Goal: Task Accomplishment & Management: Manage account settings

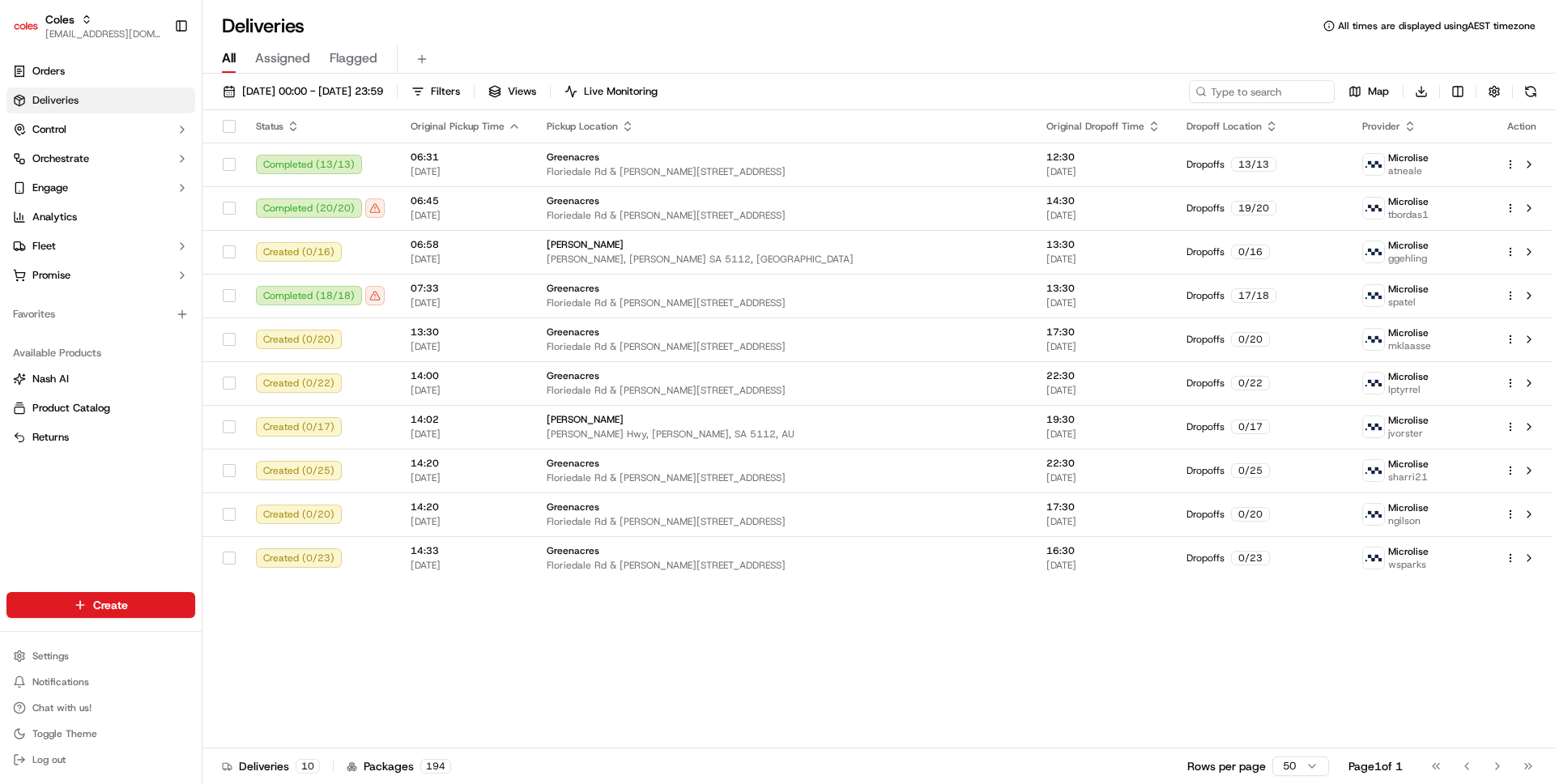
click at [94, 91] on link "Deliveries" at bounding box center [100, 100] width 189 height 26
click at [87, 246] on button "Fleet" at bounding box center [100, 246] width 189 height 26
click at [88, 295] on link "Shifts" at bounding box center [100, 297] width 150 height 23
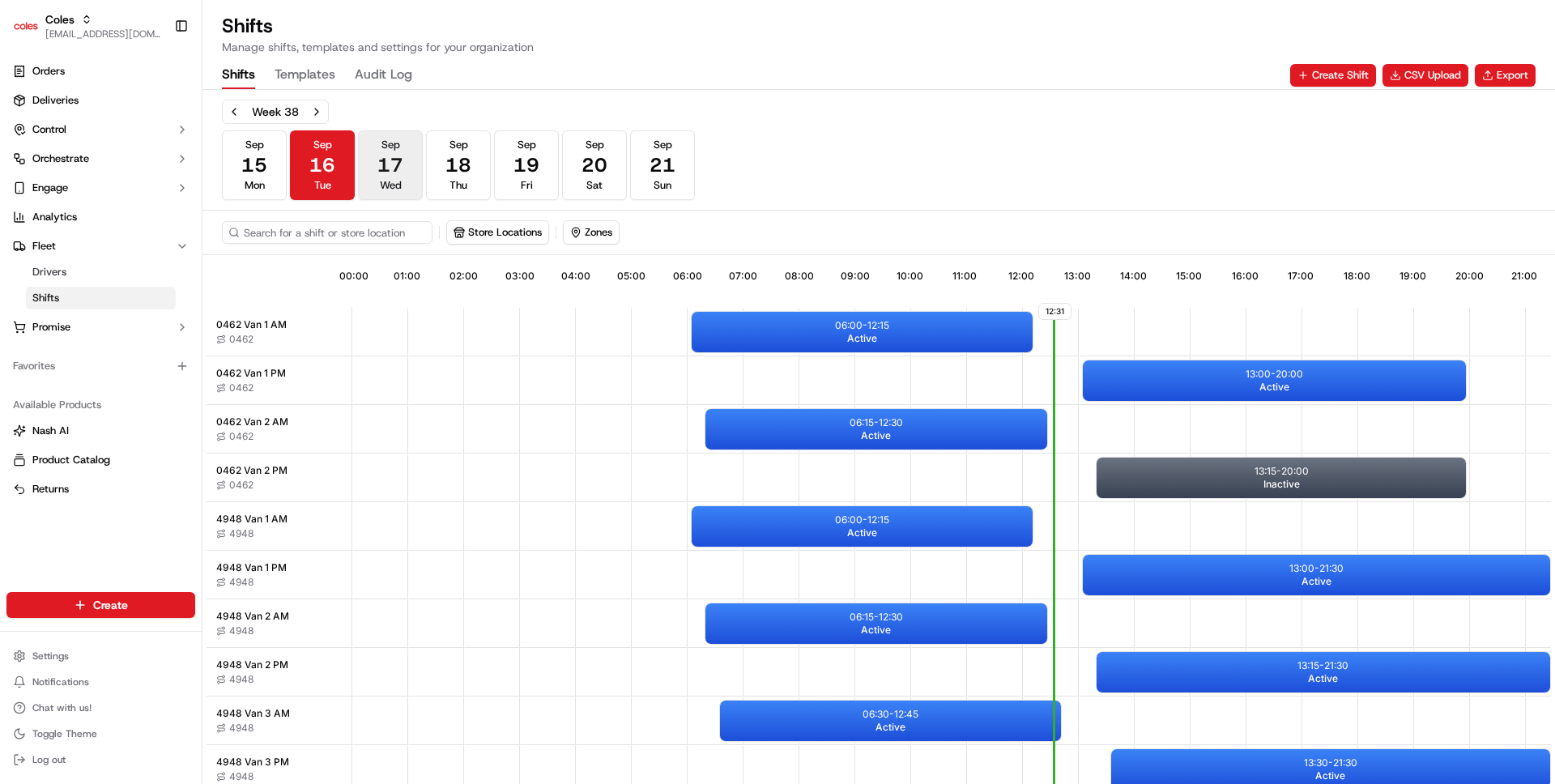
click at [370, 165] on button "Sep 17 Wed" at bounding box center [390, 166] width 64 height 70
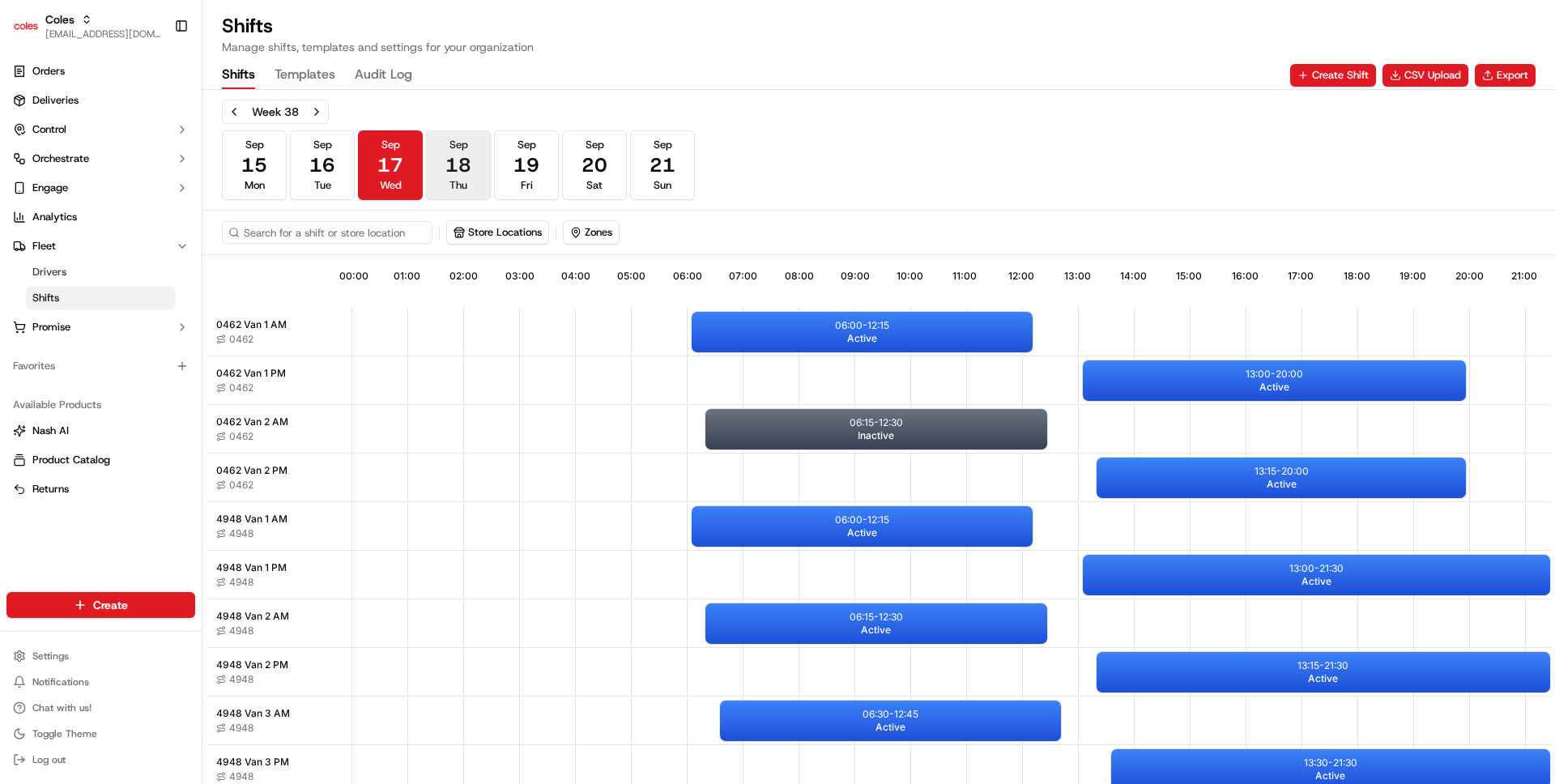
click at [486, 191] on button "Sep 18 Thu" at bounding box center [458, 166] width 64 height 70
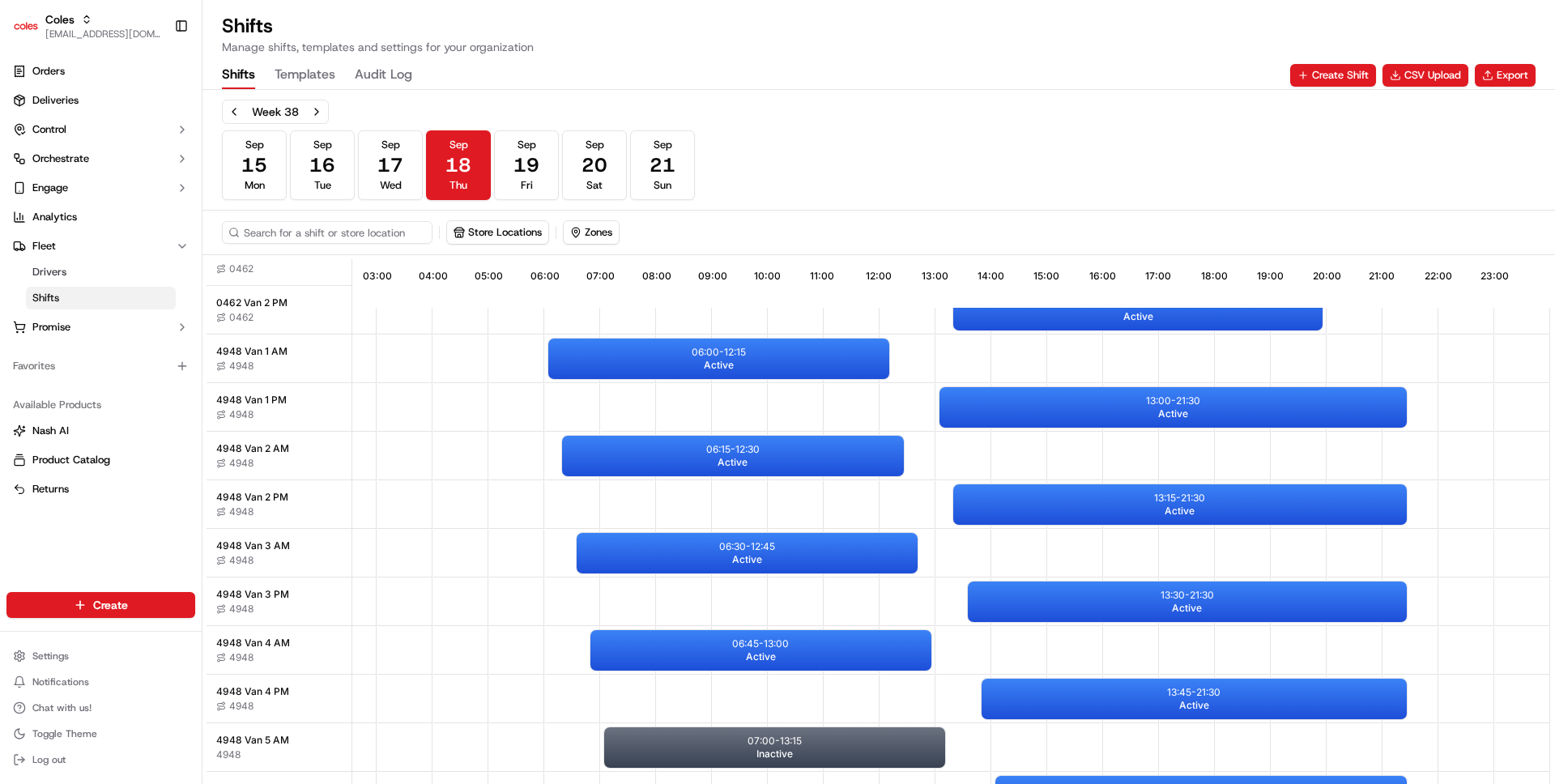
scroll to position [259, 151]
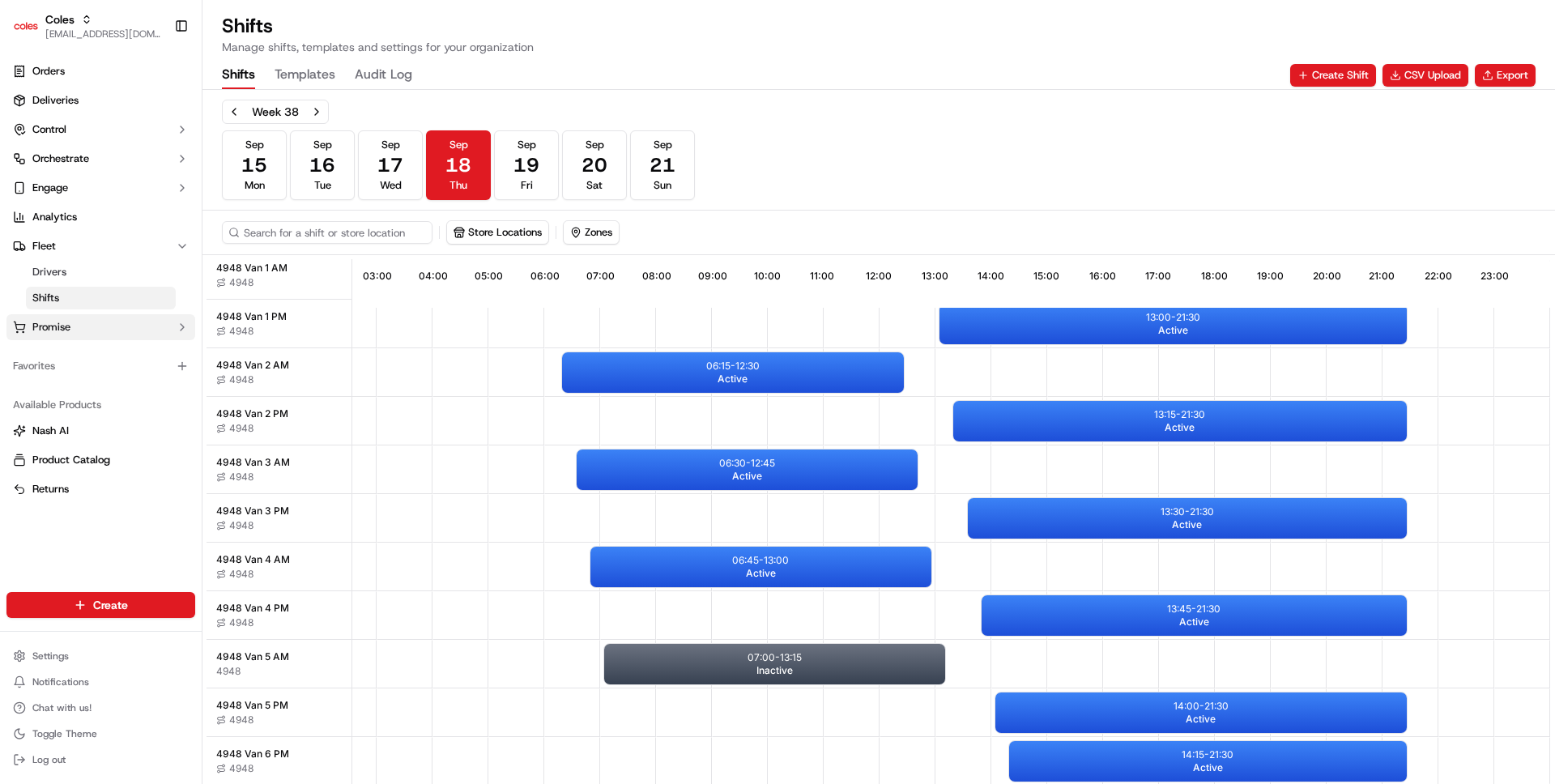
click at [102, 327] on button "Promise" at bounding box center [100, 327] width 189 height 26
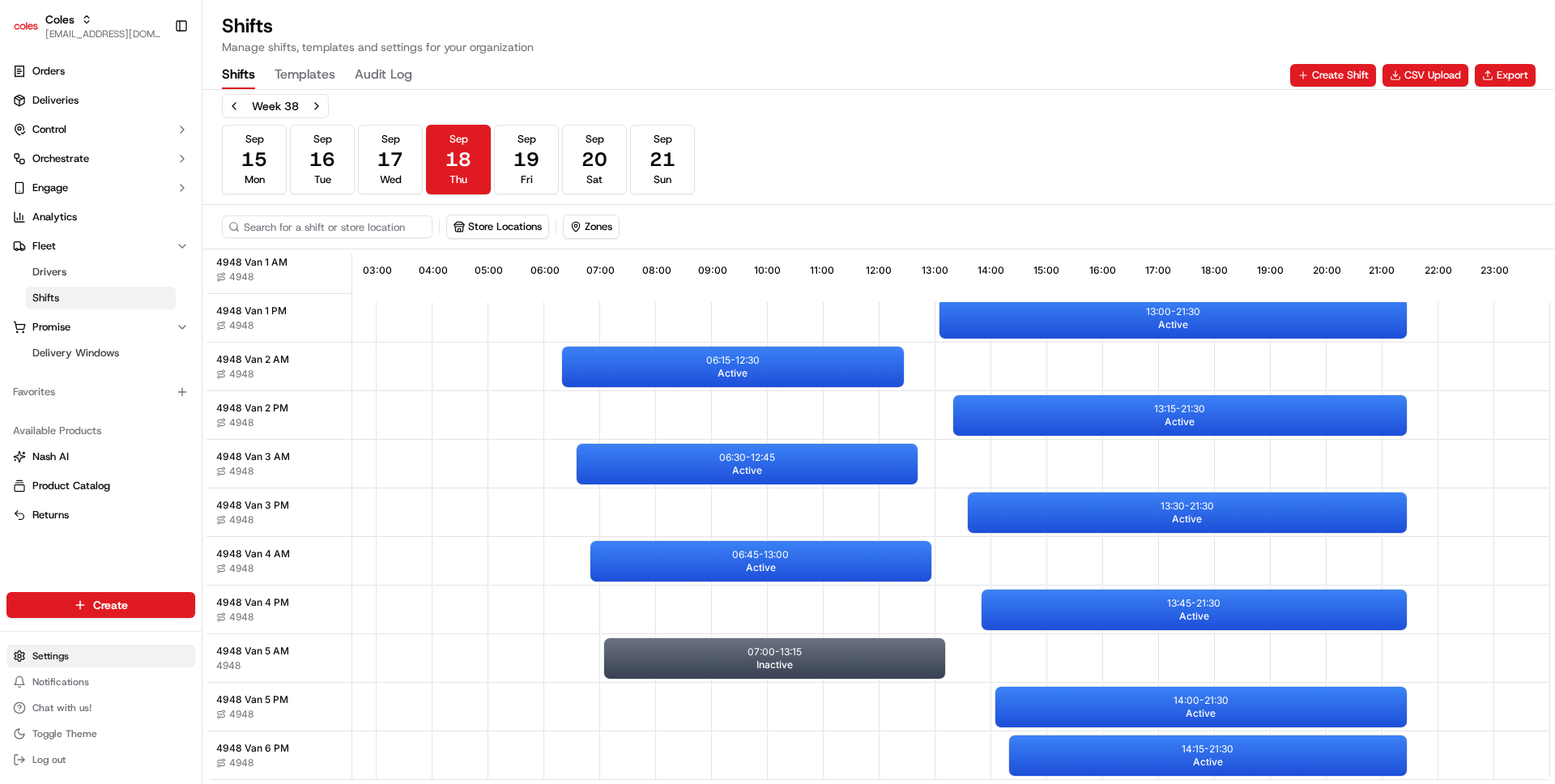
click at [77, 657] on html "Coles ben@usenash.com Toggle Sidebar Orders Deliveries Control Orchestrate Enga…" at bounding box center [777, 392] width 1555 height 784
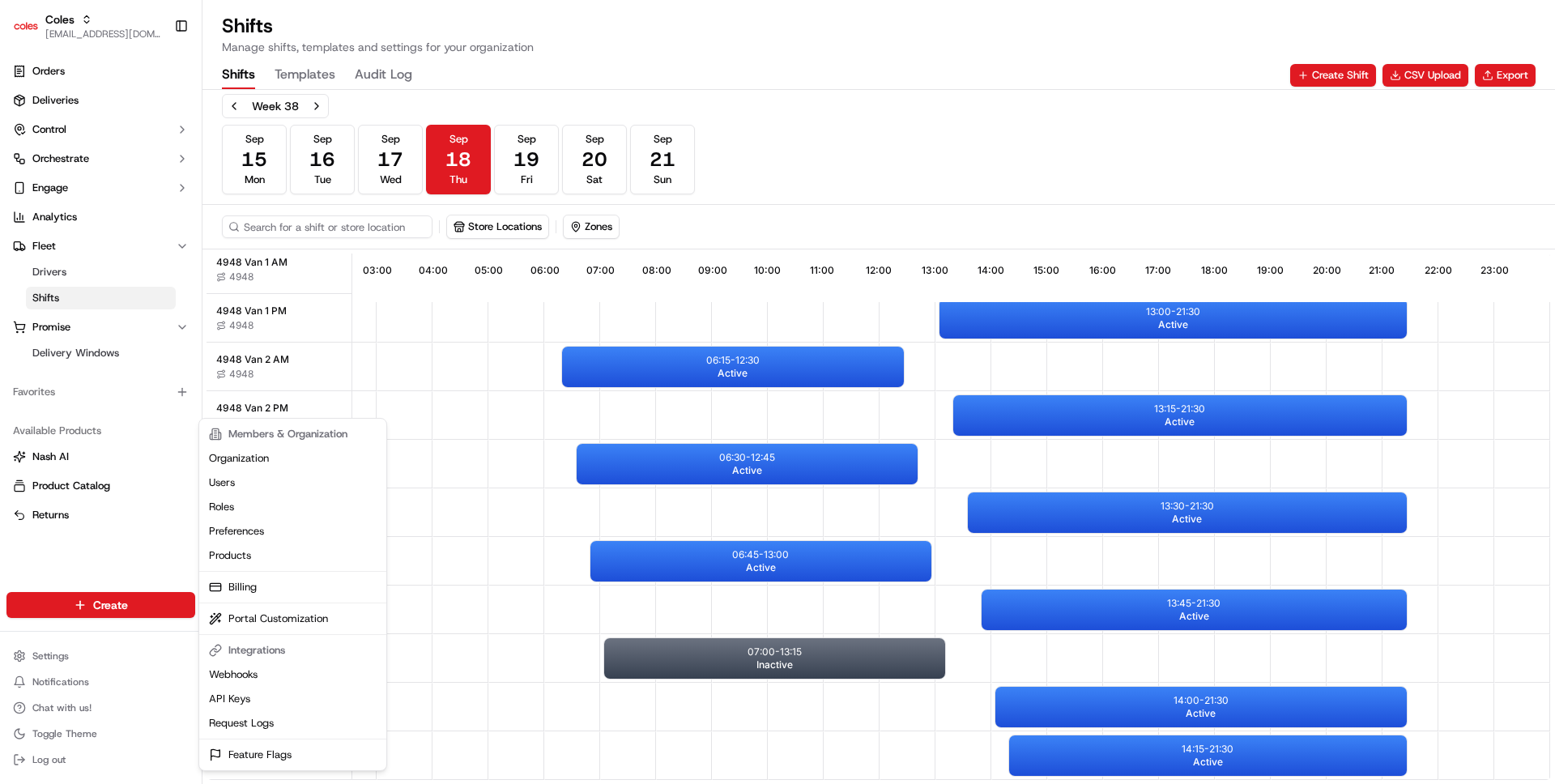
click at [90, 205] on html "Coles ben@usenash.com Toggle Sidebar Orders Deliveries Control Orchestrate Enga…" at bounding box center [777, 392] width 1555 height 784
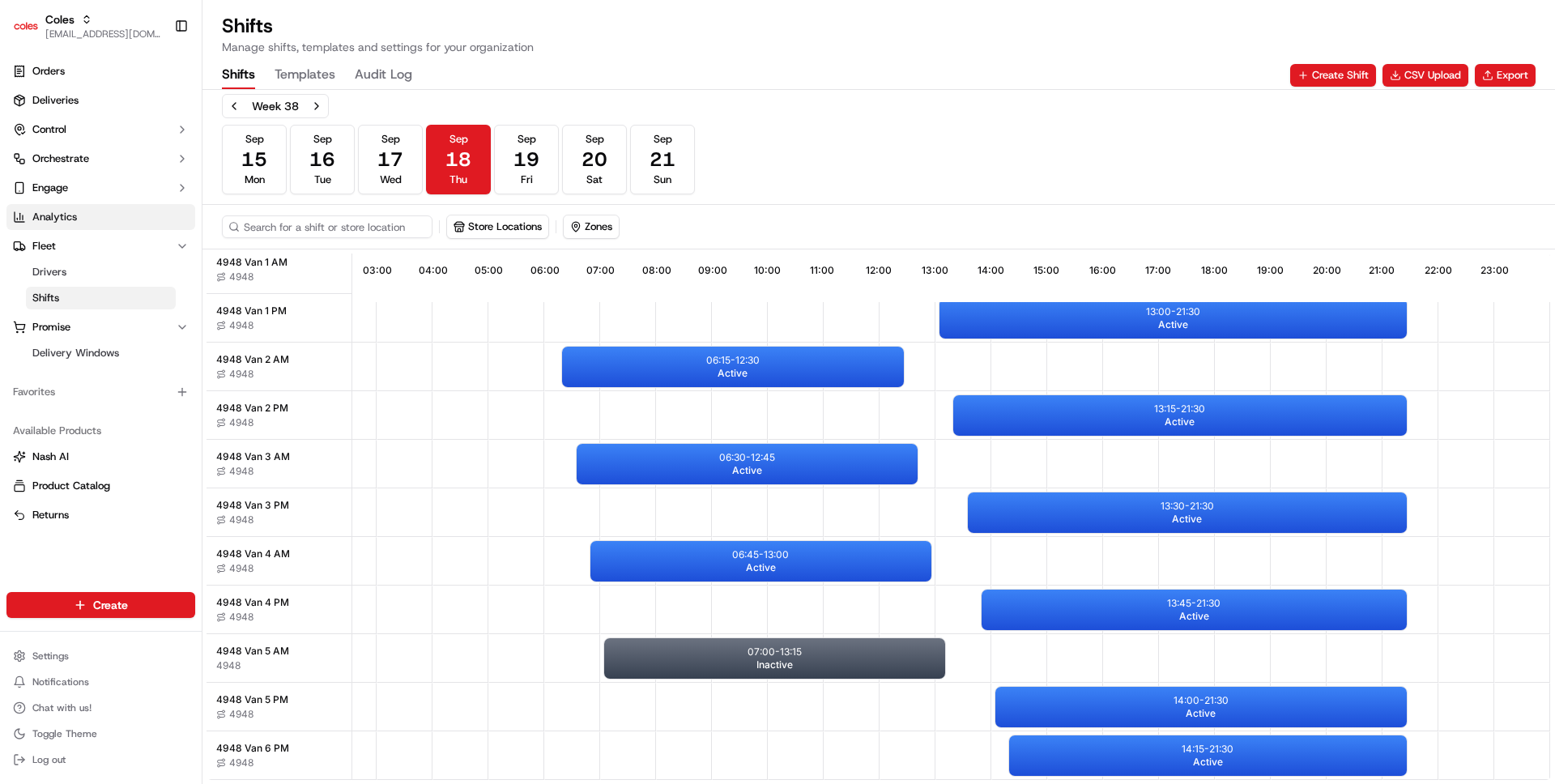
click at [77, 218] on link "Analytics" at bounding box center [100, 217] width 189 height 26
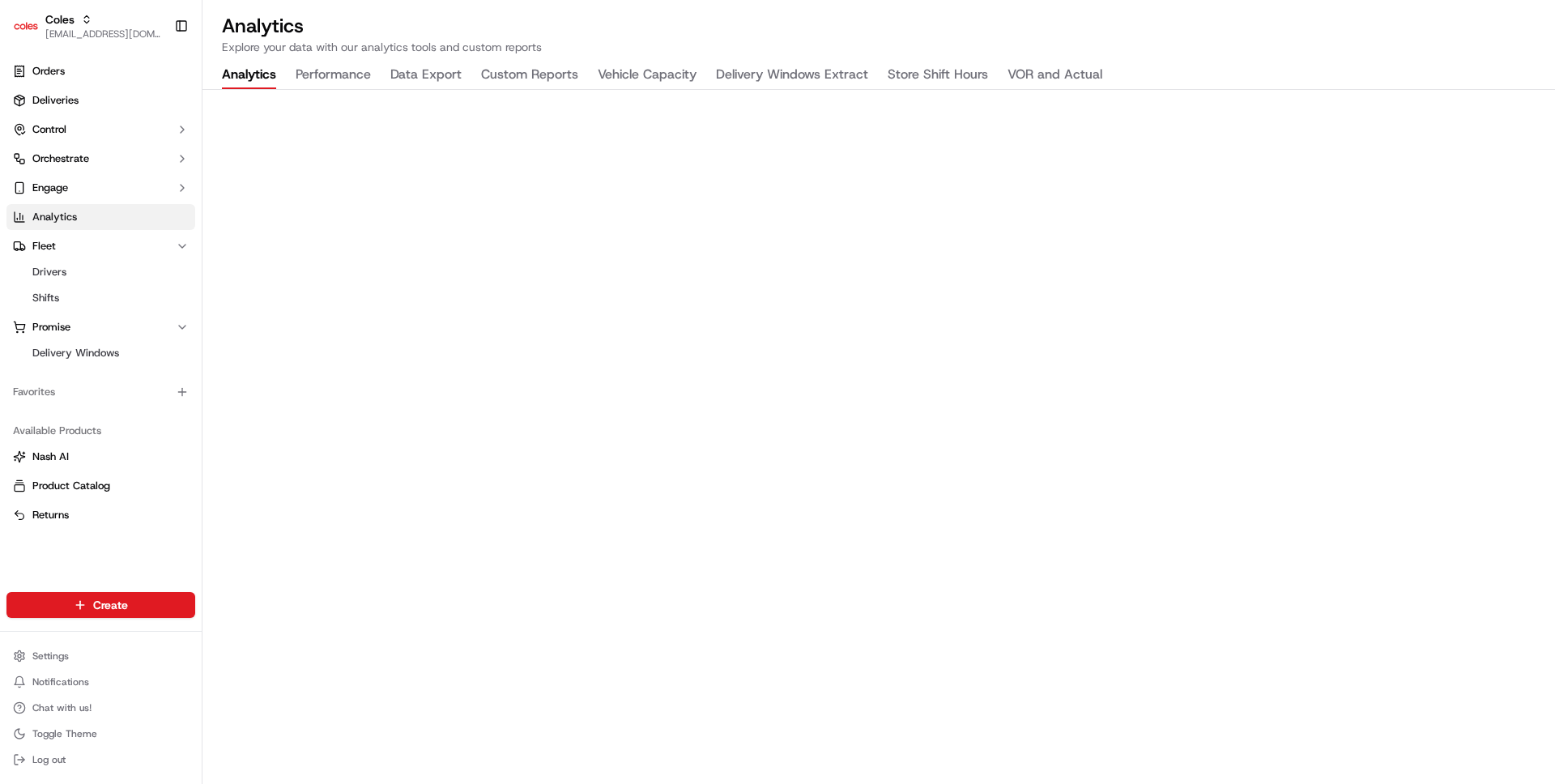
click at [801, 83] on button "Delivery Windows Extract" at bounding box center [792, 75] width 152 height 28
click at [556, 77] on button "Custom Reports" at bounding box center [530, 75] width 98 height 28
click at [638, 67] on button "Vehicle Capacity" at bounding box center [646, 75] width 99 height 28
click at [377, 9] on div "Analytics Explore your data with our analytics tools and custom reports Analyti…" at bounding box center [878, 392] width 1352 height 784
click at [137, 63] on link "Orders" at bounding box center [100, 71] width 189 height 26
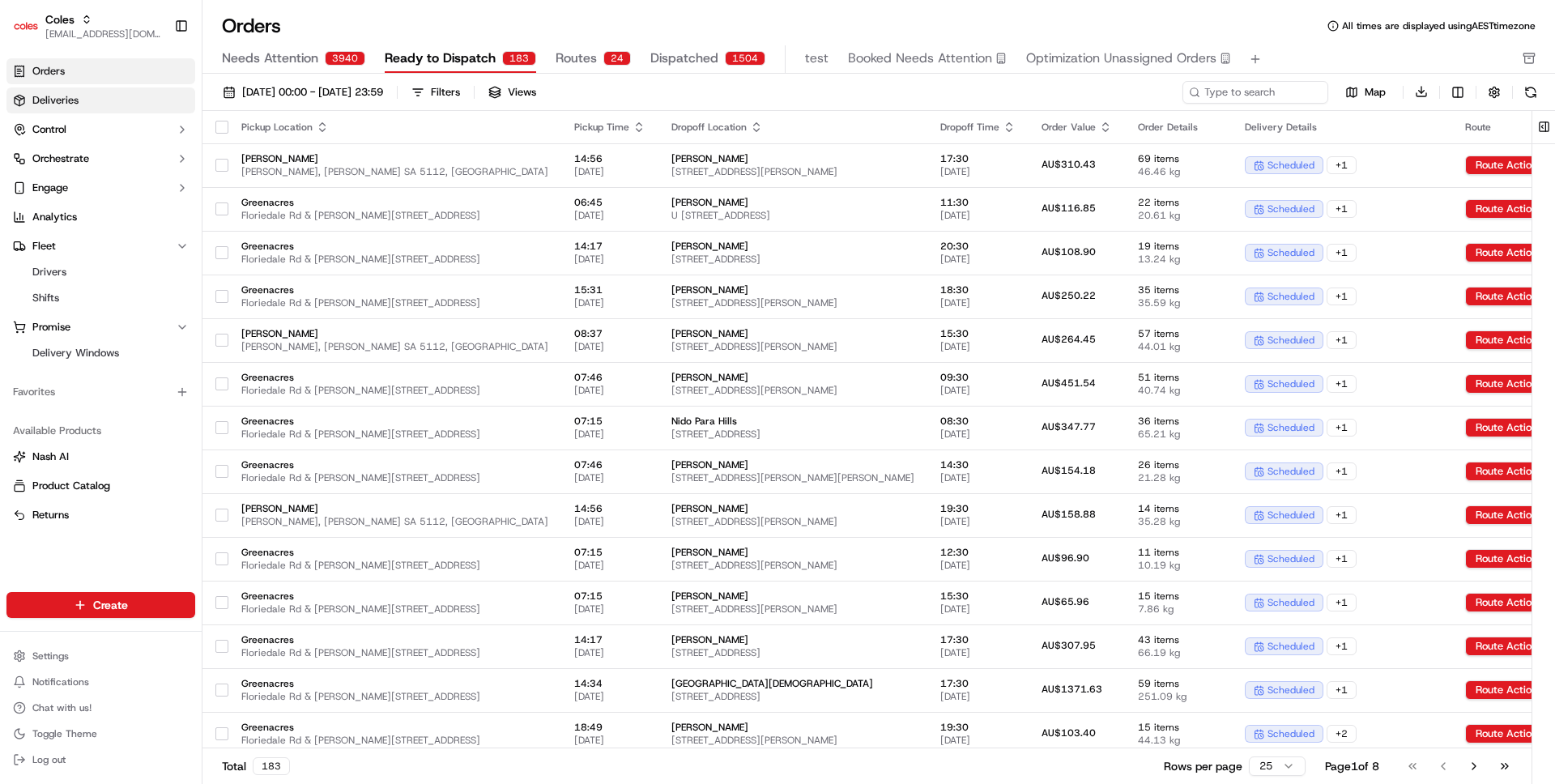
click at [77, 98] on span "Deliveries" at bounding box center [55, 100] width 46 height 15
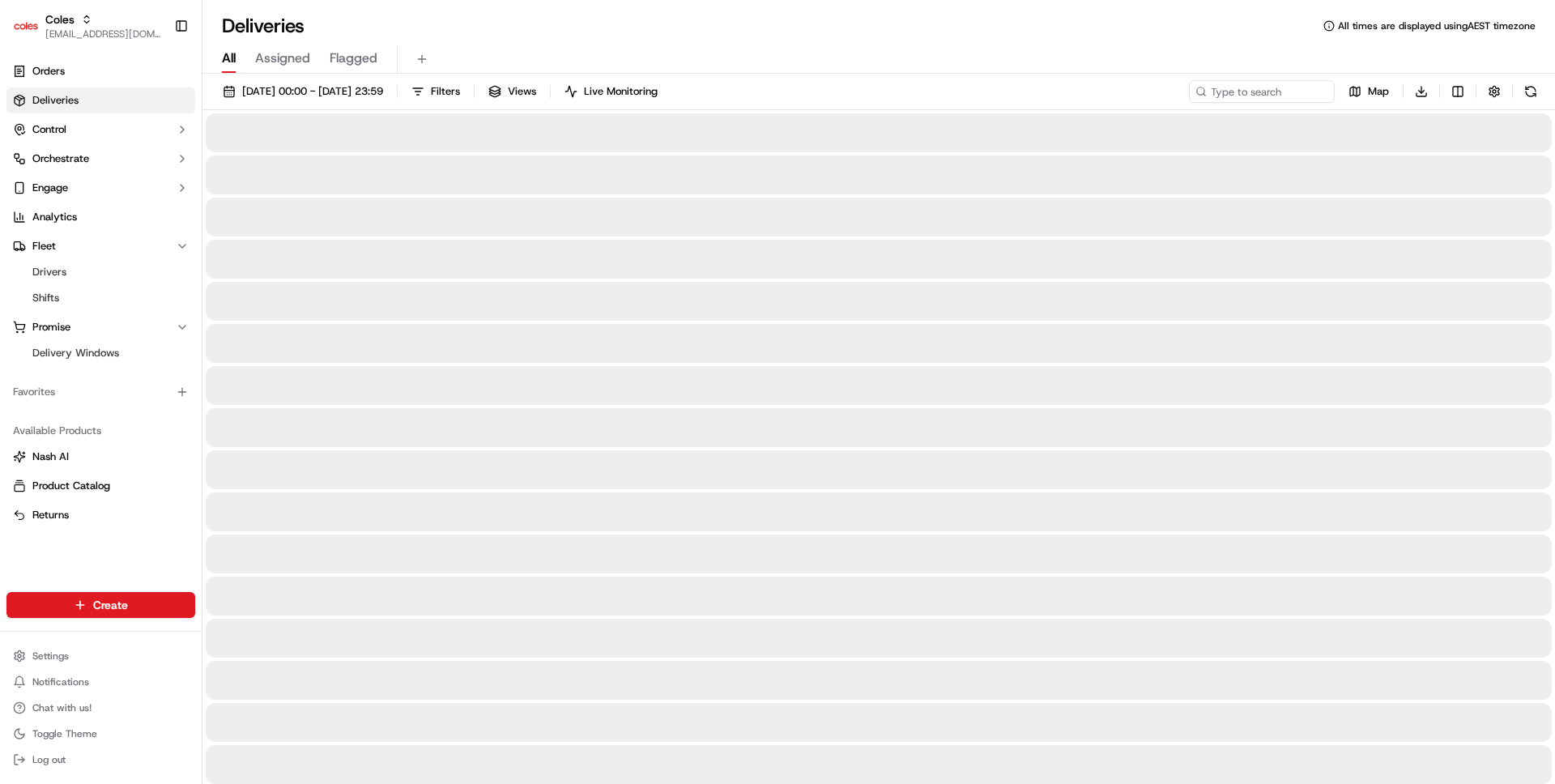
click at [77, 98] on span "Deliveries" at bounding box center [55, 100] width 46 height 15
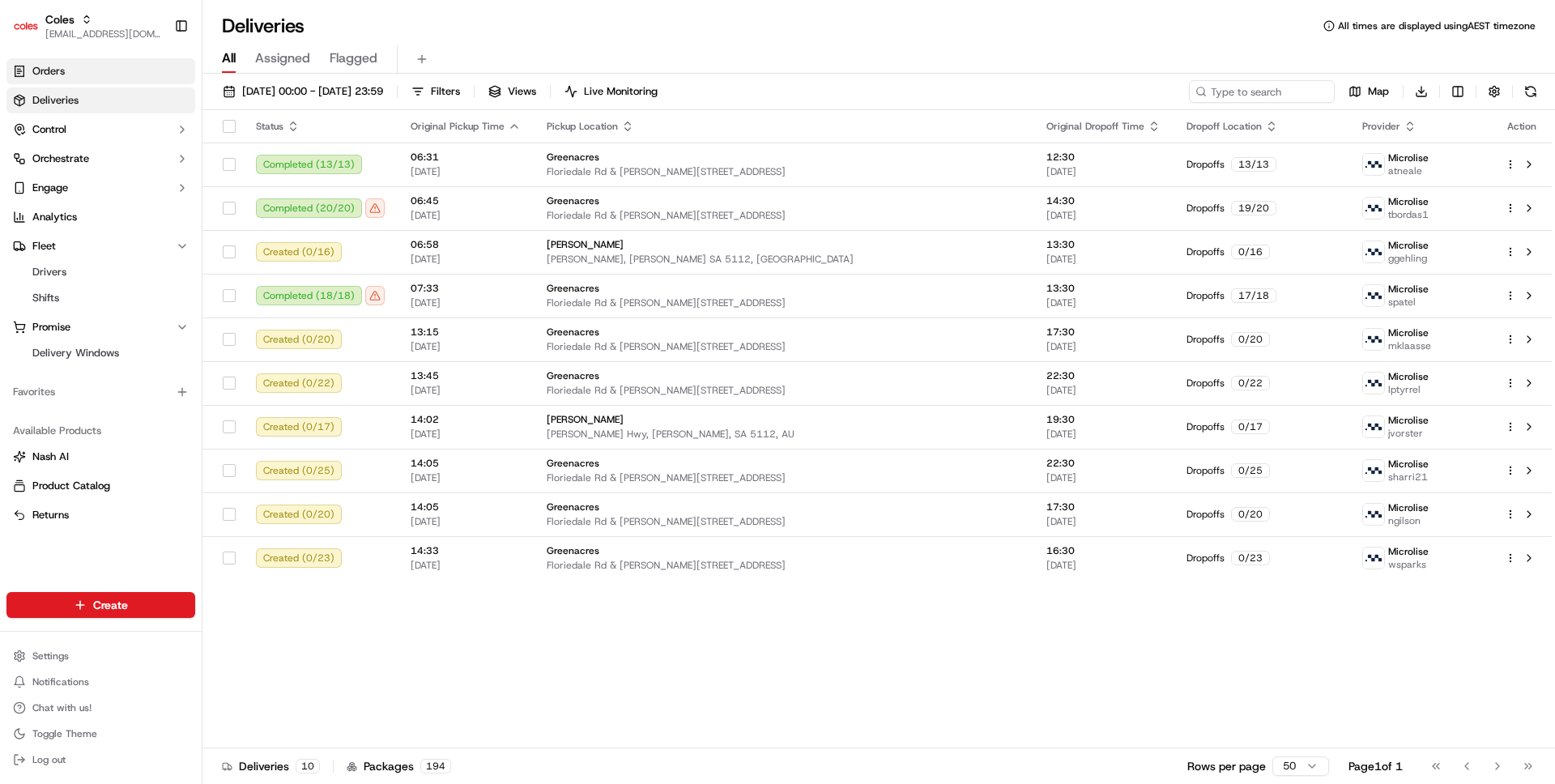
click at [69, 65] on link "Orders" at bounding box center [100, 71] width 189 height 26
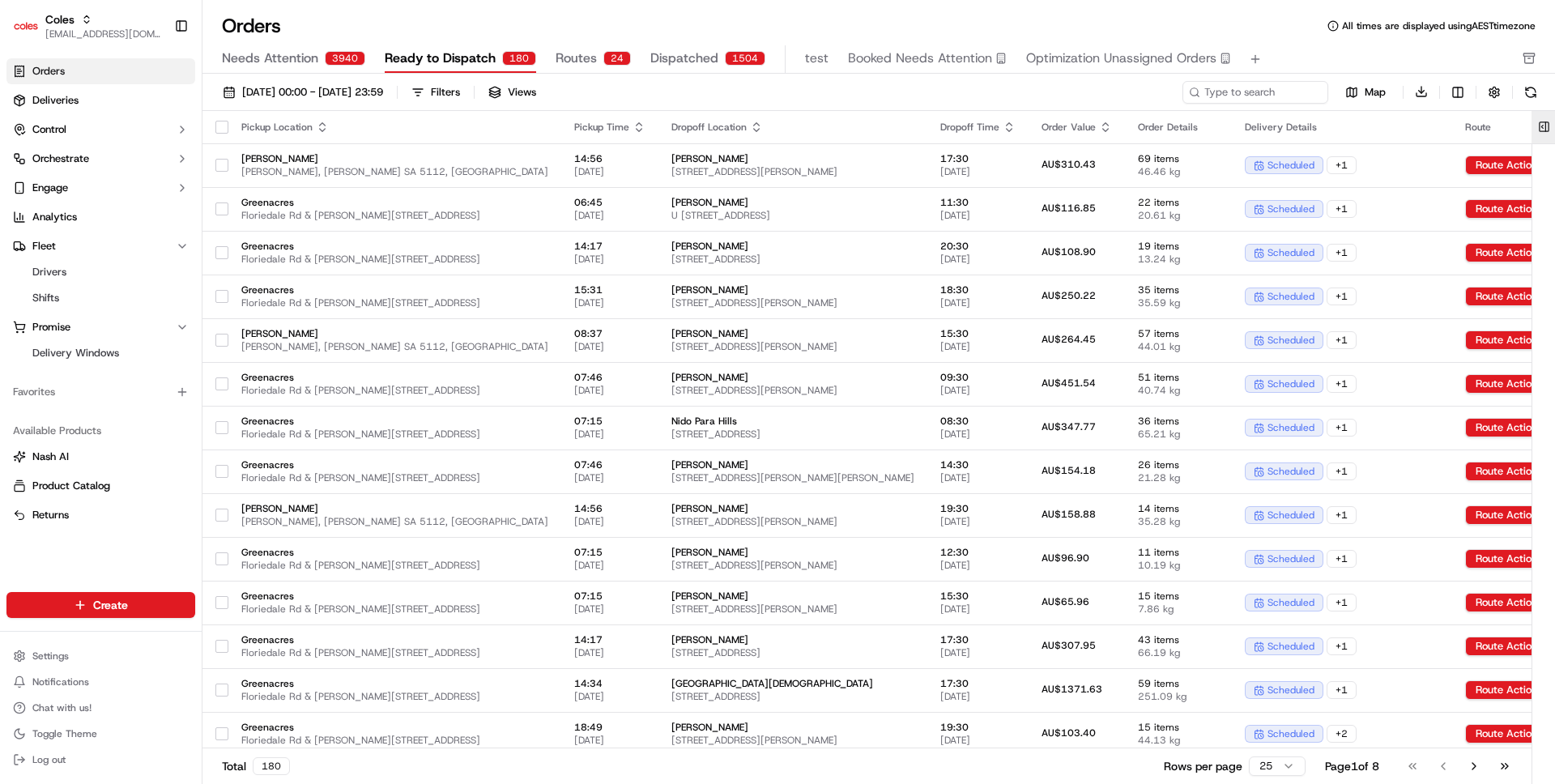
click at [1549, 127] on button at bounding box center [1544, 127] width 27 height 32
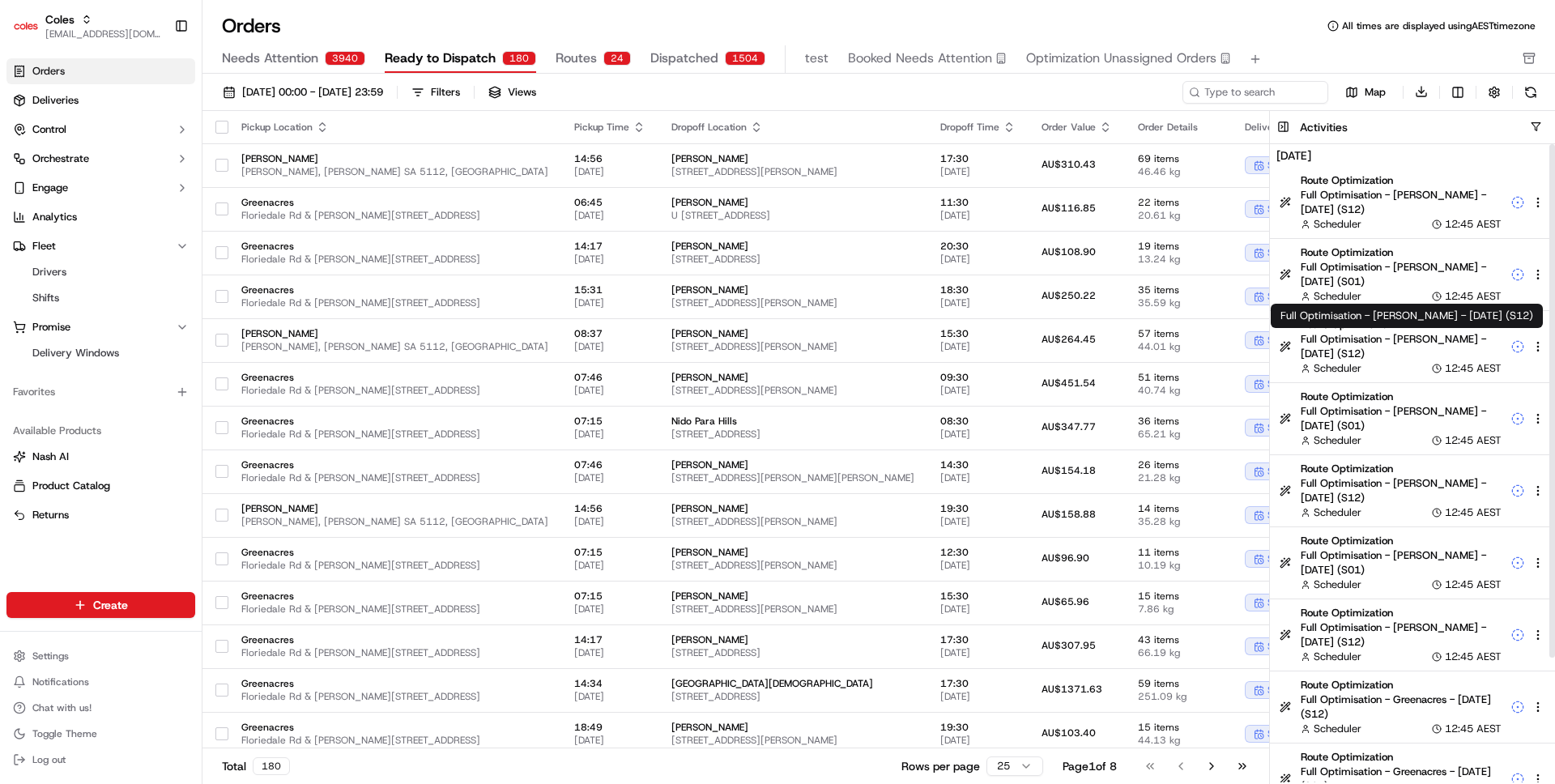
scroll to position [1, 0]
click at [1538, 123] on button "button" at bounding box center [1536, 126] width 12 height 12
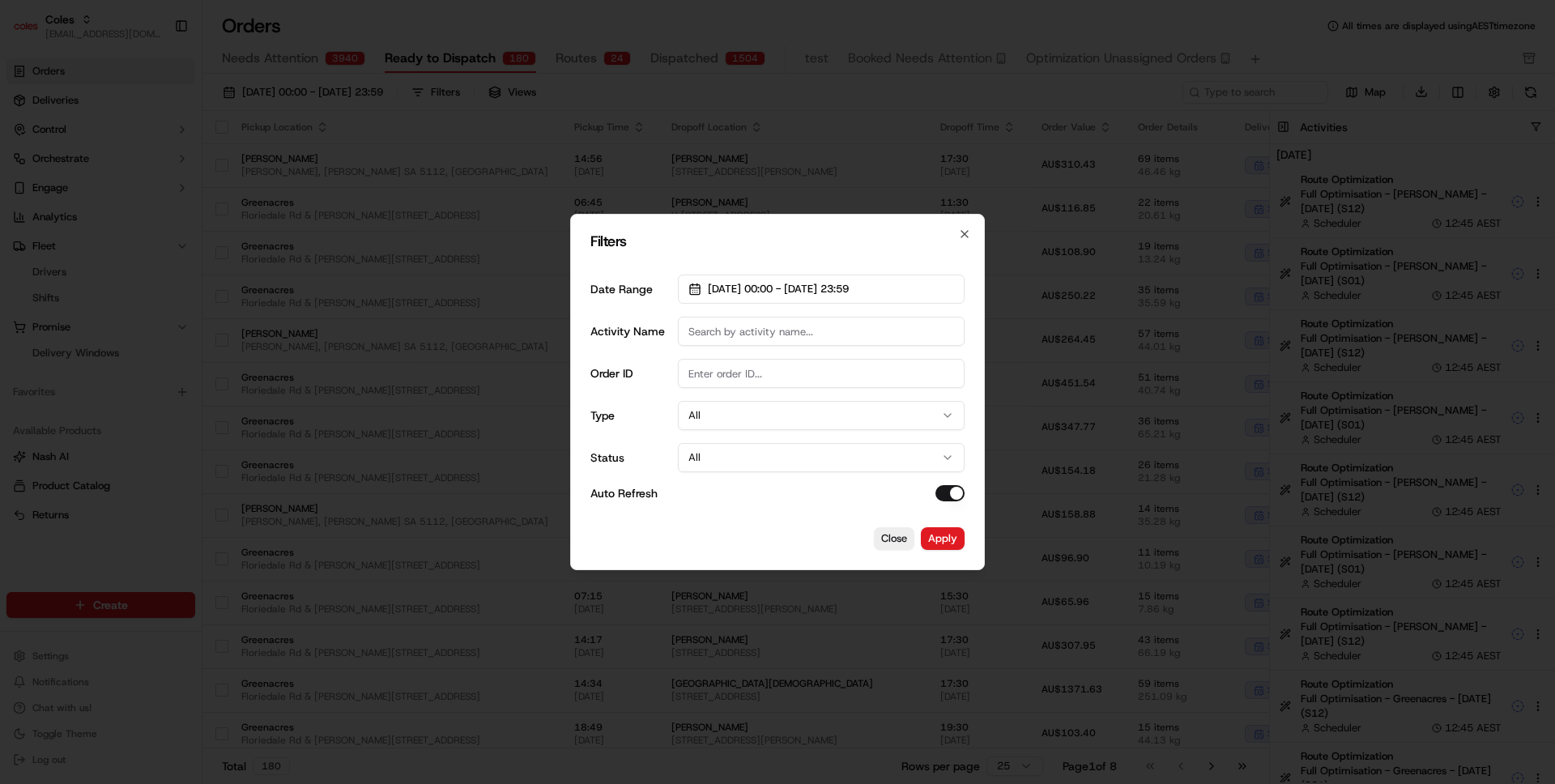
click at [690, 420] on button "All" at bounding box center [820, 415] width 286 height 29
click at [635, 430] on div "Date Range 01/09/2025 00:00 - 30/09/2025 23:59 Activity Name Order ID Type All …" at bounding box center [777, 387] width 374 height 252
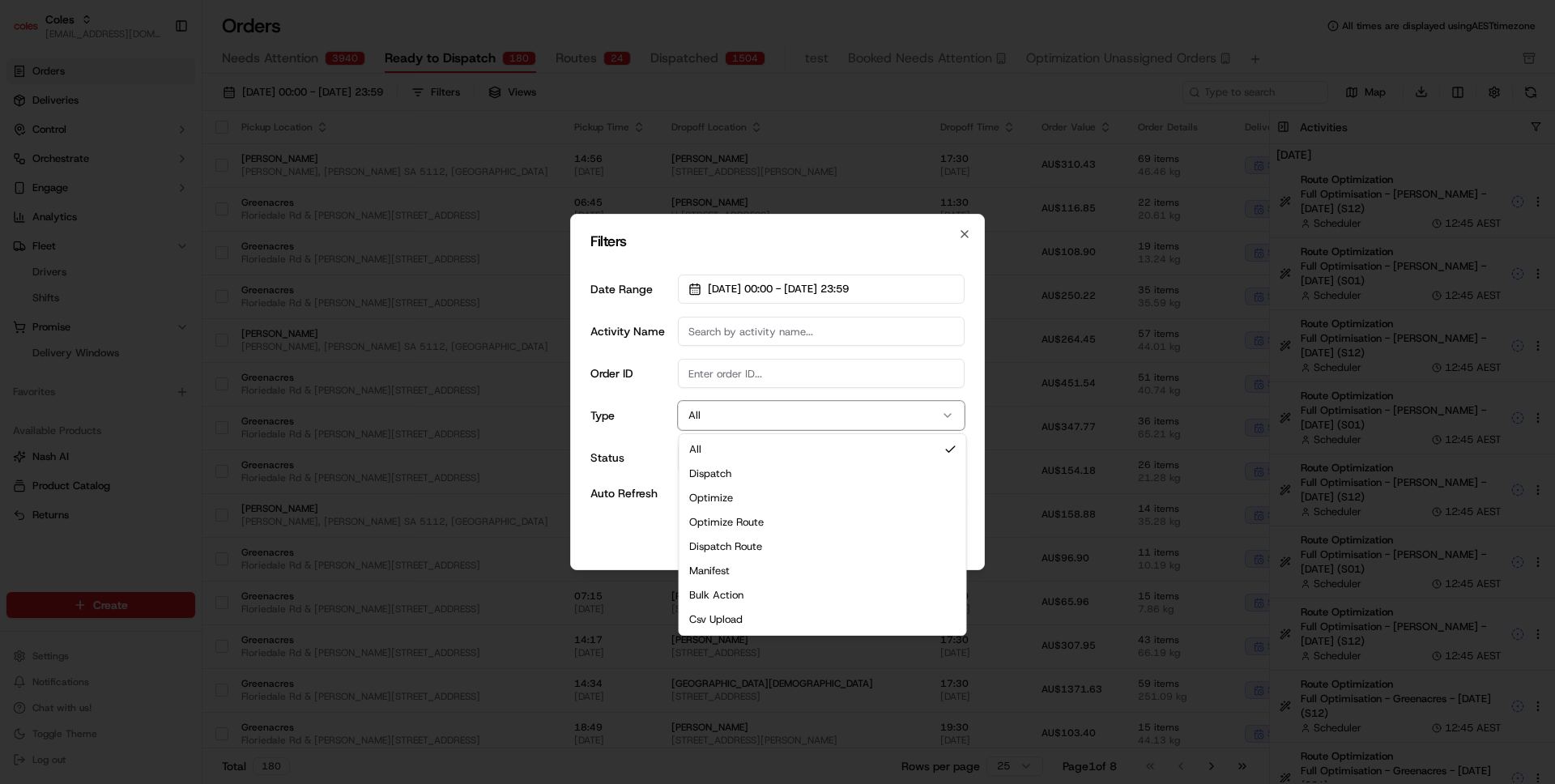
click at [741, 402] on button "All" at bounding box center [820, 415] width 286 height 29
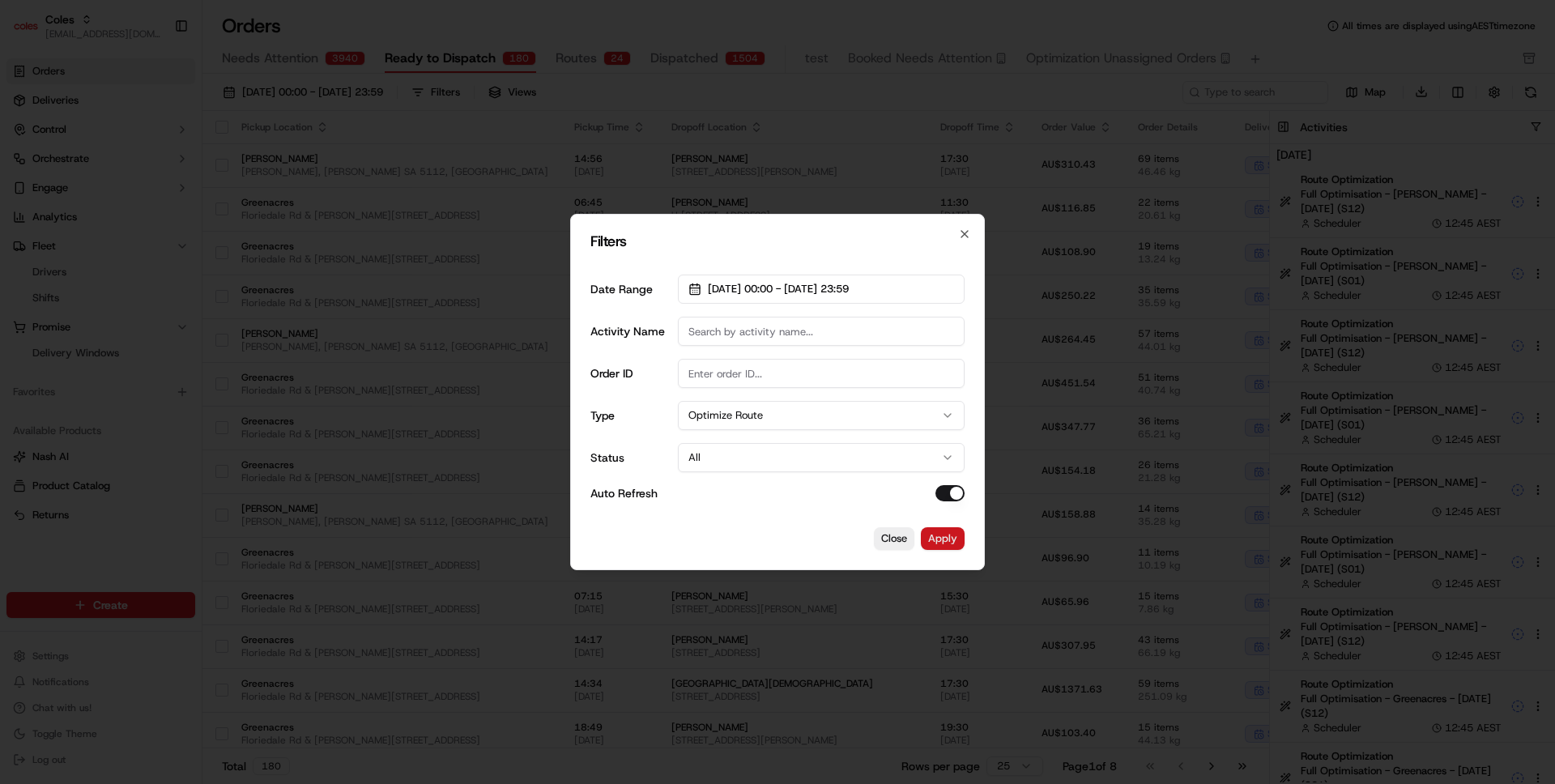
click at [948, 542] on button "Apply" at bounding box center [943, 538] width 44 height 23
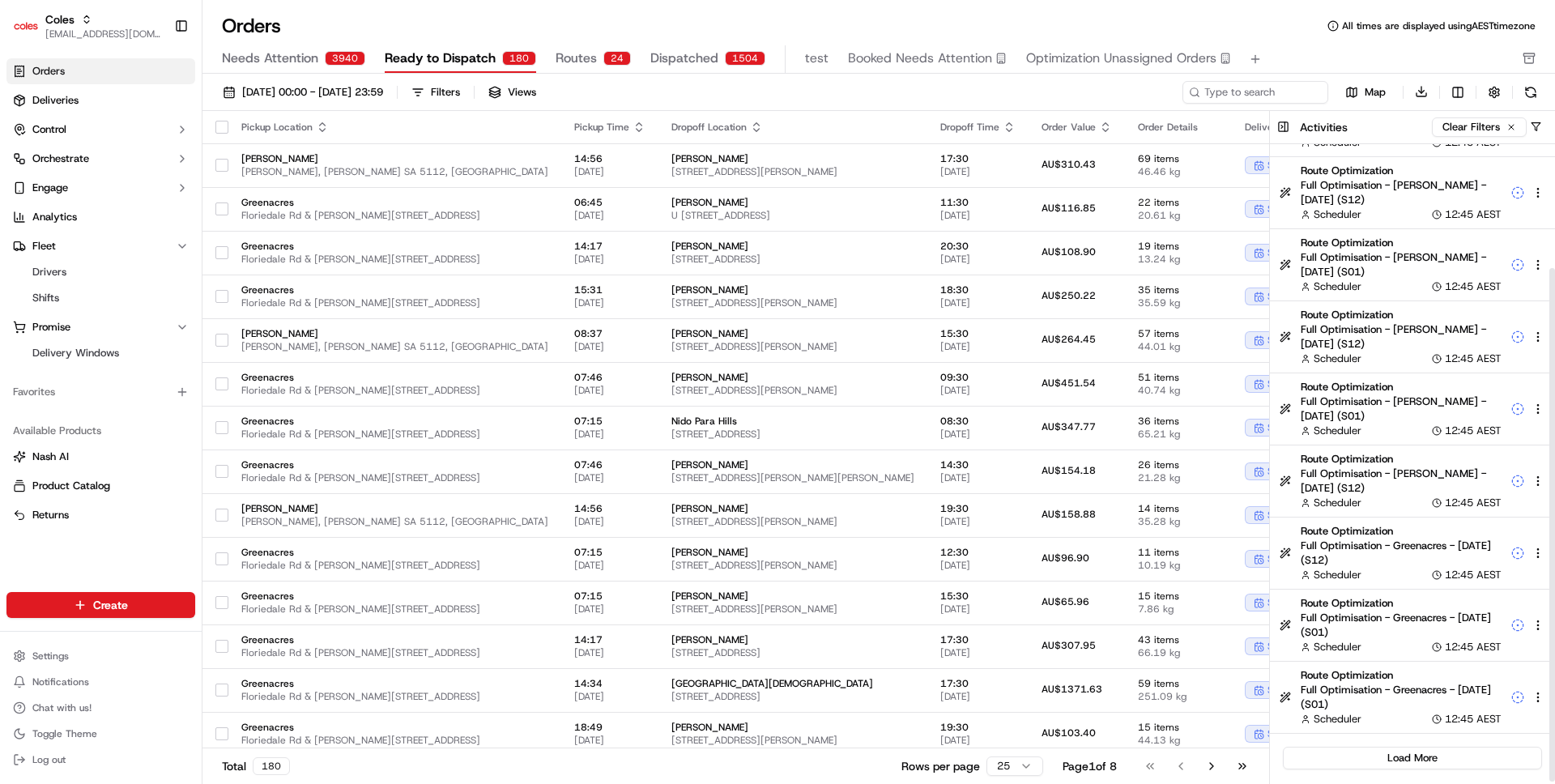
scroll to position [0, 0]
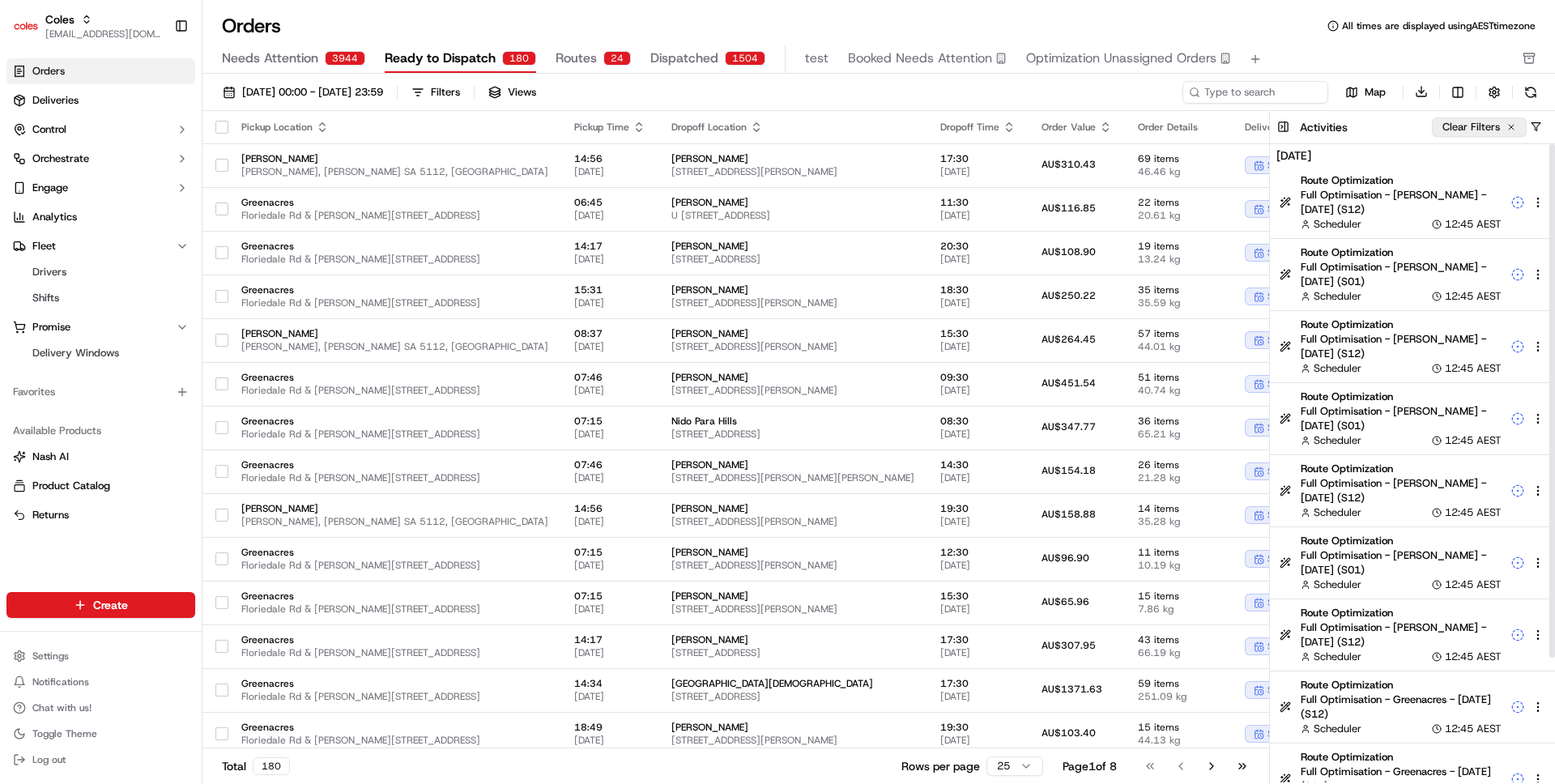
click at [1515, 121] on button "Clear Filters" at bounding box center [1479, 127] width 95 height 19
click at [1536, 124] on button "button" at bounding box center [1536, 126] width 12 height 12
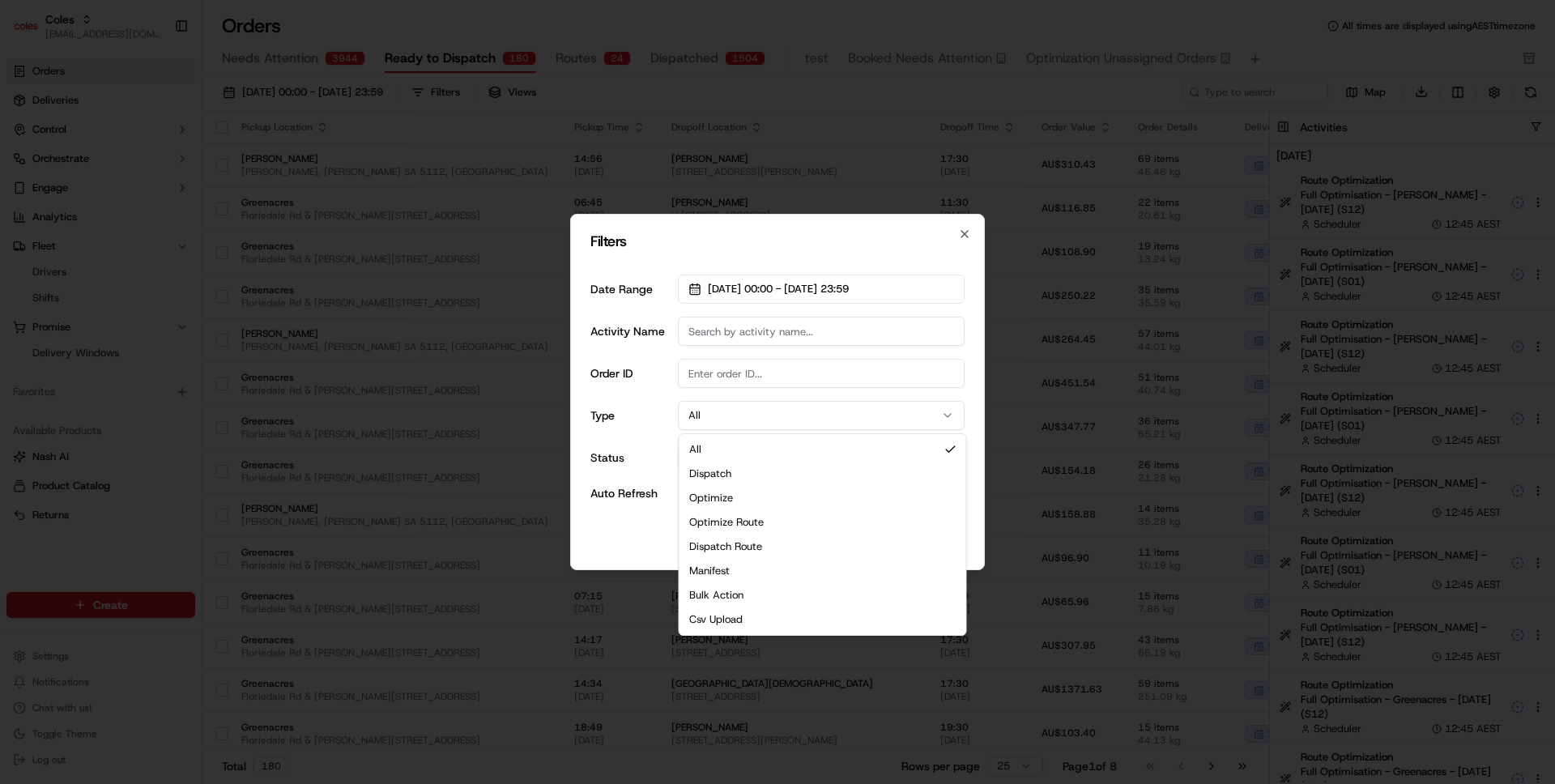
click at [716, 424] on button "All" at bounding box center [820, 415] width 286 height 29
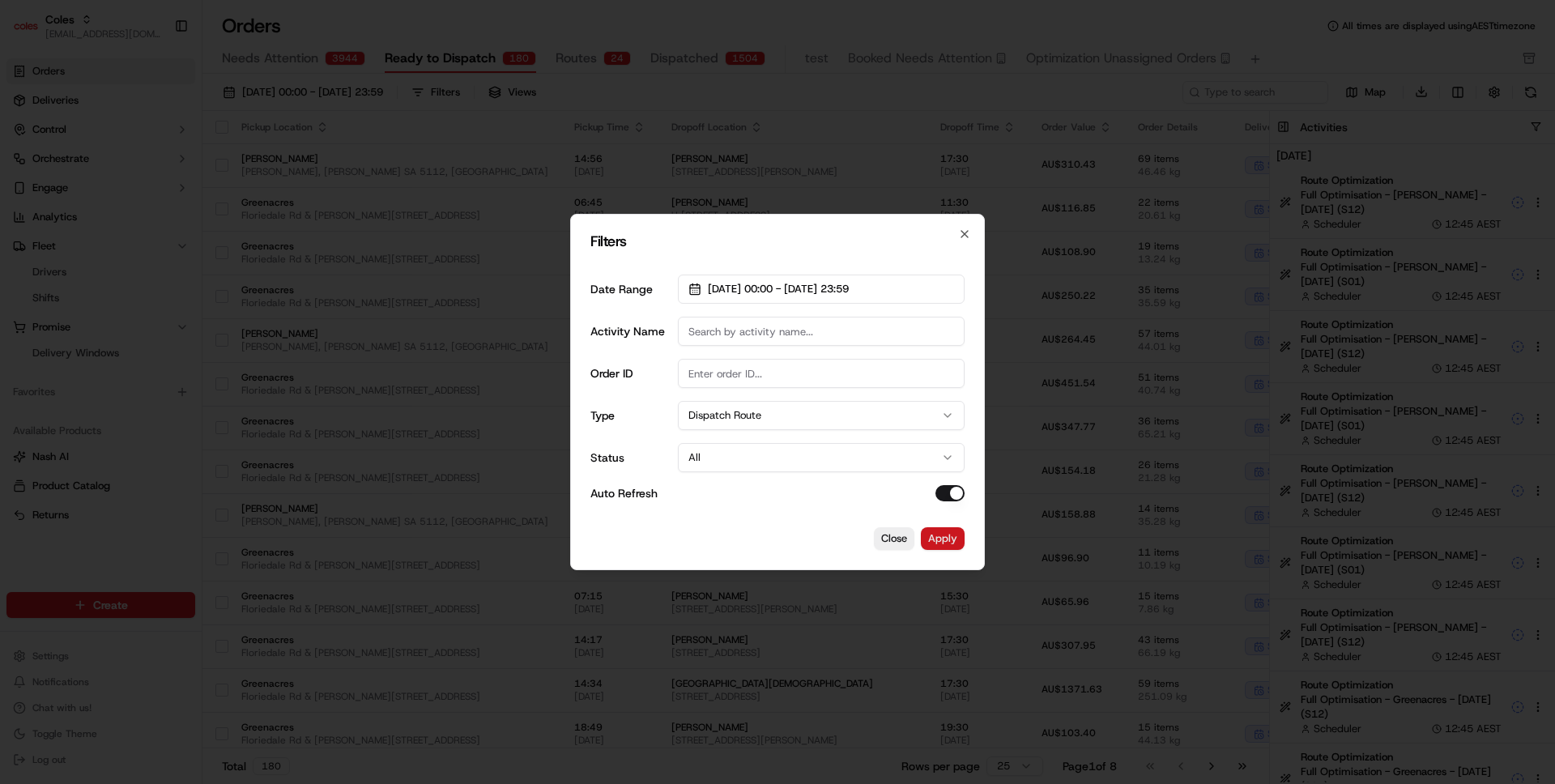
click at [946, 539] on button "Apply" at bounding box center [943, 538] width 44 height 23
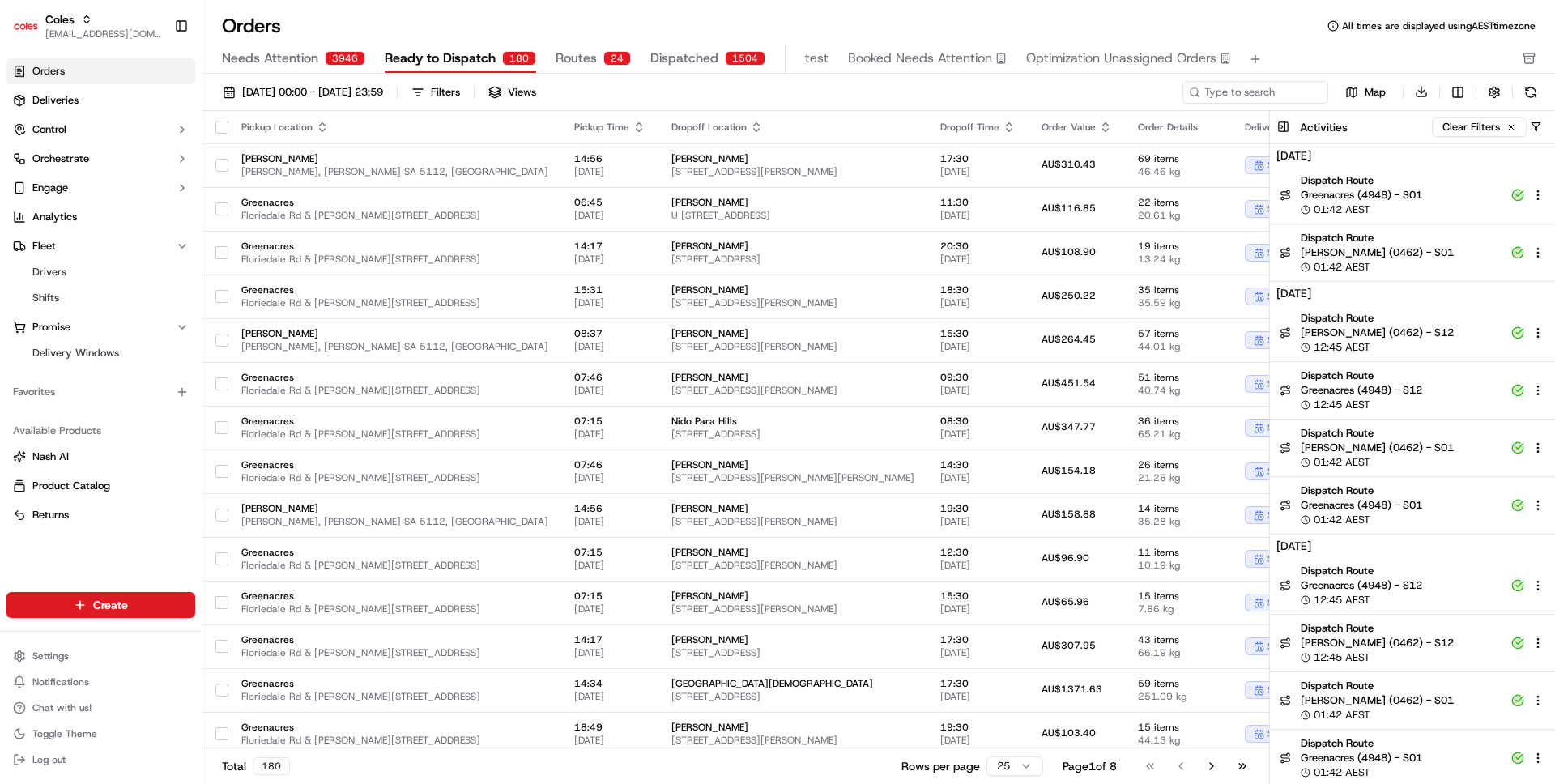
click at [592, 45] on button "Routes 24" at bounding box center [593, 59] width 75 height 28
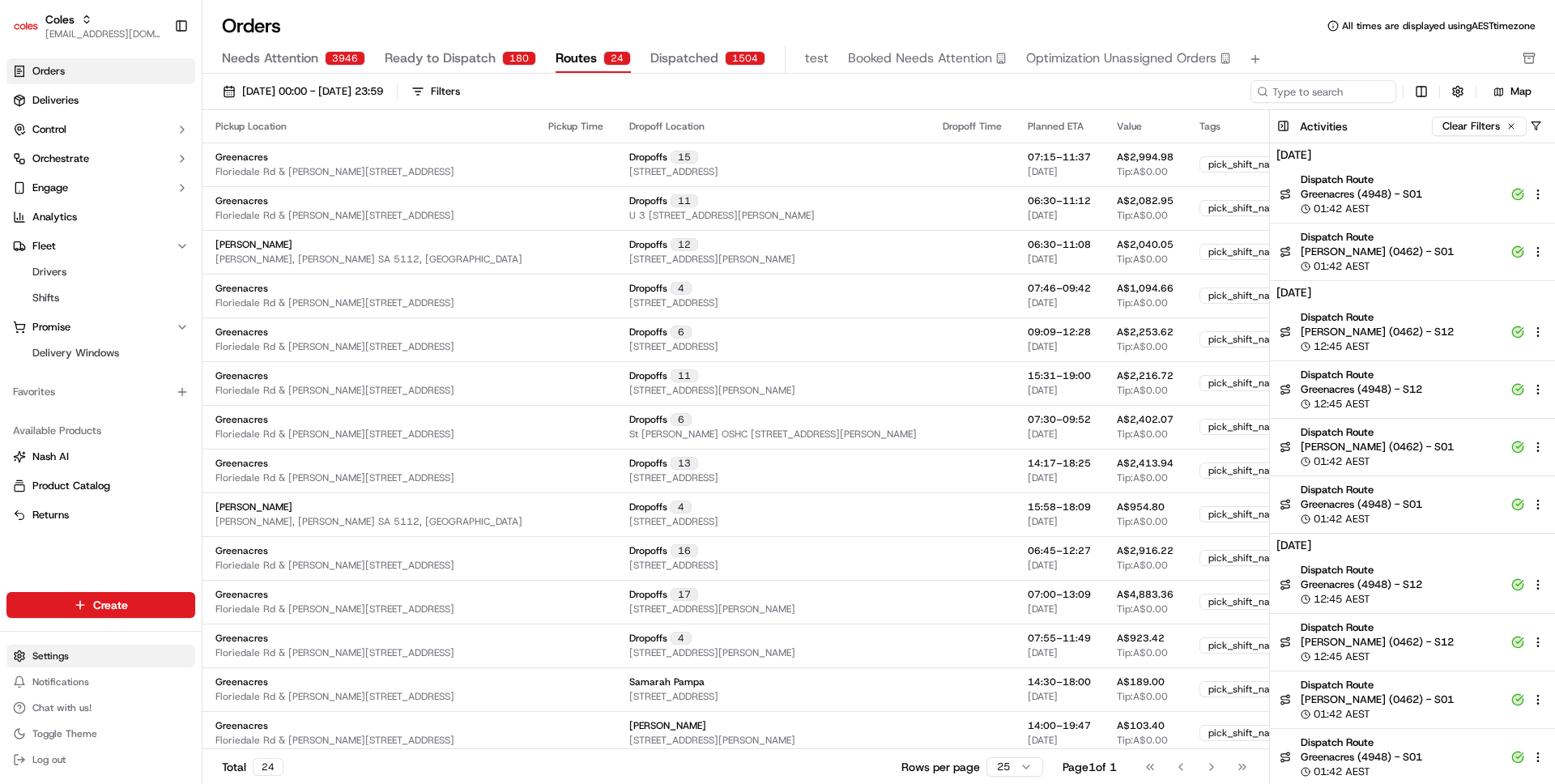
click at [49, 656] on html "Coles ben@usenash.com Toggle Sidebar Orders Deliveries Control Orchestrate Enga…" at bounding box center [777, 392] width 1555 height 784
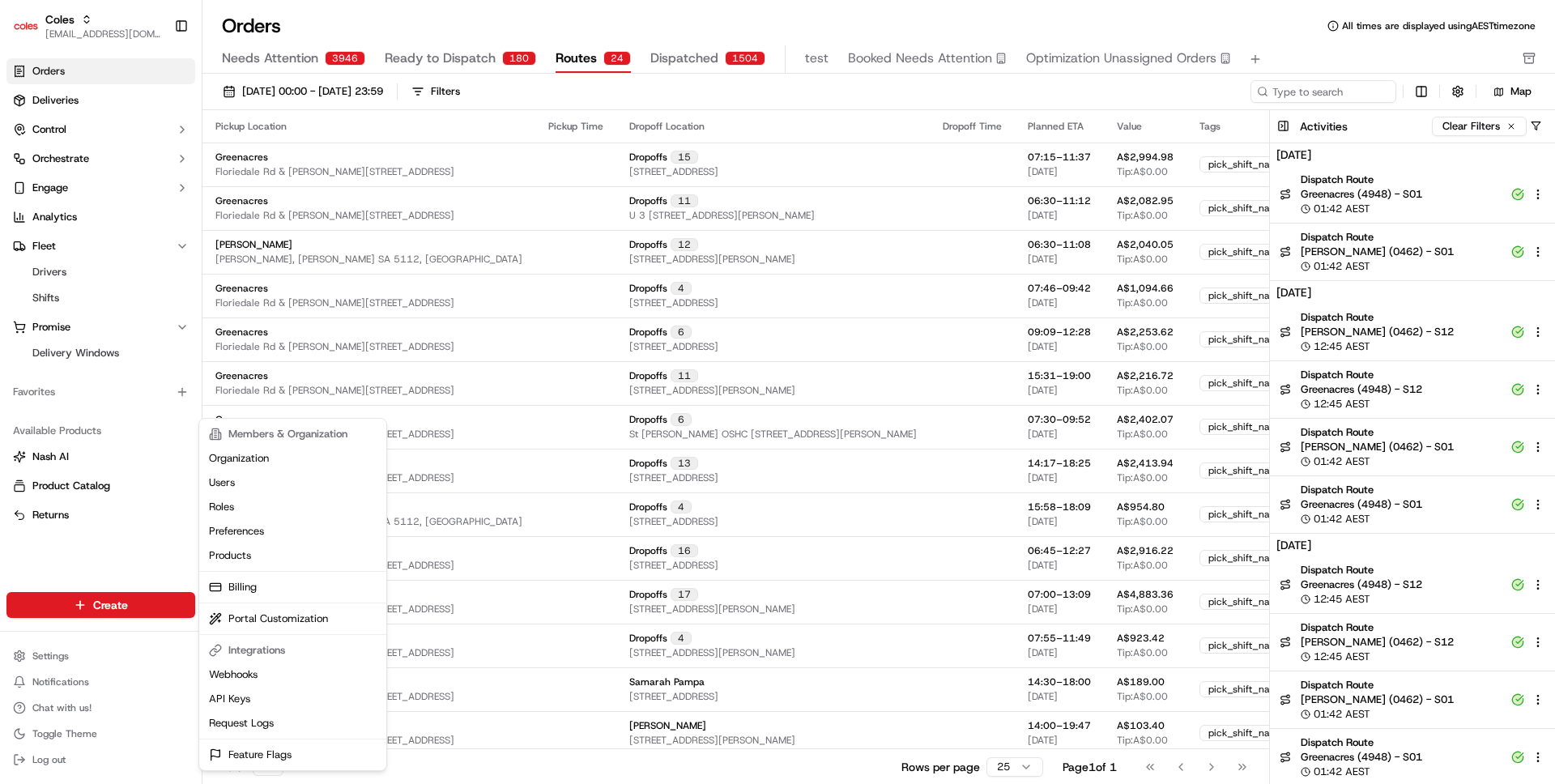
click at [127, 356] on html "Coles ben@usenash.com Toggle Sidebar Orders Deliveries Control Orchestrate Enga…" at bounding box center [777, 392] width 1555 height 784
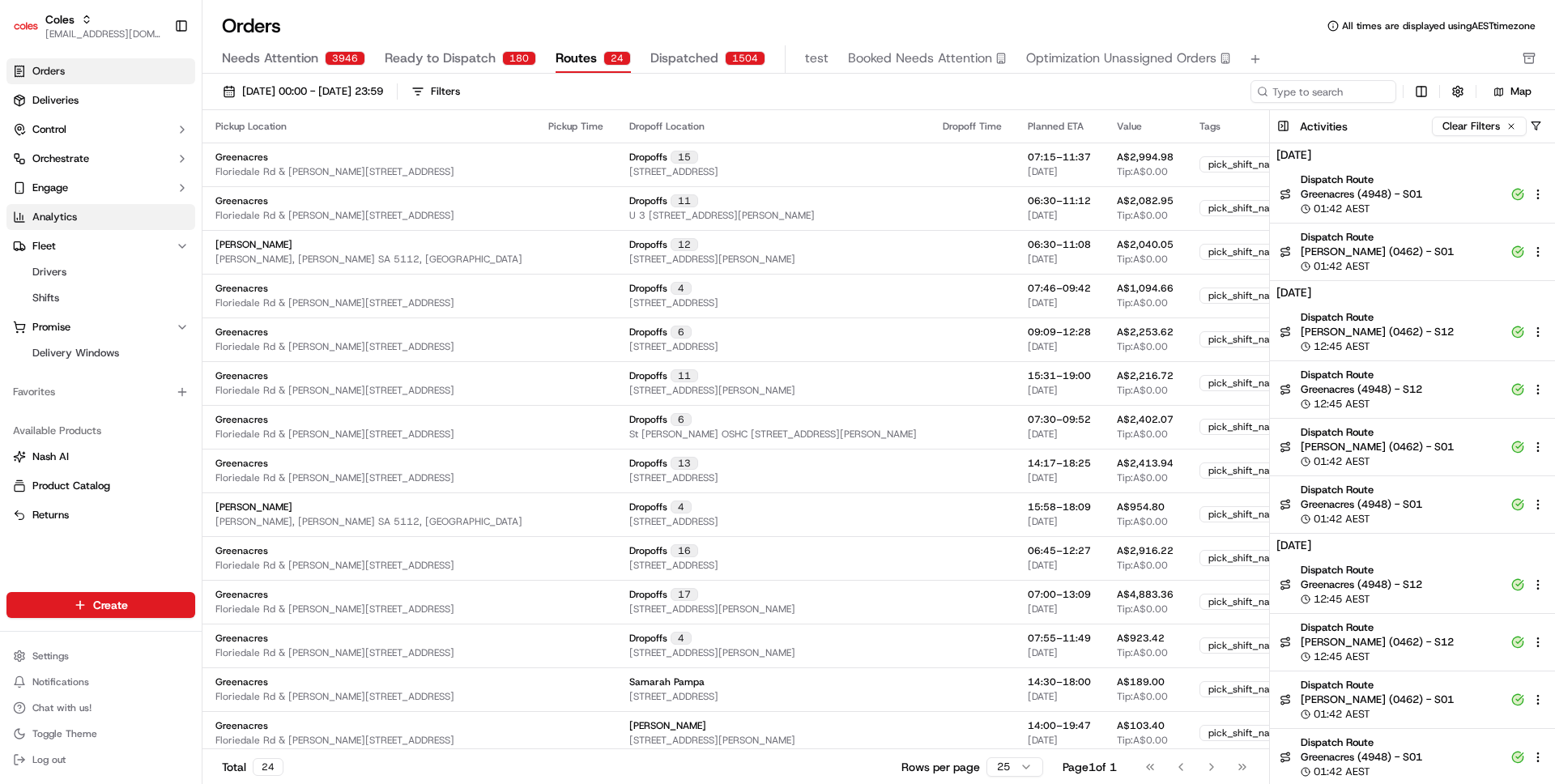
click at [87, 210] on link "Analytics" at bounding box center [100, 217] width 189 height 26
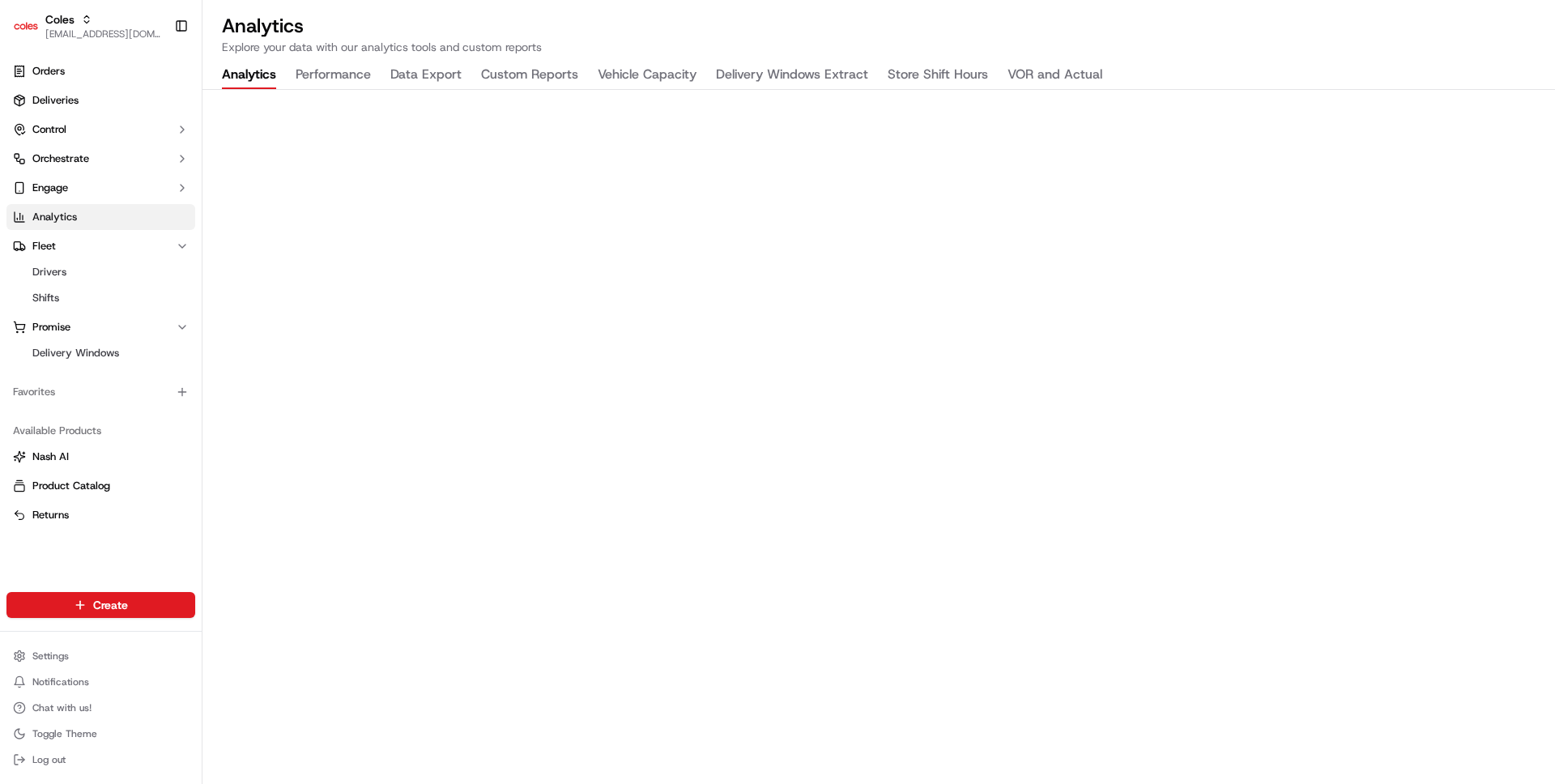
click at [793, 70] on button "Delivery Windows Extract" at bounding box center [792, 75] width 152 height 28
click at [434, 75] on button "Data Export" at bounding box center [425, 75] width 71 height 28
click at [582, 76] on div "Analytics Performance Data Export Custom Reports Vehicle Capacity Delivery Wind…" at bounding box center [662, 75] width 919 height 28
click at [563, 70] on button "Custom Reports" at bounding box center [530, 75] width 98 height 28
click at [100, 76] on link "Orders" at bounding box center [100, 71] width 189 height 26
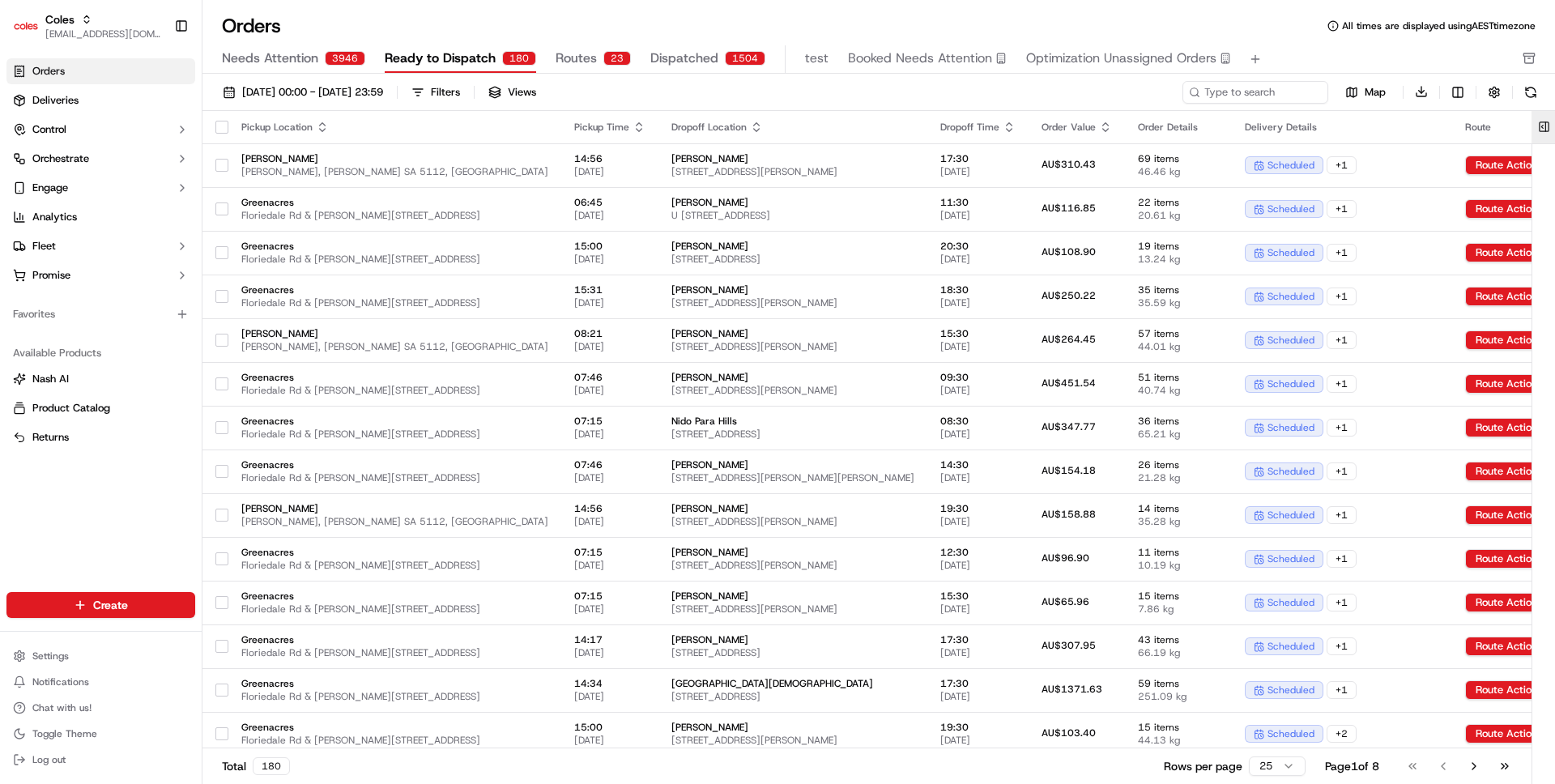
click at [1534, 122] on button at bounding box center [1544, 127] width 27 height 32
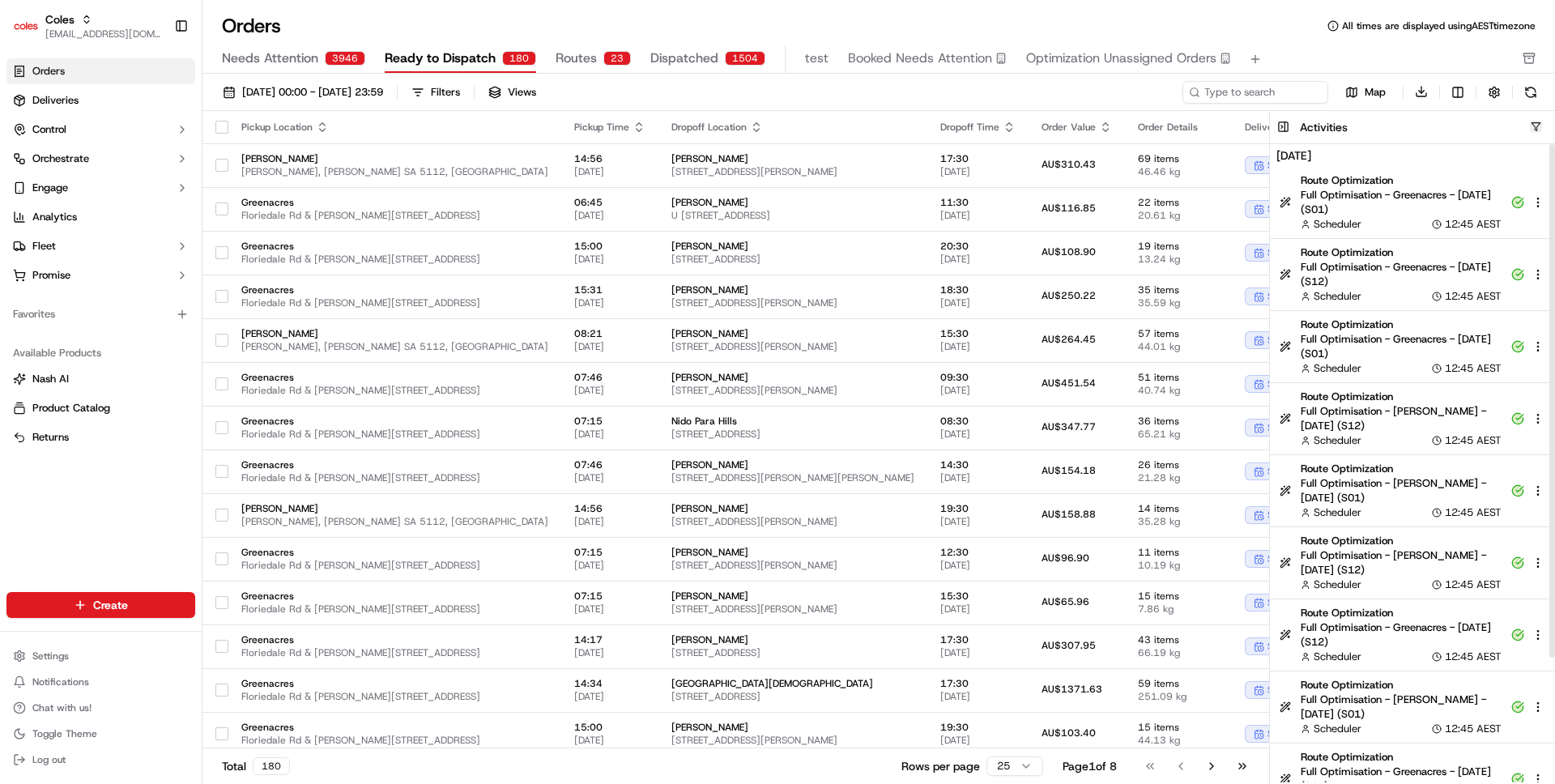
click at [1532, 132] on button "button" at bounding box center [1536, 126] width 12 height 12
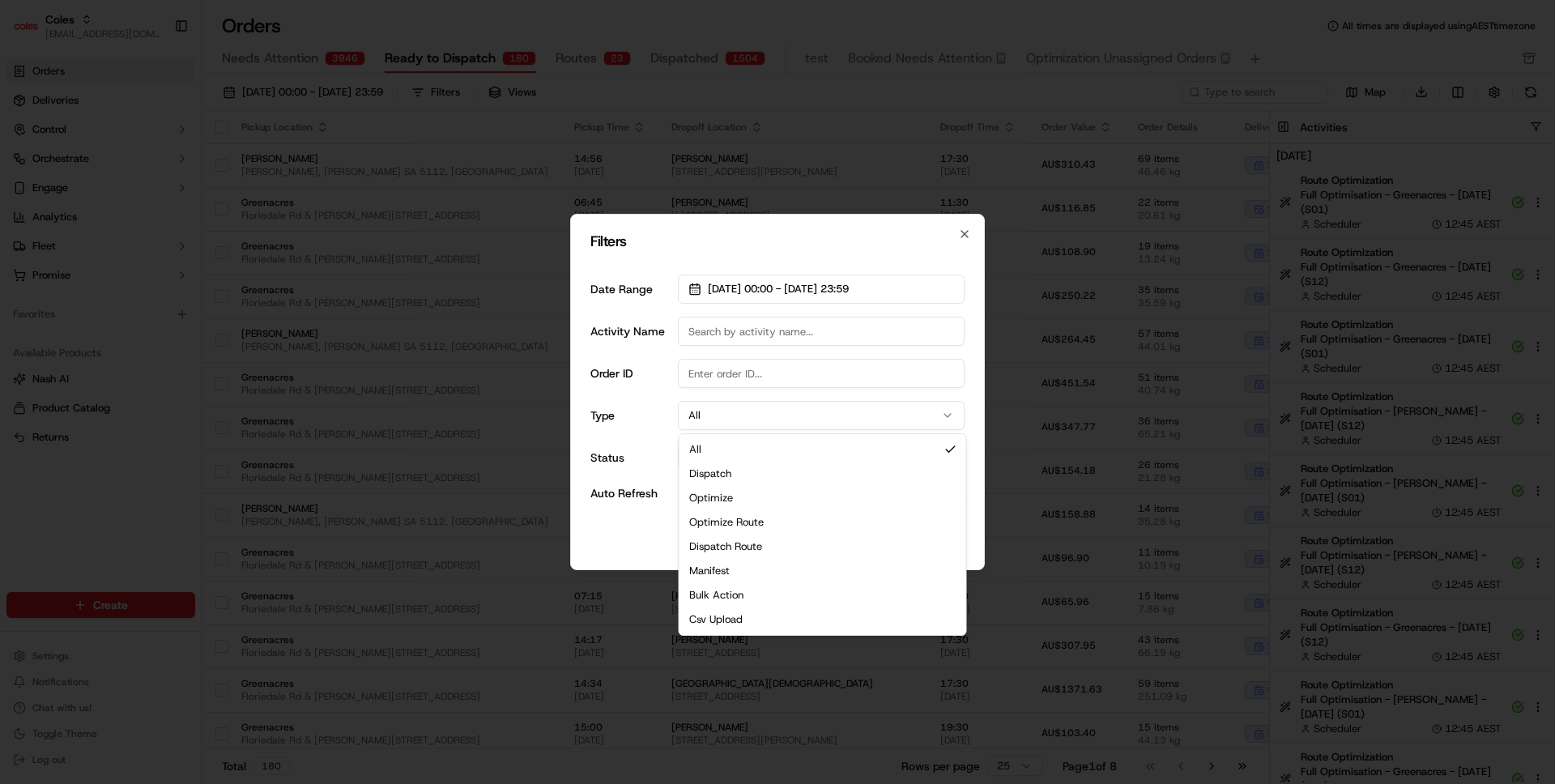
click at [775, 412] on button "All" at bounding box center [820, 415] width 286 height 29
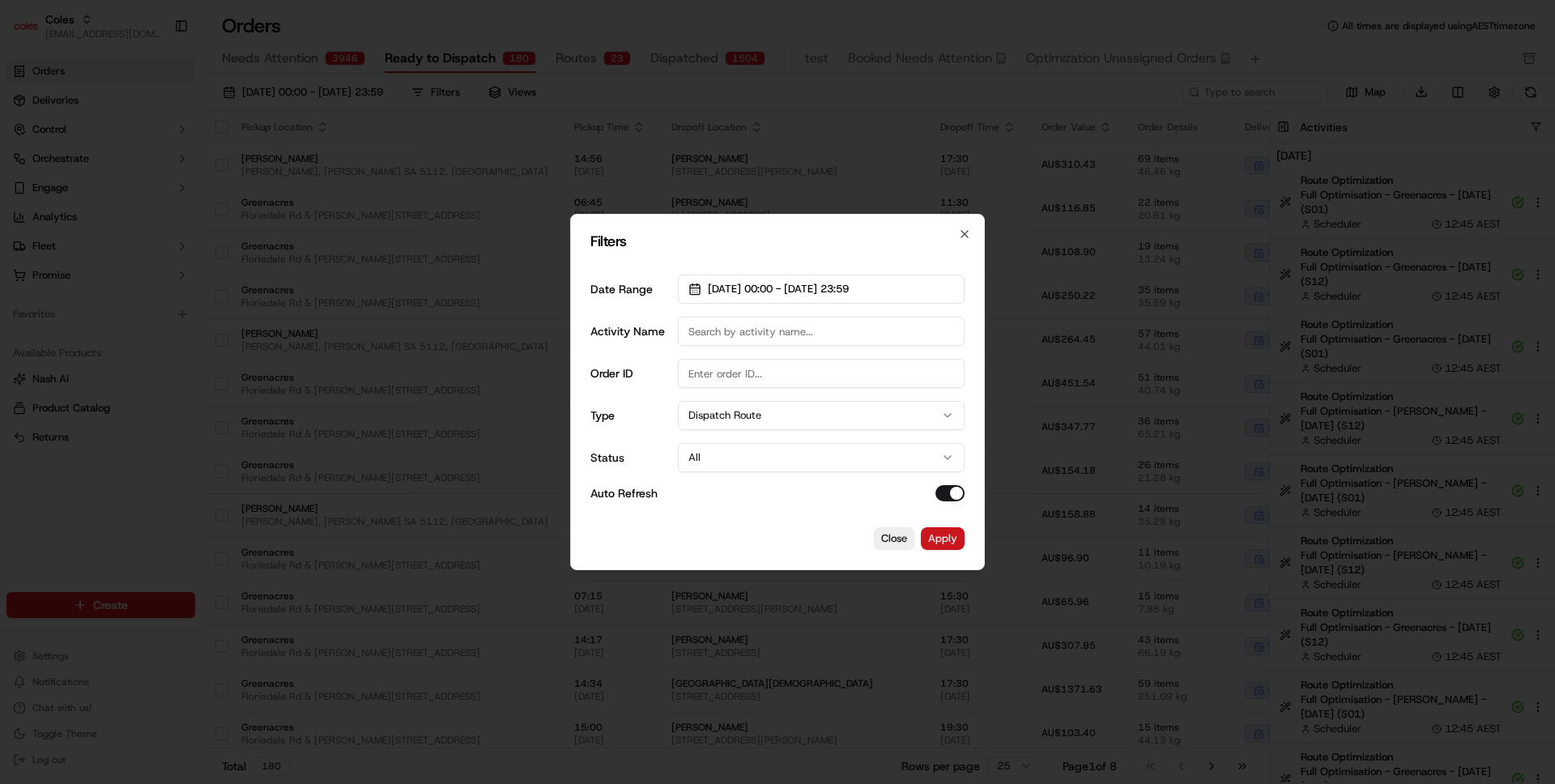
click at [957, 538] on button "Apply" at bounding box center [943, 538] width 44 height 23
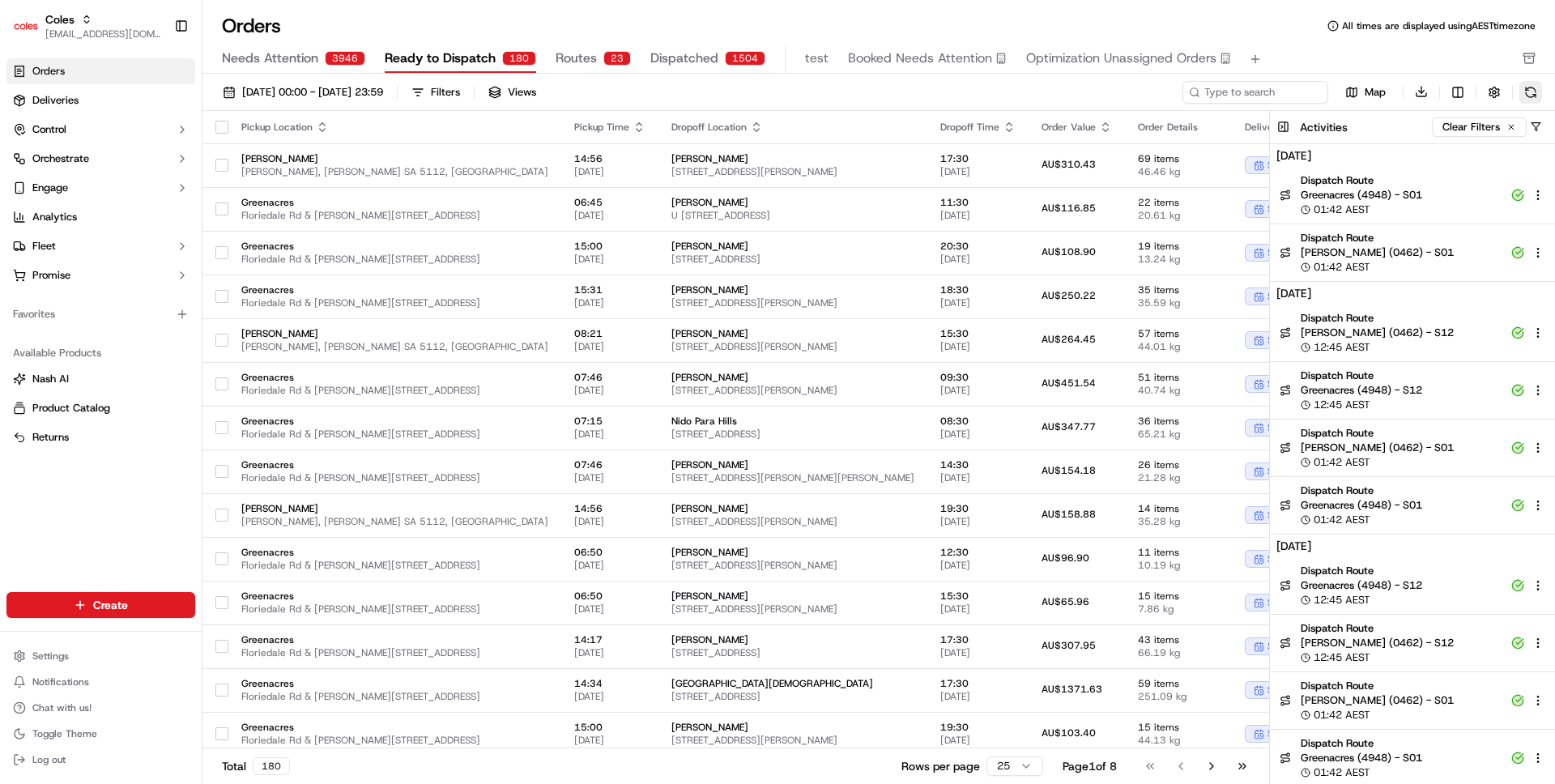
click at [1527, 86] on button at bounding box center [1530, 92] width 23 height 23
click at [1526, 95] on button at bounding box center [1530, 92] width 23 height 23
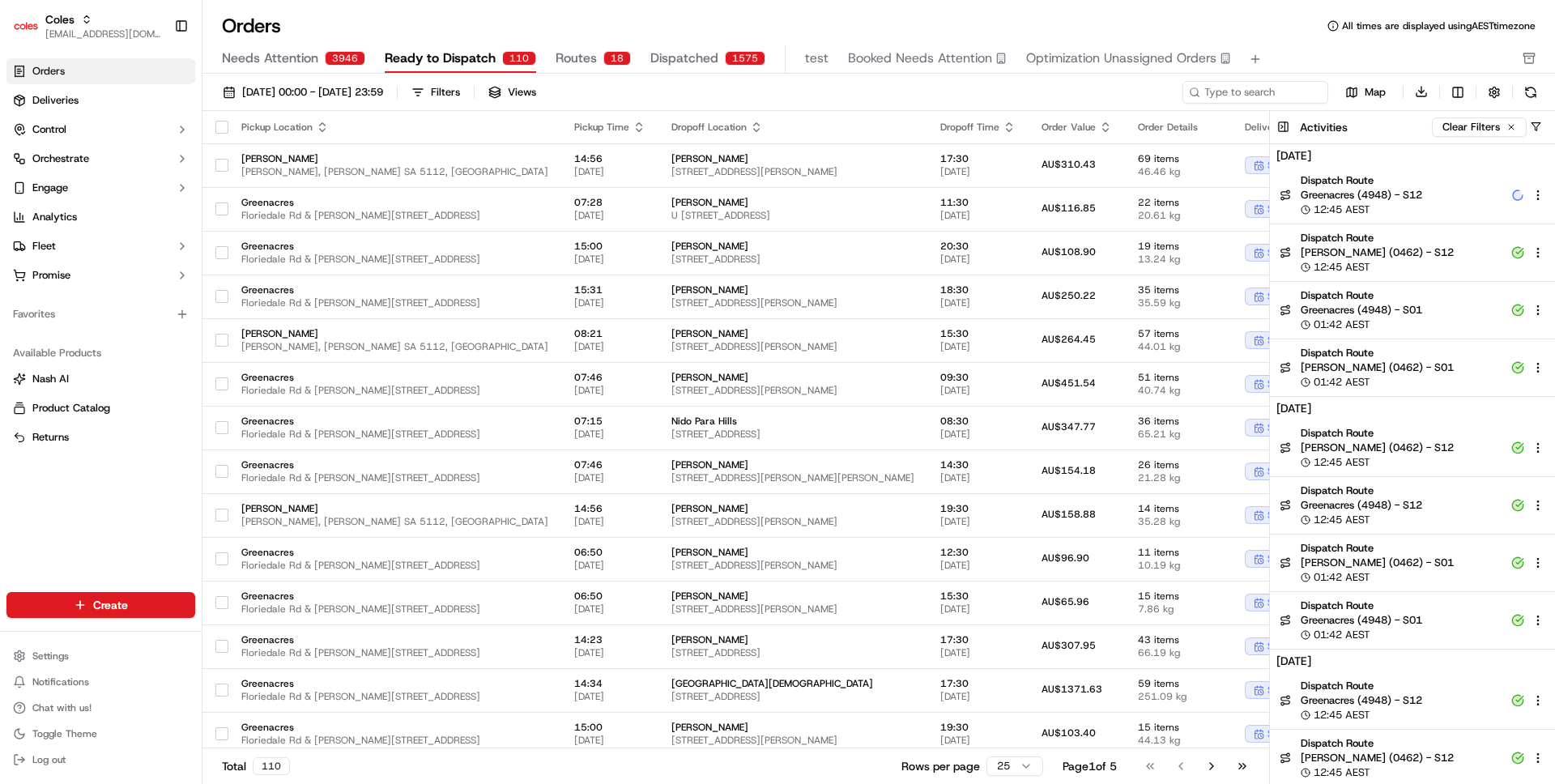
click at [586, 37] on div "Orders All times are displayed using AEST timezone" at bounding box center [878, 26] width 1352 height 26
click at [583, 57] on span "Routes" at bounding box center [575, 58] width 41 height 19
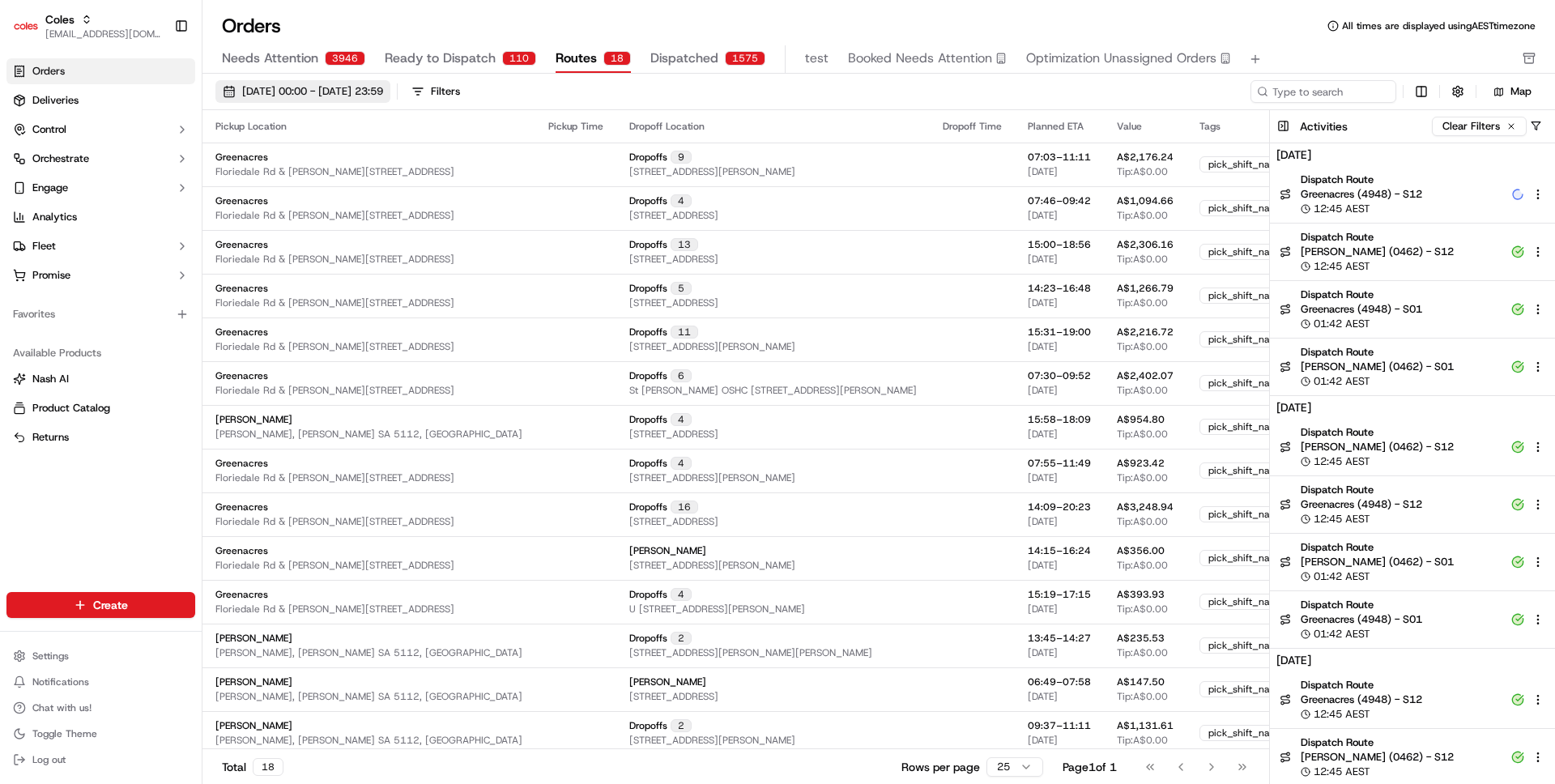
click at [383, 92] on span "[DATE] 00:00 - [DATE] 23:59" at bounding box center [312, 91] width 141 height 15
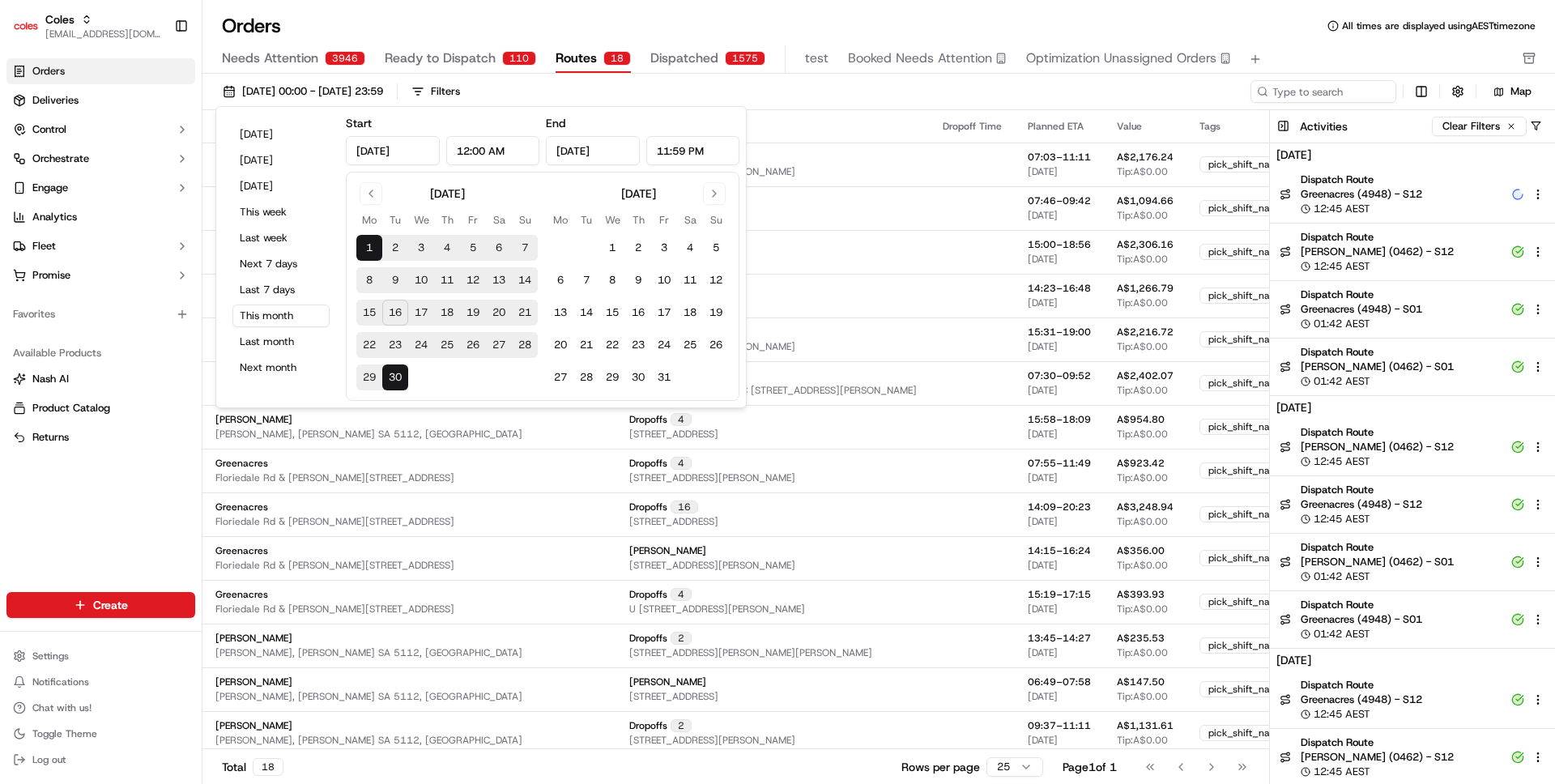
click at [426, 313] on button "17" at bounding box center [421, 312] width 26 height 26
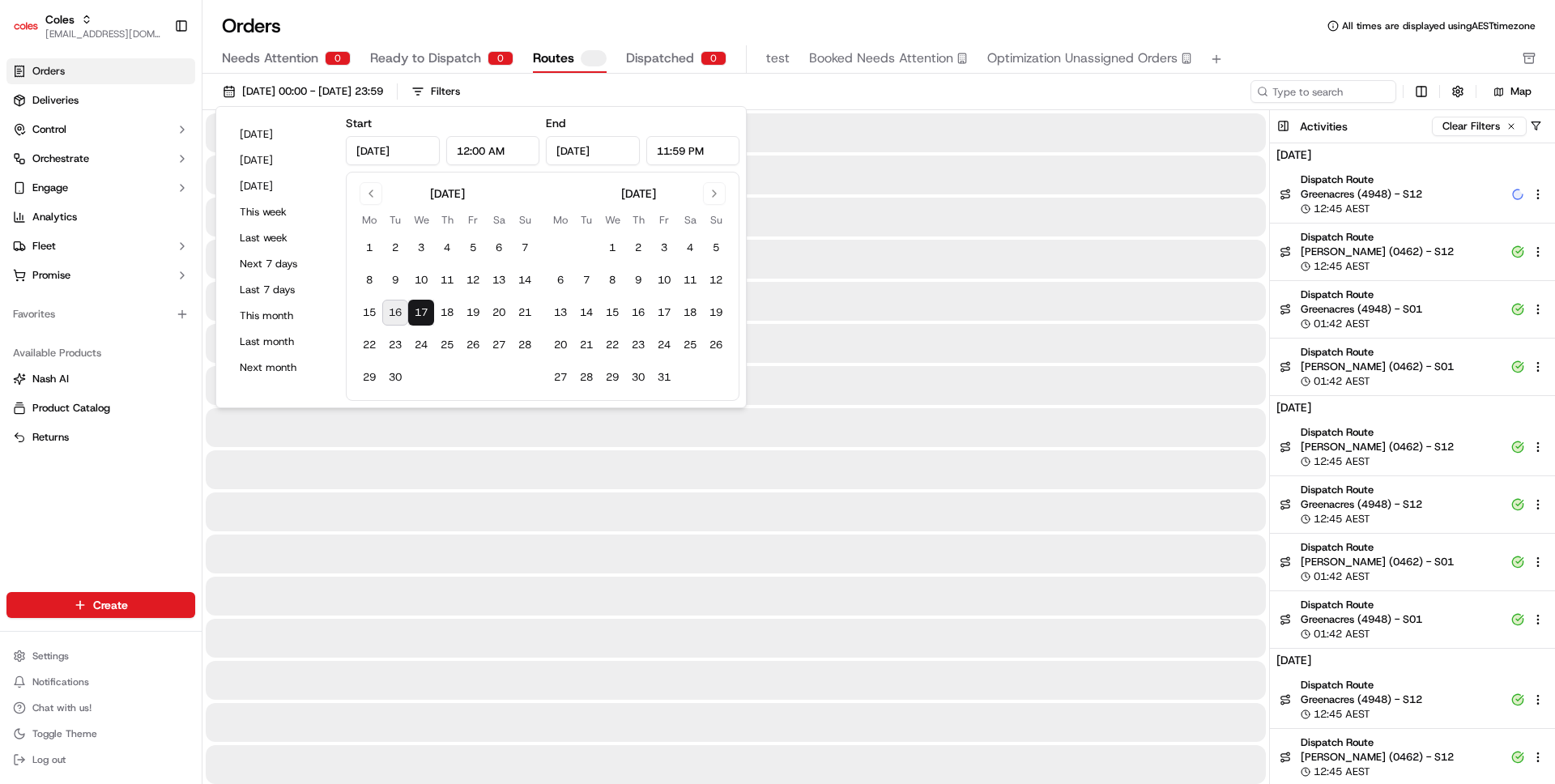
type input "[DATE]"
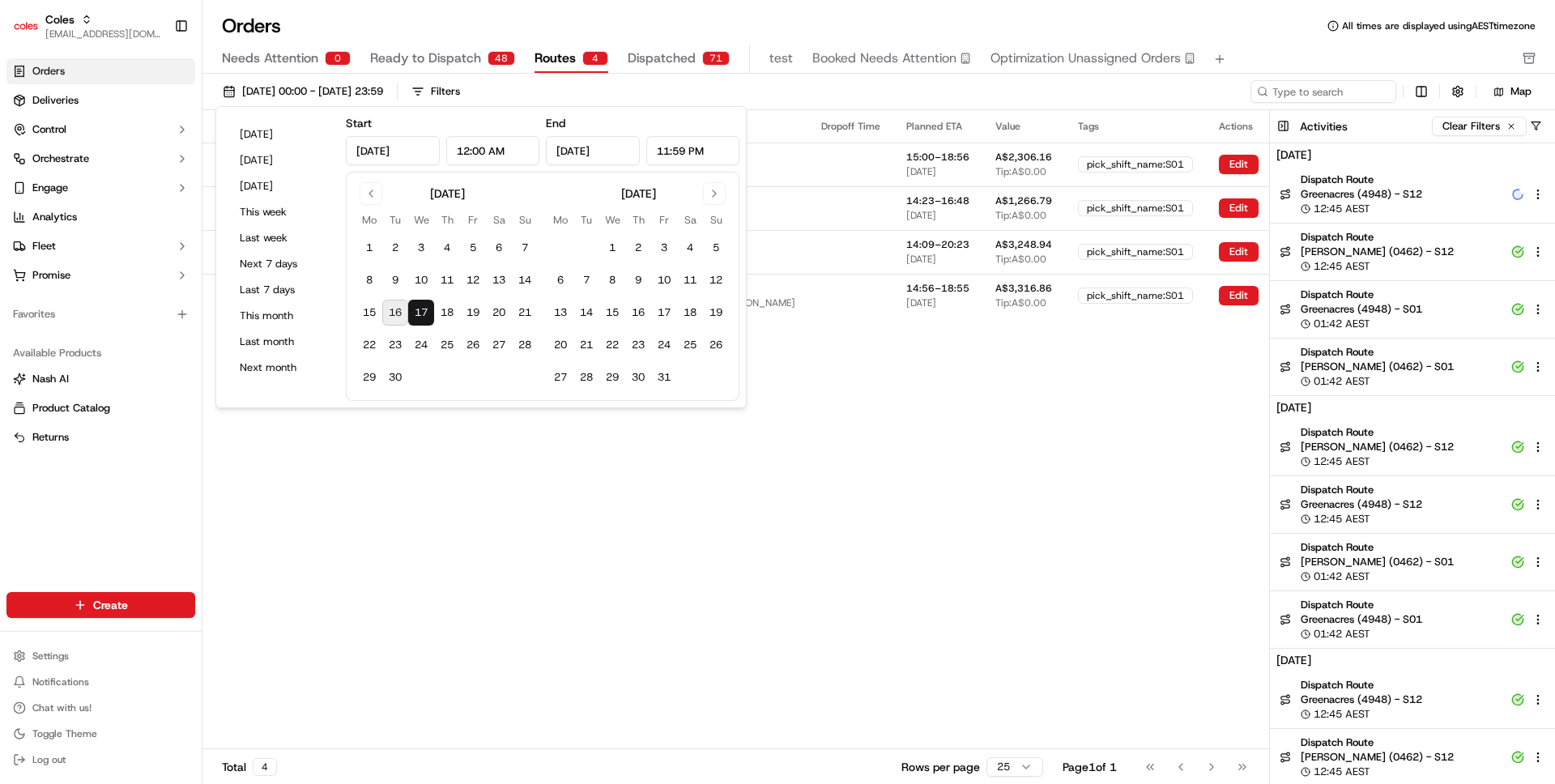
click at [837, 23] on div "Orders All times are displayed using AEST timezone" at bounding box center [878, 26] width 1352 height 26
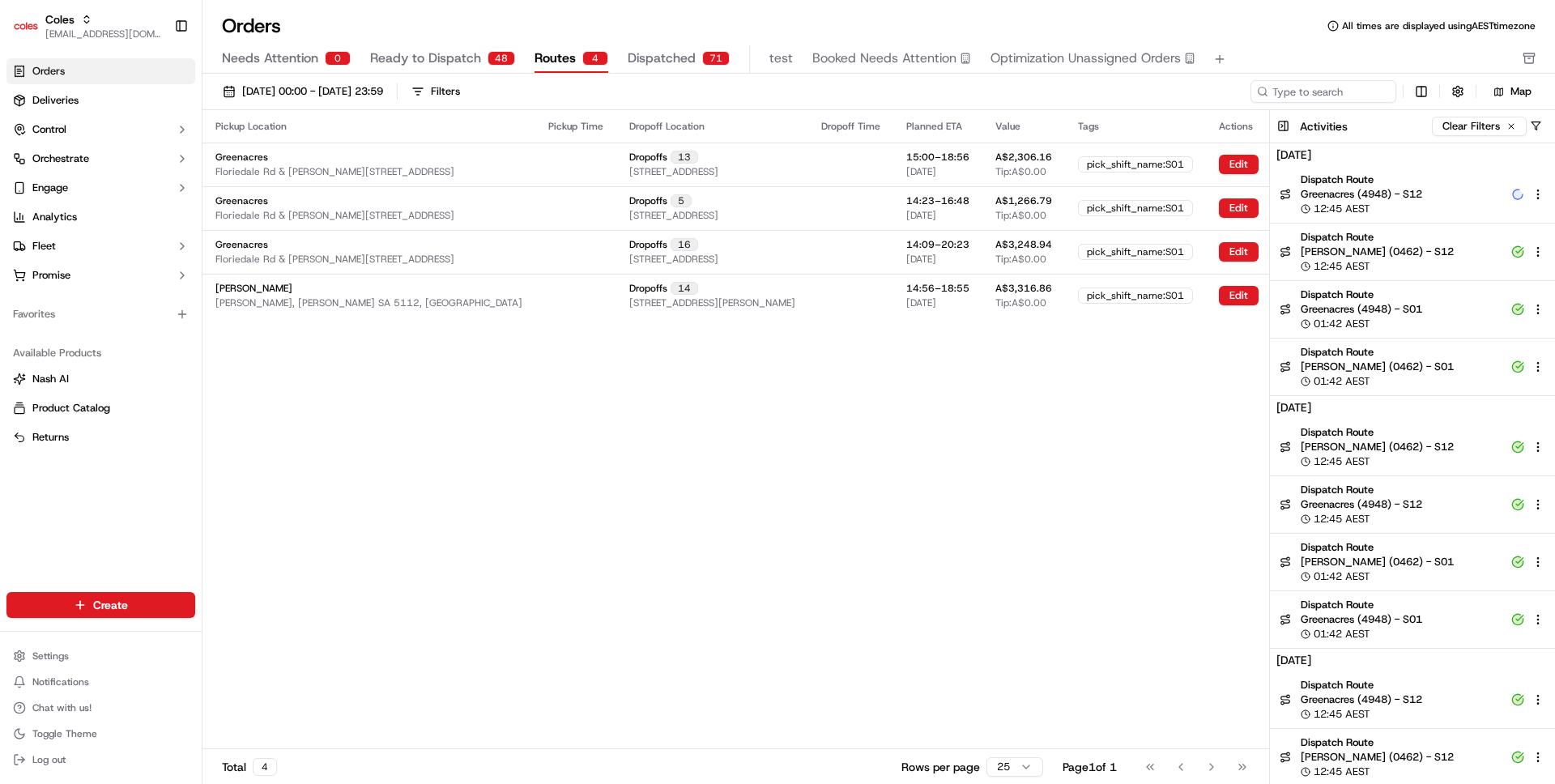
click at [682, 479] on div "Pickup Location Pickup Time Dropoff Location Dropoff Time Planned ETA Value Tag…" at bounding box center [782, 429] width 1159 height 638
click at [637, 480] on div "Pickup Location Pickup Time Dropoff Location Dropoff Time Planned ETA Value Tag…" at bounding box center [782, 429] width 1159 height 638
click at [1029, 368] on div "Pickup Location Pickup Time Dropoff Location Dropoff Time Planned ETA Value Tag…" at bounding box center [782, 429] width 1159 height 638
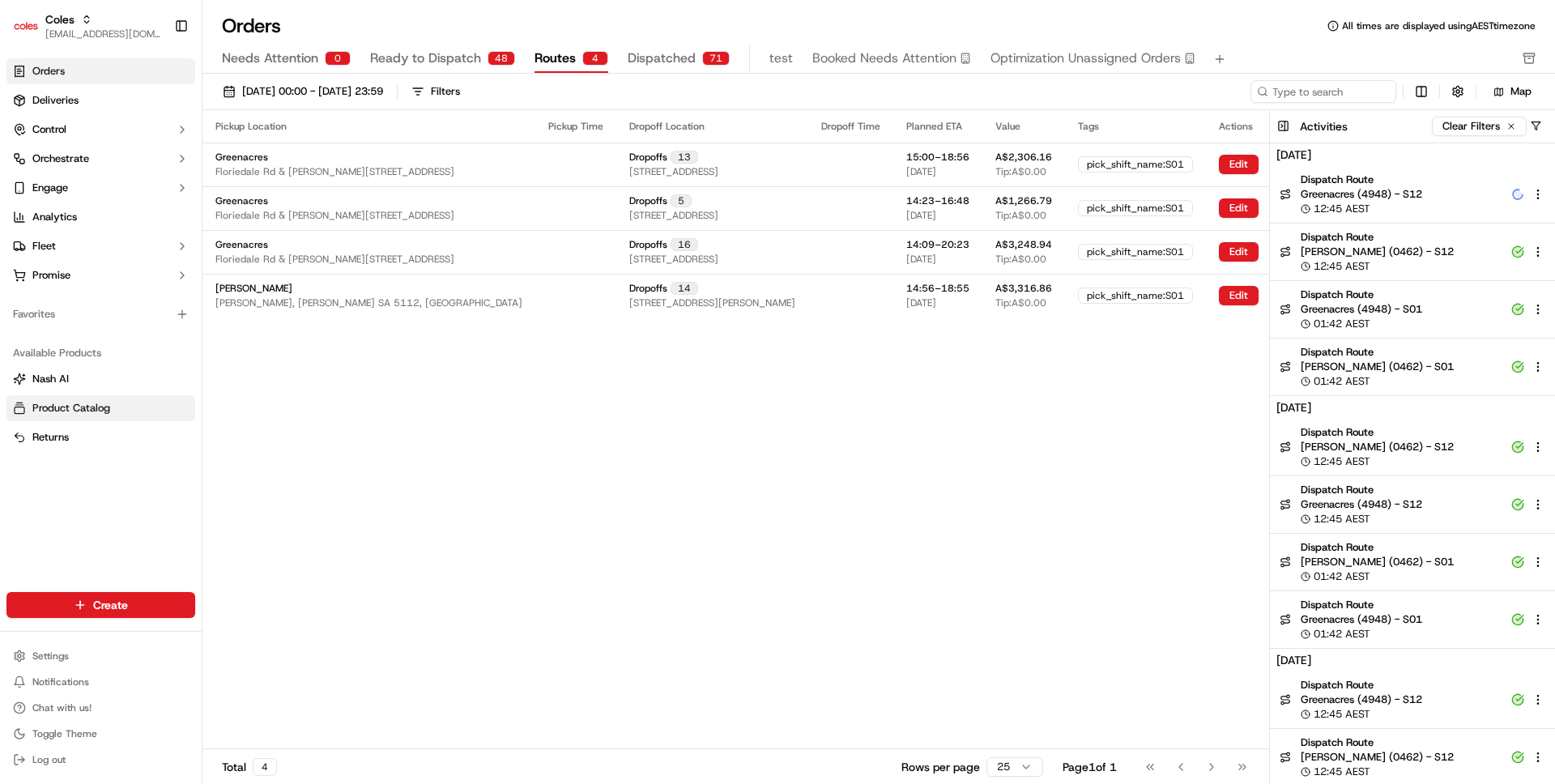
click at [92, 404] on span "Product Catalog" at bounding box center [71, 408] width 77 height 15
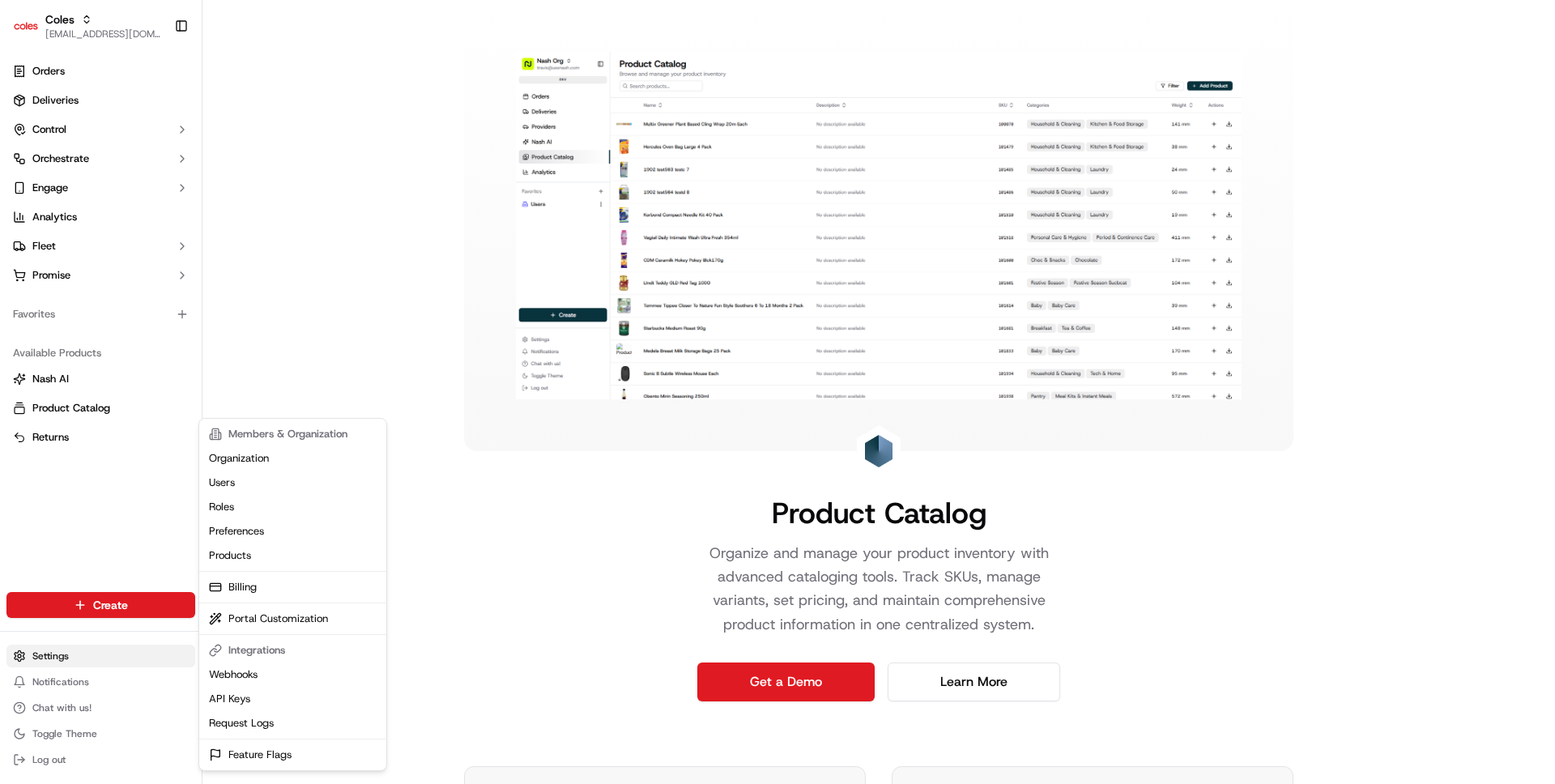
click at [64, 661] on html "Coles ben@usenash.com Toggle Sidebar Orders Deliveries Control Orchestrate Enga…" at bounding box center [777, 392] width 1555 height 784
click at [55, 663] on html "Coles ben@usenash.com Toggle Sidebar Orders Deliveries Control Orchestrate Enga…" at bounding box center [777, 392] width 1555 height 784
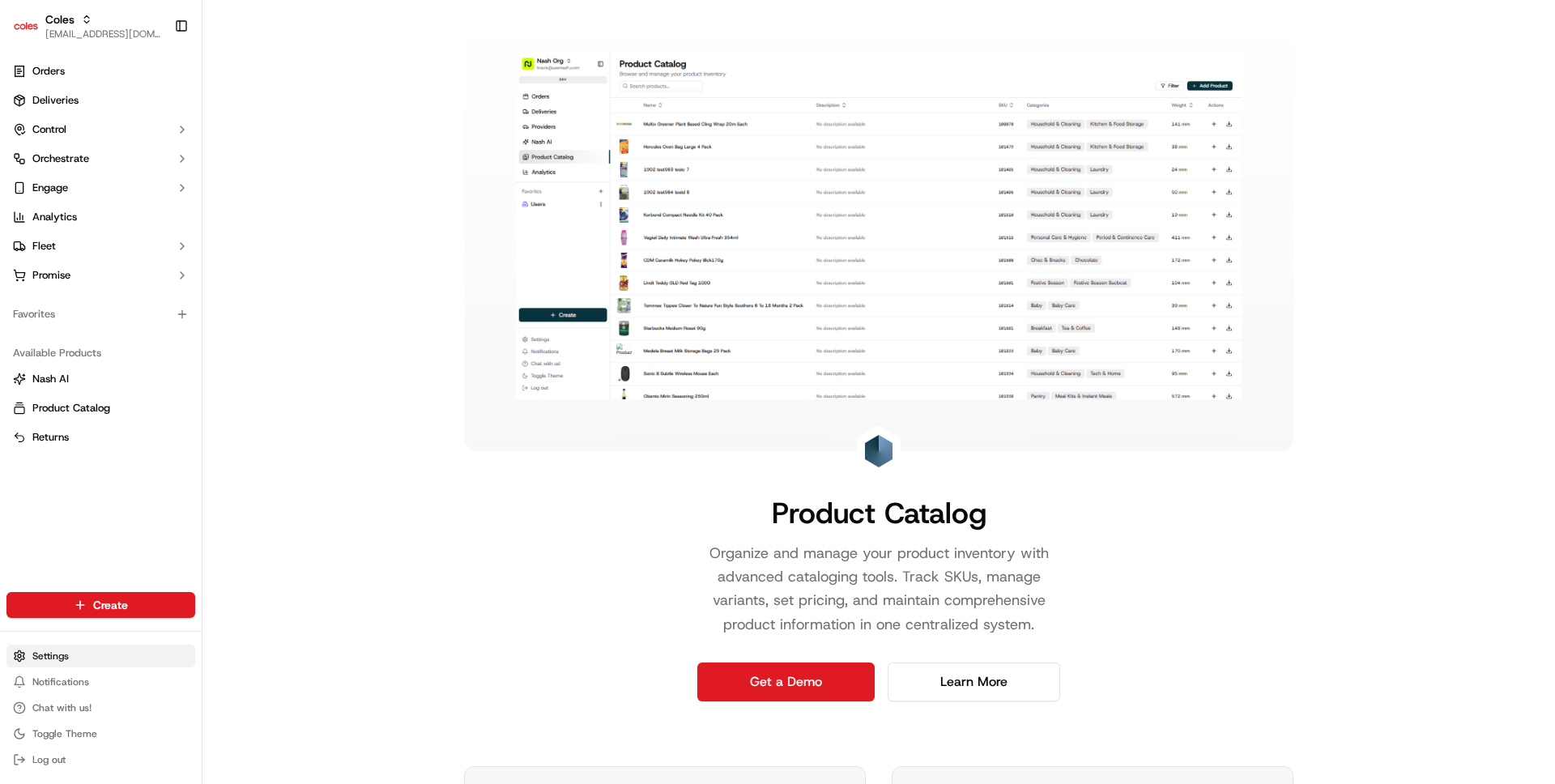
click at [55, 655] on html "Coles ben@usenash.com Toggle Sidebar Orders Deliveries Control Orchestrate Enga…" at bounding box center [777, 392] width 1555 height 784
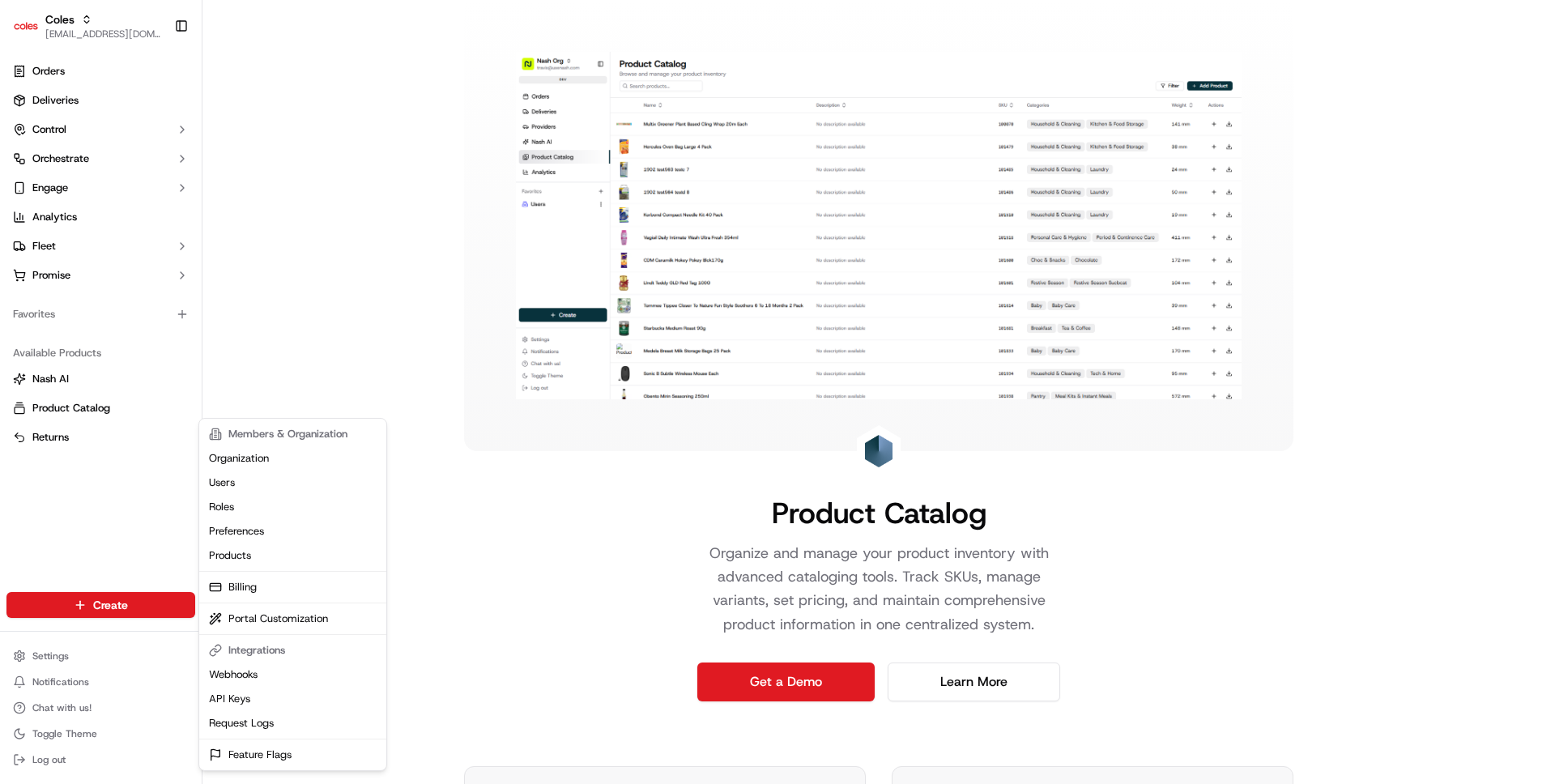
click at [98, 279] on html "Coles ben@usenash.com Toggle Sidebar Orders Deliveries Control Orchestrate Enga…" at bounding box center [777, 392] width 1555 height 784
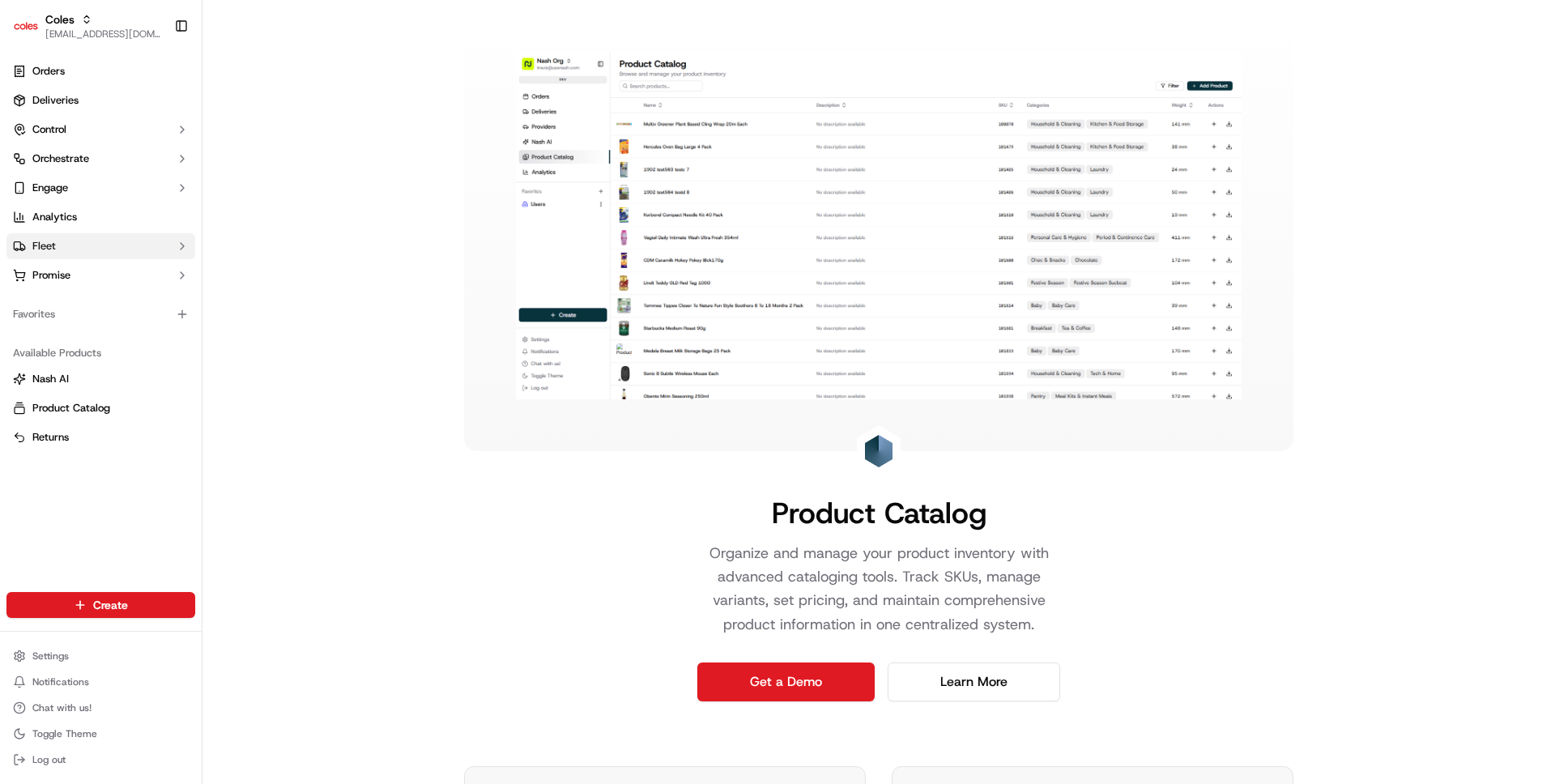
click at [98, 233] on button "Fleet" at bounding box center [100, 246] width 189 height 26
click at [84, 296] on link "Shifts" at bounding box center [100, 297] width 150 height 23
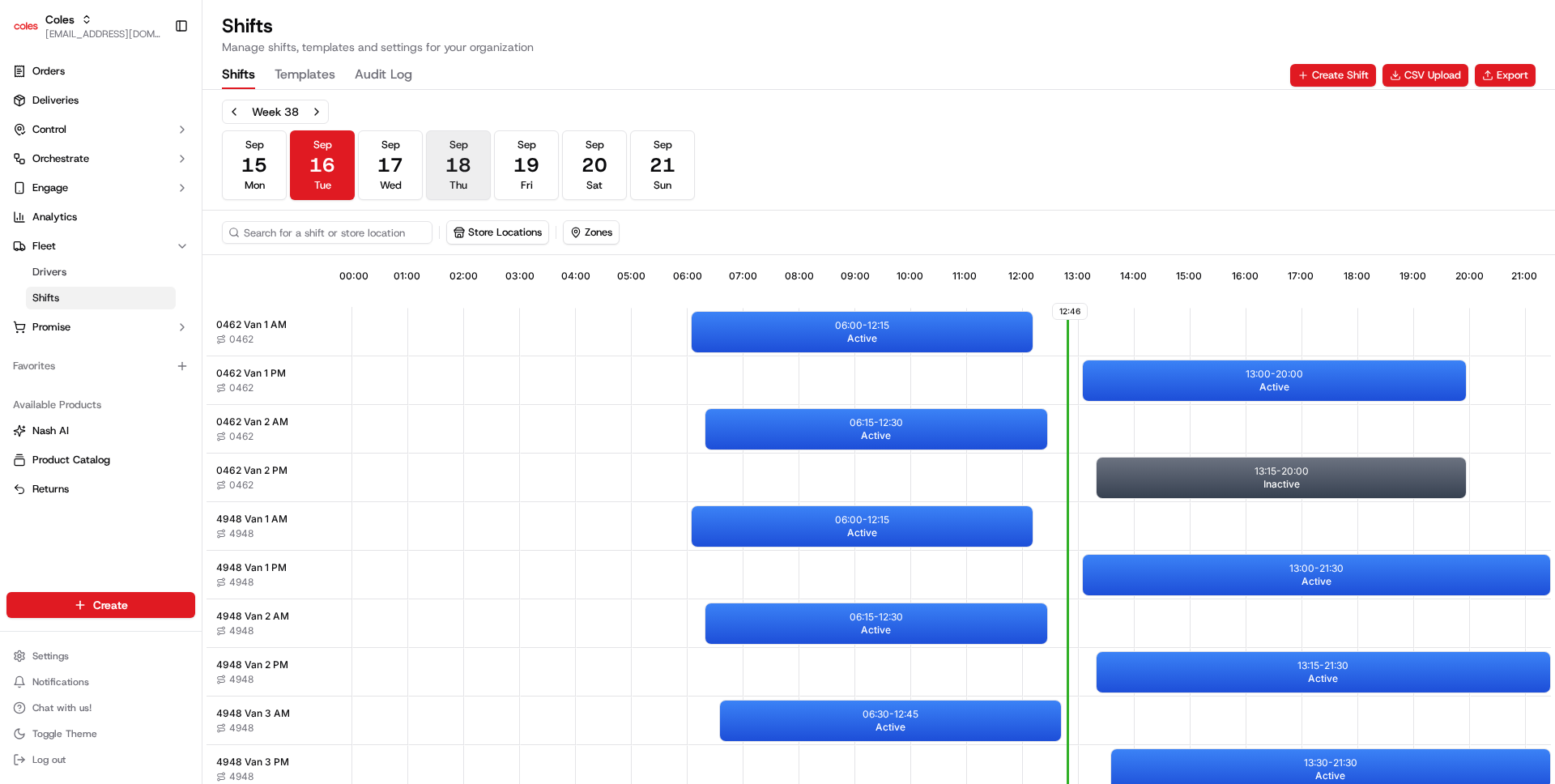
click at [437, 167] on button "Sep 18 Thu" at bounding box center [458, 166] width 64 height 70
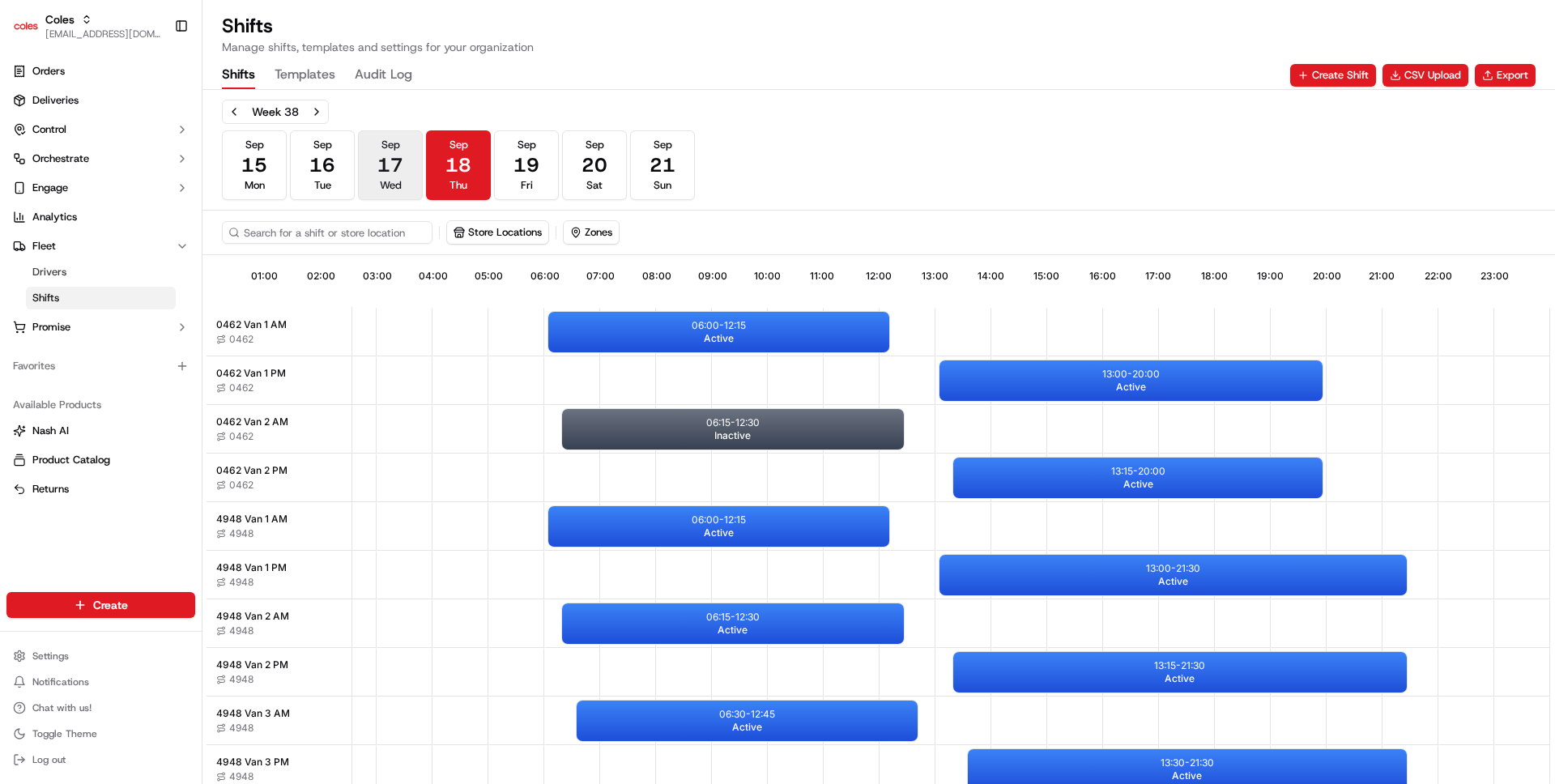
click at [396, 165] on span "17" at bounding box center [390, 165] width 26 height 26
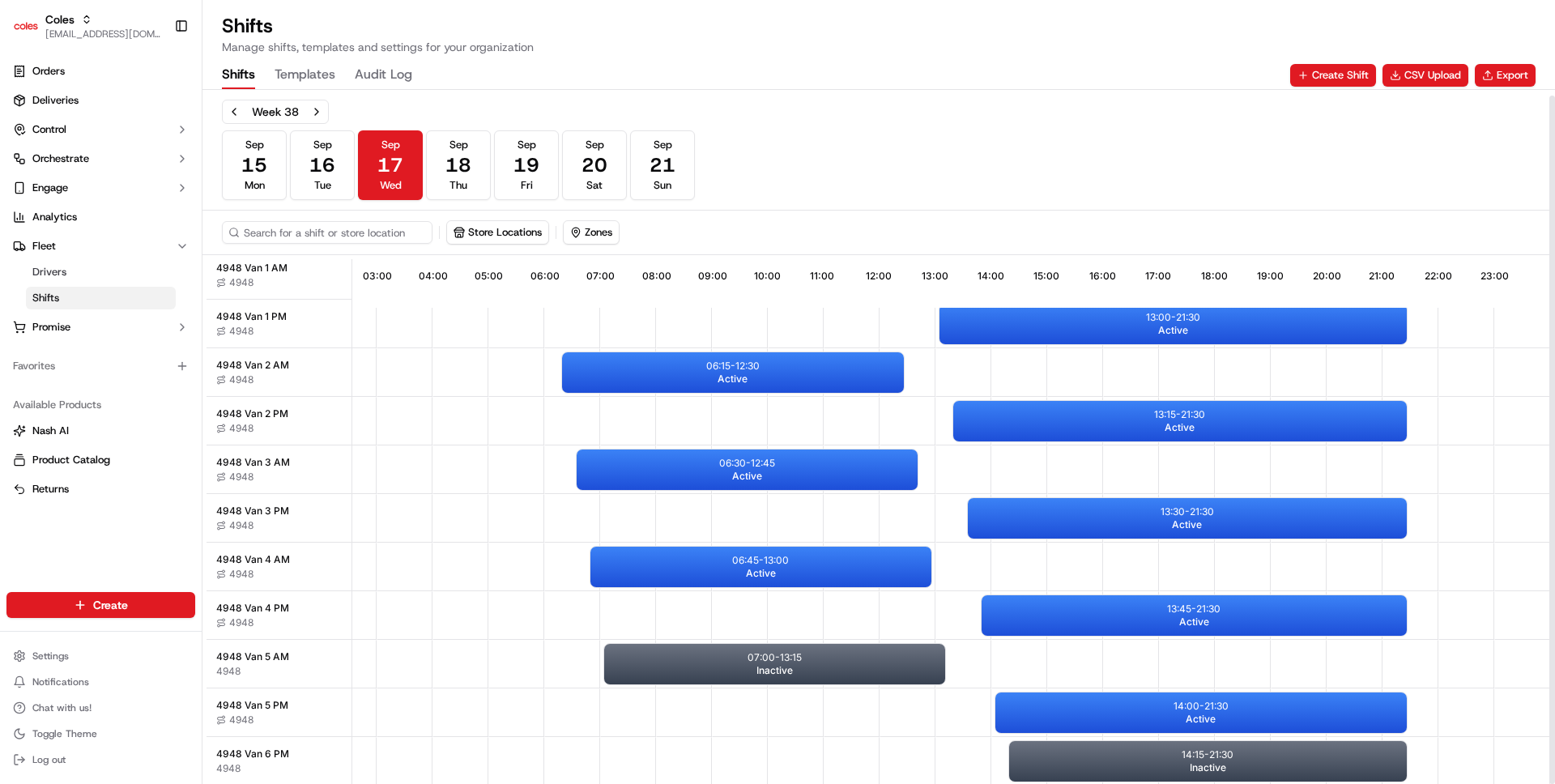
scroll to position [6, 0]
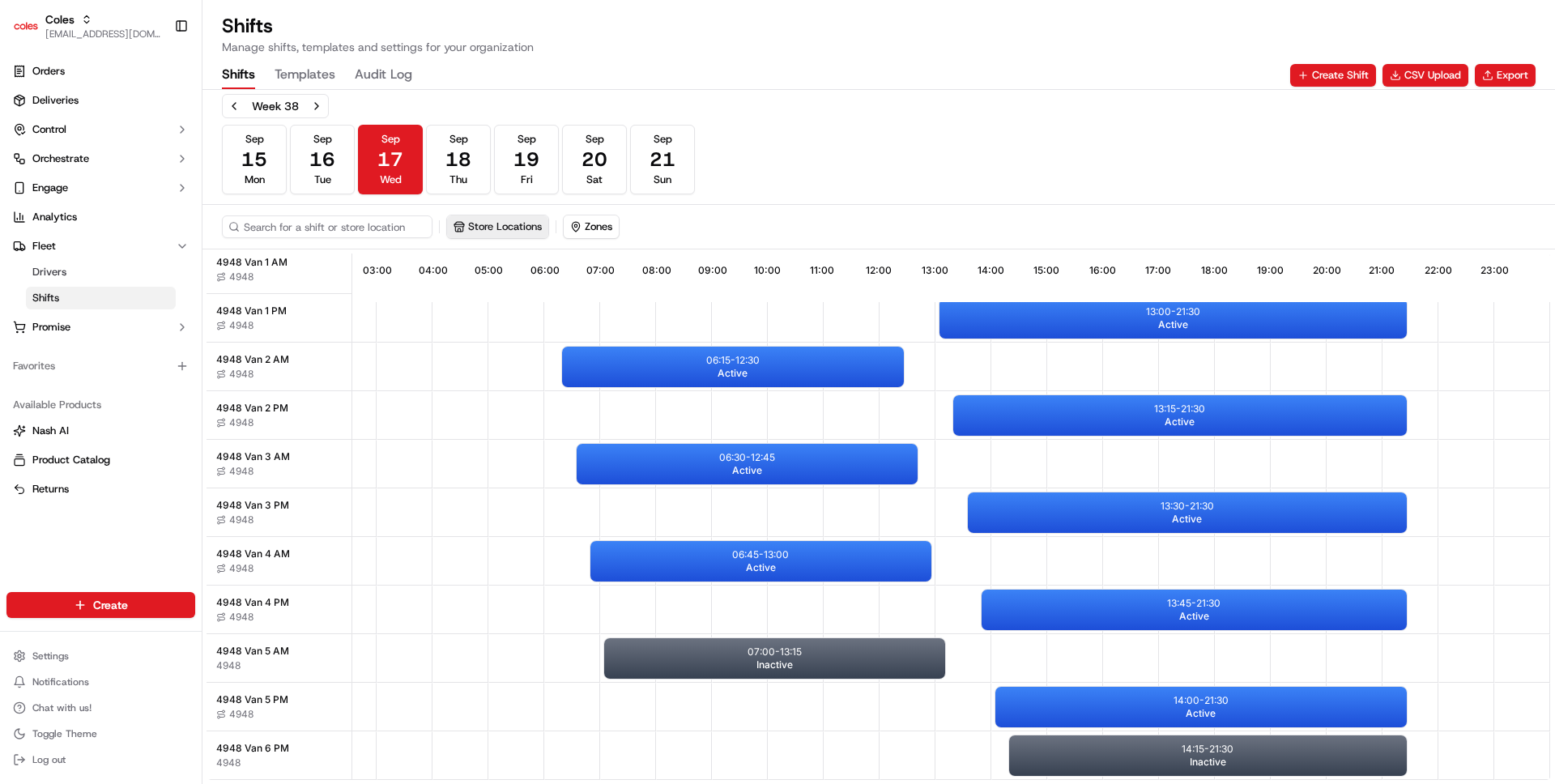
click at [476, 223] on button "Store Locations" at bounding box center [498, 226] width 101 height 23
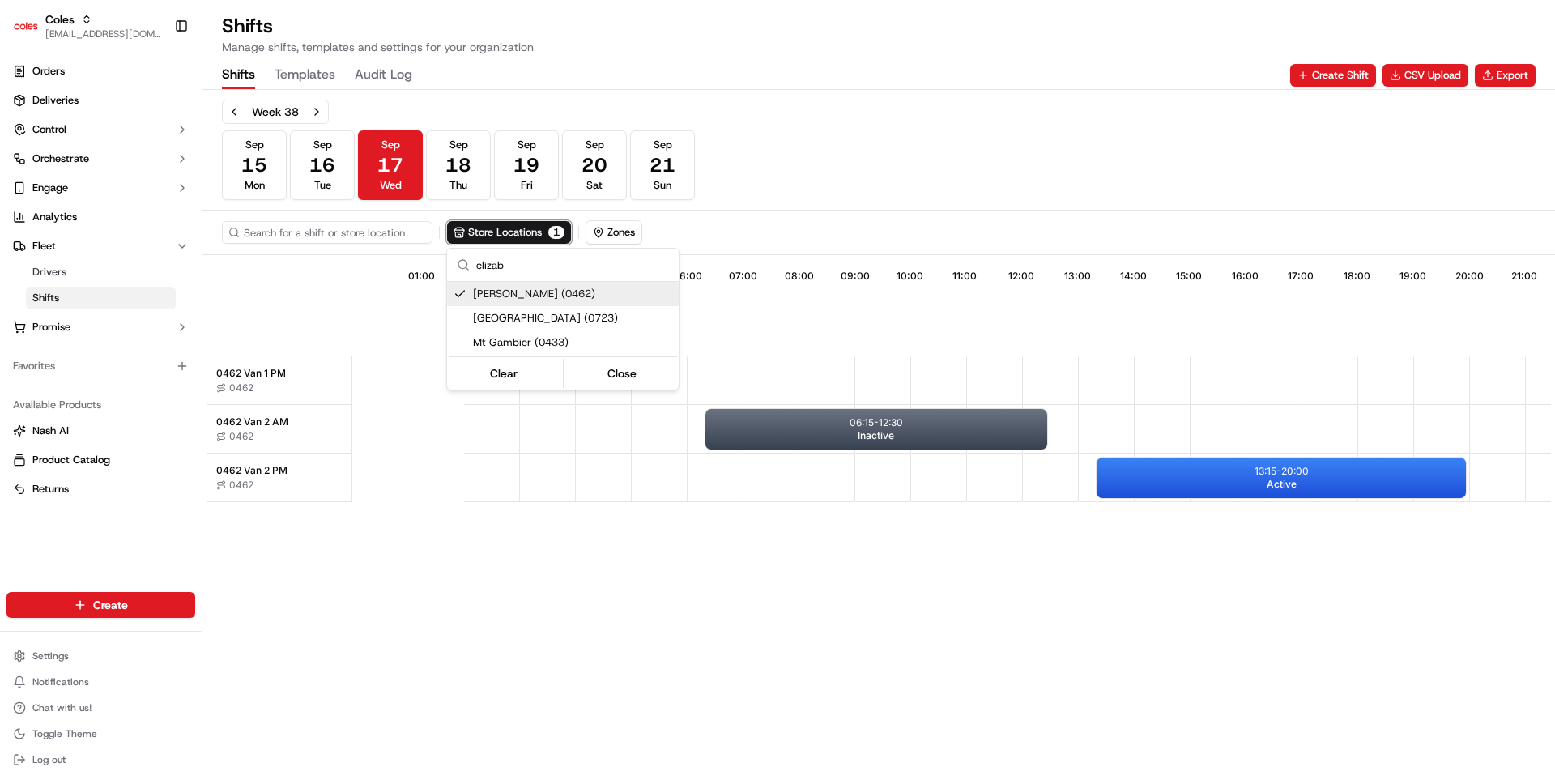
type input "elizab"
click at [796, 636] on html "Coles ben@usenash.com Toggle Sidebar Orders Deliveries Control Orchestrate Enga…" at bounding box center [777, 392] width 1555 height 784
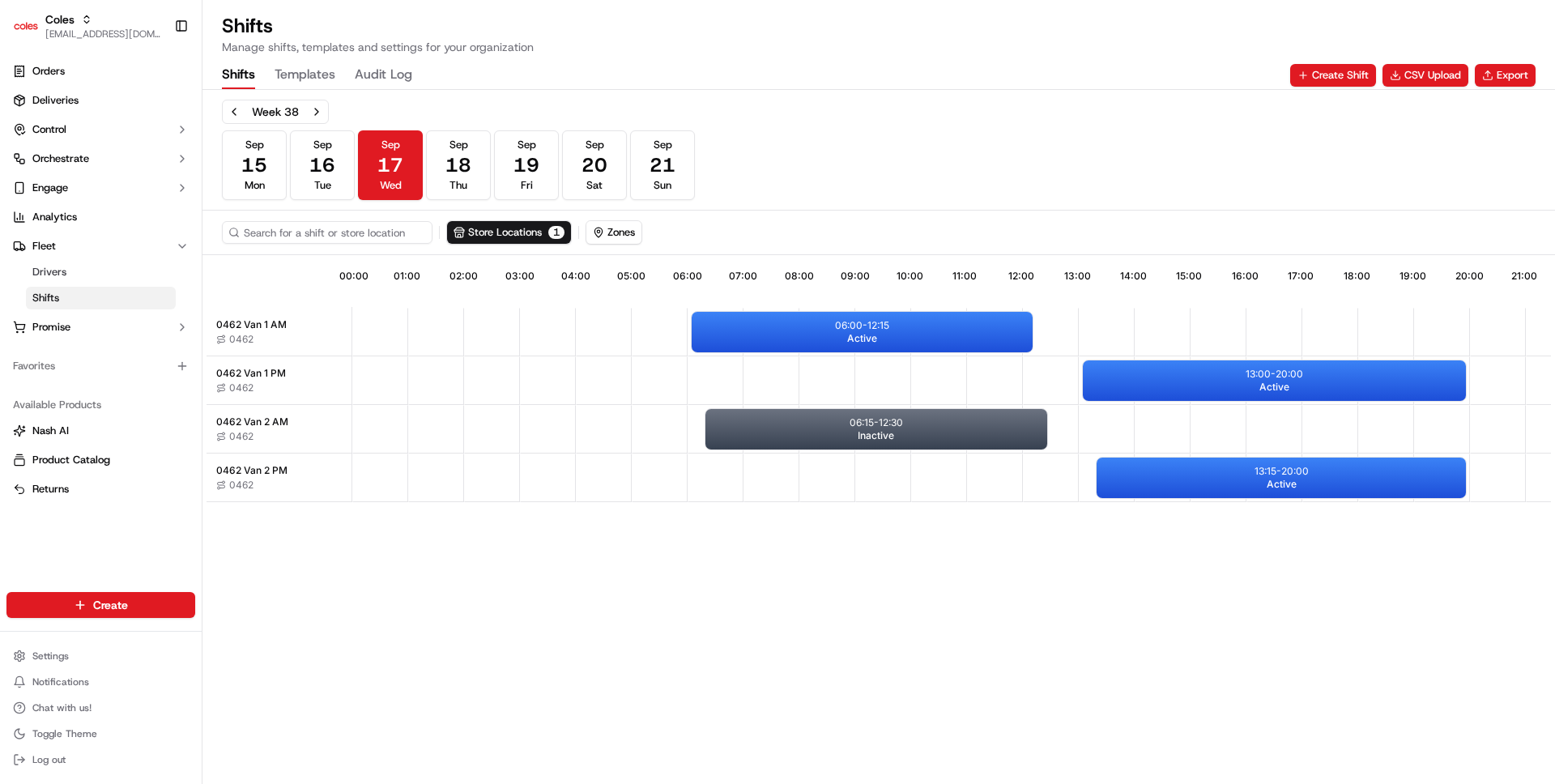
click at [609, 582] on div "12:47 00:00 01:00 02:00 03:00 04:00 05:00 06:00 07:00 08:00 09:00 10:00 11:00 1…" at bounding box center [878, 522] width 1344 height 526
click at [508, 235] on button "Store Locations 1" at bounding box center [509, 232] width 124 height 23
click at [534, 611] on html "Coles ben@usenash.com Toggle Sidebar Orders Deliveries Control Orchestrate Enga…" at bounding box center [777, 392] width 1555 height 784
click at [869, 336] on span "Active" at bounding box center [862, 339] width 30 height 13
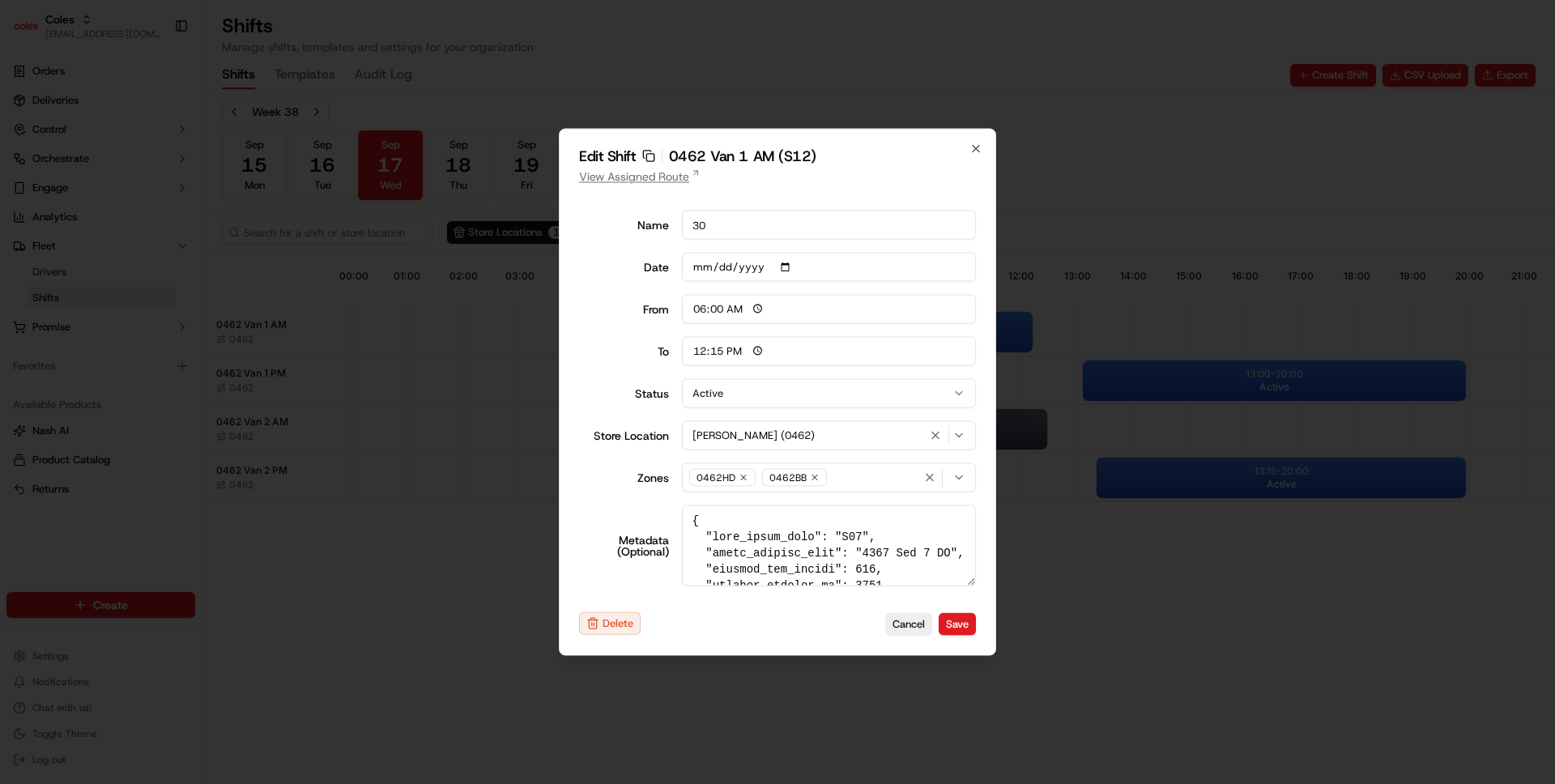
click at [630, 179] on link "View Assigned Route" at bounding box center [777, 177] width 397 height 17
type input "14:00"
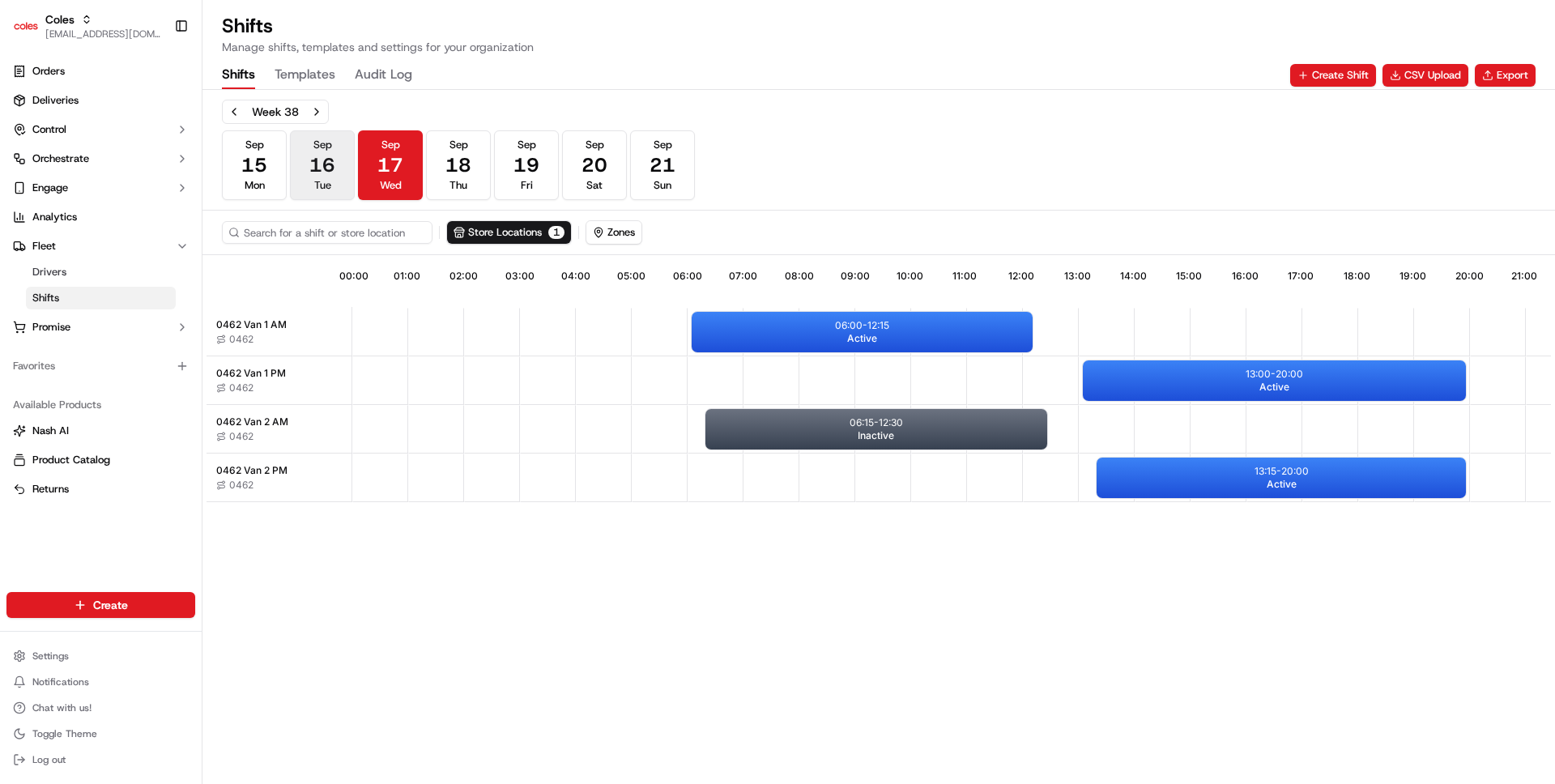
click at [317, 171] on span "16" at bounding box center [322, 165] width 26 height 26
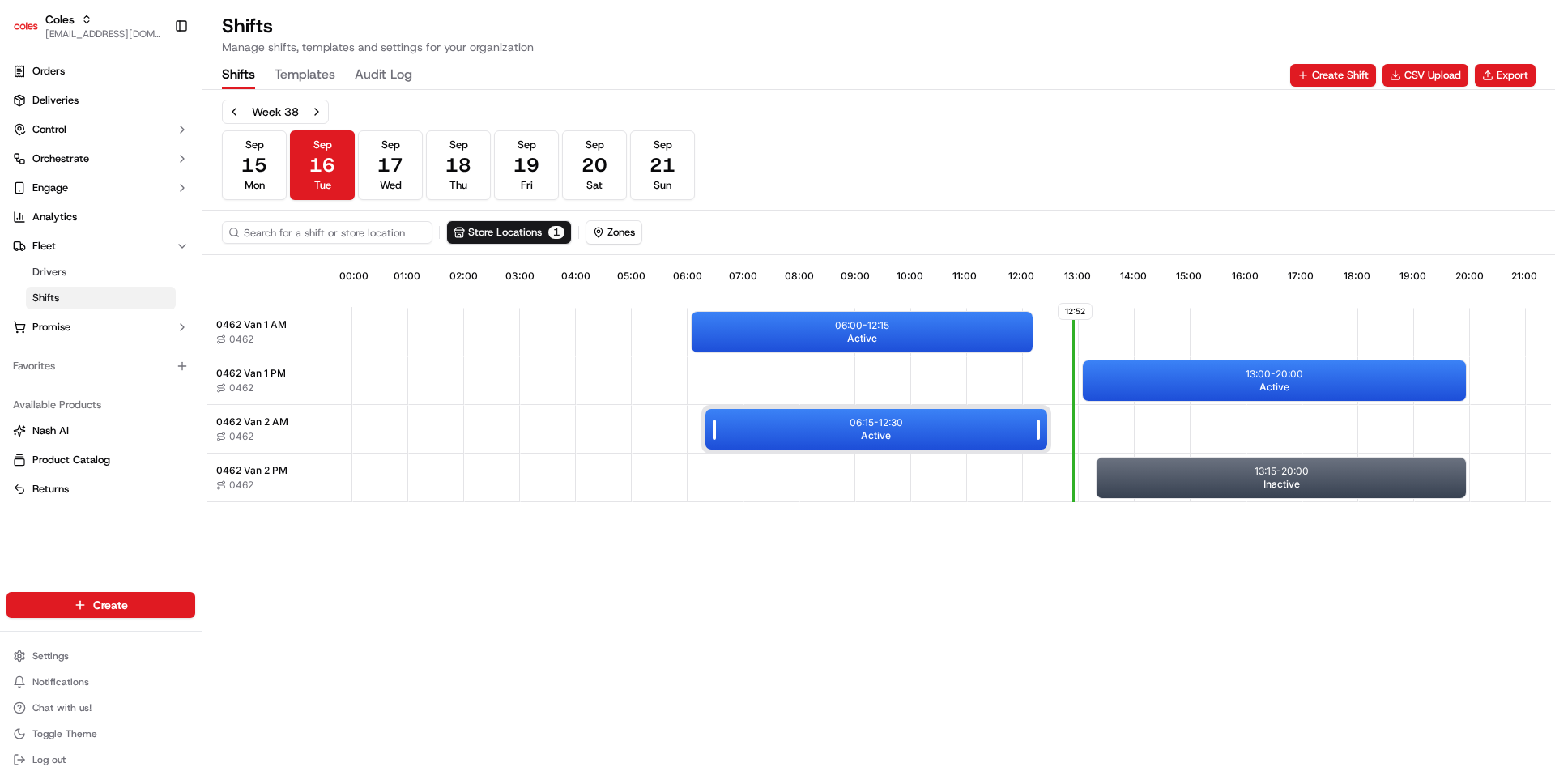
click at [839, 428] on div "06:15 - 12:30 Active" at bounding box center [876, 429] width 341 height 40
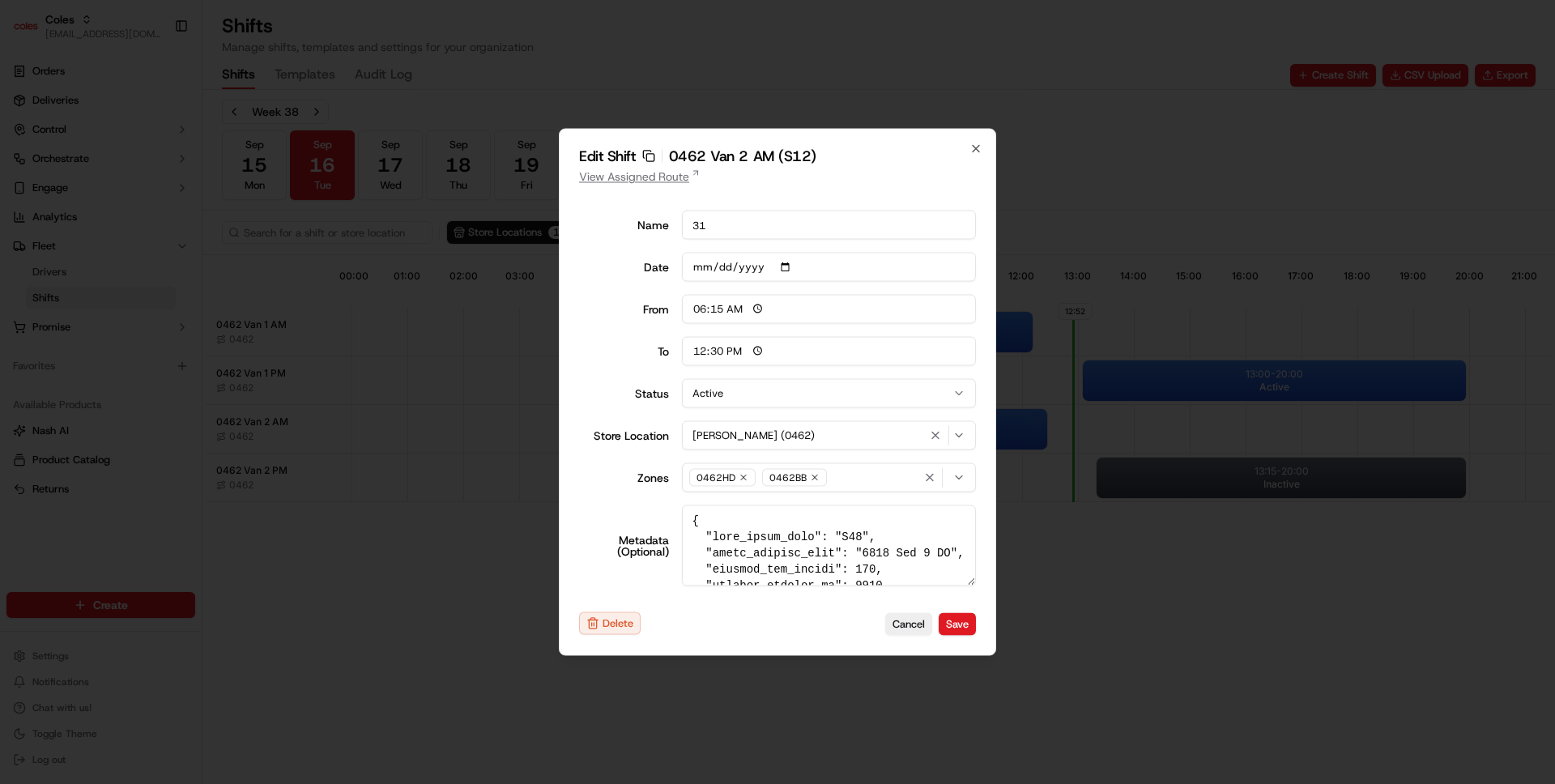
click at [643, 177] on link "View Assigned Route" at bounding box center [777, 177] width 397 height 17
type input "06:00"
type input "14:00"
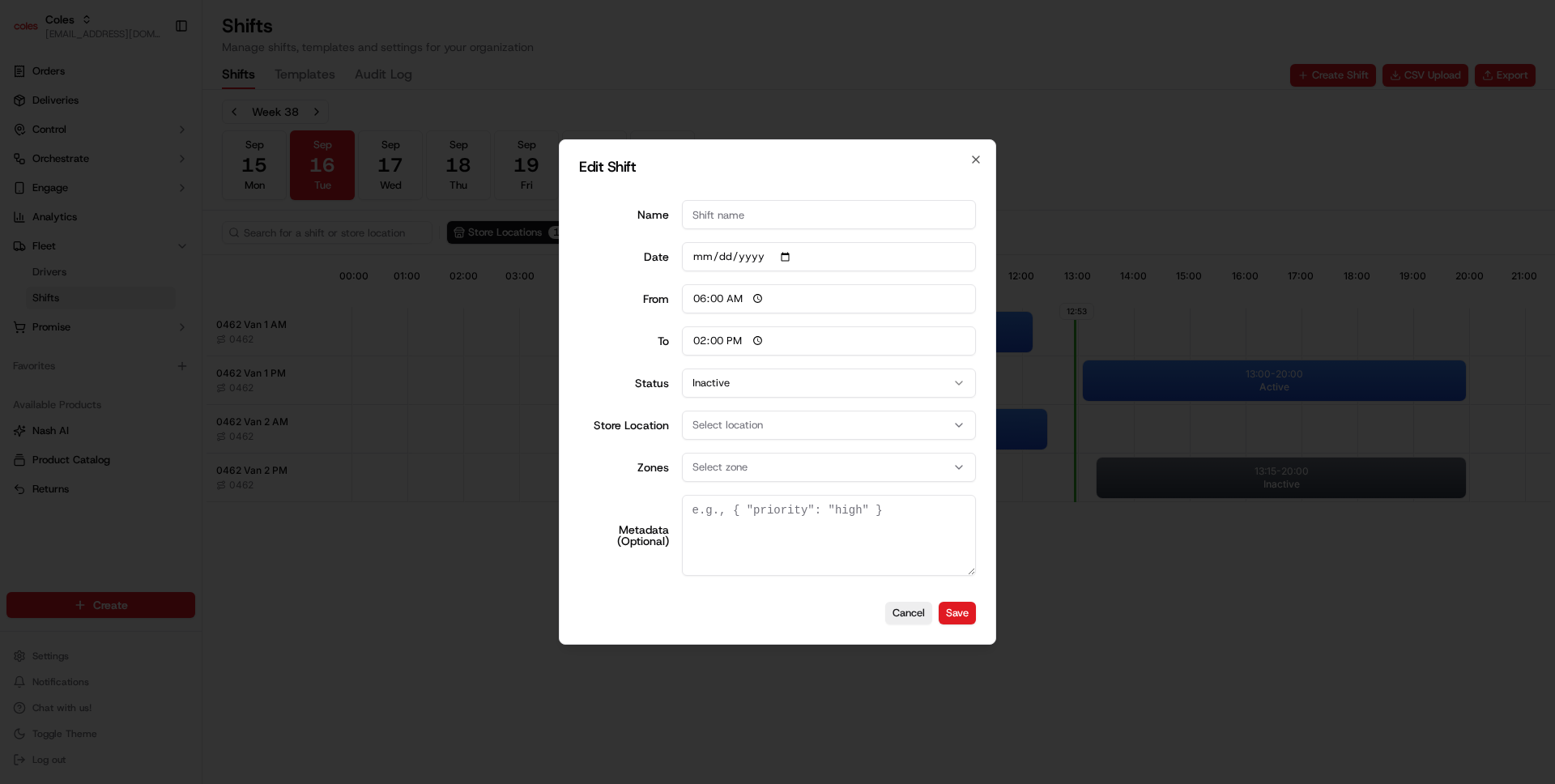
click at [449, 376] on div at bounding box center [777, 392] width 1555 height 784
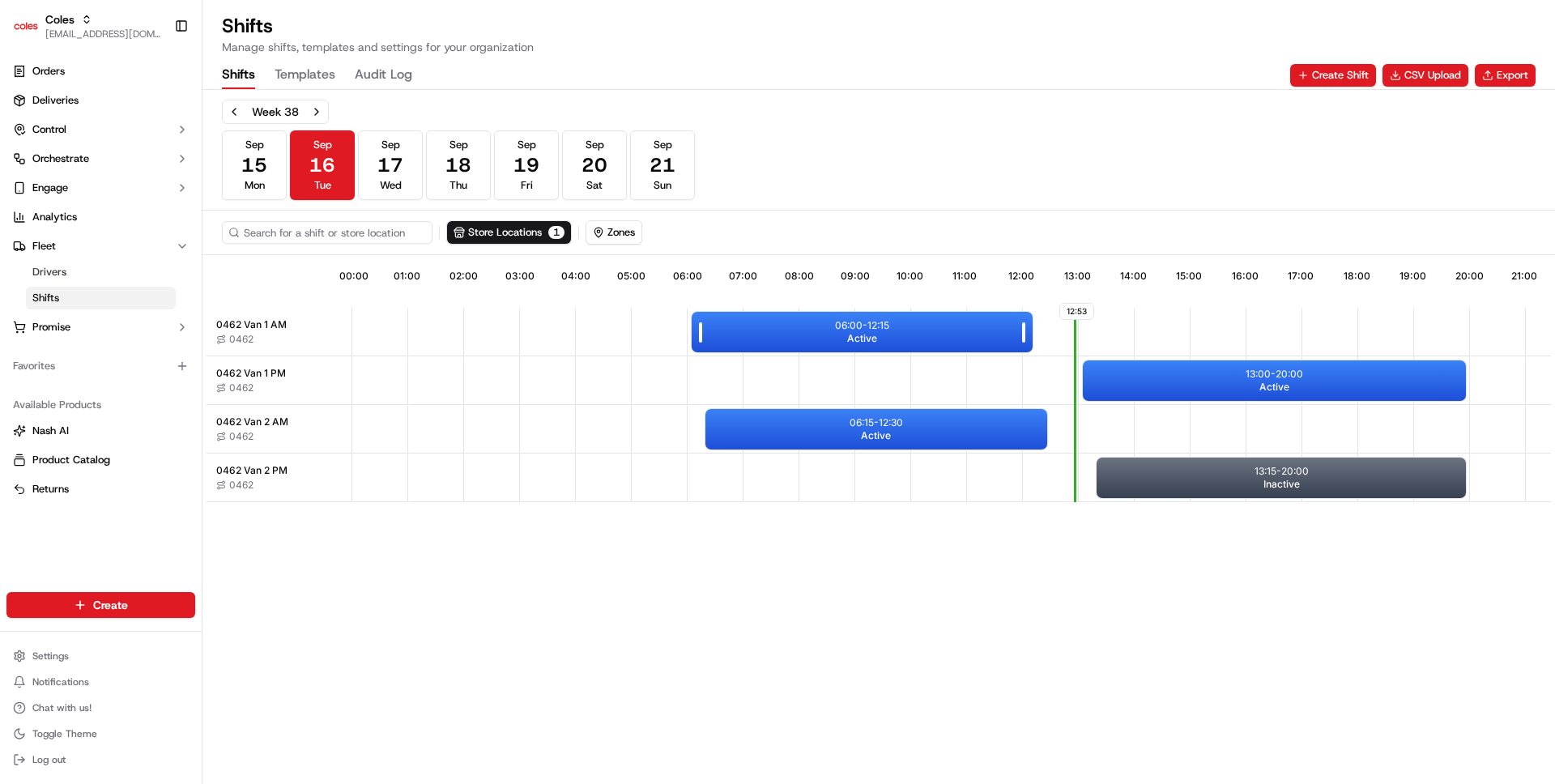
click at [773, 342] on div "06:00 - 12:15 Active" at bounding box center [862, 332] width 341 height 40
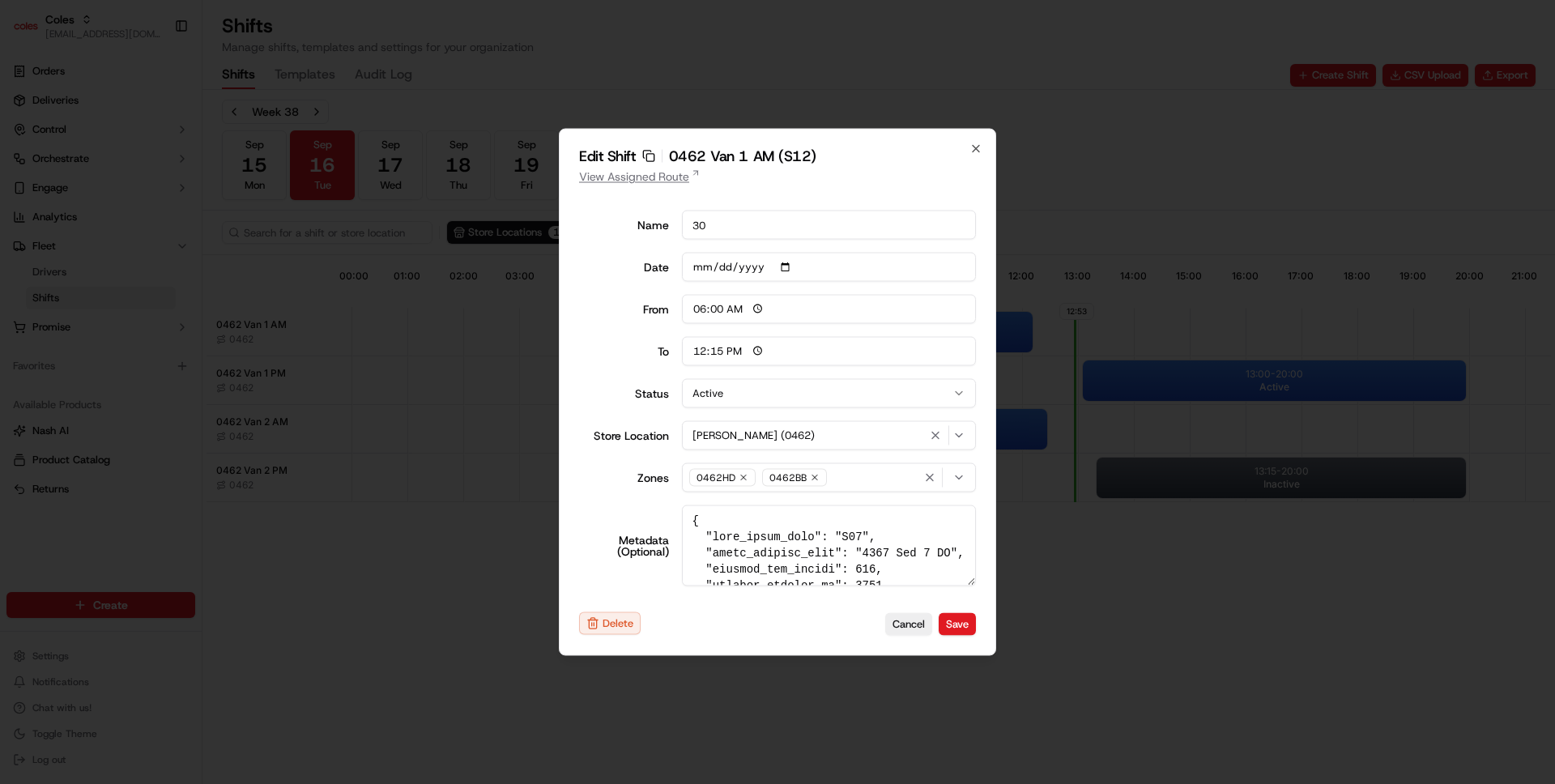
click at [674, 179] on link "View Assigned Route" at bounding box center [777, 177] width 397 height 17
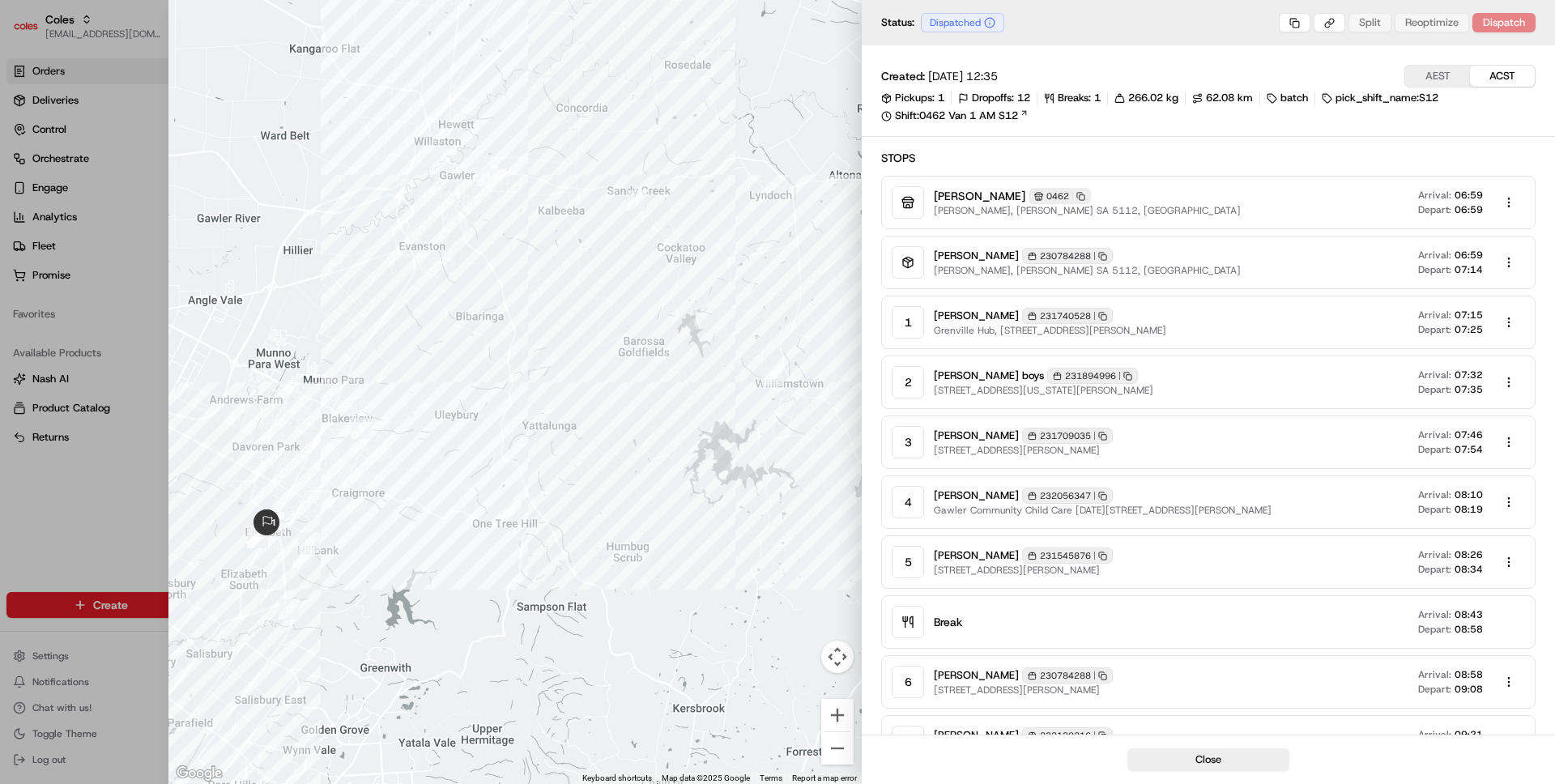
click at [1516, 77] on button "ACST" at bounding box center [1503, 75] width 64 height 21
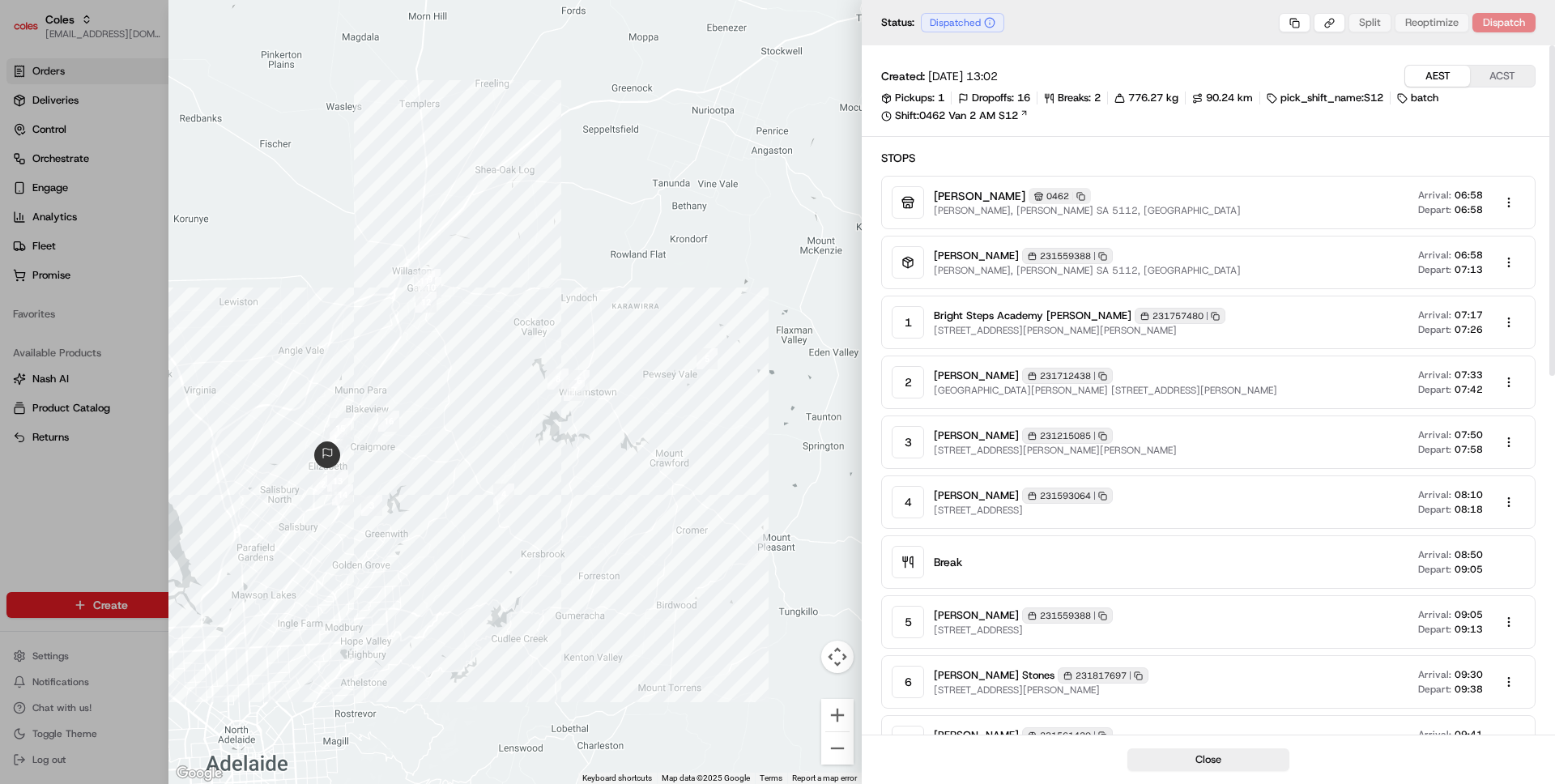
click at [1495, 63] on div "Created: 03/09/2025 13:02 AEST ACST Pickups: 1 Dropoffs: 16 Breaks: 2 776.27 kg…" at bounding box center [1208, 763] width 693 height 1436
click at [1496, 71] on button "ACST" at bounding box center [1503, 75] width 64 height 21
click at [105, 469] on div at bounding box center [777, 392] width 1555 height 784
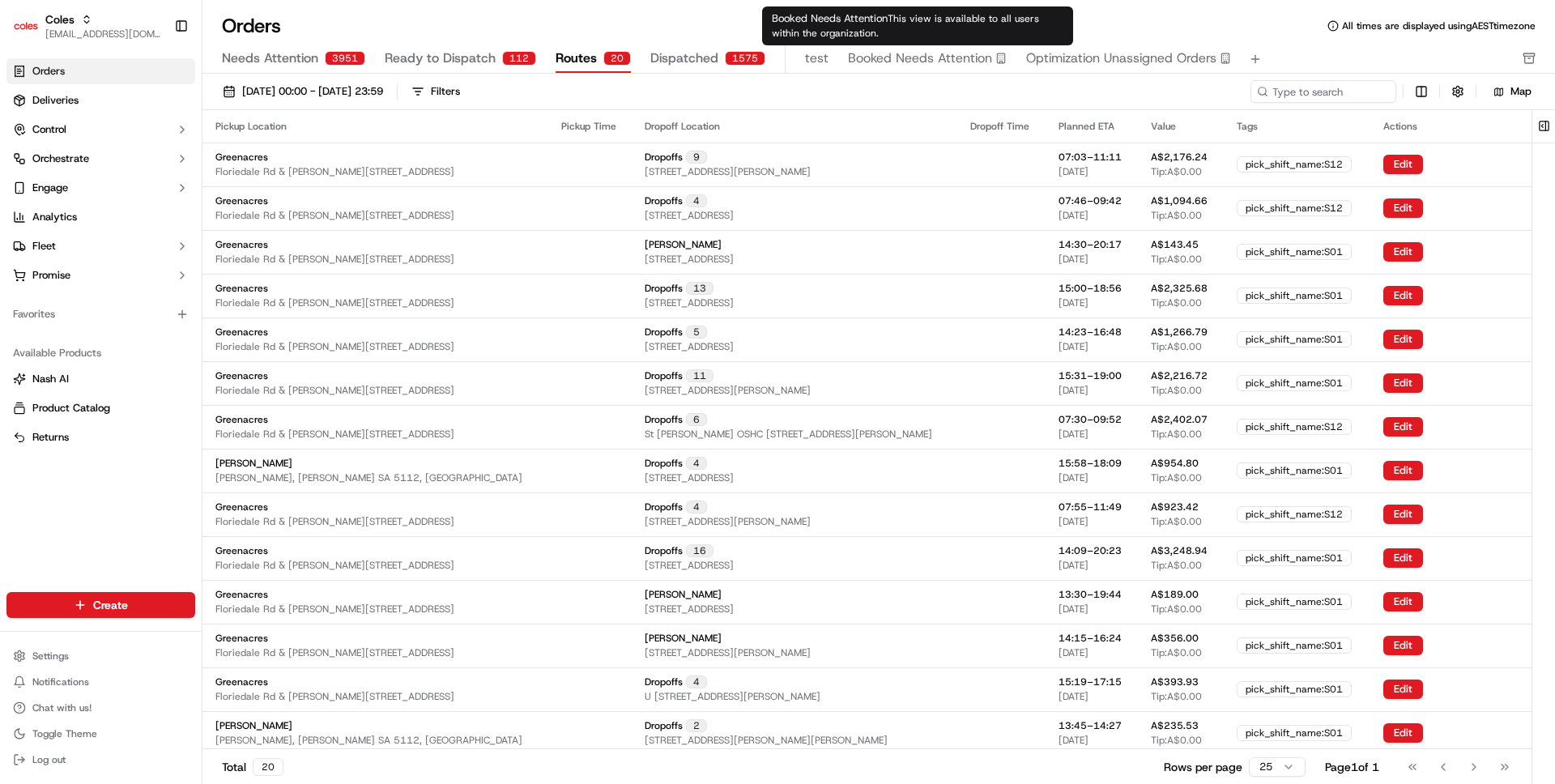
click at [719, 10] on div "Orders All times are displayed using AEST timezone Needs Attention 3951 Ready t…" at bounding box center [878, 392] width 1352 height 784
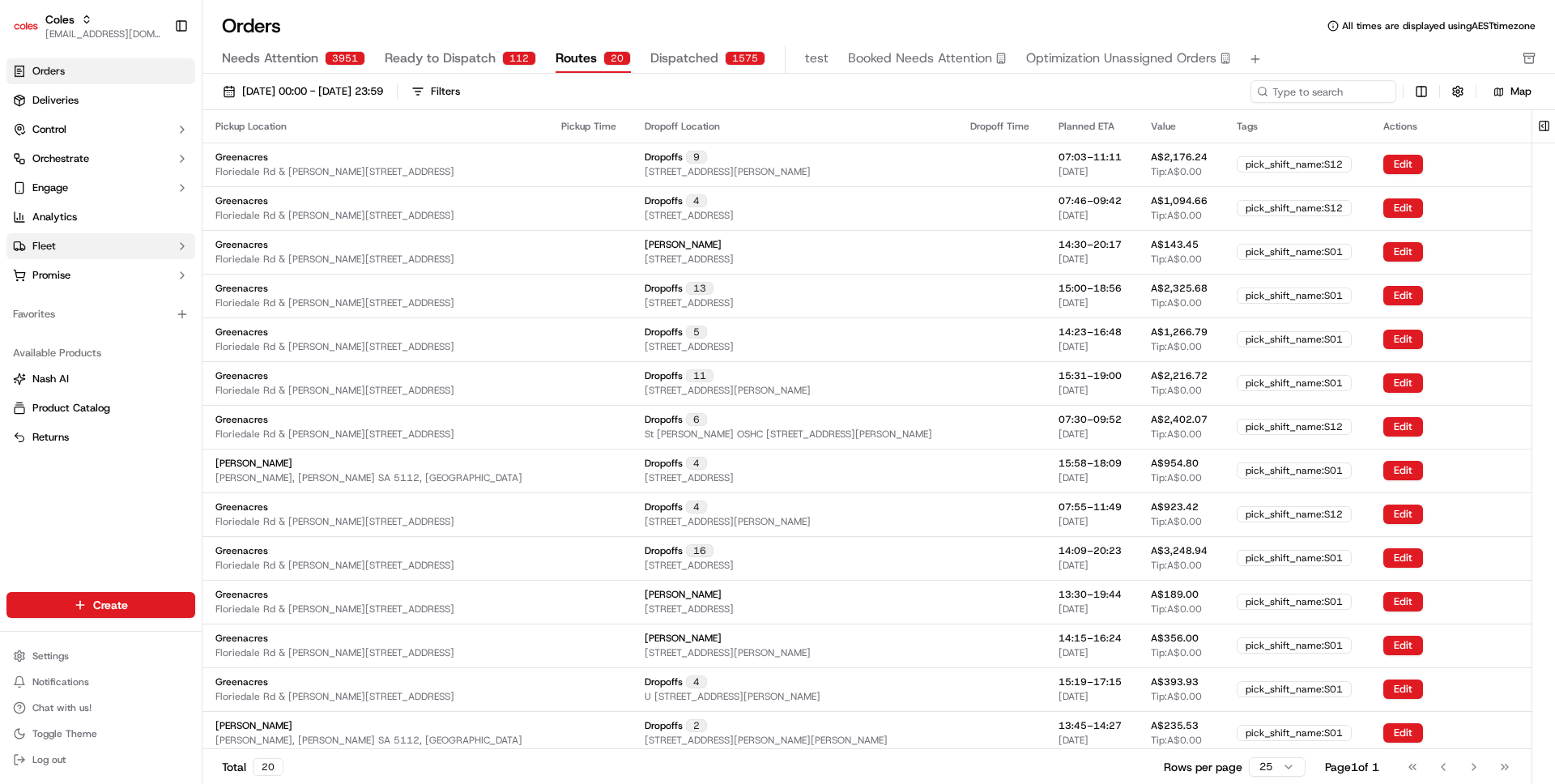
click at [88, 238] on button "Fleet" at bounding box center [100, 246] width 189 height 26
click at [70, 302] on link "Shifts" at bounding box center [100, 297] width 150 height 23
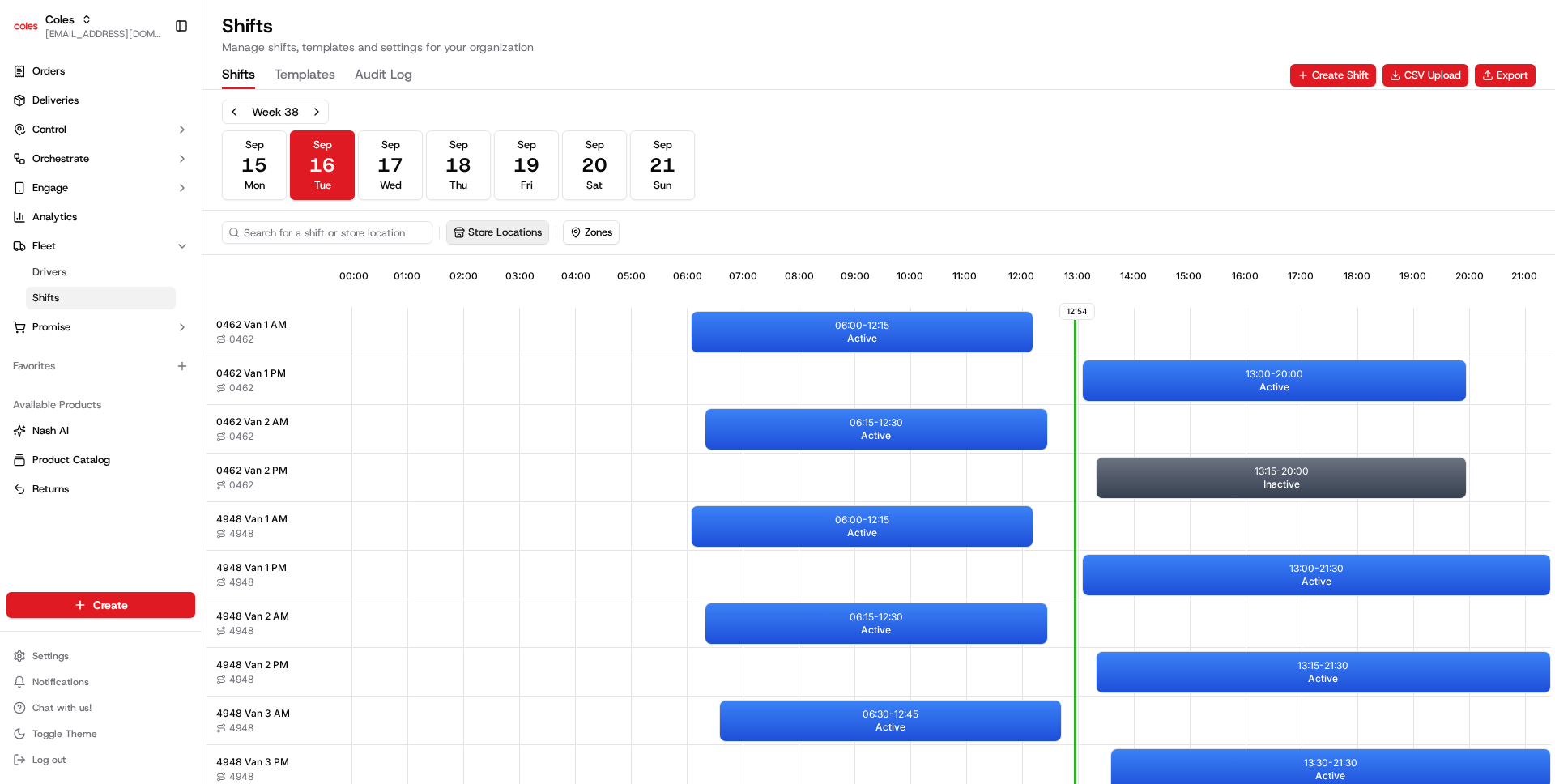
click at [498, 221] on button "Store Locations" at bounding box center [498, 232] width 101 height 23
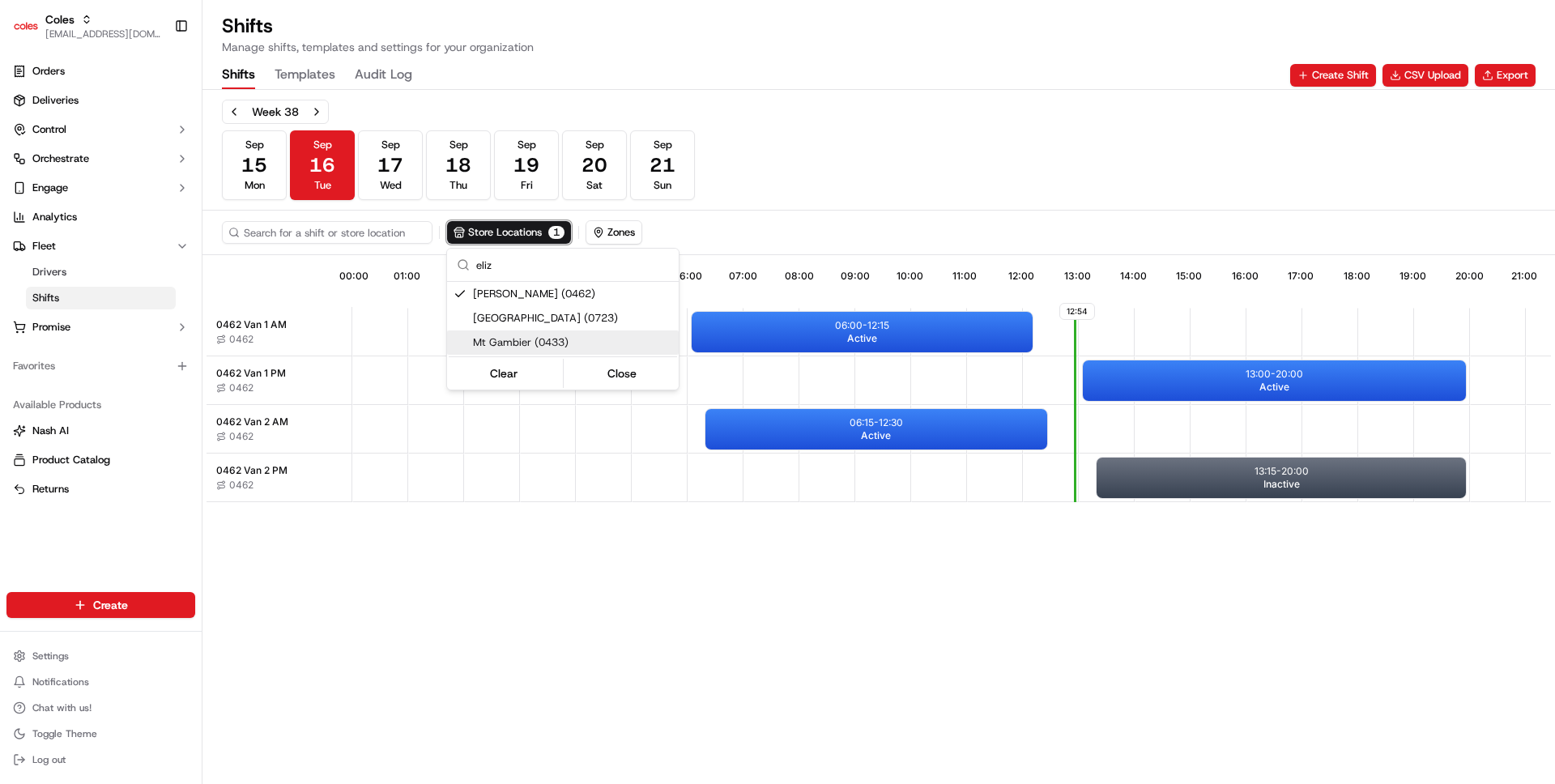
type input "eliz"
click at [478, 474] on html "Coles ben@usenash.com Toggle Sidebar Orders Deliveries Control Orchestrate Enga…" at bounding box center [777, 392] width 1555 height 784
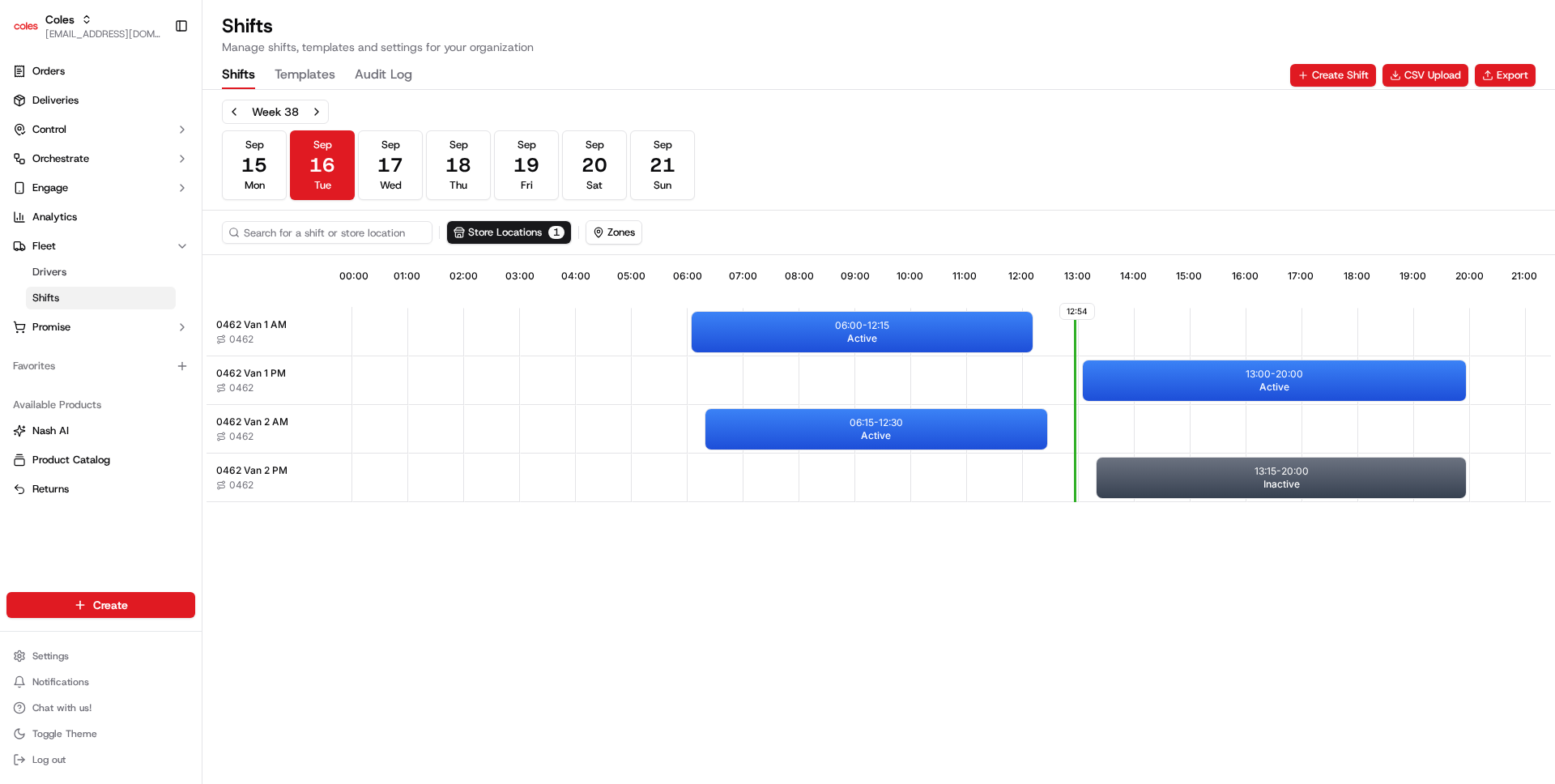
click at [913, 541] on div "12:54 00:00 01:00 02:00 03:00 04:00 05:00 06:00 07:00 08:00 09:00 10:00 11:00 1…" at bounding box center [878, 522] width 1344 height 526
click at [784, 317] on div "06:00 - 12:15 Active" at bounding box center [862, 332] width 341 height 40
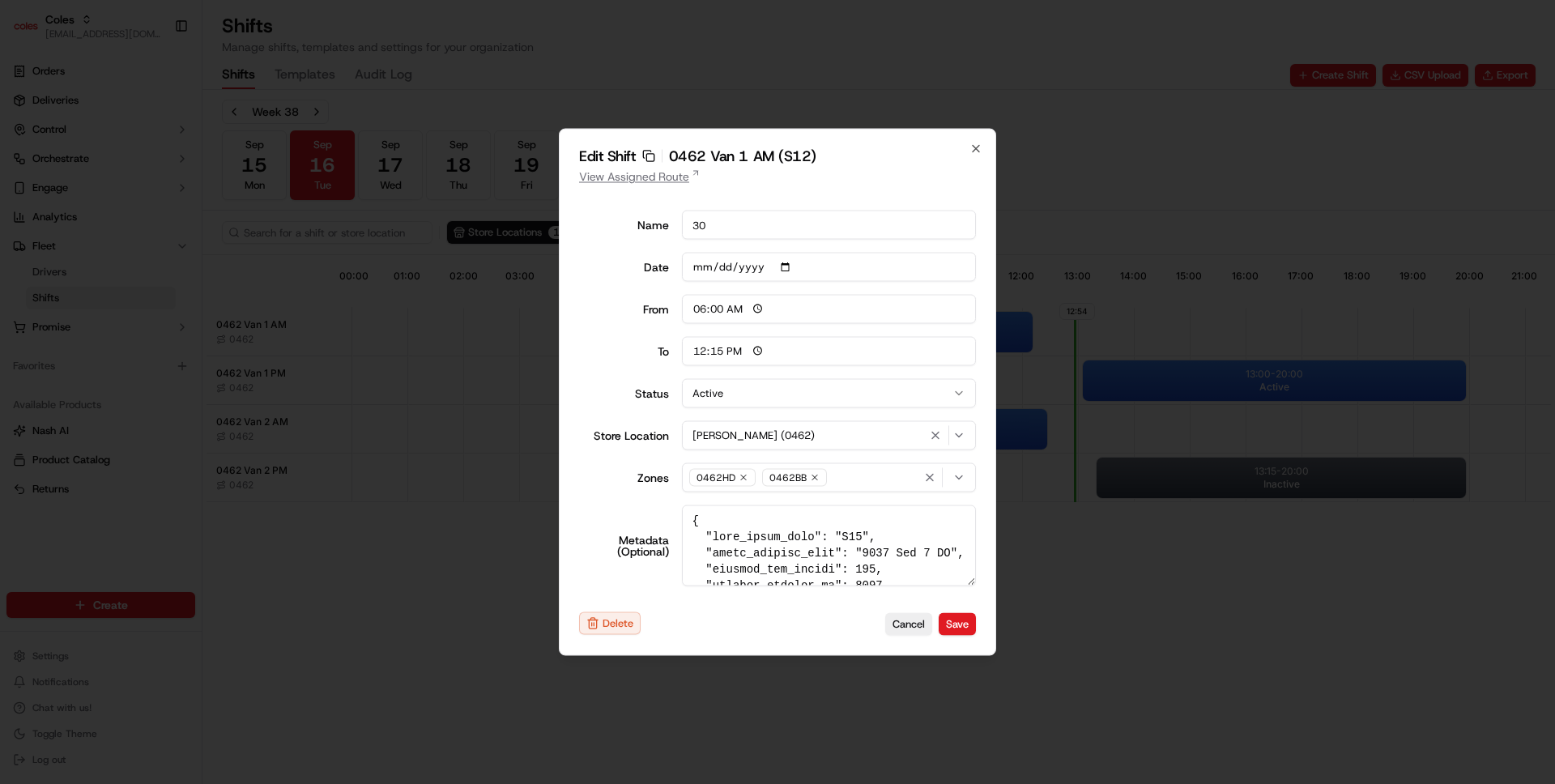
click at [669, 179] on link "View Assigned Route" at bounding box center [777, 177] width 397 height 17
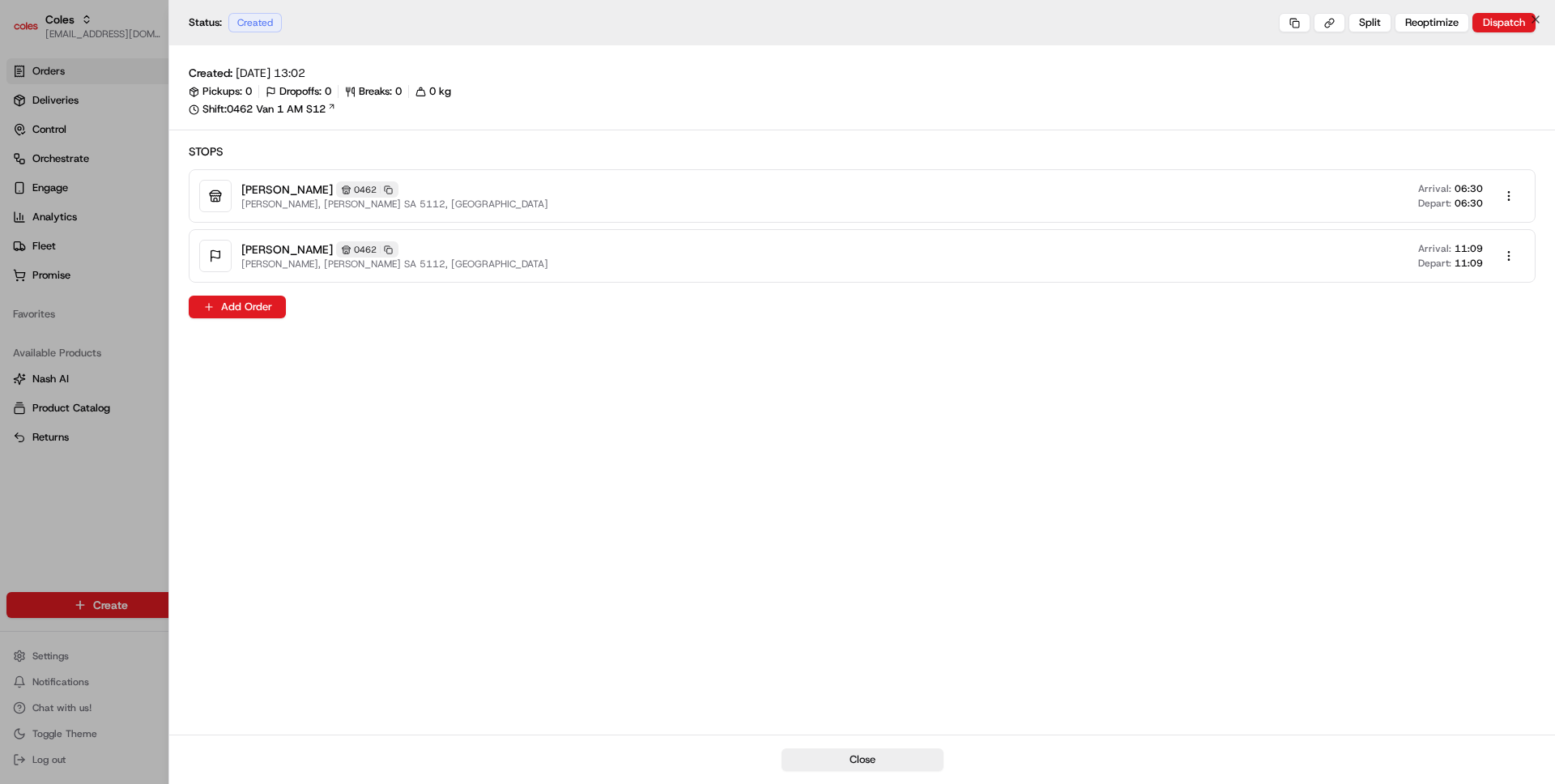
click at [116, 542] on div at bounding box center [777, 392] width 1555 height 784
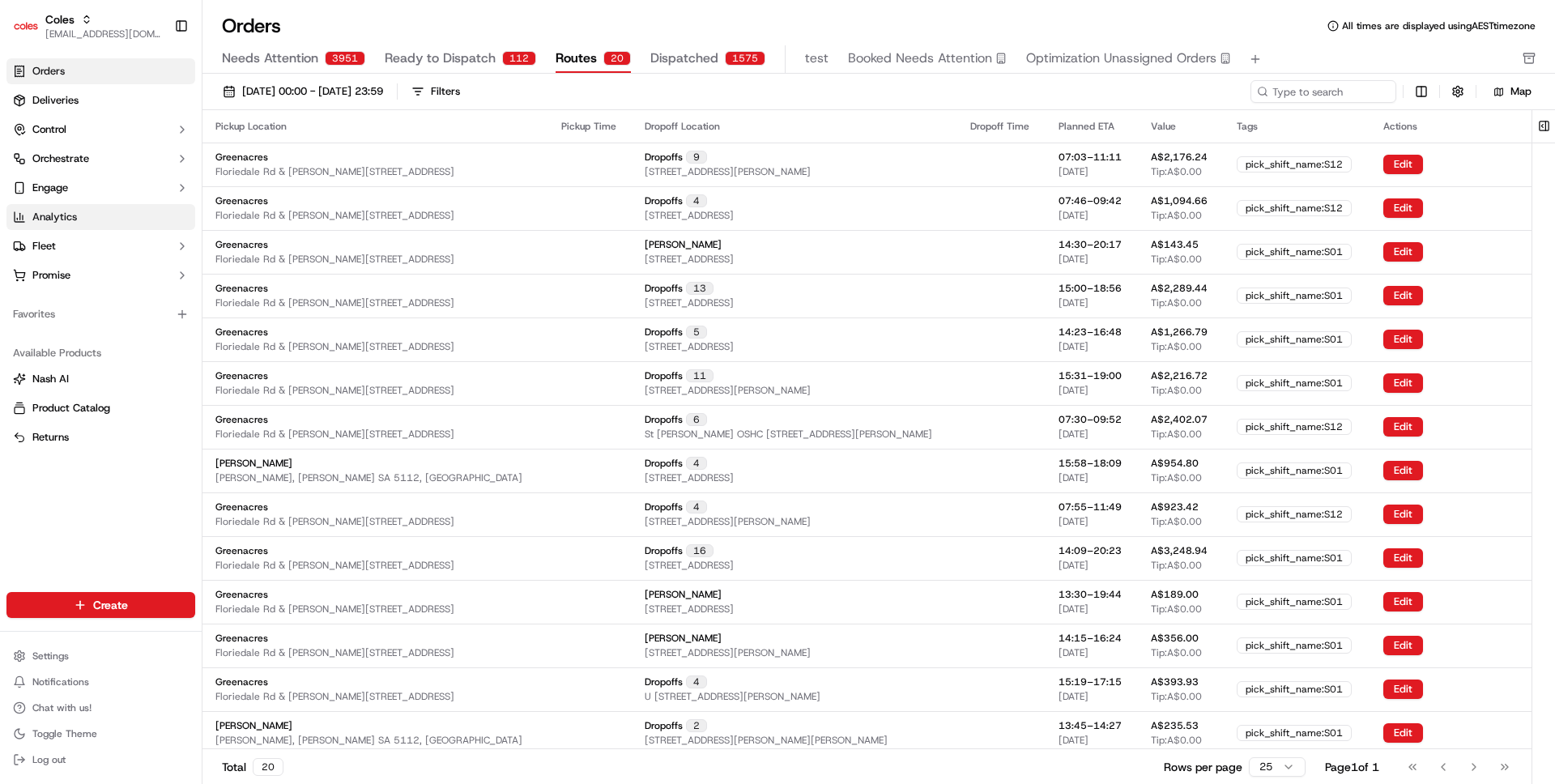
click at [110, 225] on link "Analytics" at bounding box center [100, 217] width 189 height 26
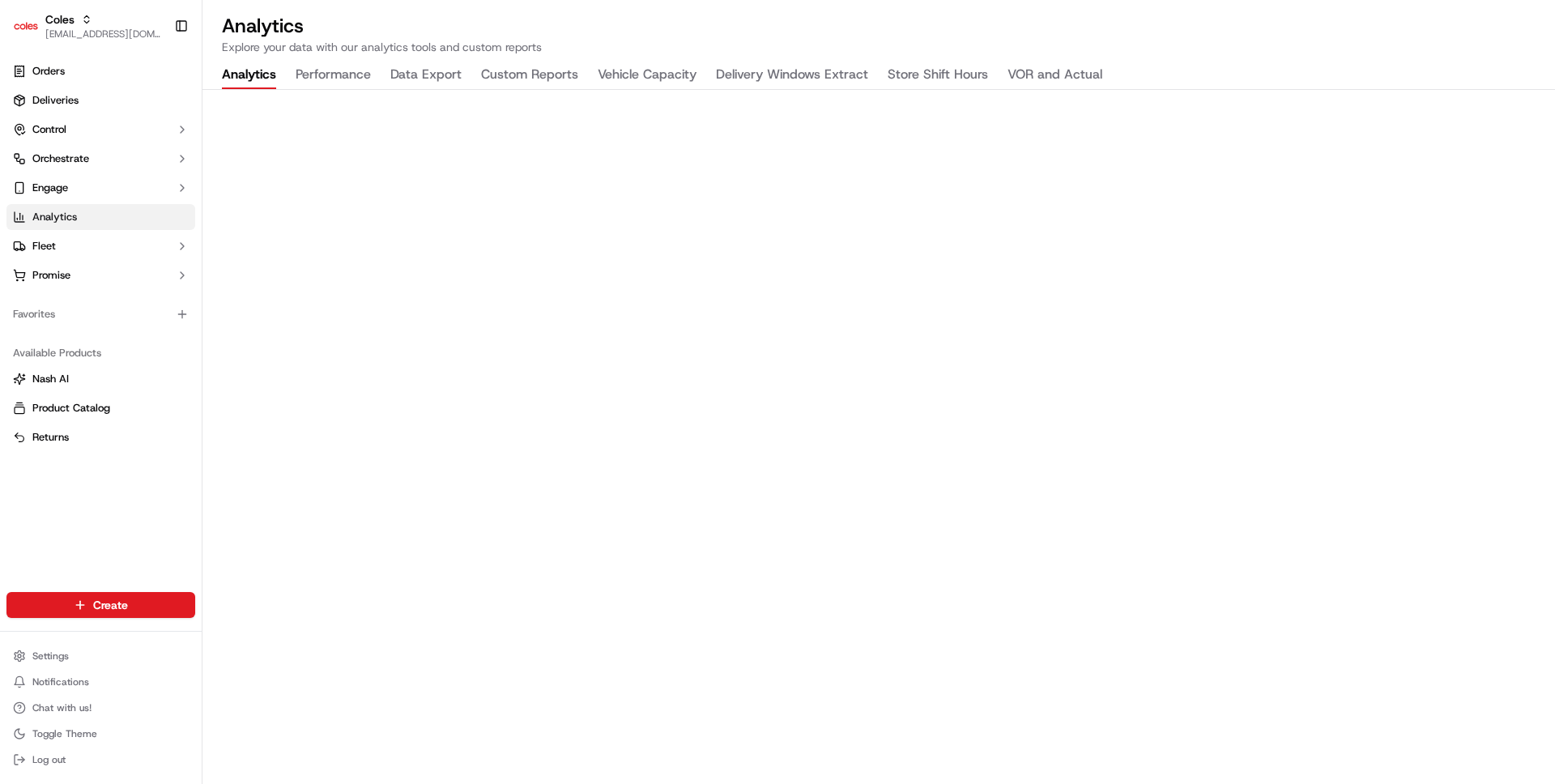
click at [669, 77] on button "Vehicle Capacity" at bounding box center [646, 75] width 99 height 28
click at [760, 71] on button "Delivery Windows Extract" at bounding box center [792, 75] width 152 height 28
click at [606, 67] on button "Vehicle Capacity" at bounding box center [646, 75] width 99 height 28
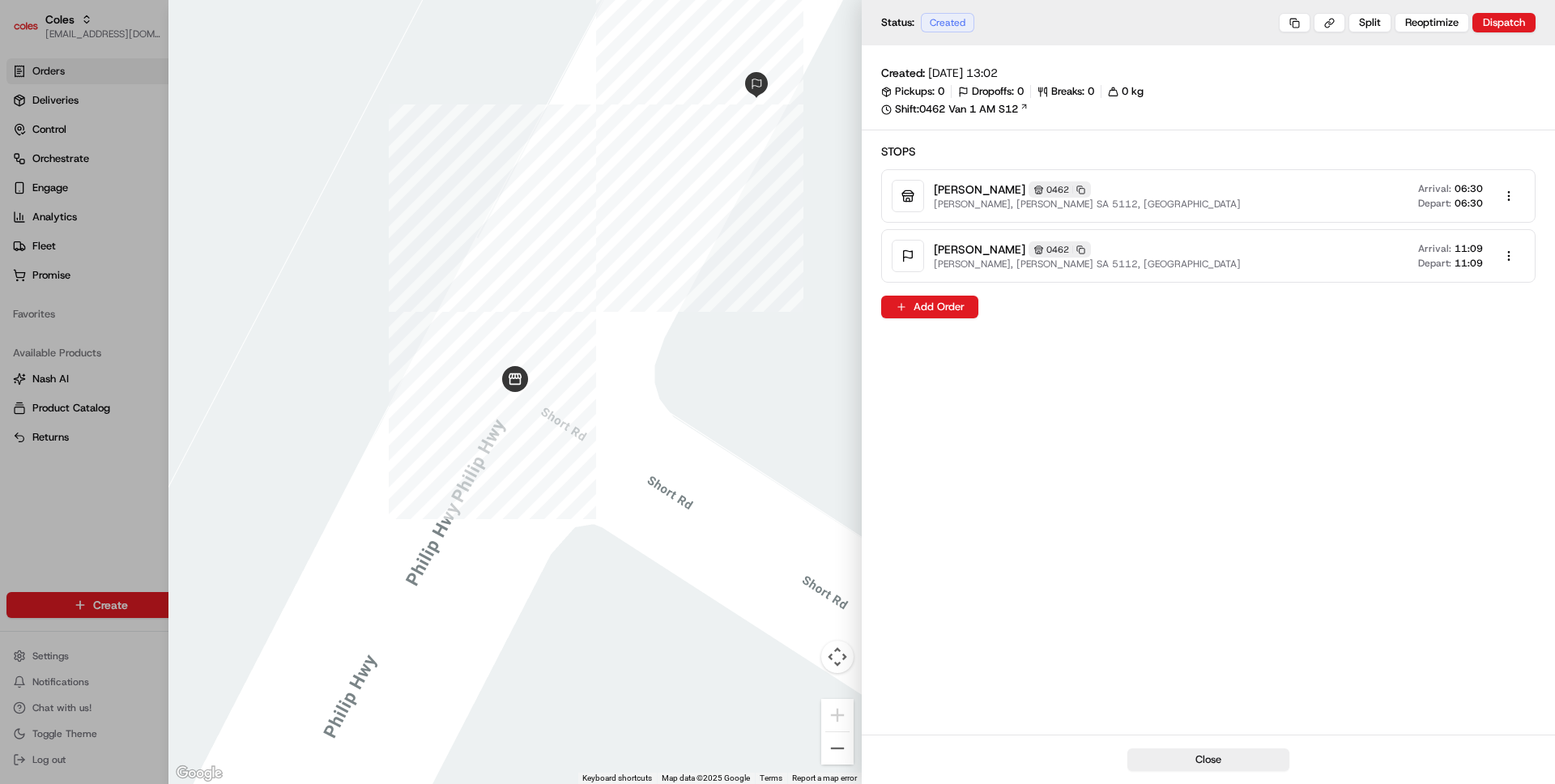
click at [793, 340] on div at bounding box center [515, 392] width 693 height 784
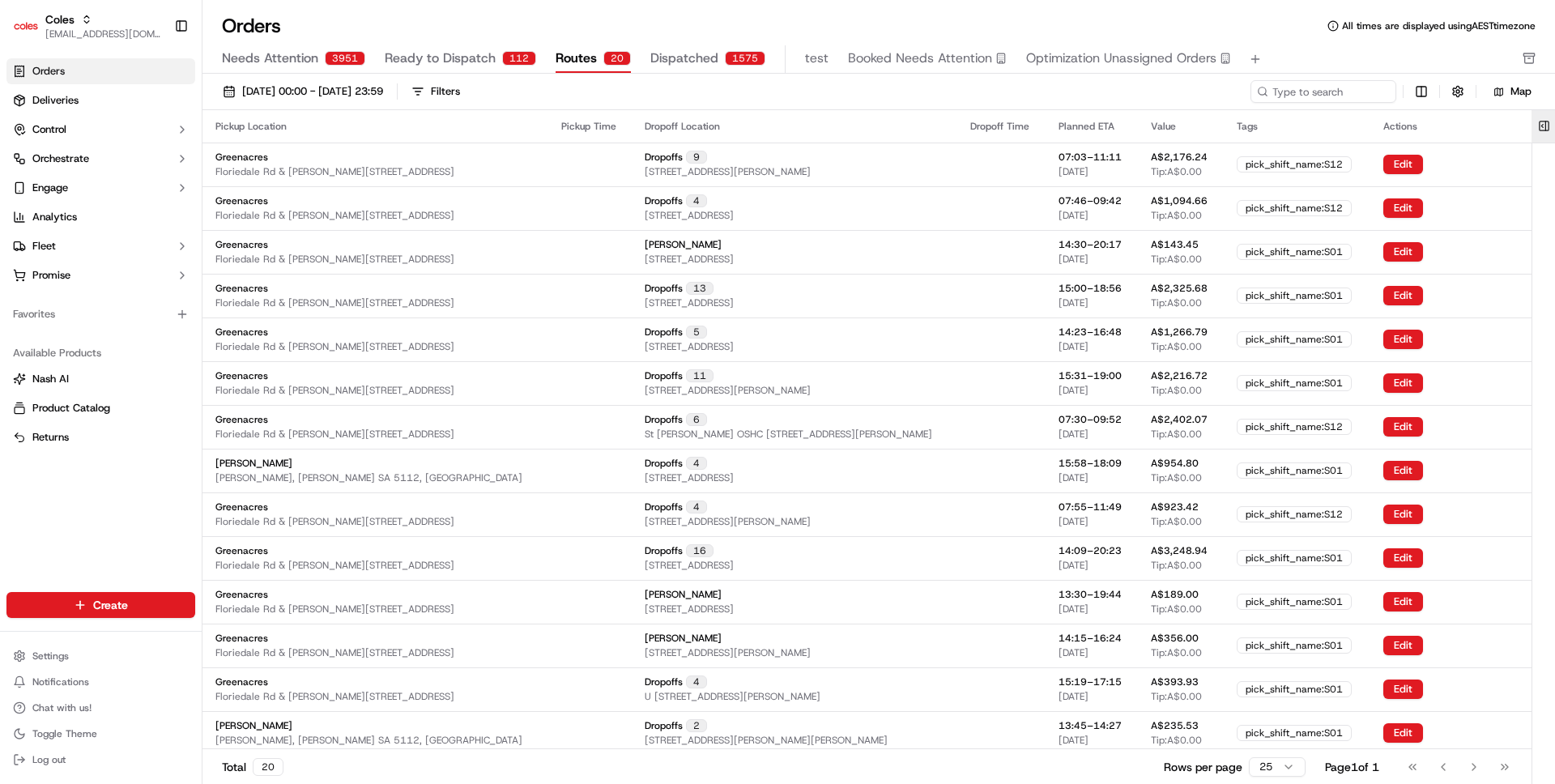
click at [1545, 132] on button at bounding box center [1544, 126] width 27 height 32
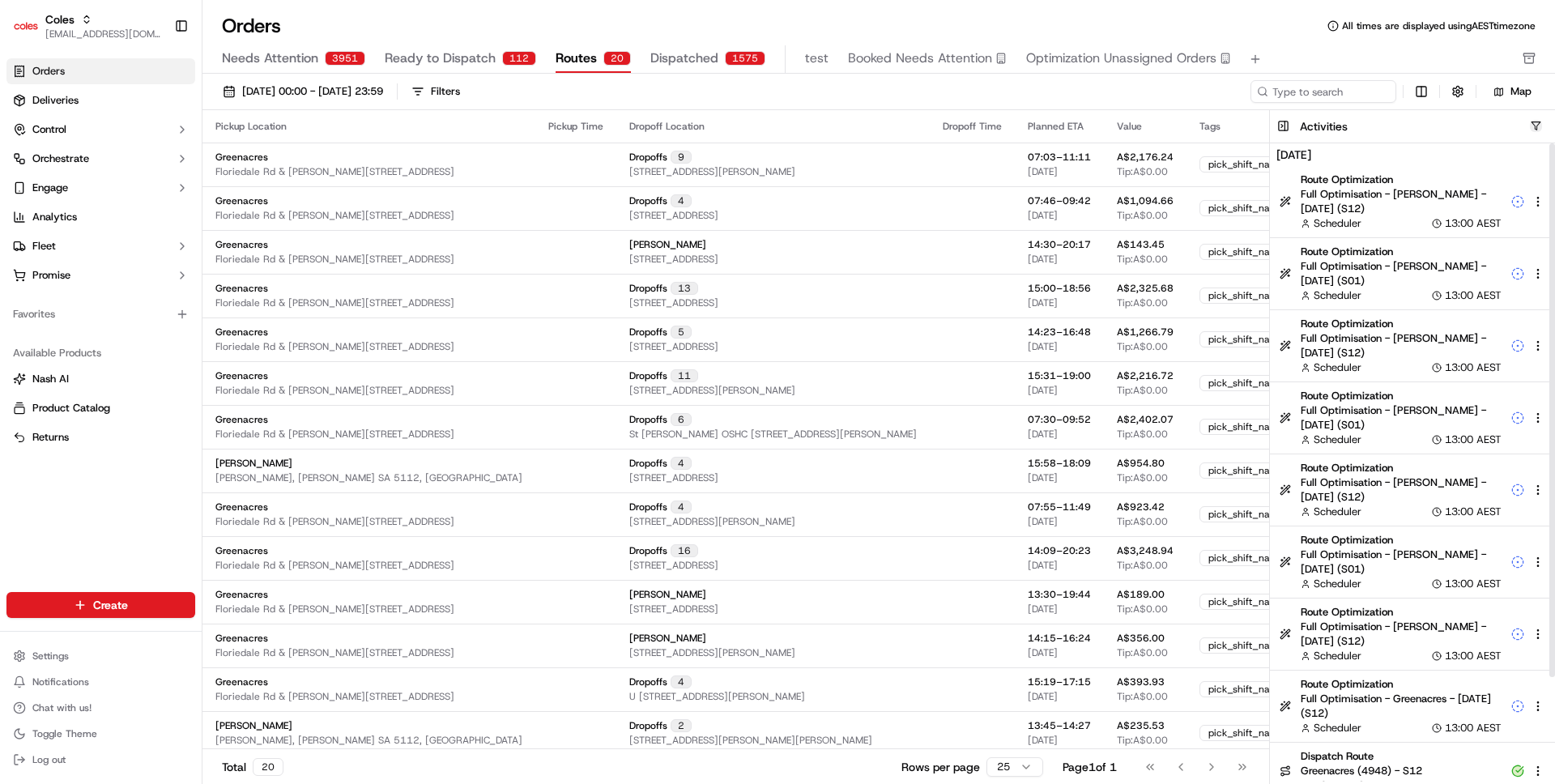
click at [1538, 126] on button "button" at bounding box center [1536, 125] width 12 height 12
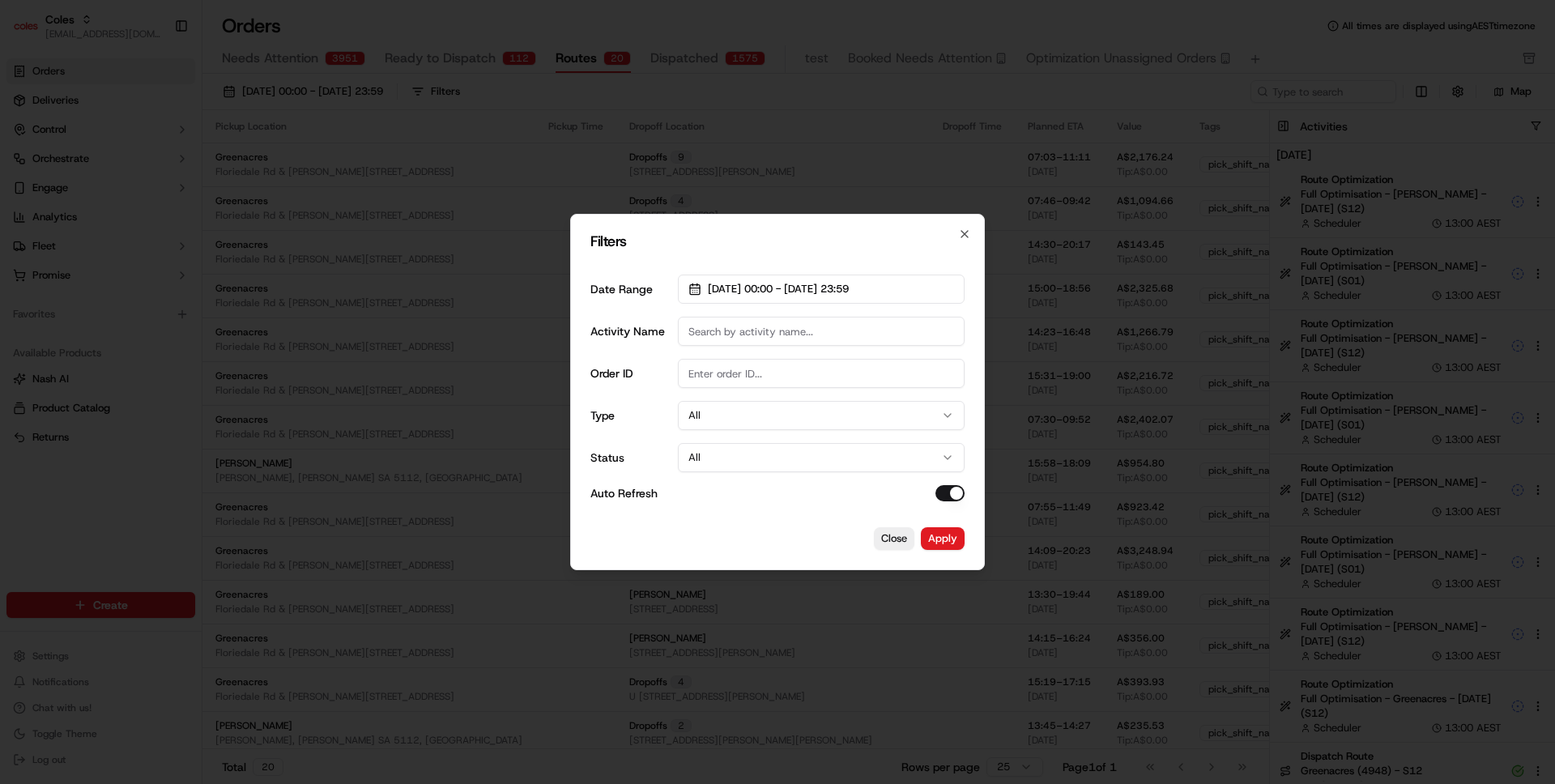
click at [718, 432] on div "Date Range [DATE] 00:00 - [DATE] 23:59 Activity Name Order ID Type All Status A…" at bounding box center [777, 387] width 374 height 252
click at [720, 419] on button "All" at bounding box center [820, 415] width 286 height 29
click at [951, 535] on button "Apply" at bounding box center [943, 538] width 44 height 23
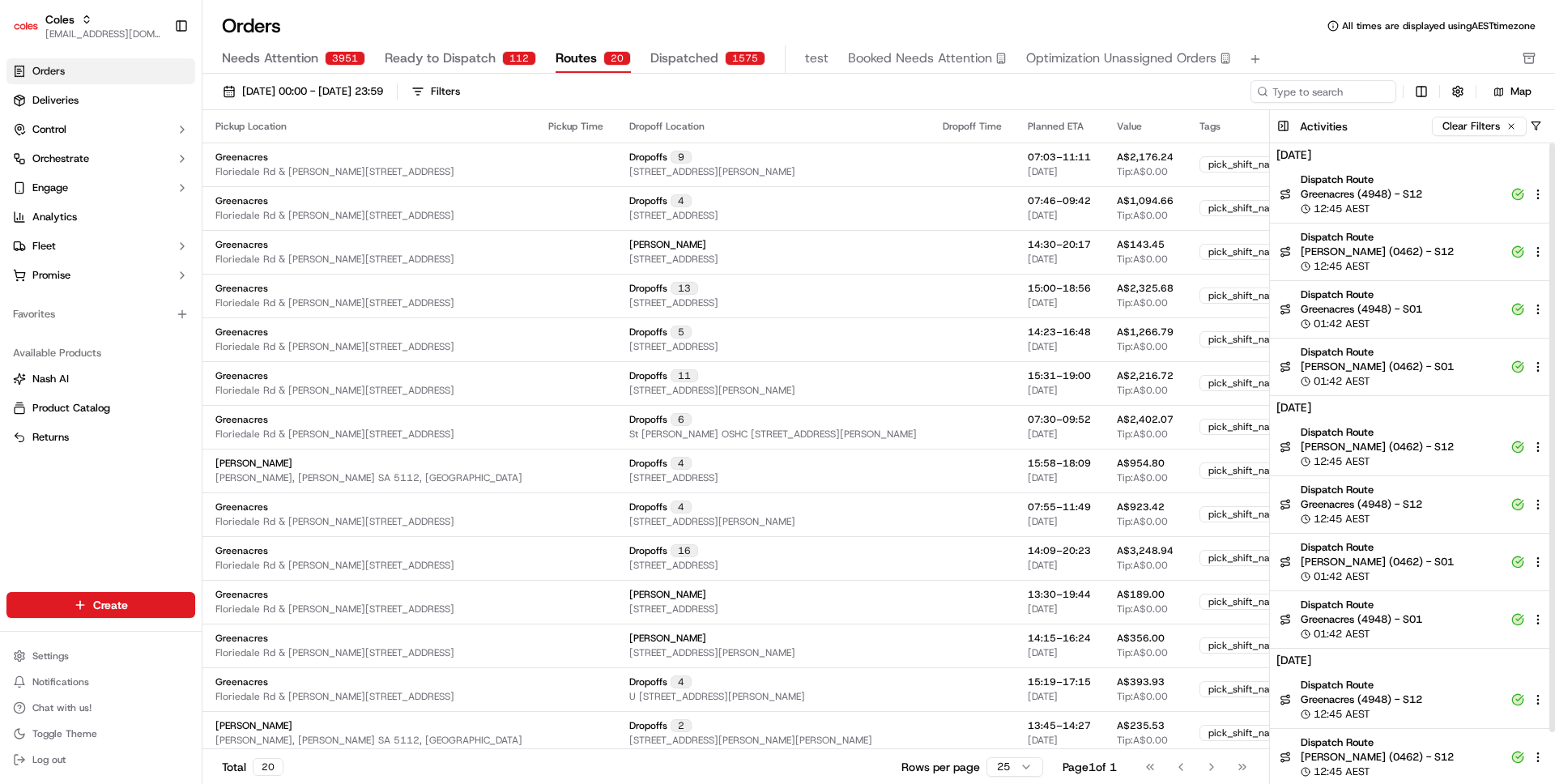
click at [1433, 271] on div "12:45 AEST" at bounding box center [1401, 266] width 201 height 15
click at [1437, 209] on div "12:45 AEST" at bounding box center [1401, 209] width 201 height 15
click at [91, 225] on link "Analytics" at bounding box center [100, 217] width 189 height 26
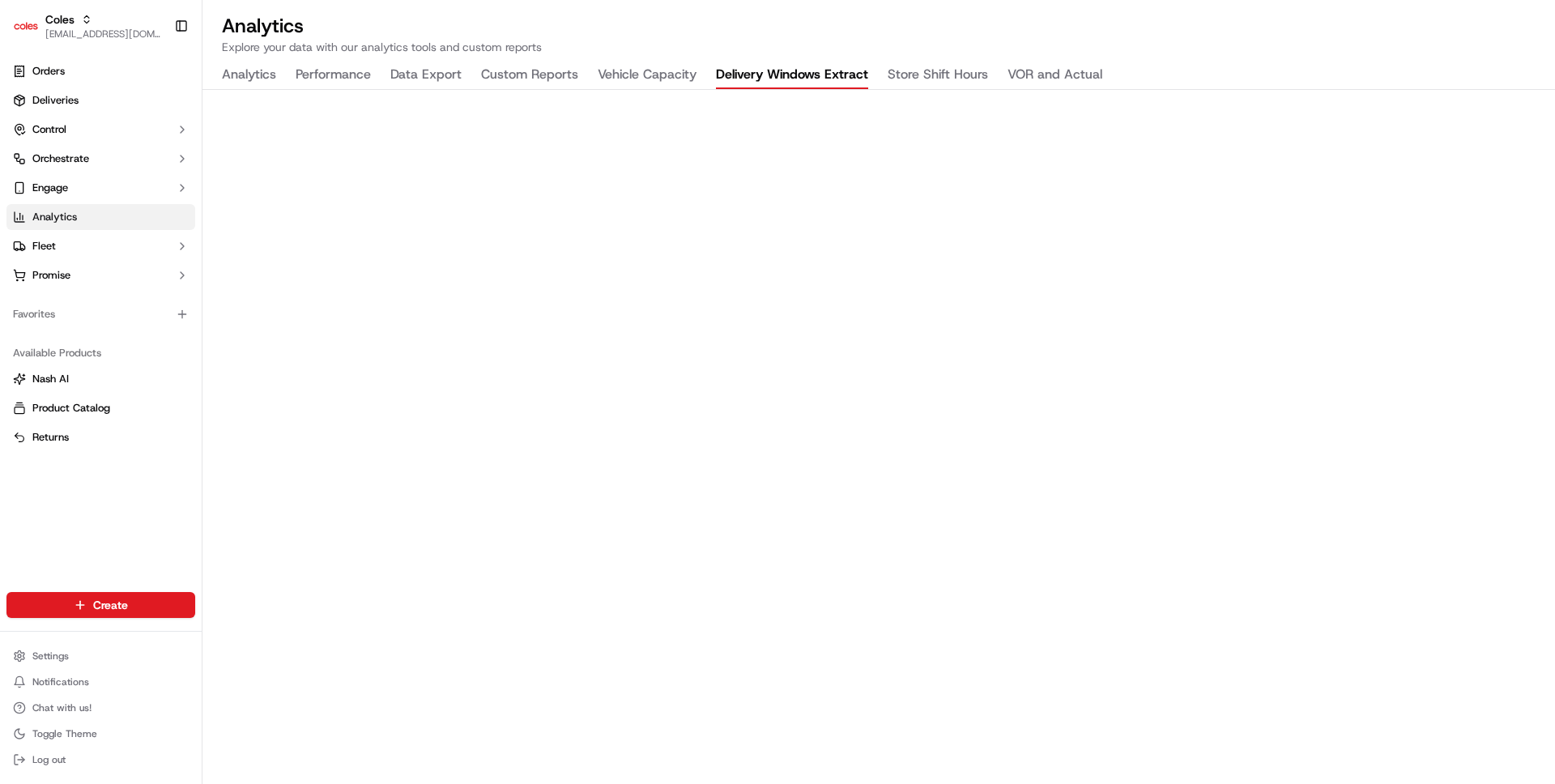
click at [830, 86] on button "Delivery Windows Extract" at bounding box center [792, 75] width 152 height 28
click at [112, 74] on link "Orders" at bounding box center [100, 71] width 189 height 26
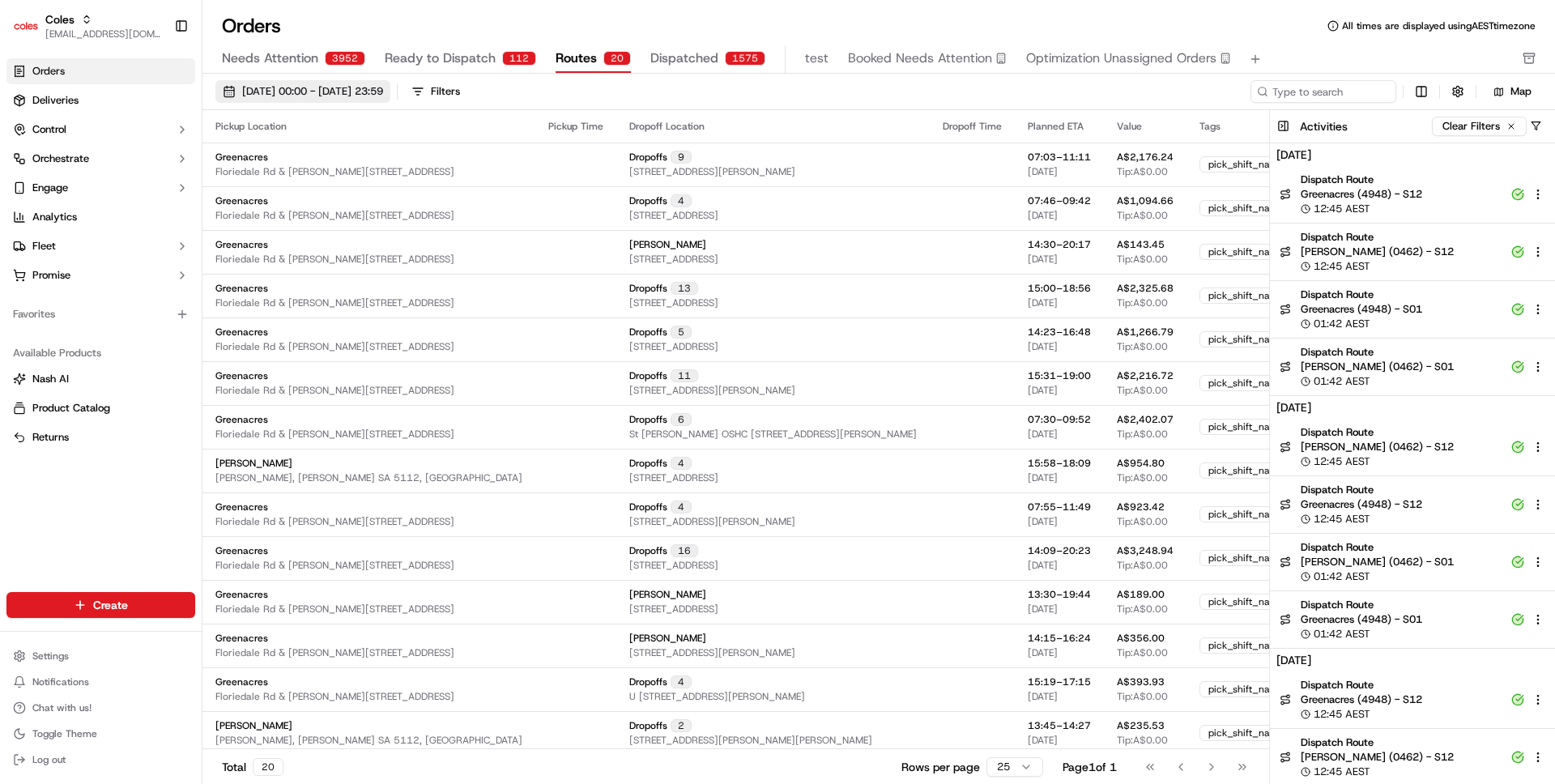
click at [383, 98] on span "[DATE] 00:00 - [DATE] 23:59" at bounding box center [312, 91] width 141 height 15
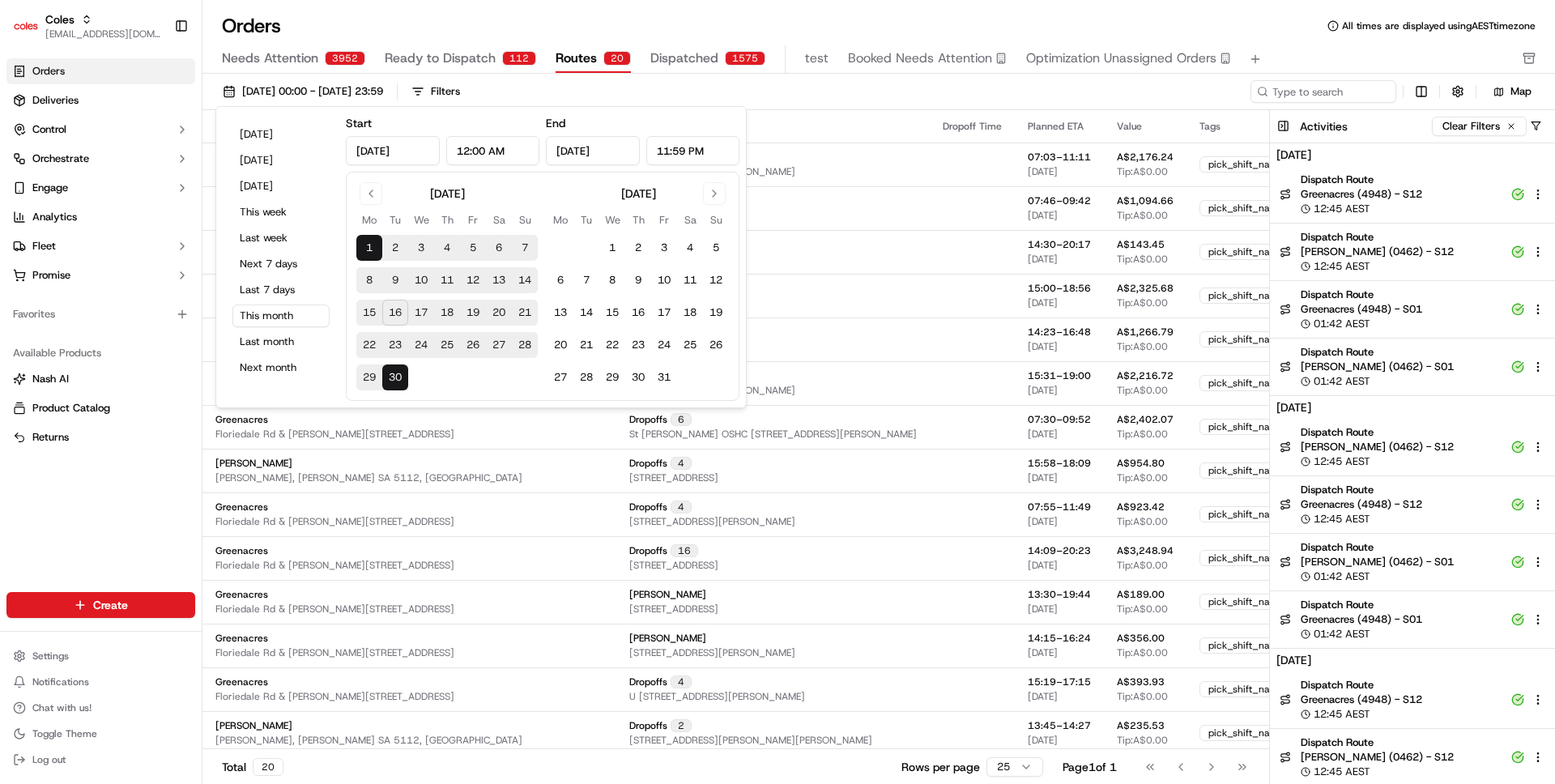
click at [418, 319] on button "17" at bounding box center [421, 312] width 26 height 26
type input "[DATE]"
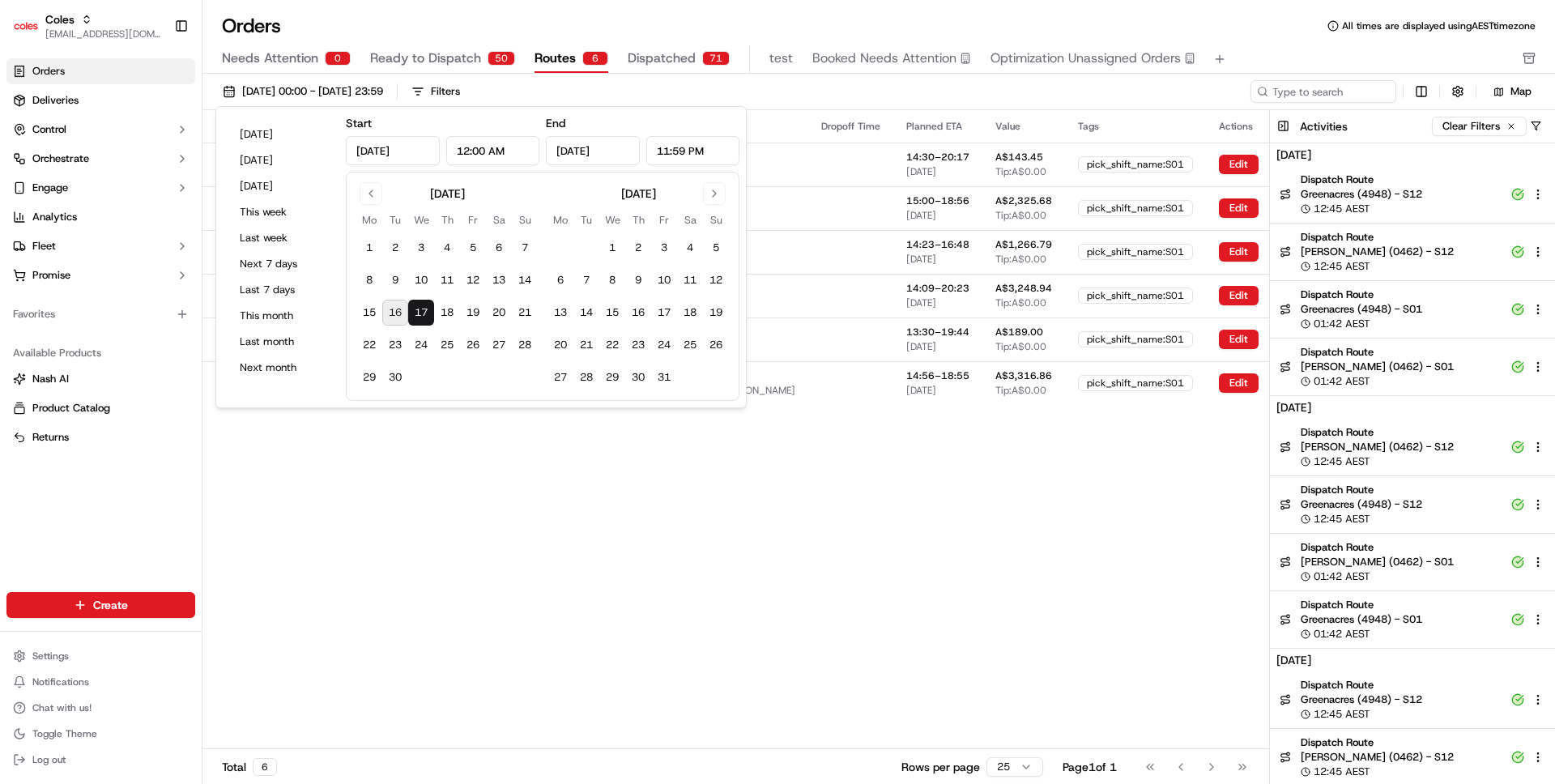
click at [714, 21] on div "Orders All times are displayed using AEST timezone" at bounding box center [878, 26] width 1352 height 26
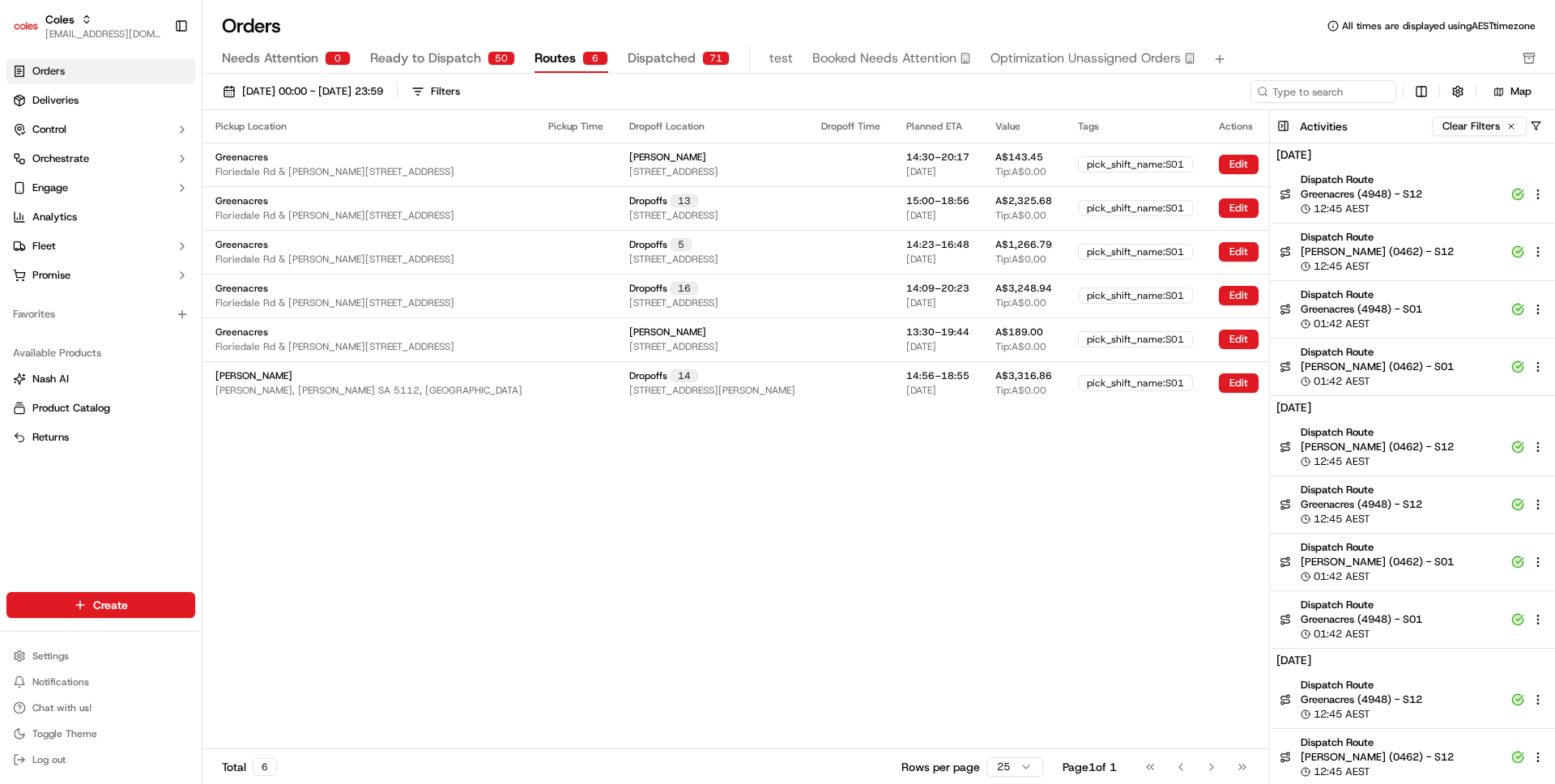
click at [640, 478] on div "Pickup Location Pickup Time Dropoff Location Dropoff Time Planned ETA Value Tag…" at bounding box center [782, 429] width 1159 height 638
click at [715, 157] on div "[PERSON_NAME] [STREET_ADDRESS]" at bounding box center [713, 165] width 166 height 28
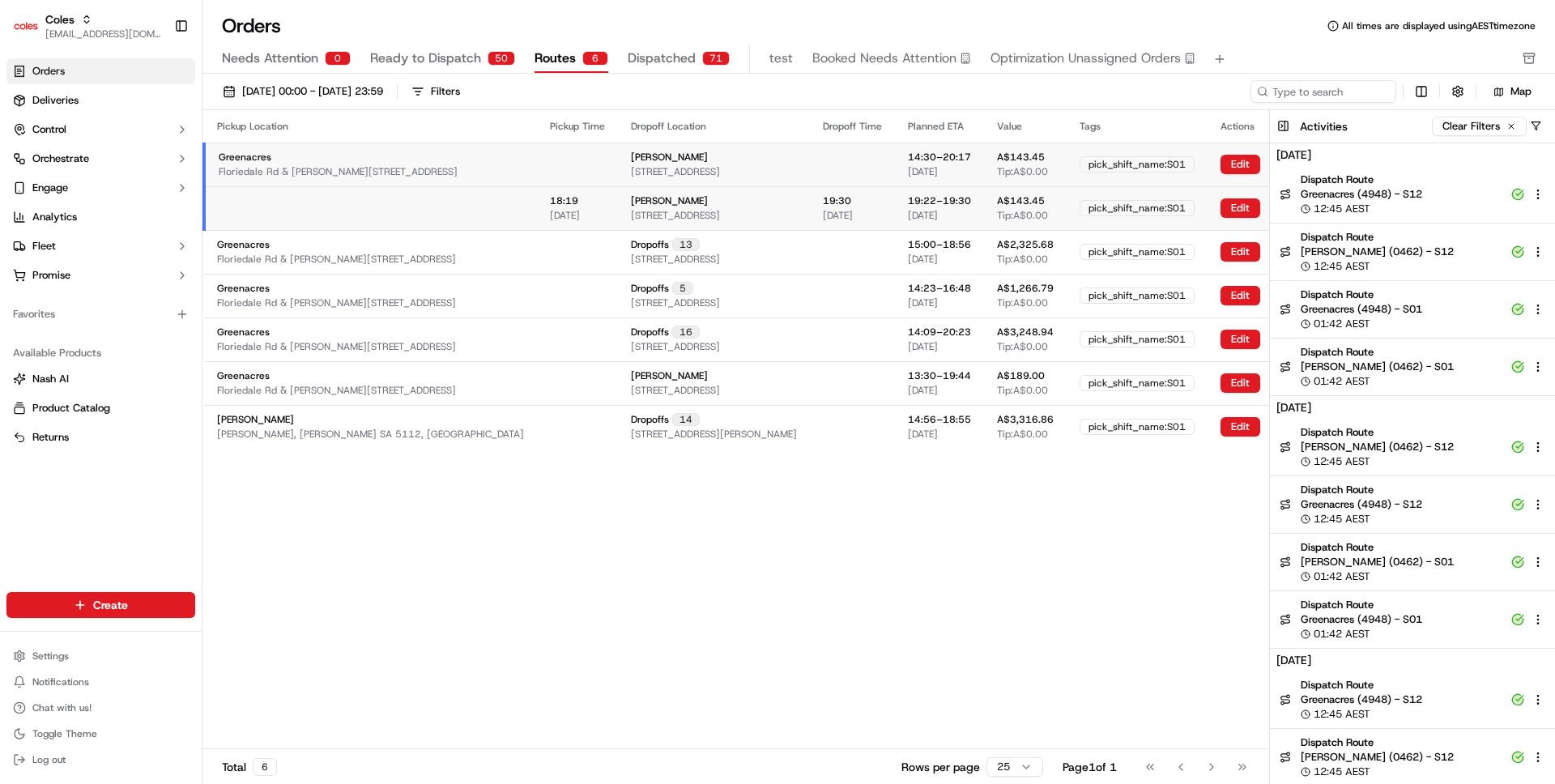
click at [715, 157] on div "[PERSON_NAME] [STREET_ADDRESS]" at bounding box center [714, 165] width 166 height 28
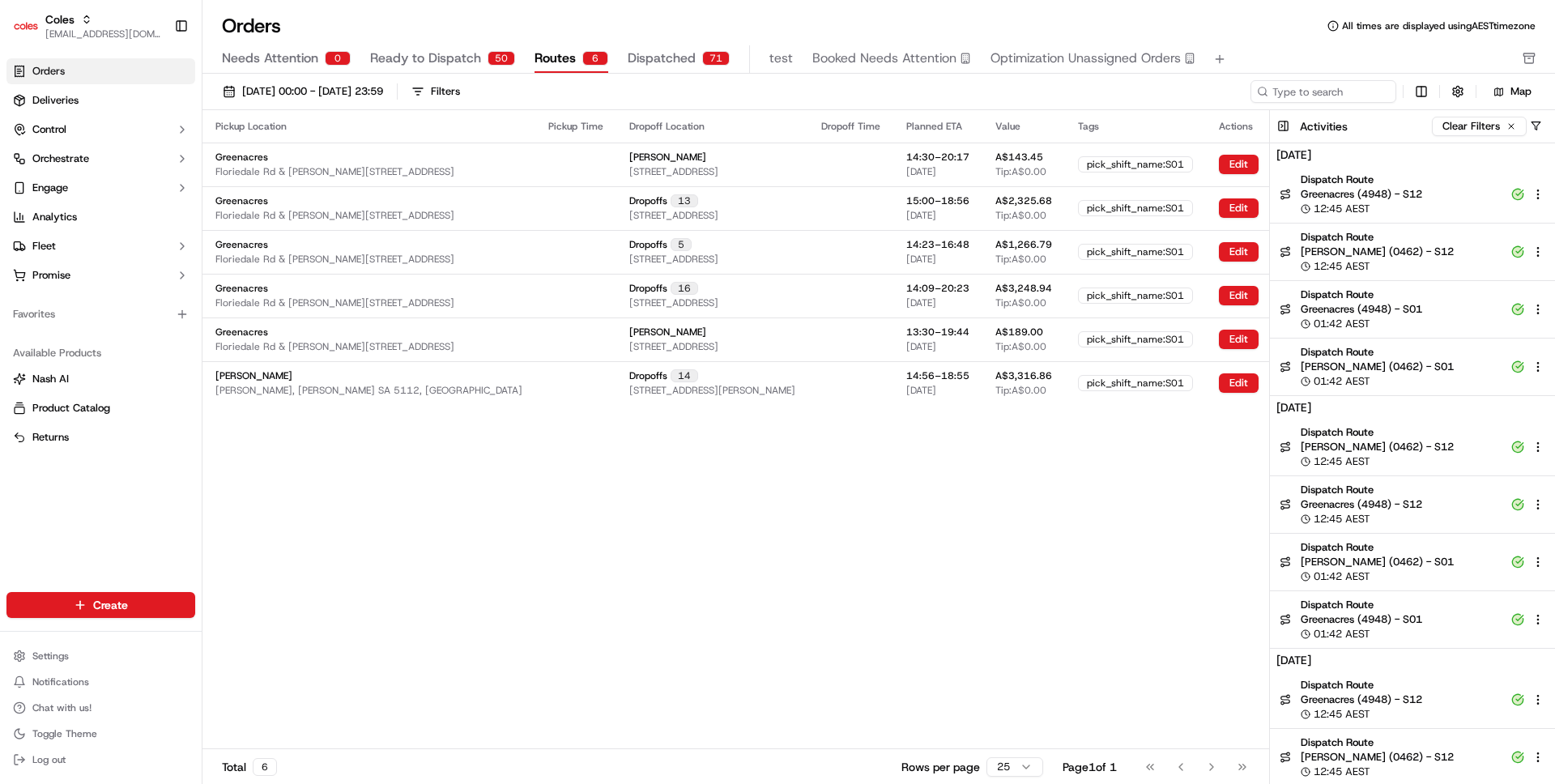
click at [663, 479] on div "Pickup Location Pickup Time Dropoff Location Dropoff Time Planned ETA Value Tag…" at bounding box center [782, 429] width 1159 height 638
click at [340, 84] on span "[DATE] 00:00 - [DATE] 23:59" at bounding box center [312, 91] width 141 height 15
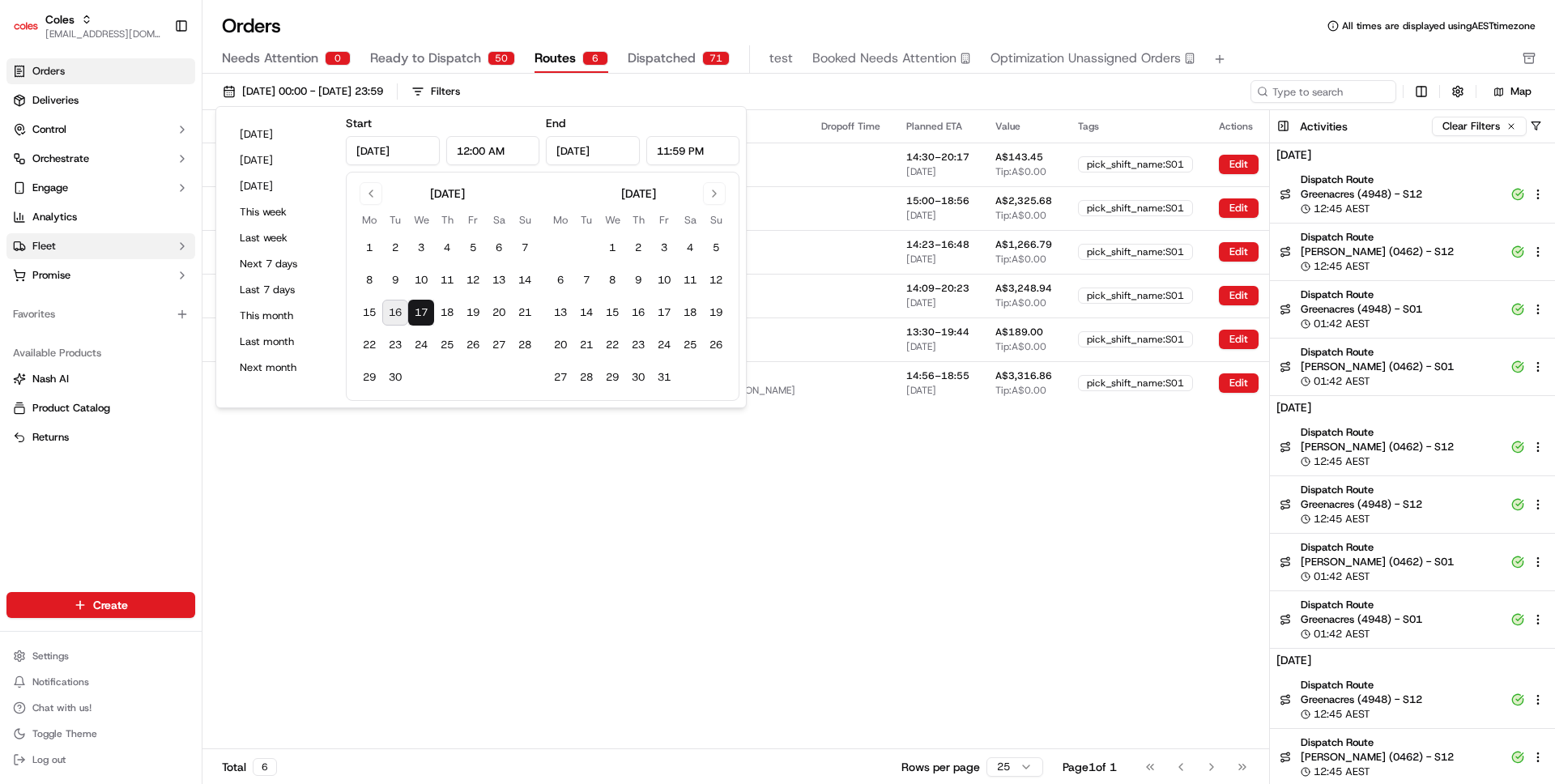
click at [69, 255] on button "Fleet" at bounding box center [100, 246] width 189 height 26
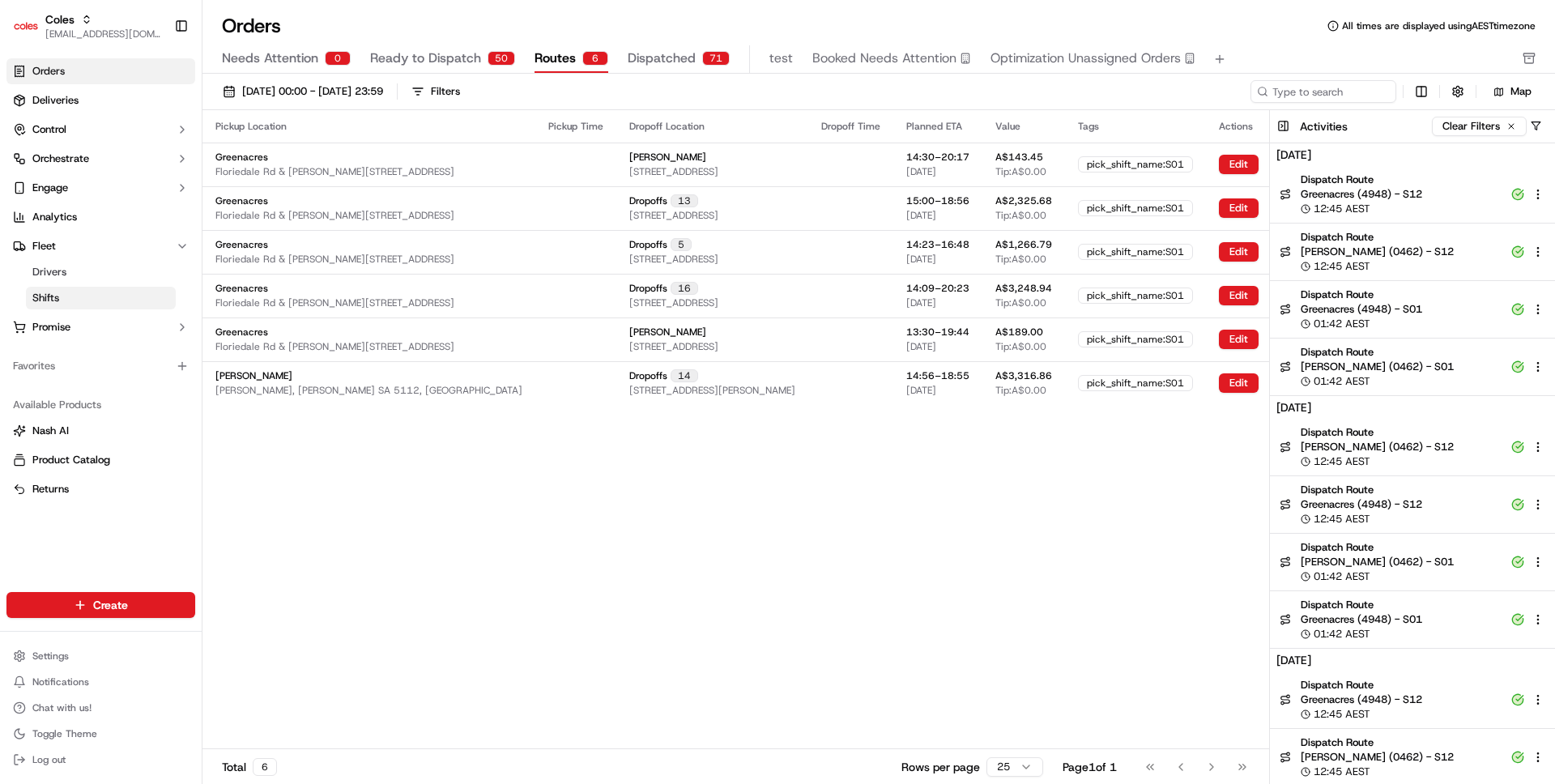
click at [98, 296] on link "Shifts" at bounding box center [100, 297] width 150 height 23
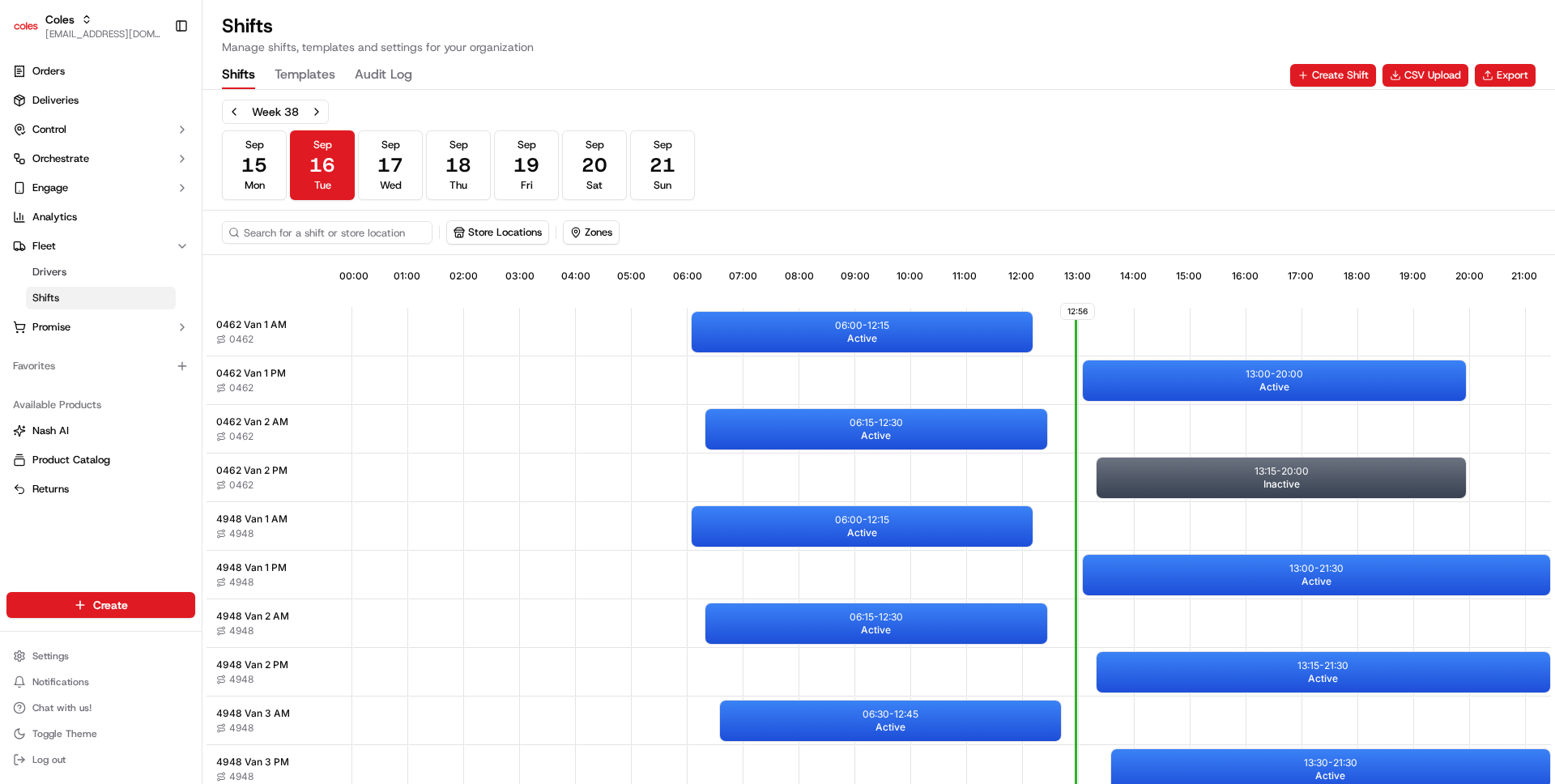
scroll to position [259, 0]
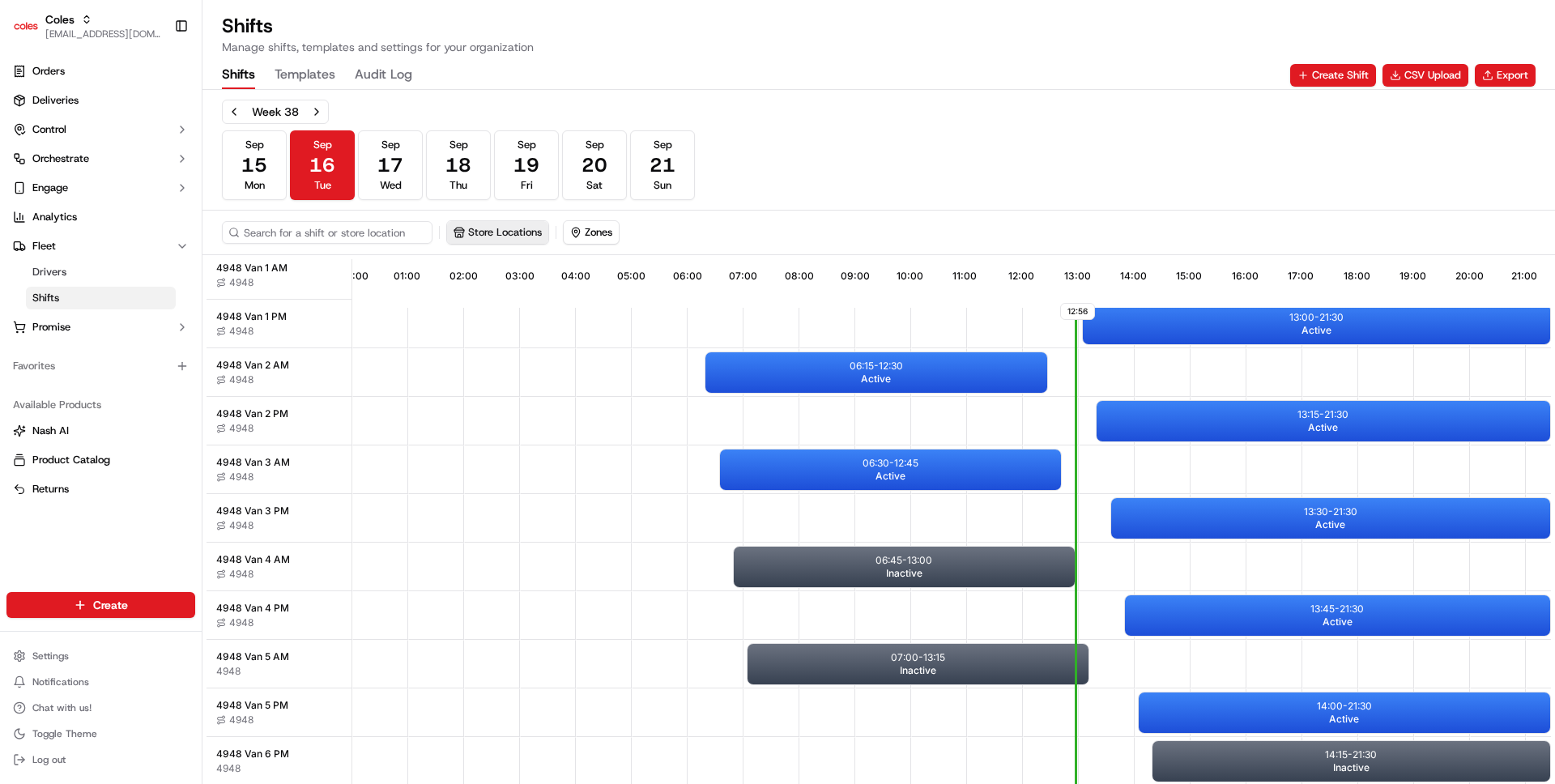
click at [507, 237] on button "Store Locations" at bounding box center [498, 232] width 101 height 23
type input "eliz"
click at [531, 295] on span "[PERSON_NAME] (0462)" at bounding box center [573, 294] width 199 height 15
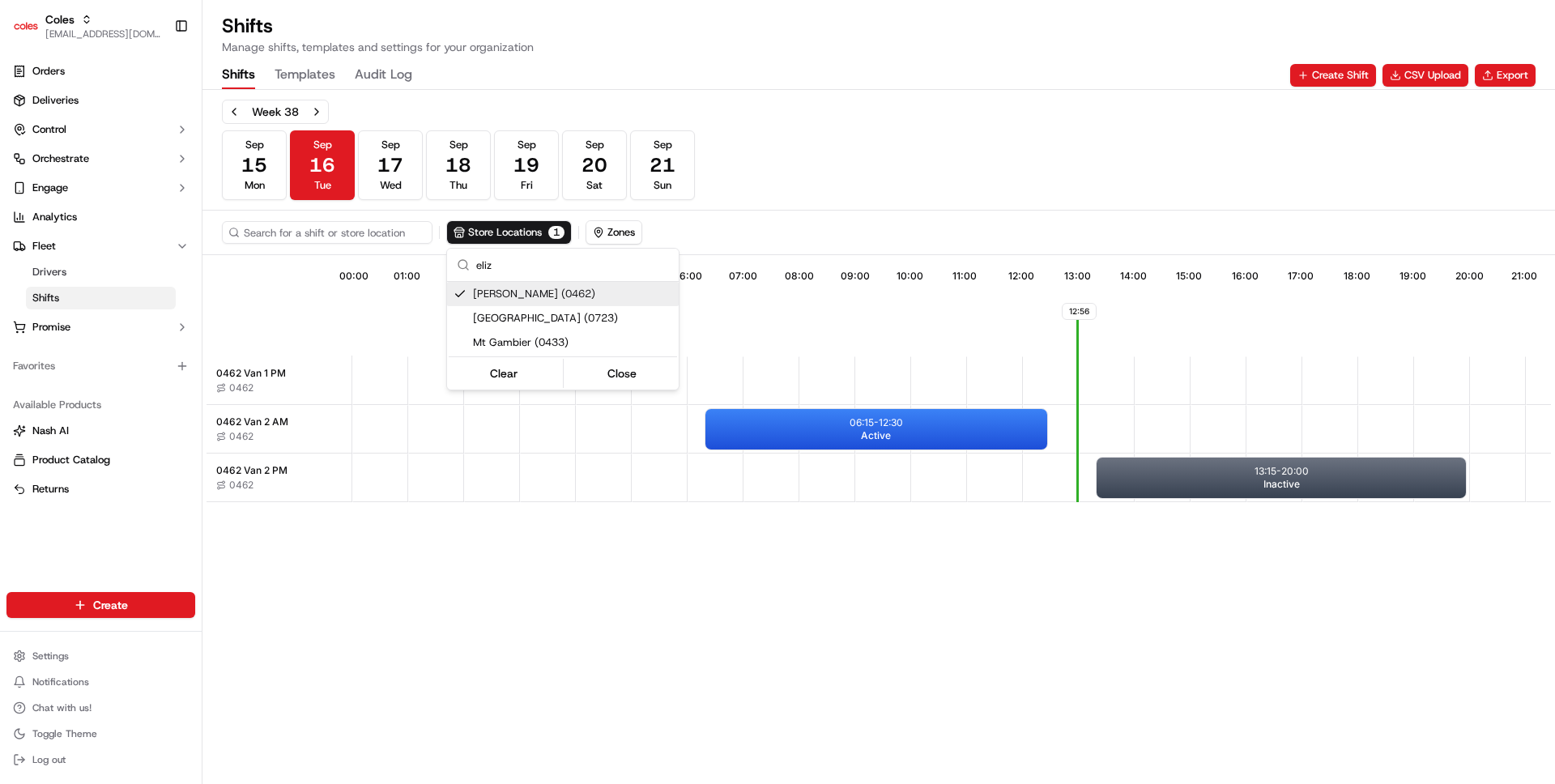
click at [919, 135] on html "Coles ben@usenash.com Toggle Sidebar Orders Deliveries Control Orchestrate Enga…" at bounding box center [777, 392] width 1555 height 784
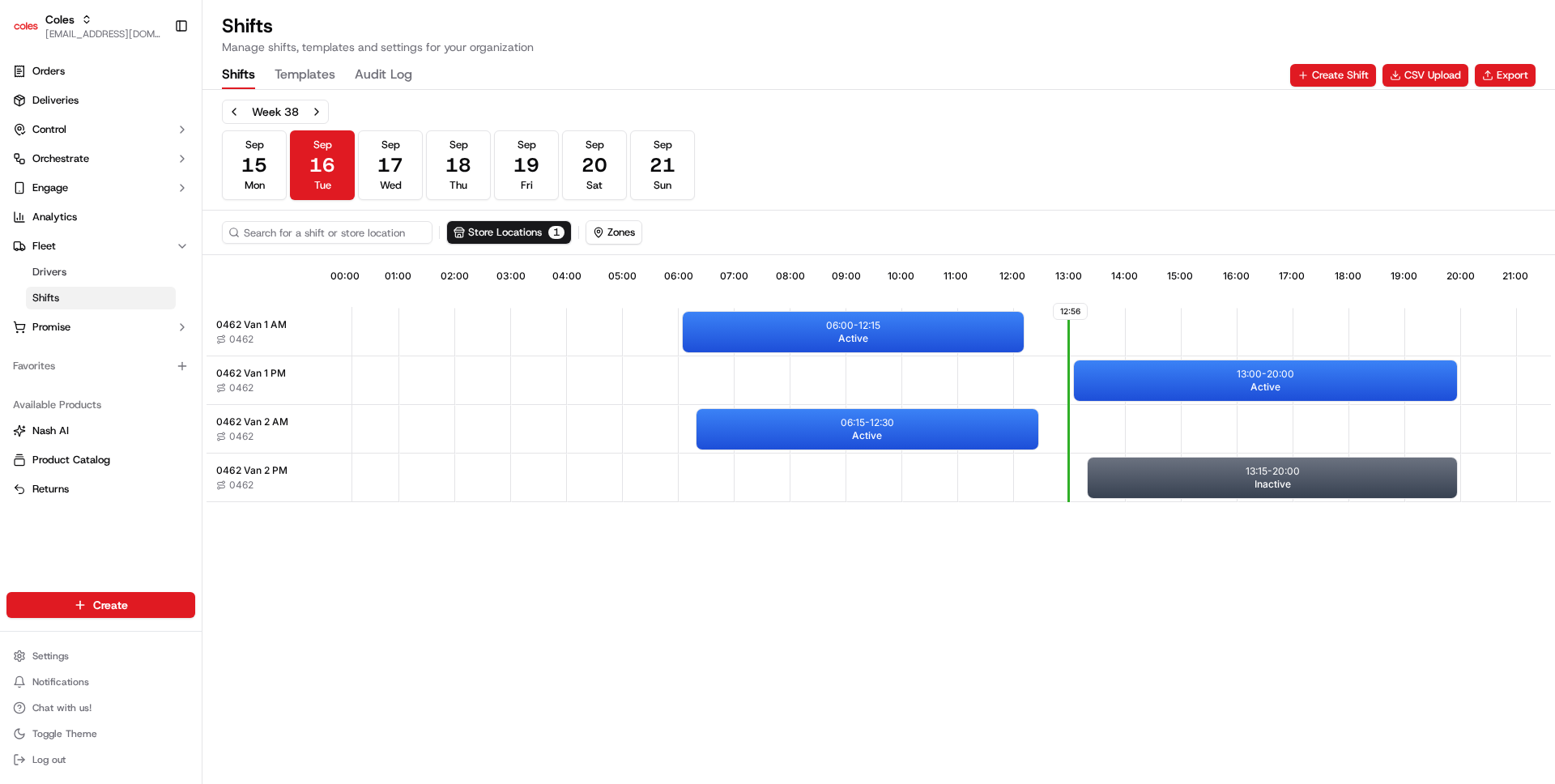
scroll to position [0, 10]
click at [852, 323] on p "06:00 - 12:15" at bounding box center [852, 326] width 54 height 13
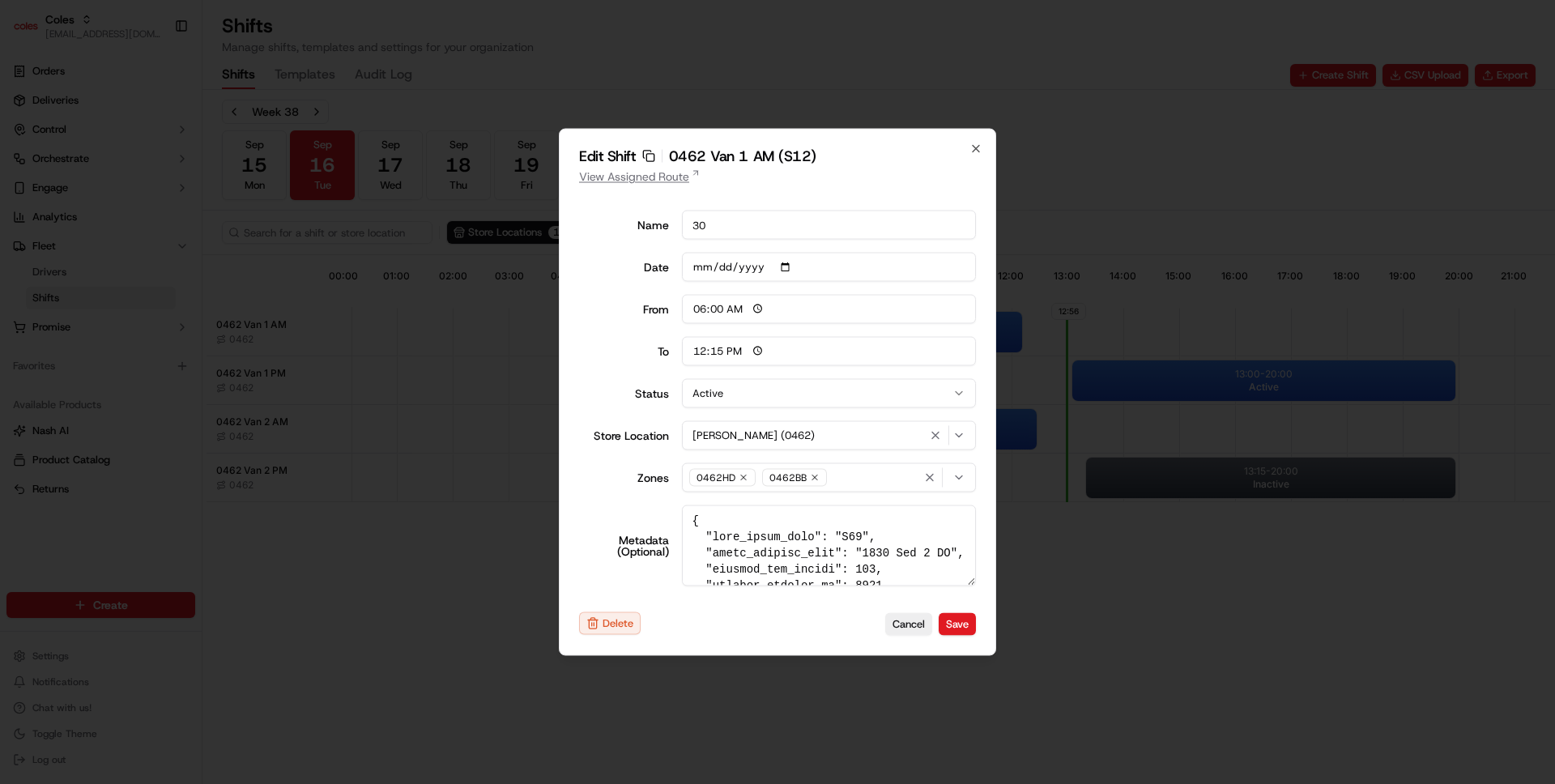
click at [663, 178] on link "View Assigned Route" at bounding box center [777, 177] width 397 height 17
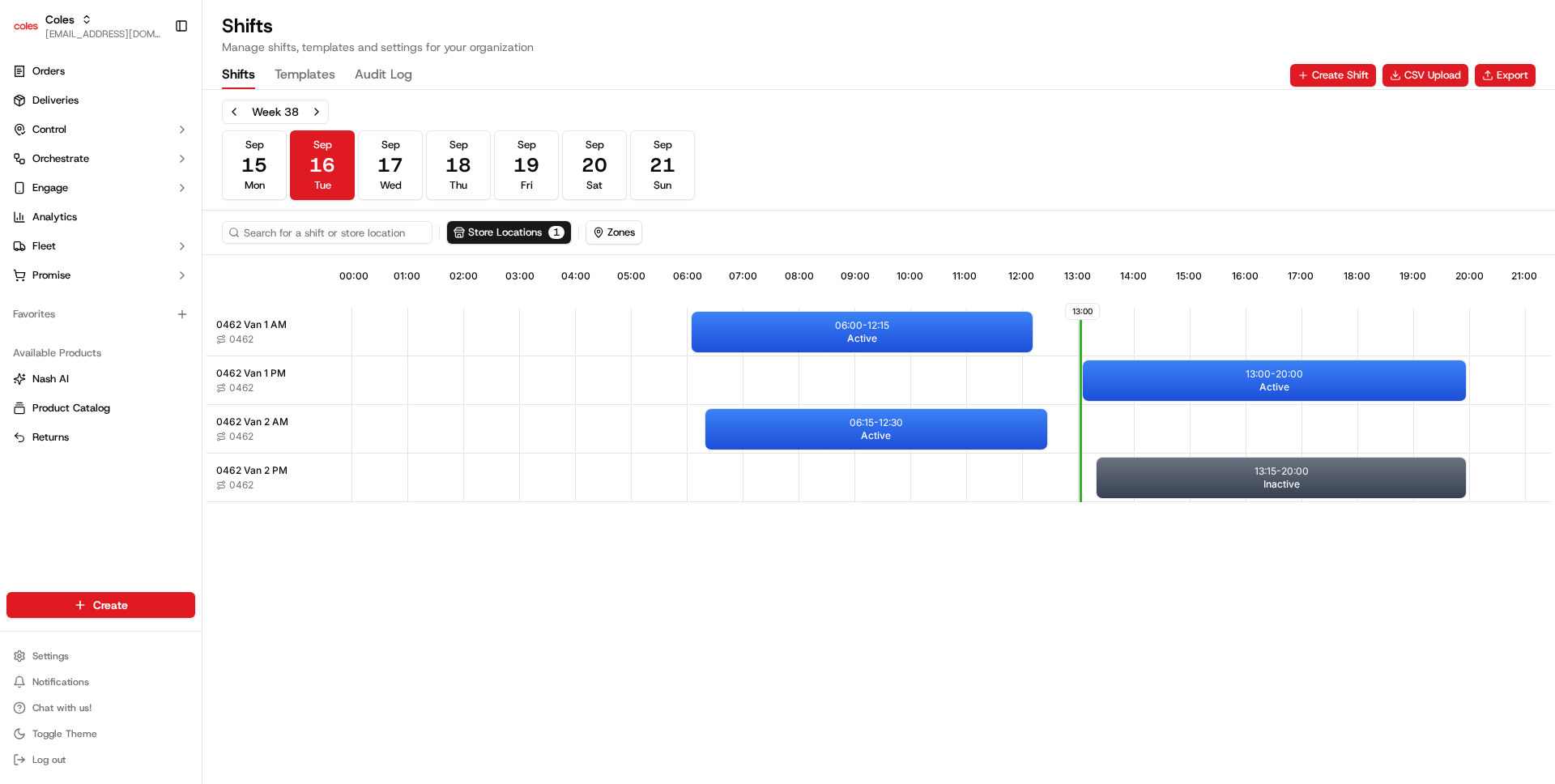
scroll to position [6, 0]
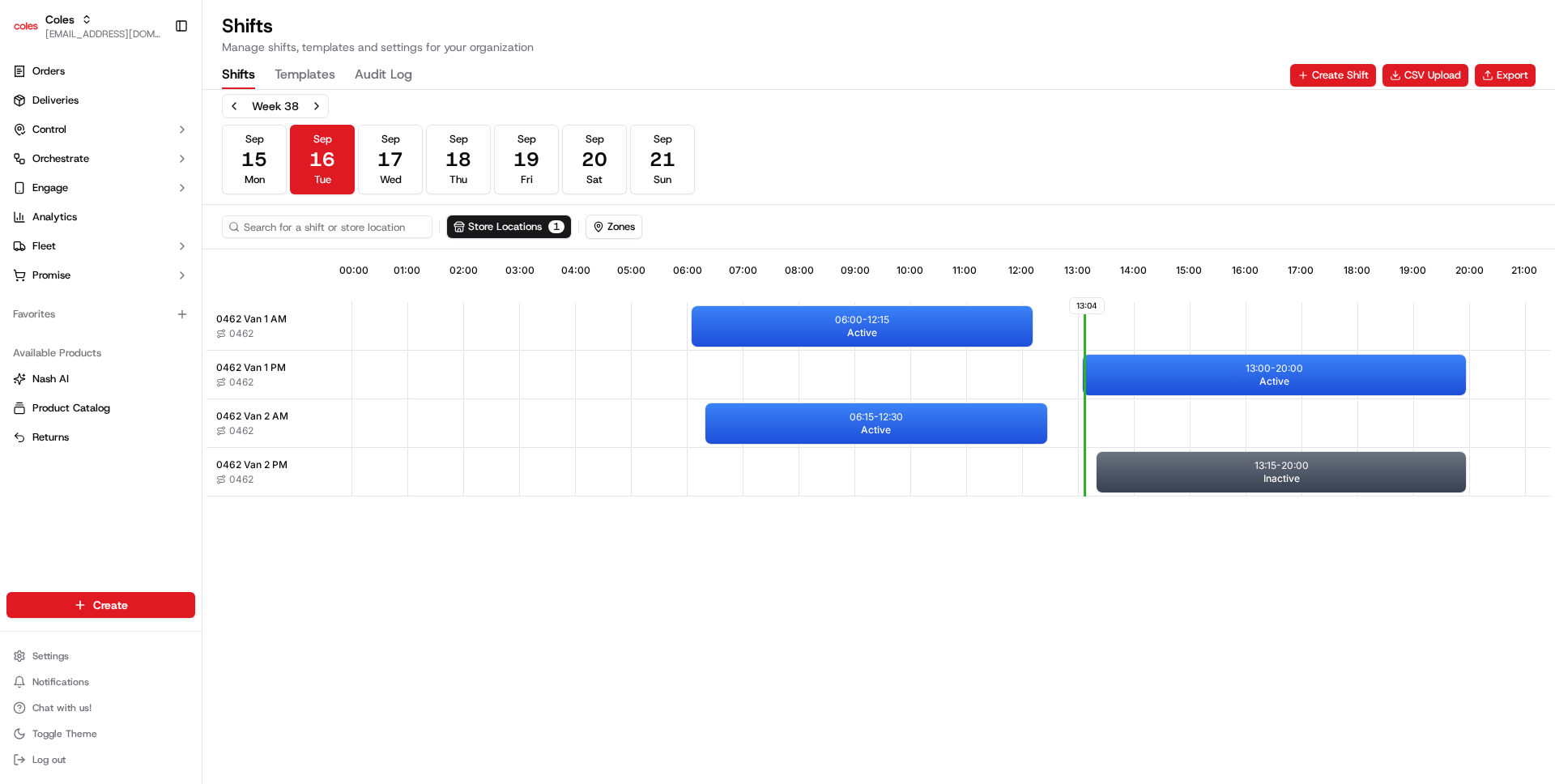
click at [632, 546] on div "13:04 00:00 01:00 02:00 03:00 04:00 05:00 06:00 07:00 08:00 09:00 10:00 11:00 1…" at bounding box center [878, 516] width 1344 height 526
click at [400, 146] on span "17" at bounding box center [390, 159] width 26 height 26
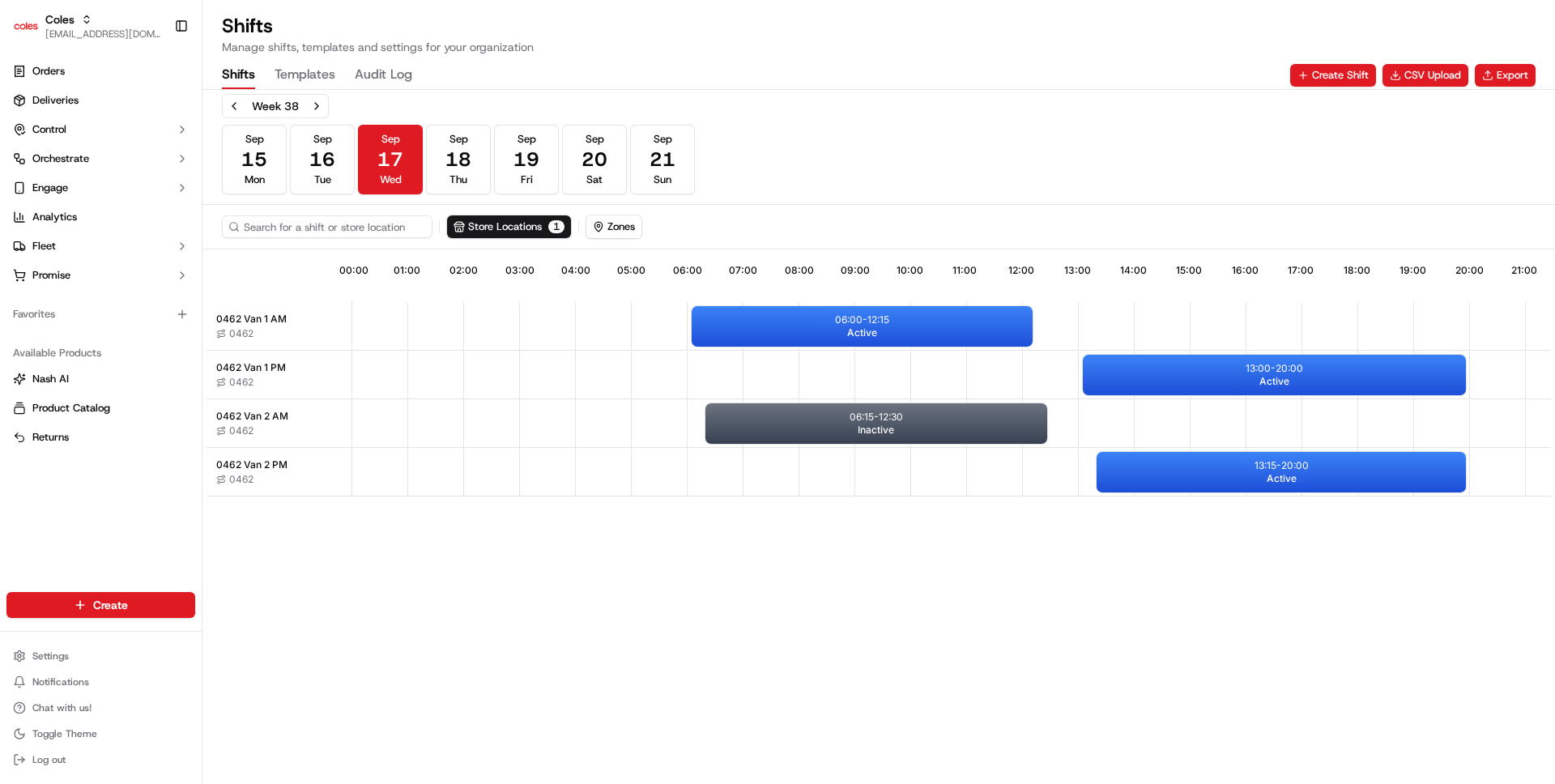
click at [601, 525] on div "13:21 00:00 01:00 02:00 03:00 04:00 05:00 06:00 07:00 08:00 09:00 10:00 11:00 1…" at bounding box center [878, 516] width 1344 height 526
click at [509, 89] on div at bounding box center [878, 89] width 1352 height 1
click at [323, 62] on button "Templates" at bounding box center [305, 75] width 61 height 28
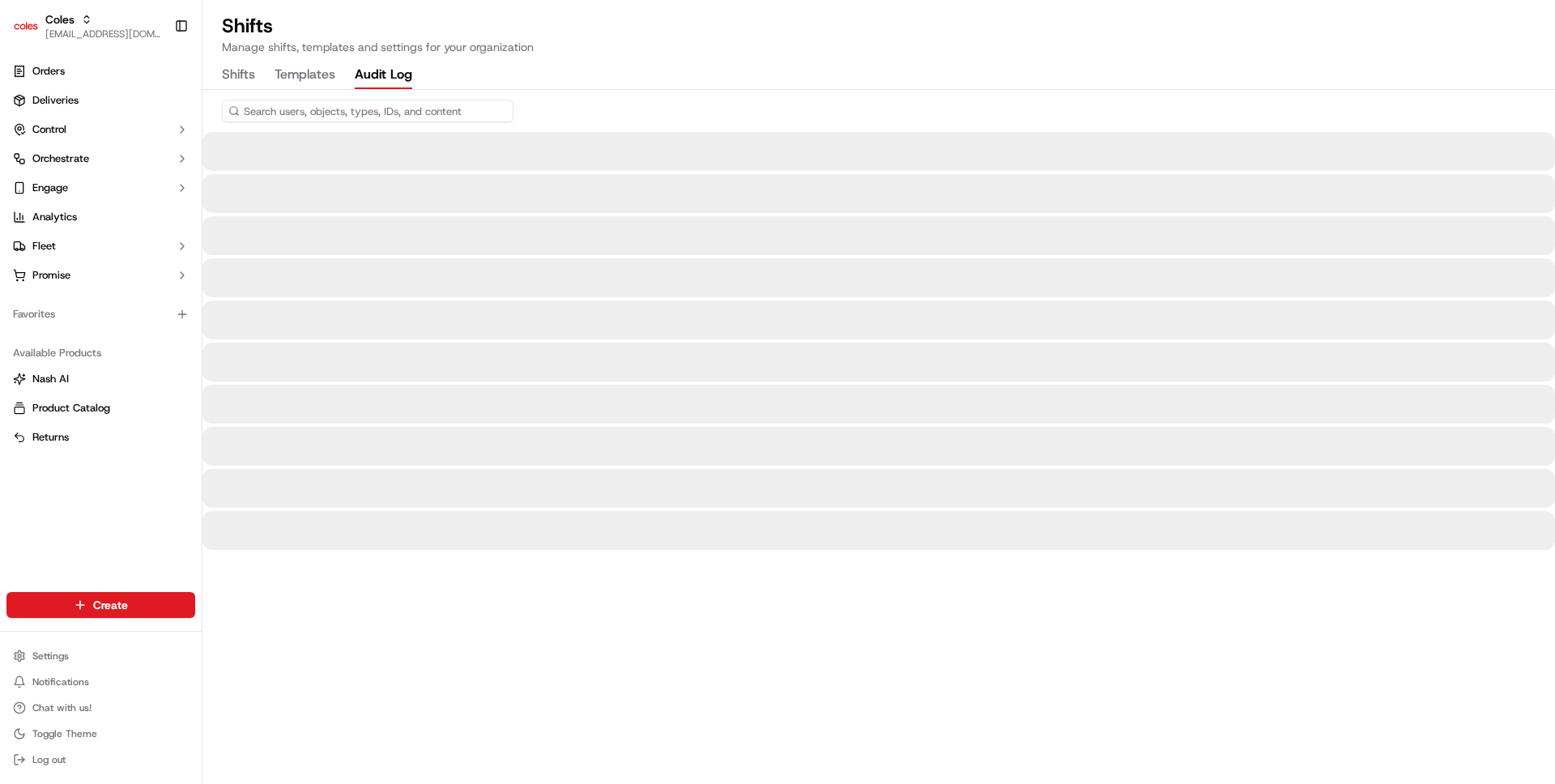
click at [356, 73] on Log "Audit Log" at bounding box center [383, 75] width 57 height 28
click at [248, 77] on button "Shifts" at bounding box center [238, 75] width 33 height 28
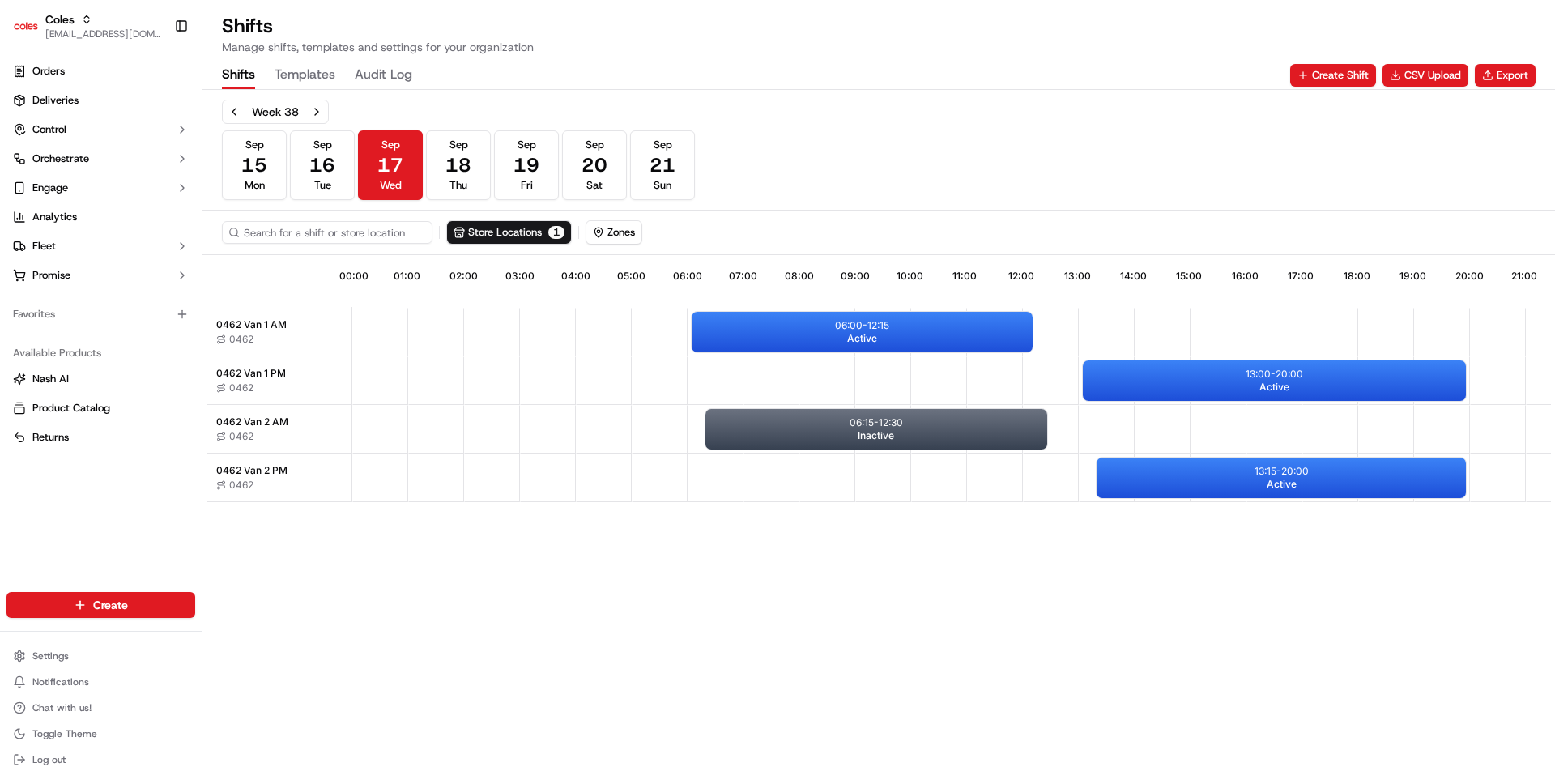
scroll to position [0, 143]
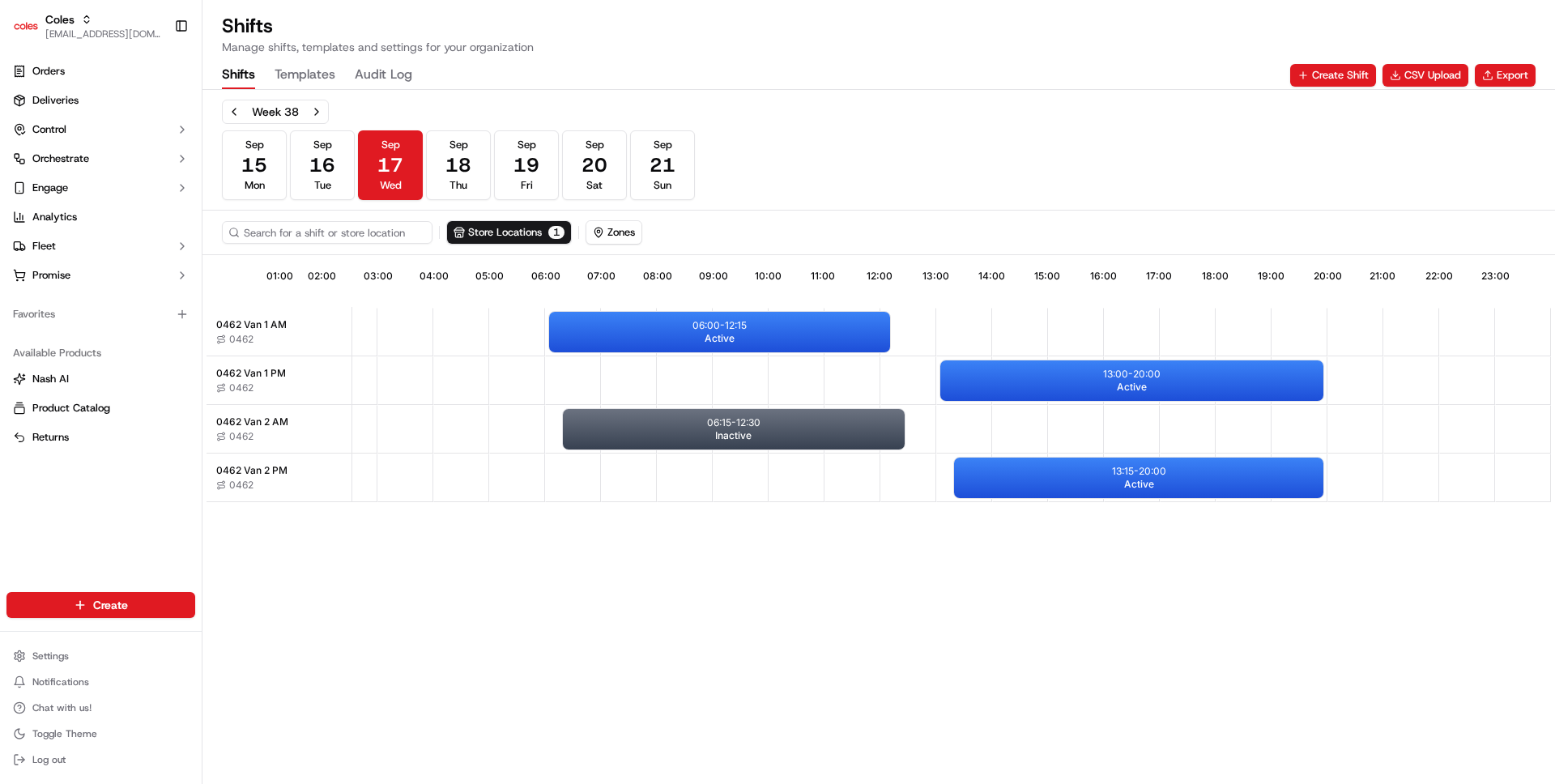
click at [634, 609] on div "13:21 01:00 02:00 03:00 04:00 05:00 06:00 07:00 08:00 09:00 10:00 11:00 12:00 1…" at bounding box center [878, 522] width 1344 height 526
click at [739, 362] on div at bounding box center [741, 380] width 56 height 47
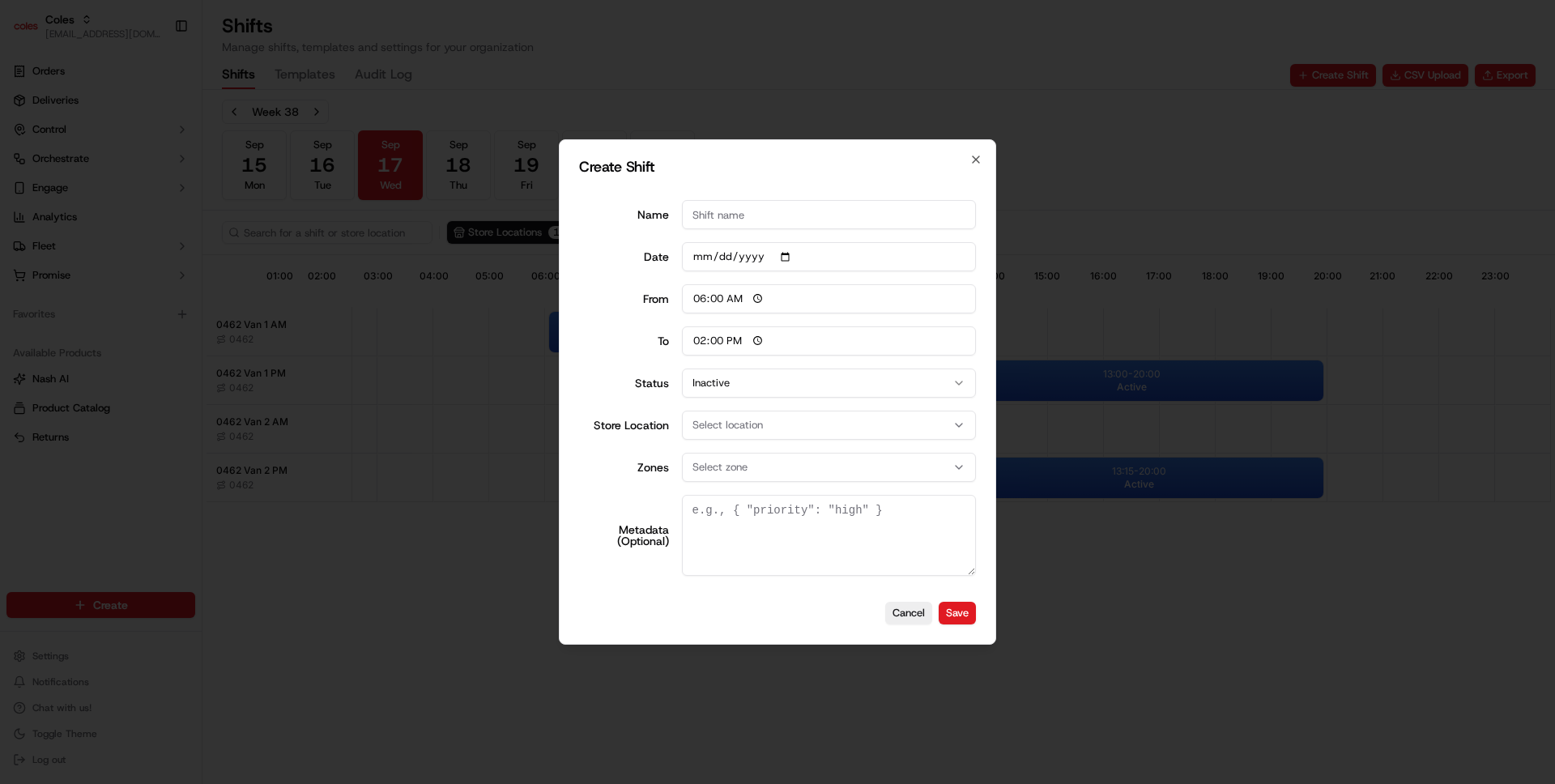
click at [434, 600] on div at bounding box center [777, 392] width 1555 height 784
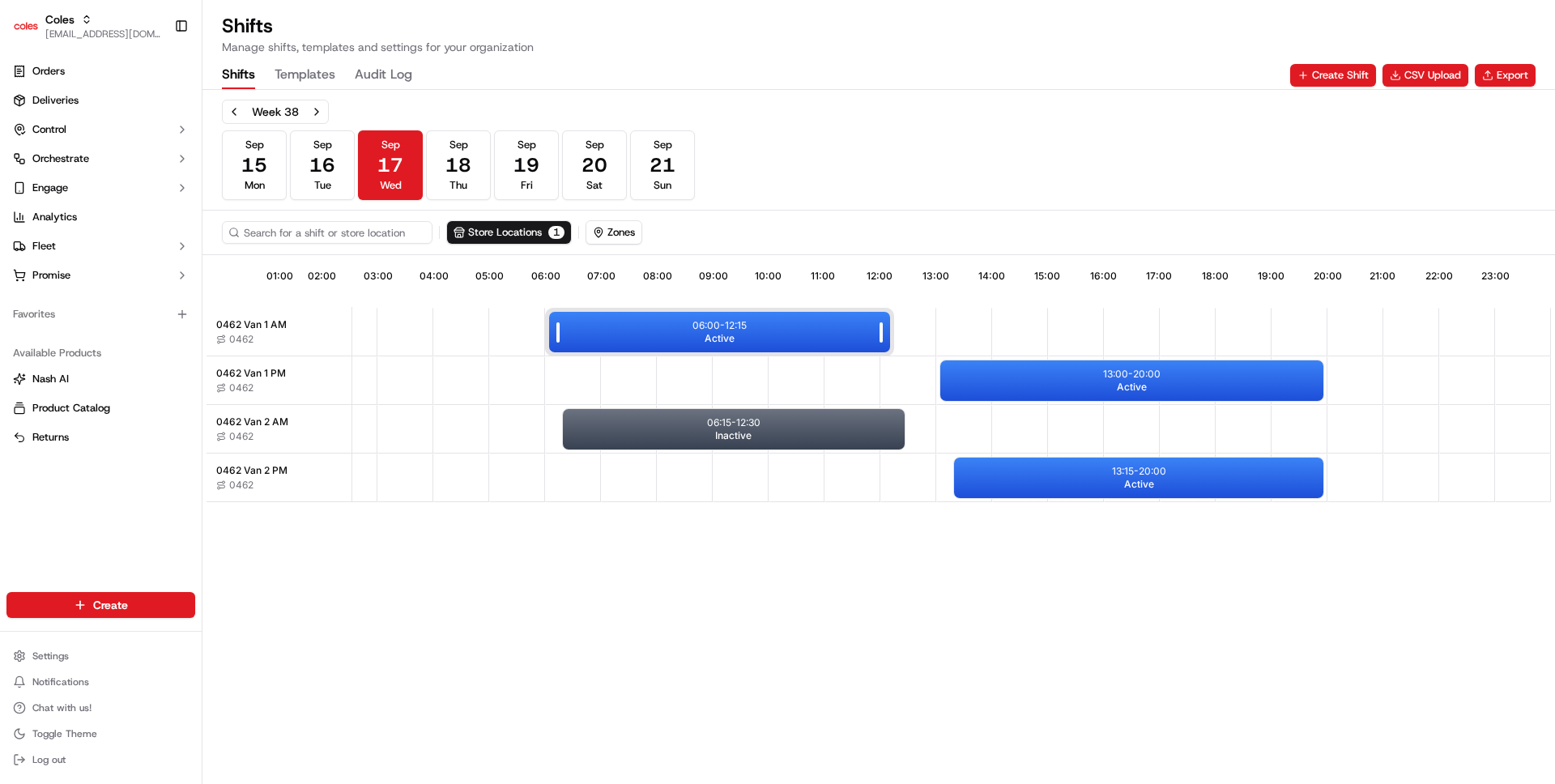
click at [646, 335] on div "06:00 - 12:15 Active" at bounding box center [719, 332] width 341 height 40
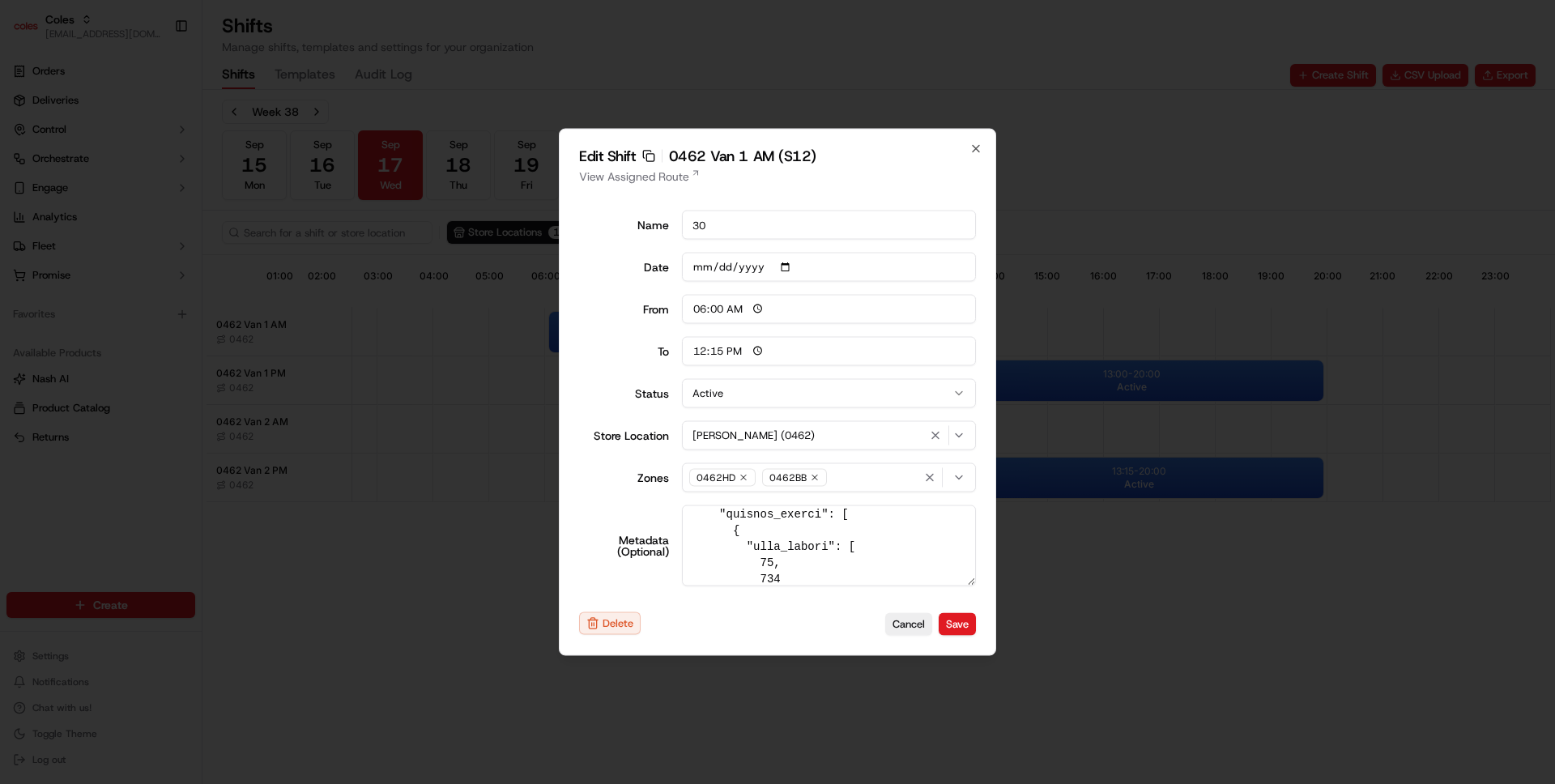
scroll to position [0, 0]
type input "14:00"
click at [413, 582] on div at bounding box center [777, 392] width 1555 height 784
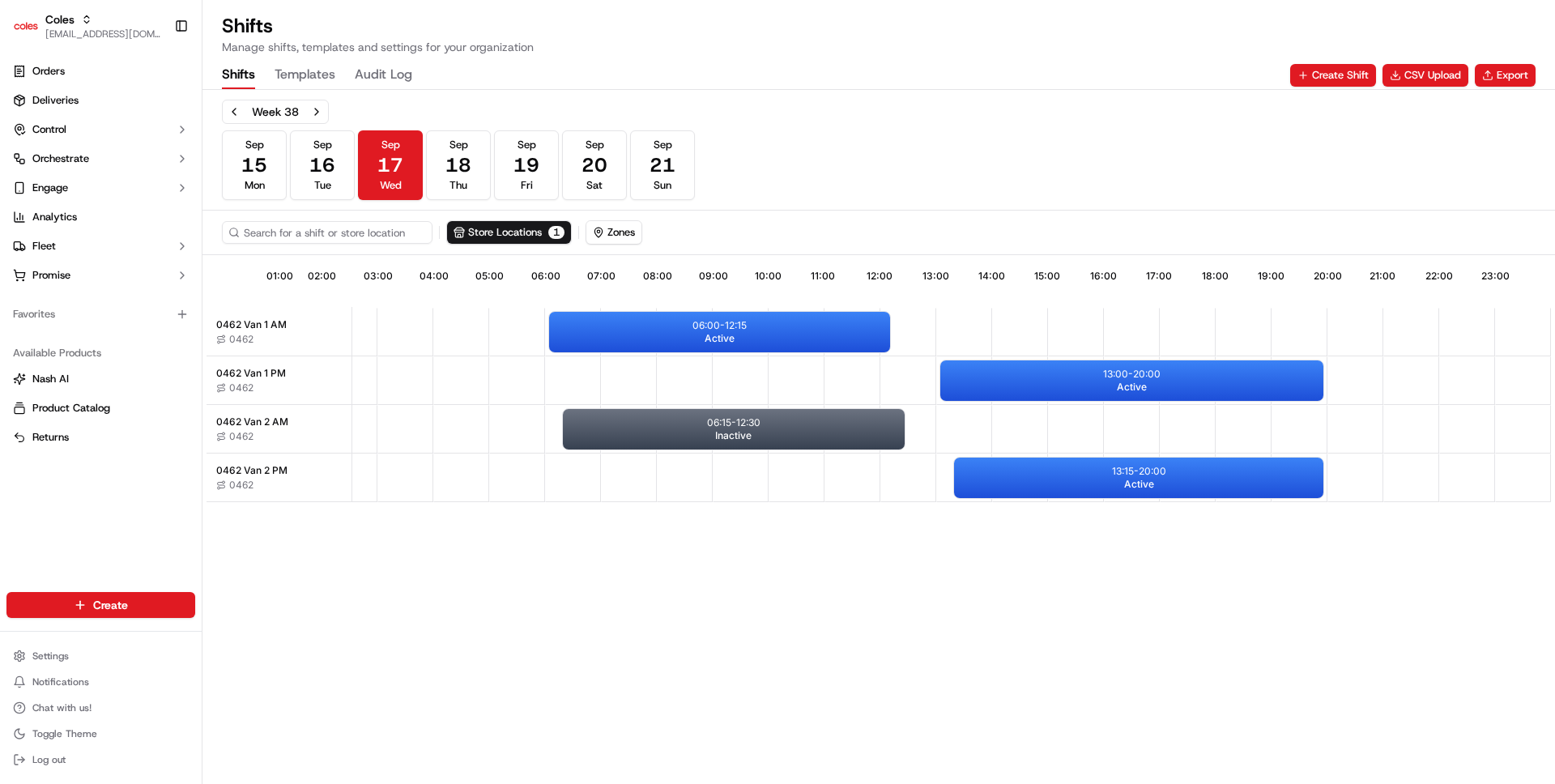
click at [355, 133] on div "Sep 15 Mon Sep 16 Tue Sep 17 Wed Sep 18 Thu Sep 19 Fri Sep 20 Sat Sep 21 Sun" at bounding box center [458, 166] width 473 height 70
click at [344, 164] on button "Sep 16 Tue" at bounding box center [322, 166] width 64 height 70
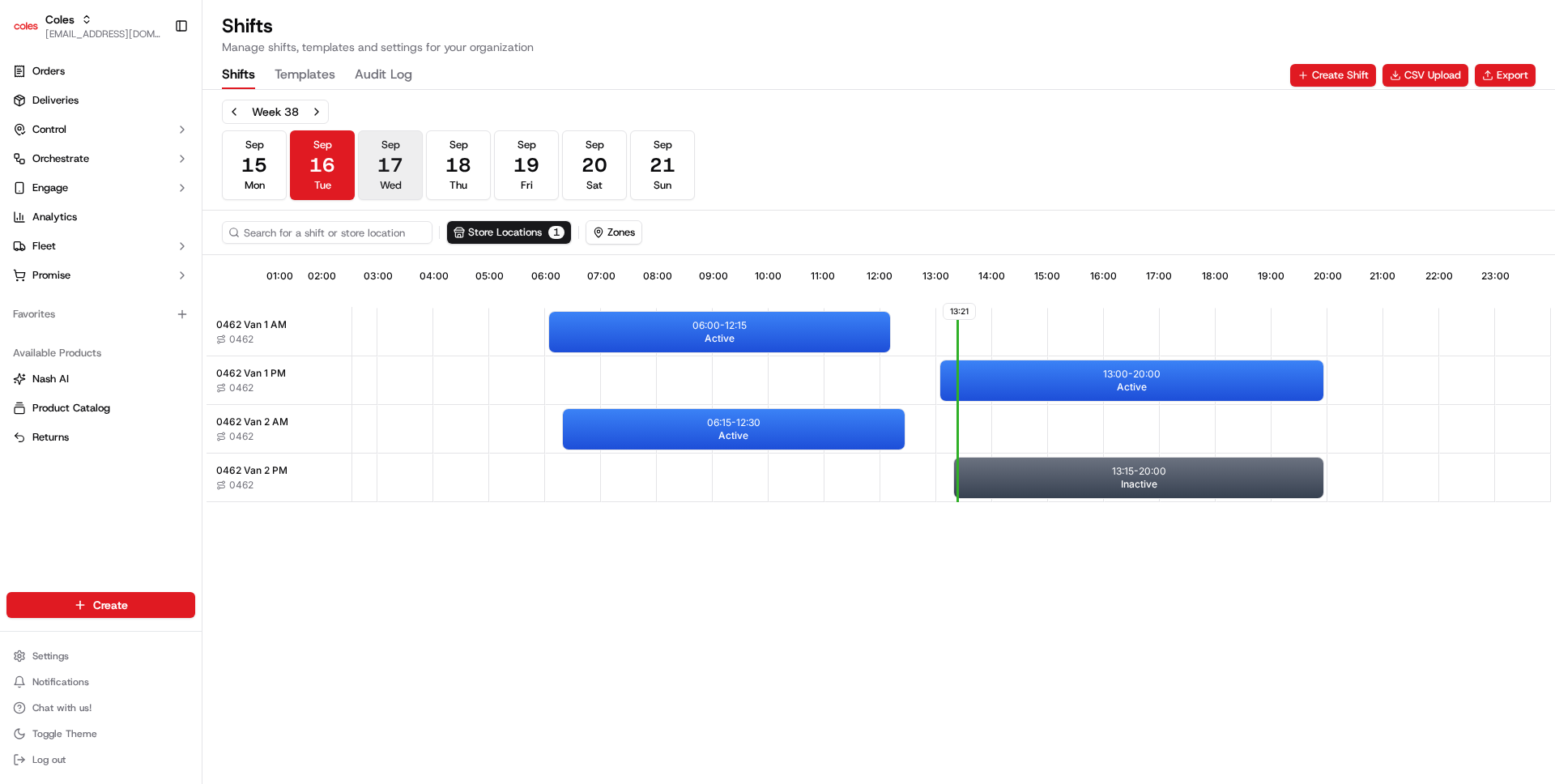
click at [388, 172] on span "17" at bounding box center [390, 165] width 26 height 26
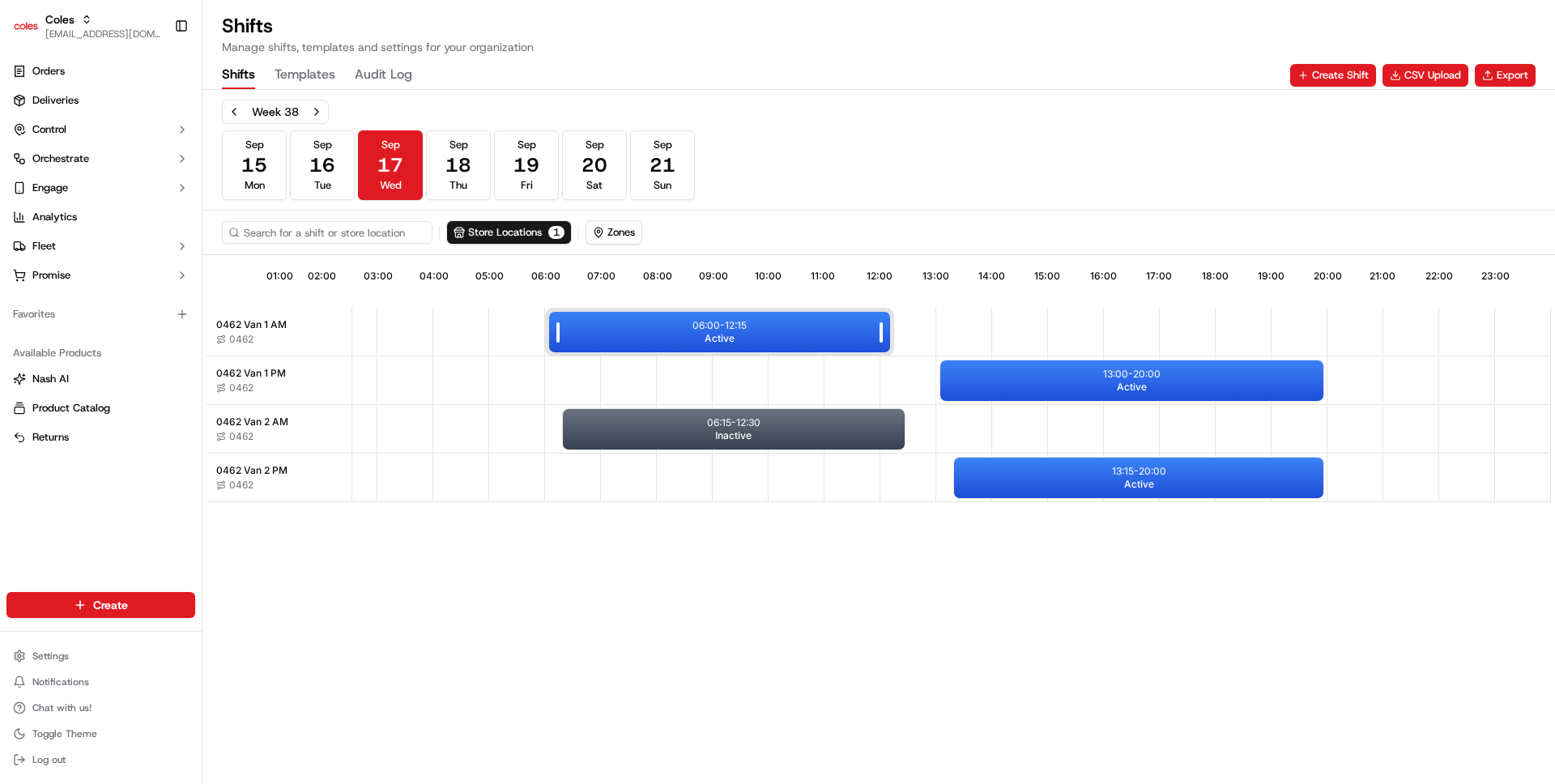
click at [748, 340] on div "06:00 - 12:15 Active" at bounding box center [719, 332] width 341 height 40
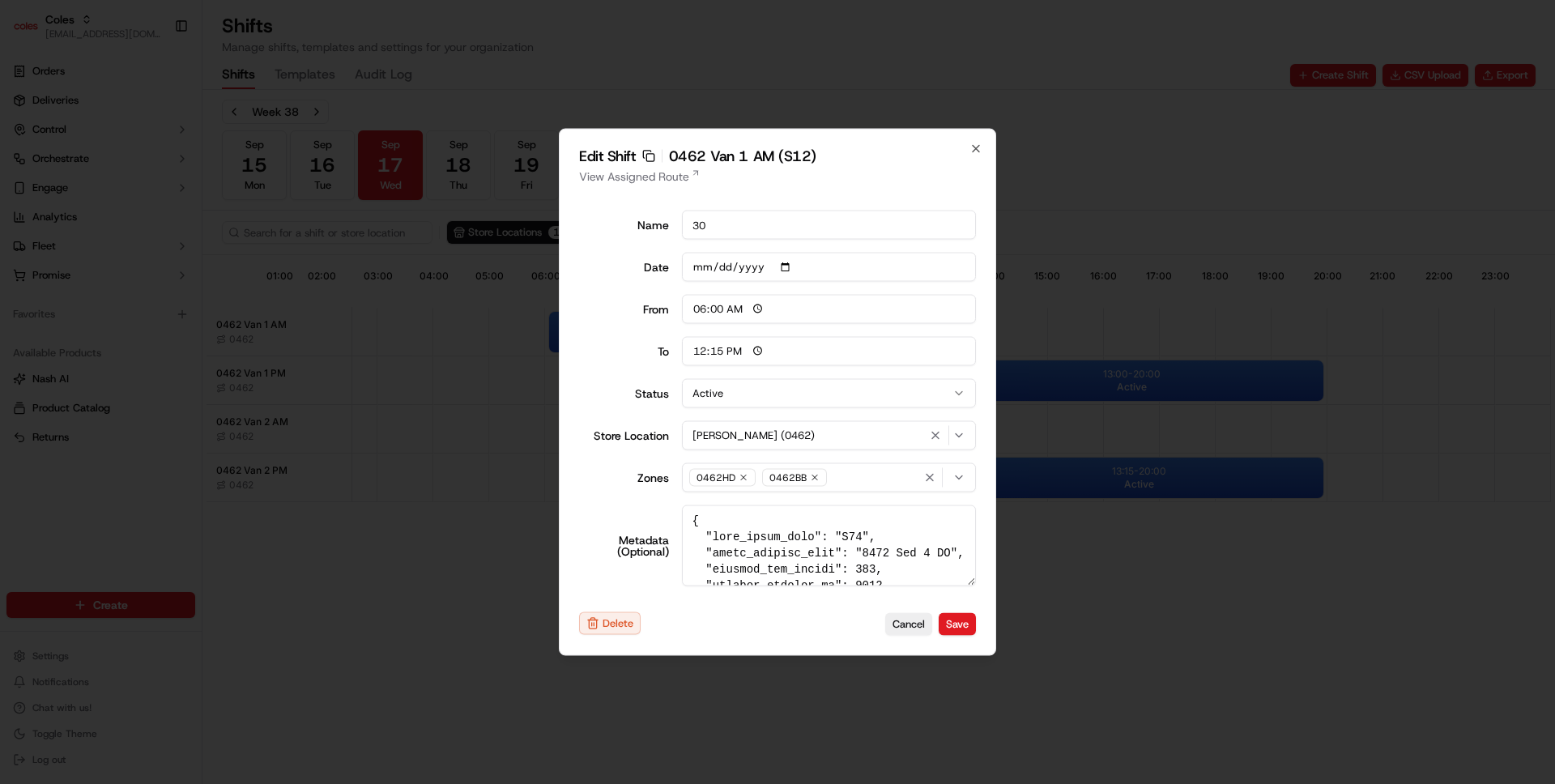
type input "14:00"
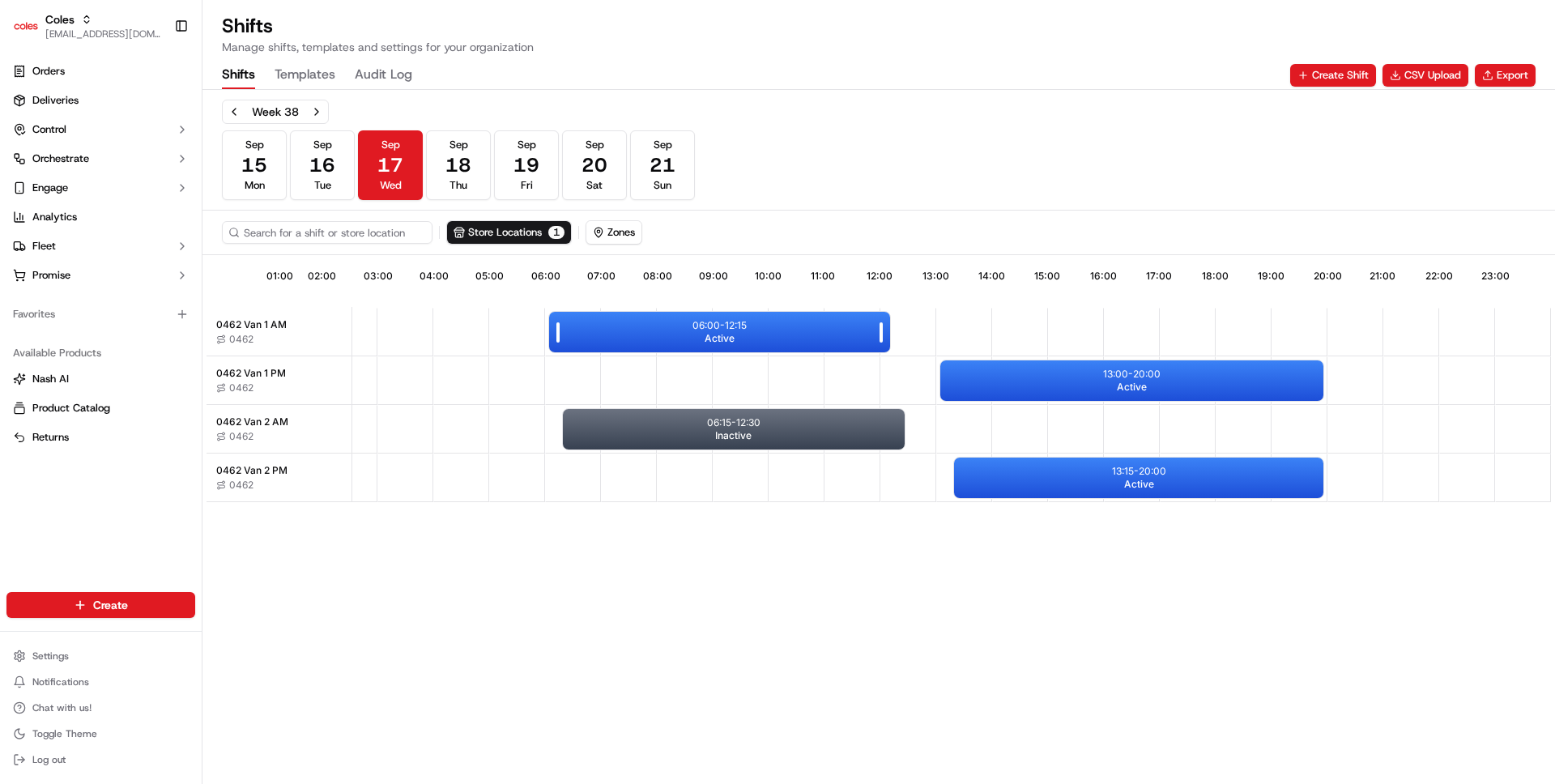
click at [726, 339] on span "Active" at bounding box center [719, 339] width 30 height 13
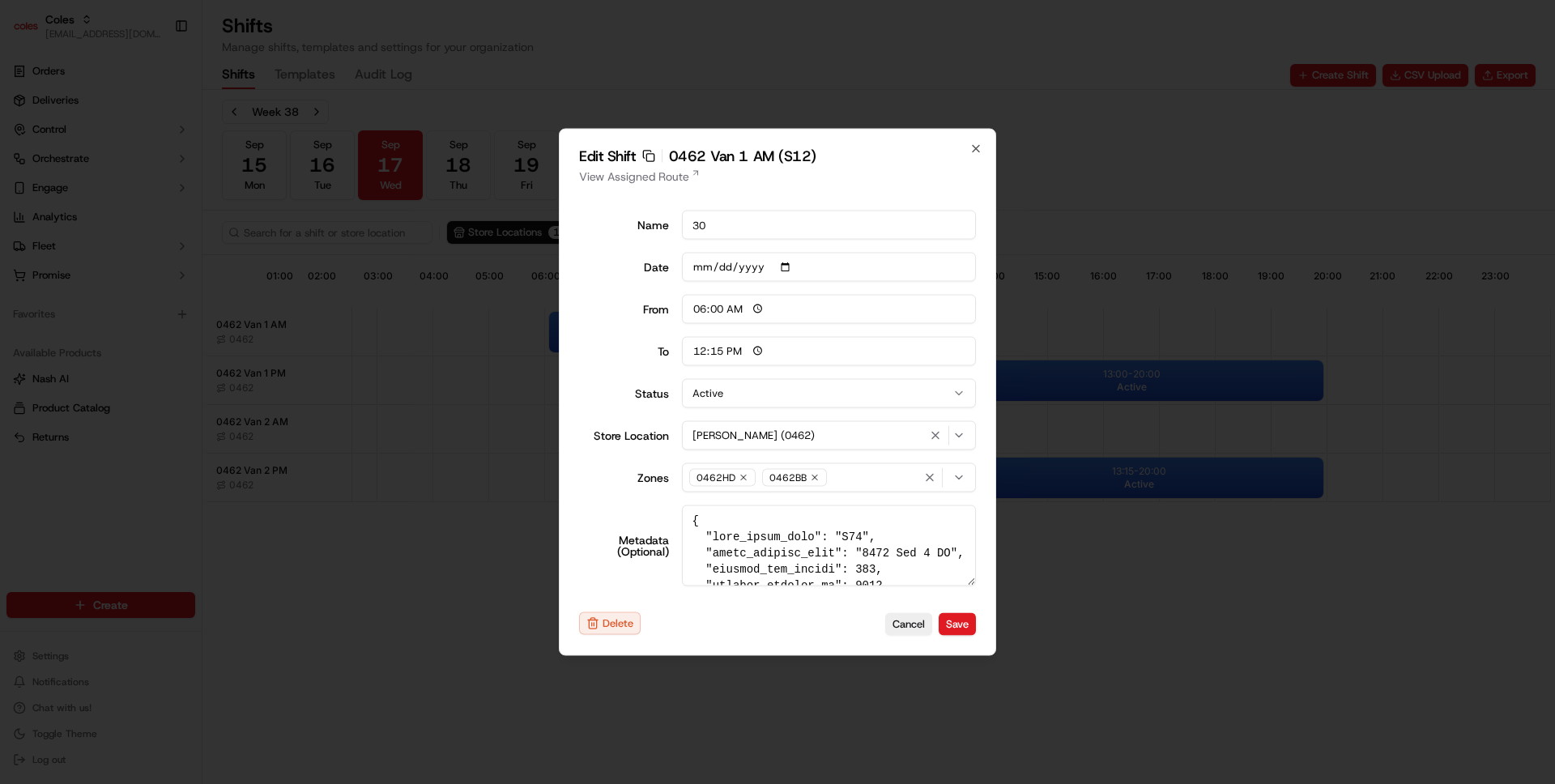
type input "14:00"
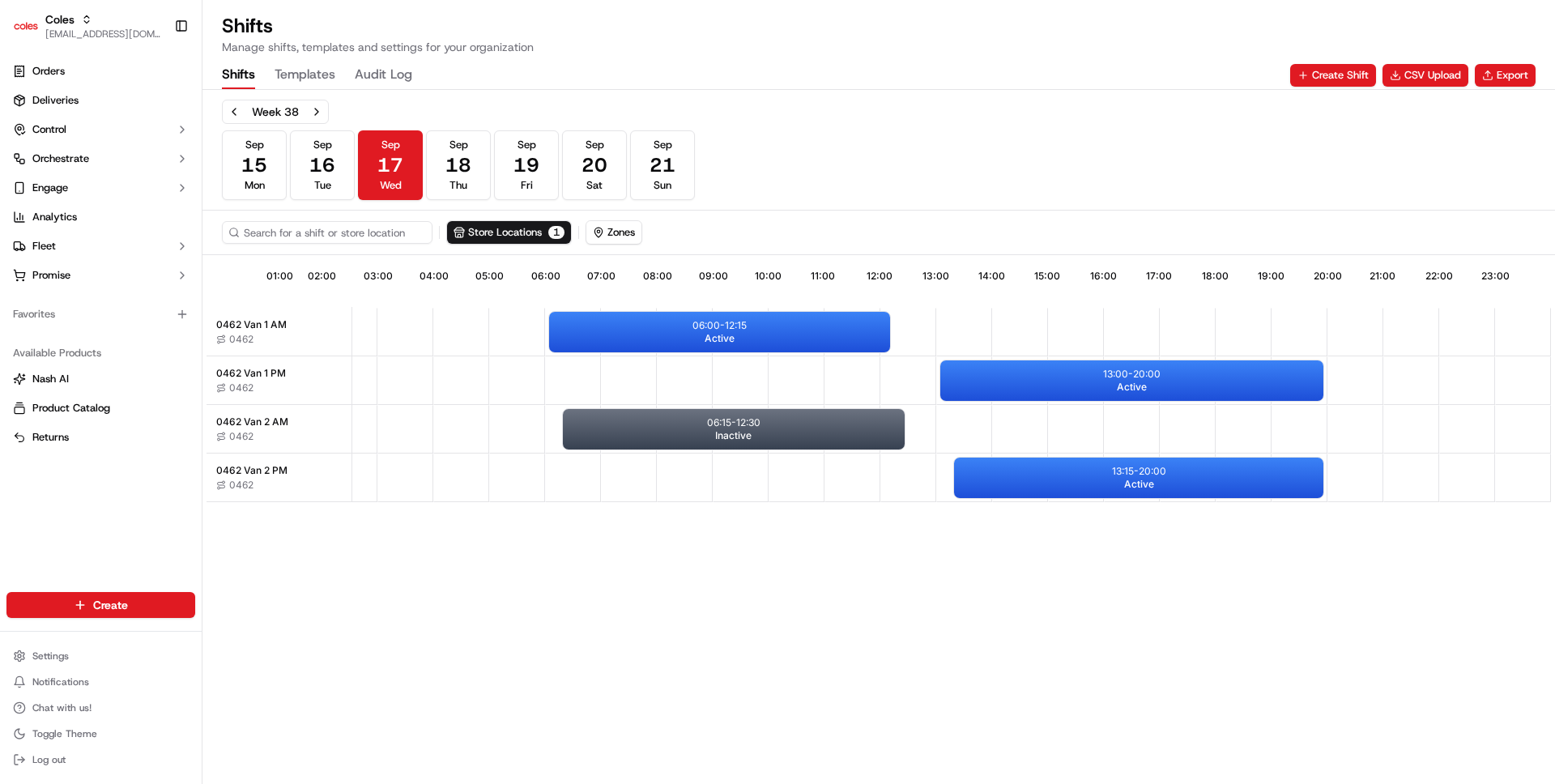
click at [614, 465] on div at bounding box center [630, 477] width 56 height 47
click at [656, 417] on div "06:15 - 12:30 Inactive" at bounding box center [733, 429] width 341 height 40
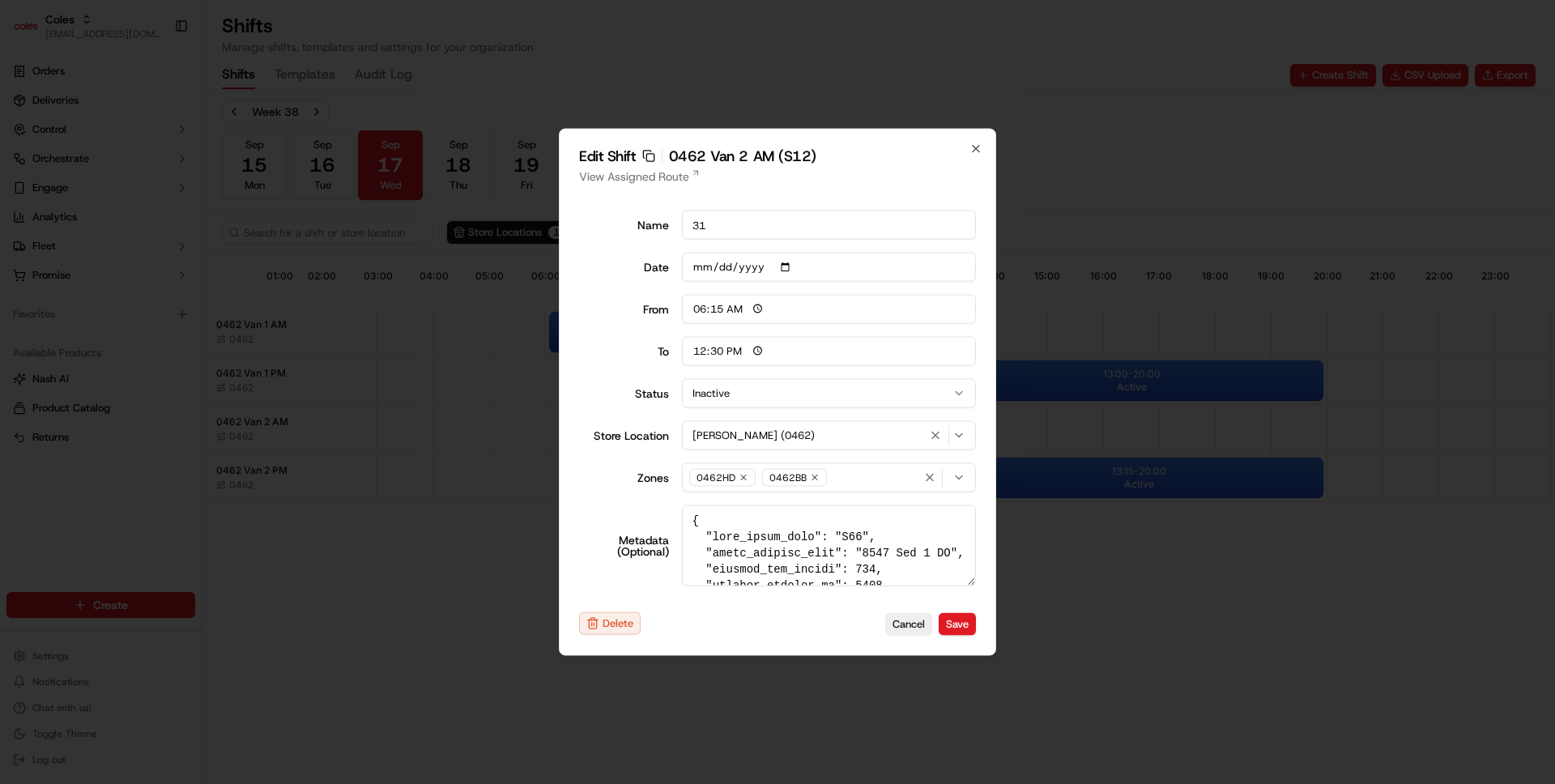
type input "06:00"
type input "14:00"
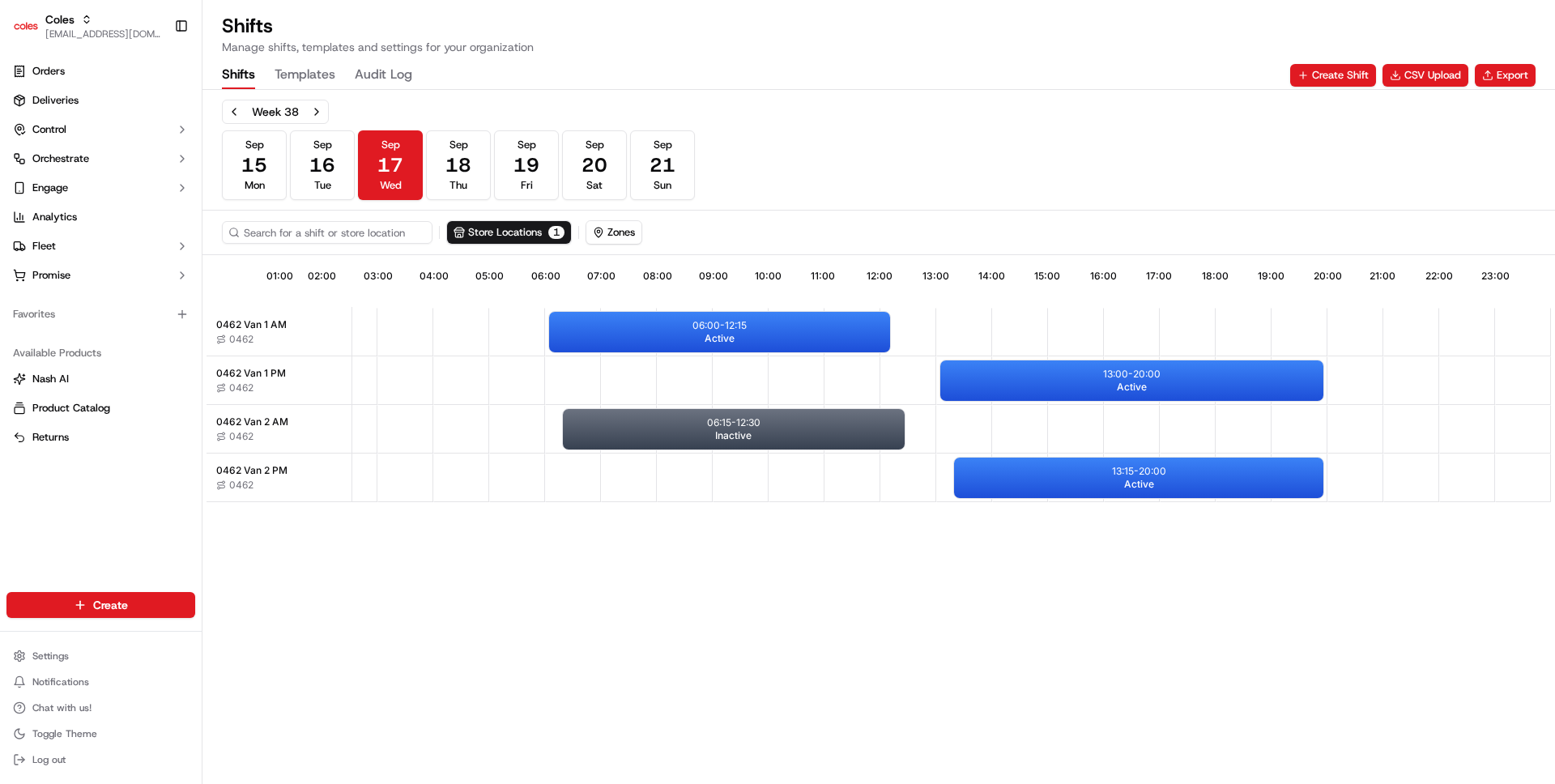
click at [645, 368] on div at bounding box center [630, 380] width 56 height 47
click at [425, 656] on div "13:45 01:00 02:00 03:00 04:00 05:00 06:00 07:00 08:00 09:00 10:00 11:00 12:00 1…" at bounding box center [878, 522] width 1344 height 526
click at [441, 569] on div "13:49 01:00 02:00 03:00 04:00 05:00 06:00 07:00 08:00 09:00 10:00 11:00 12:00 1…" at bounding box center [878, 522] width 1344 height 526
click at [400, 619] on div "13:57 01:00 02:00 03:00 04:00 05:00 06:00 07:00 08:00 09:00 10:00 11:00 12:00 1…" at bounding box center [878, 522] width 1344 height 526
click at [1140, 375] on p "13:00 - 20:00" at bounding box center [1131, 374] width 57 height 13
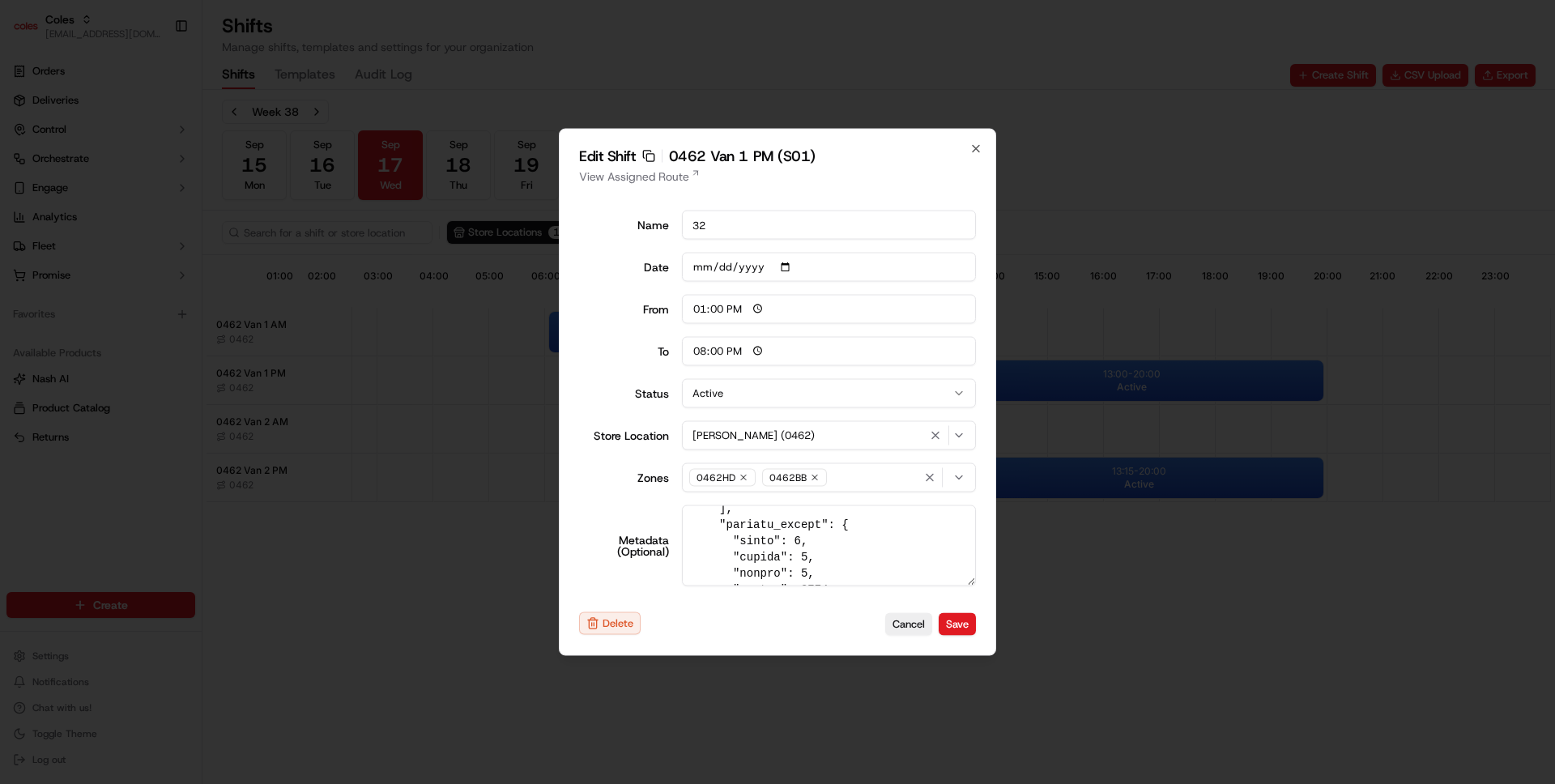
scroll to position [467, 0]
type input "06:00"
type input "14:00"
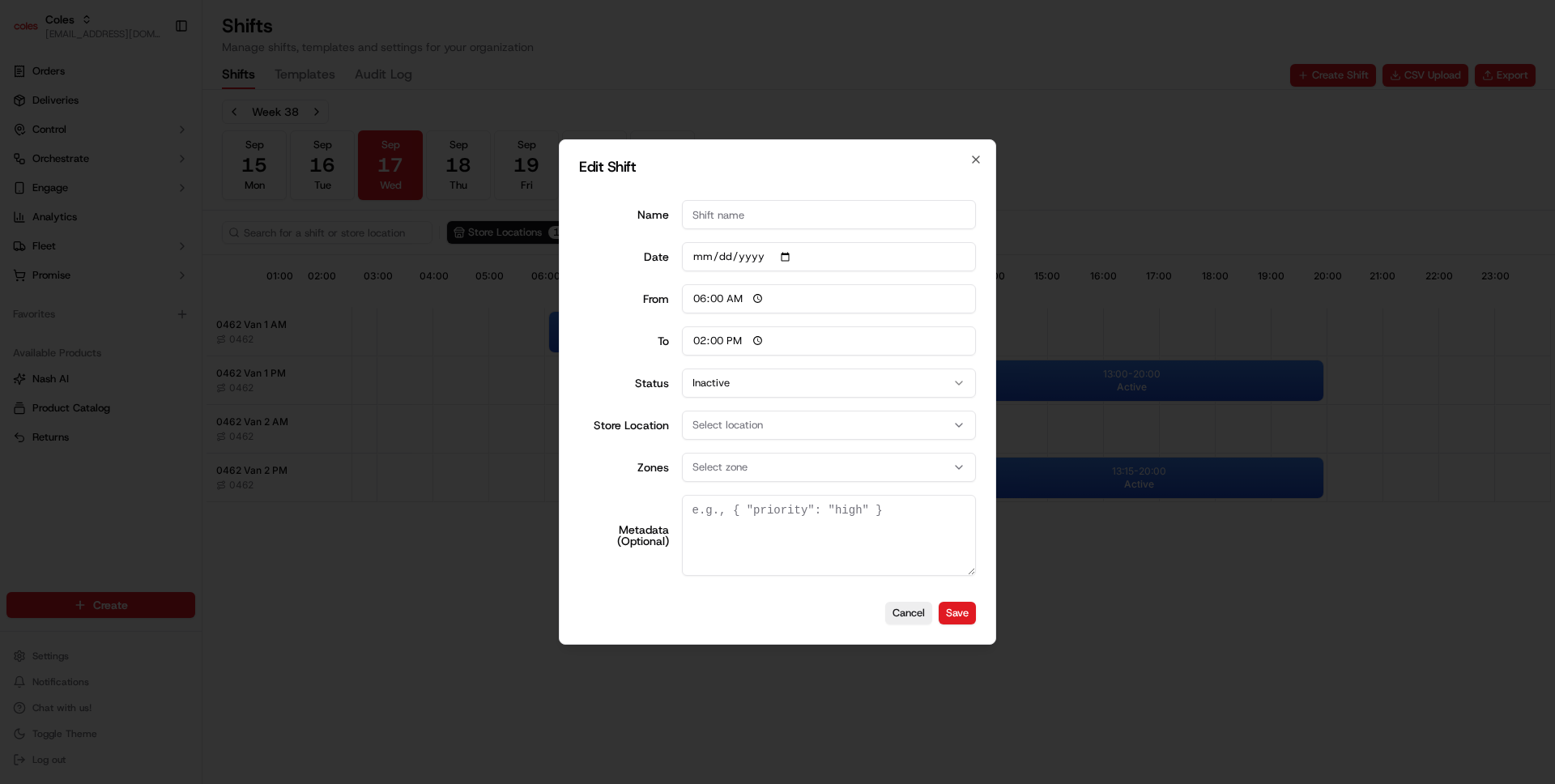
click at [763, 708] on div at bounding box center [777, 392] width 1555 height 784
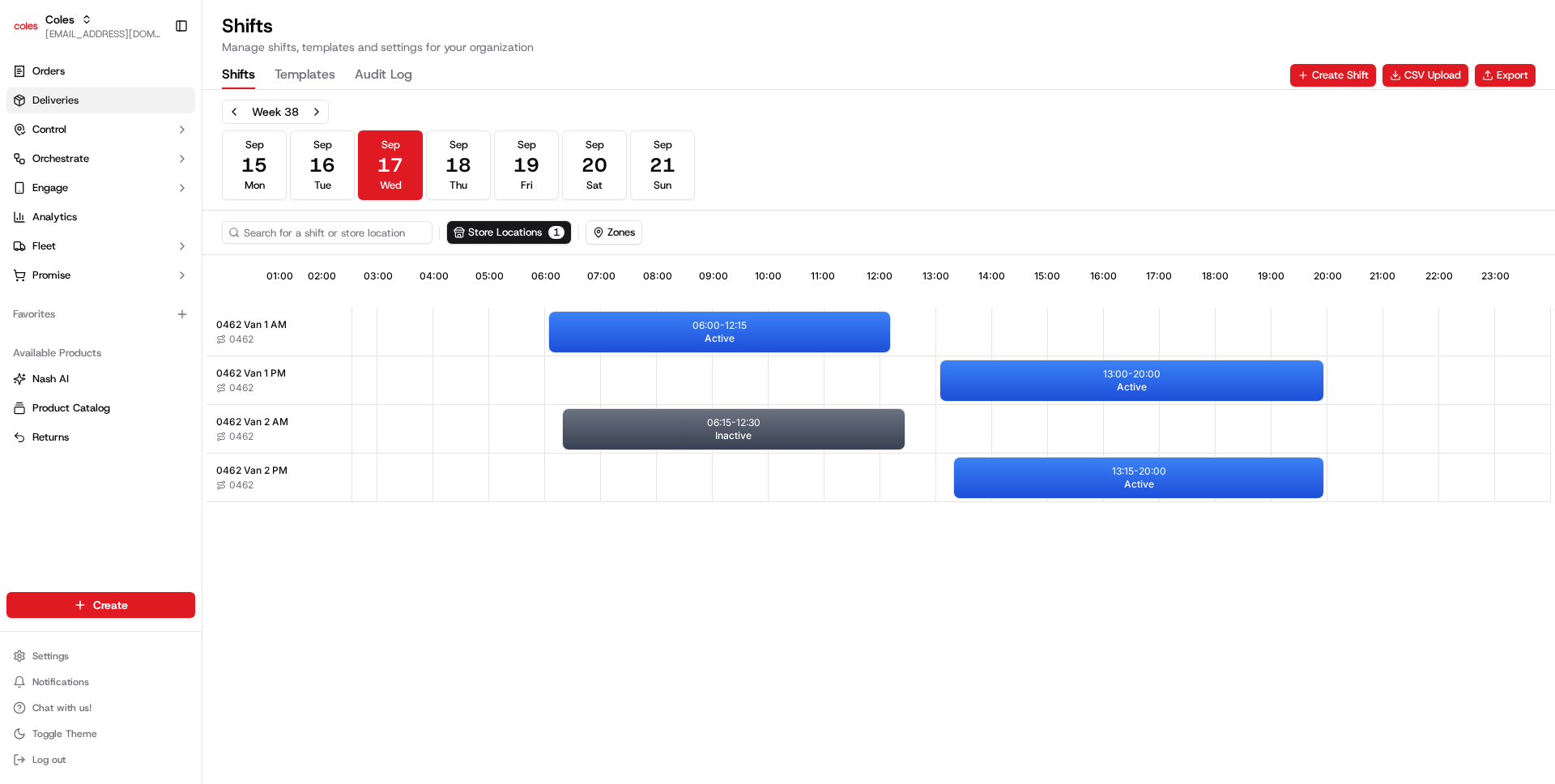
click at [118, 110] on link "Deliveries" at bounding box center [100, 100] width 189 height 26
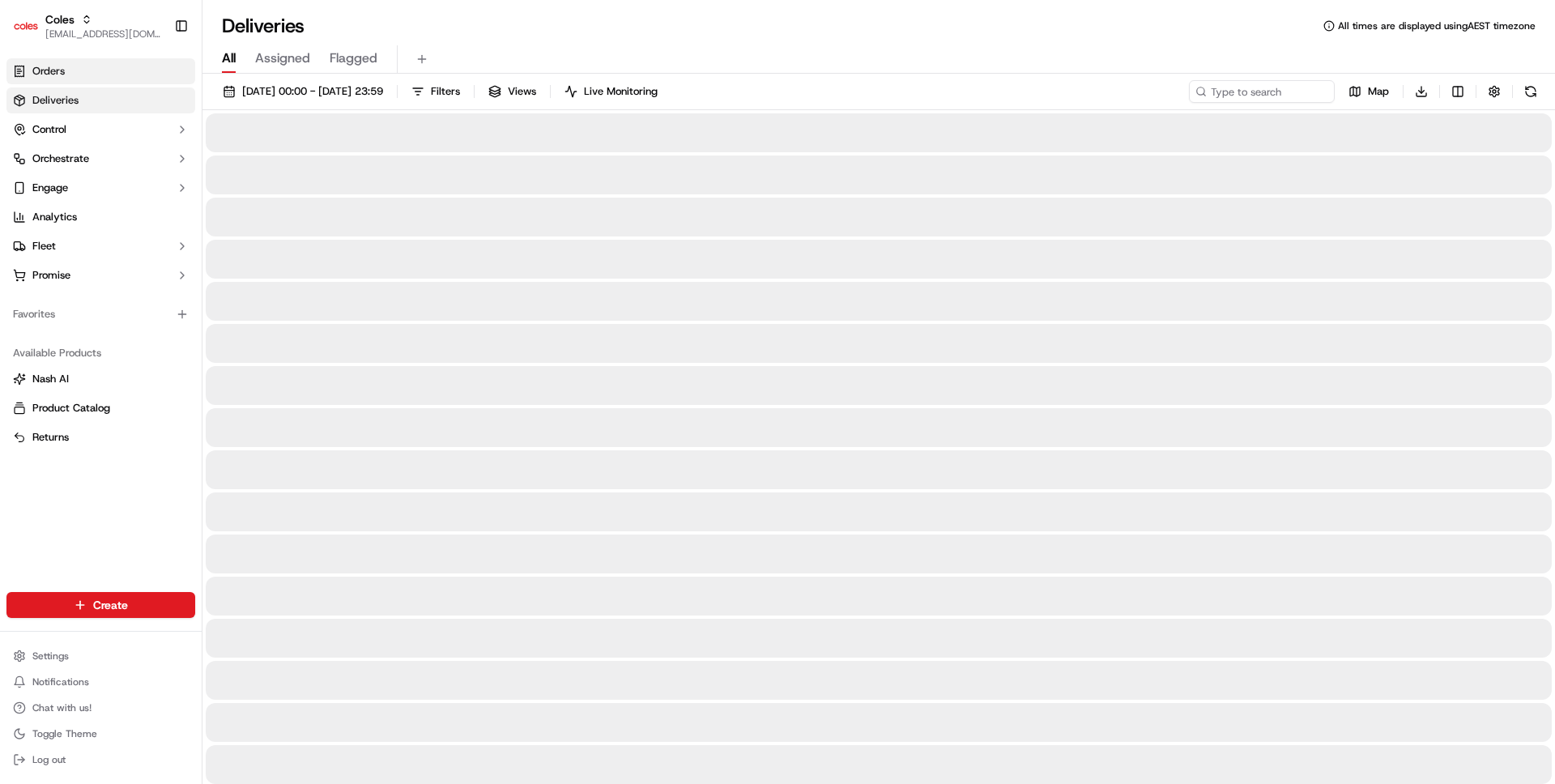
click at [113, 62] on link "Orders" at bounding box center [100, 71] width 189 height 26
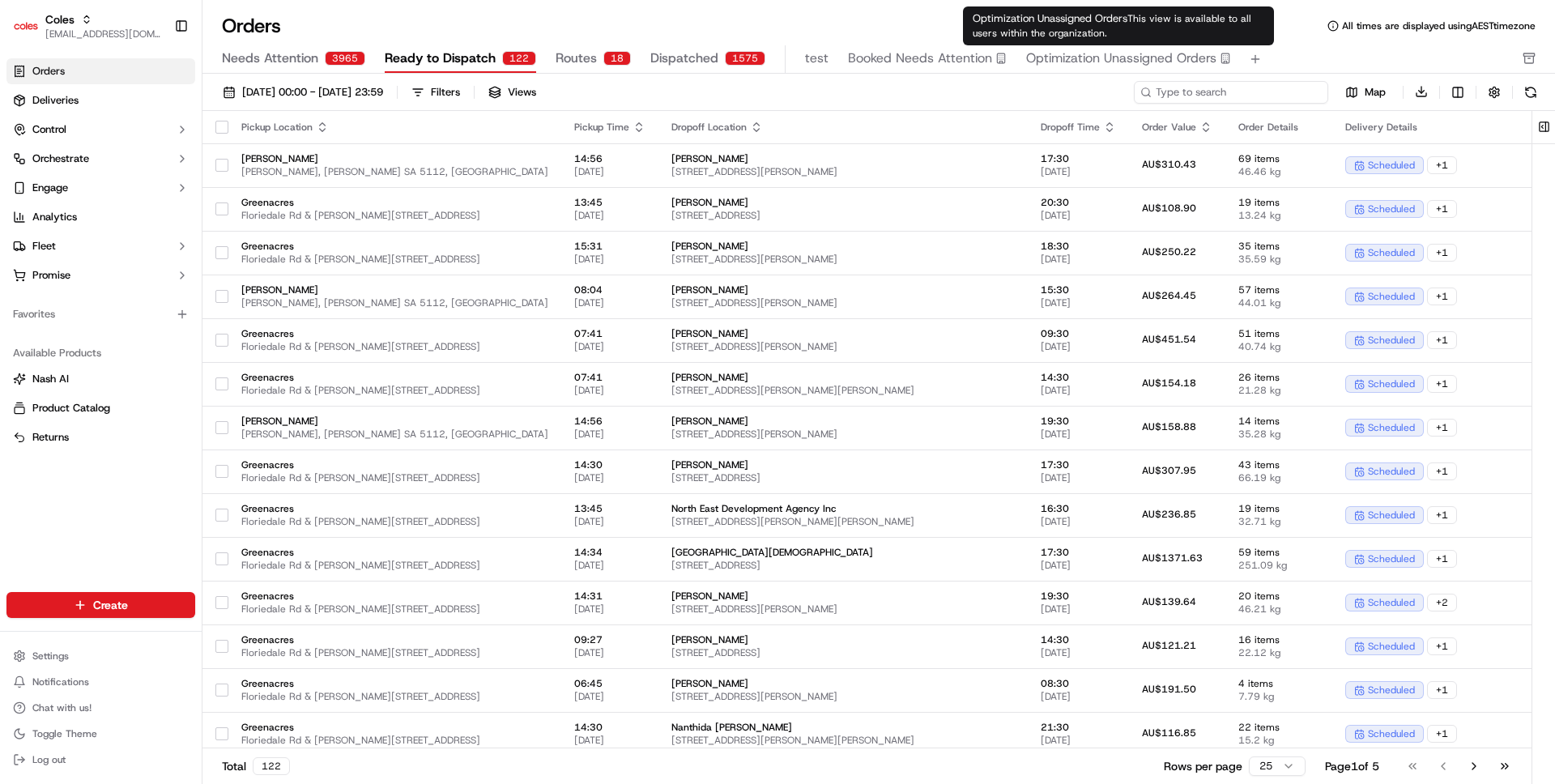
click at [1284, 88] on input at bounding box center [1231, 92] width 194 height 23
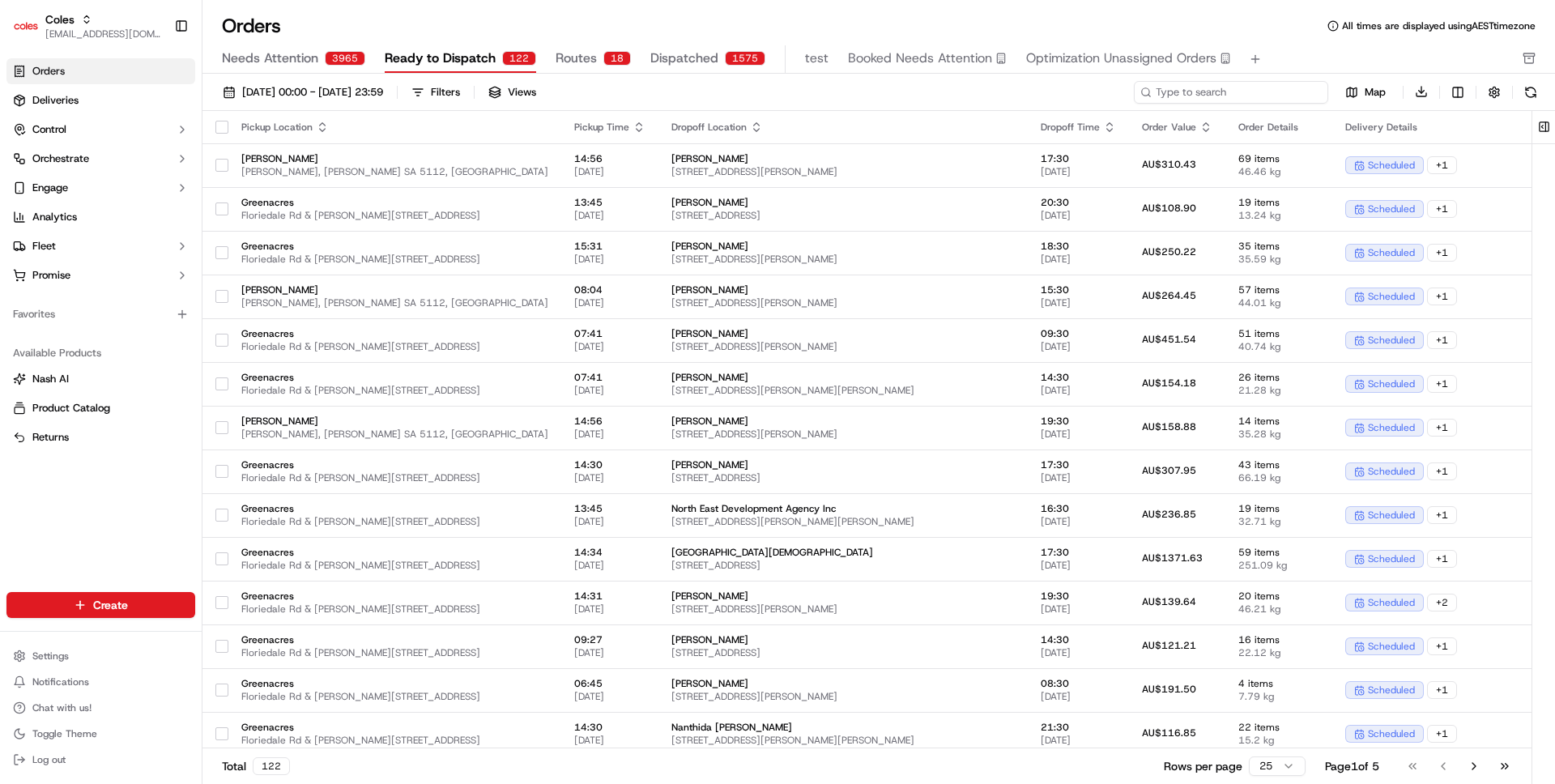
type input "n"
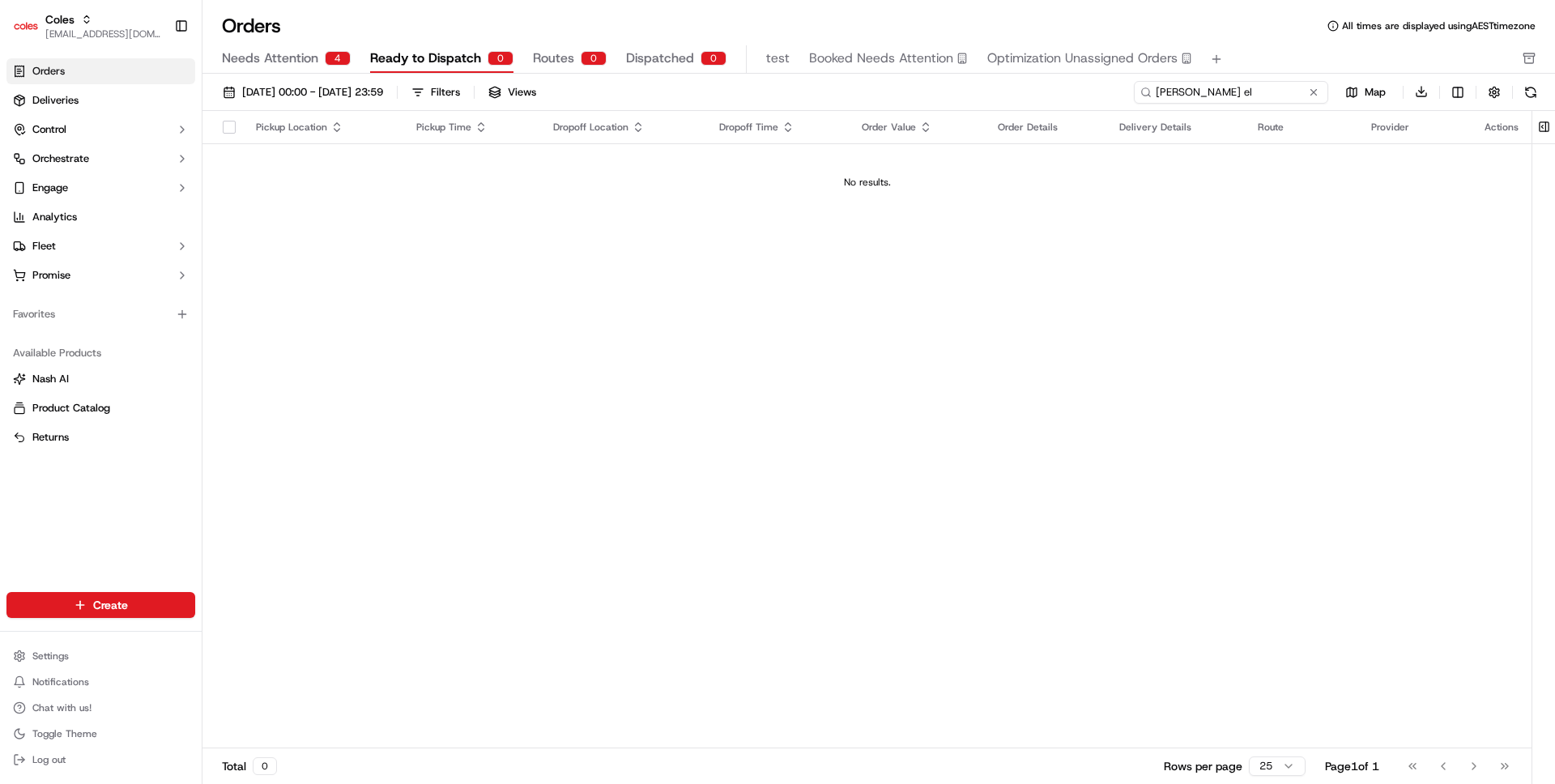
type input "barry el"
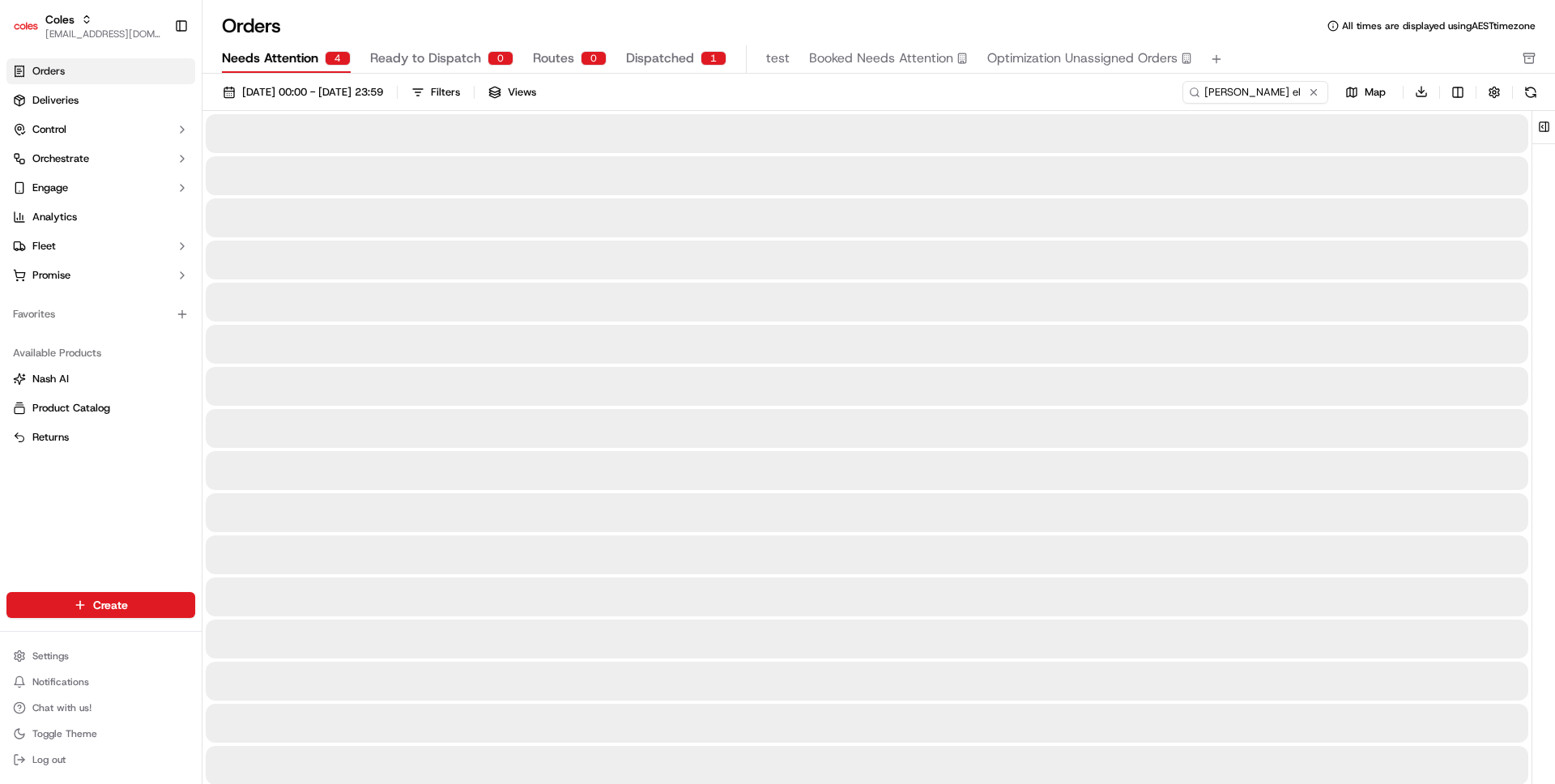
click at [325, 61] on div "4" at bounding box center [338, 58] width 26 height 15
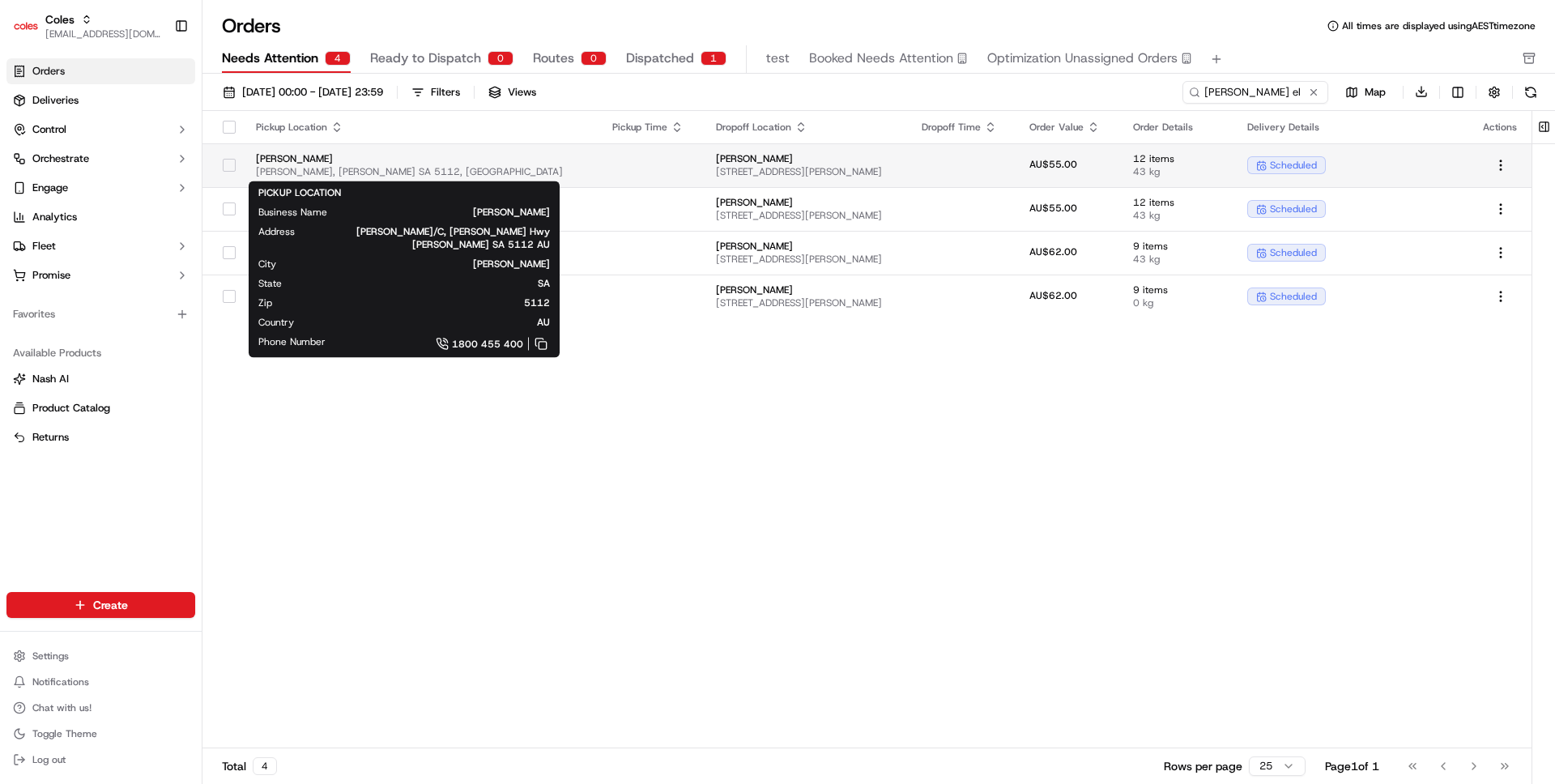
click at [392, 163] on span "[PERSON_NAME]" at bounding box center [421, 158] width 331 height 13
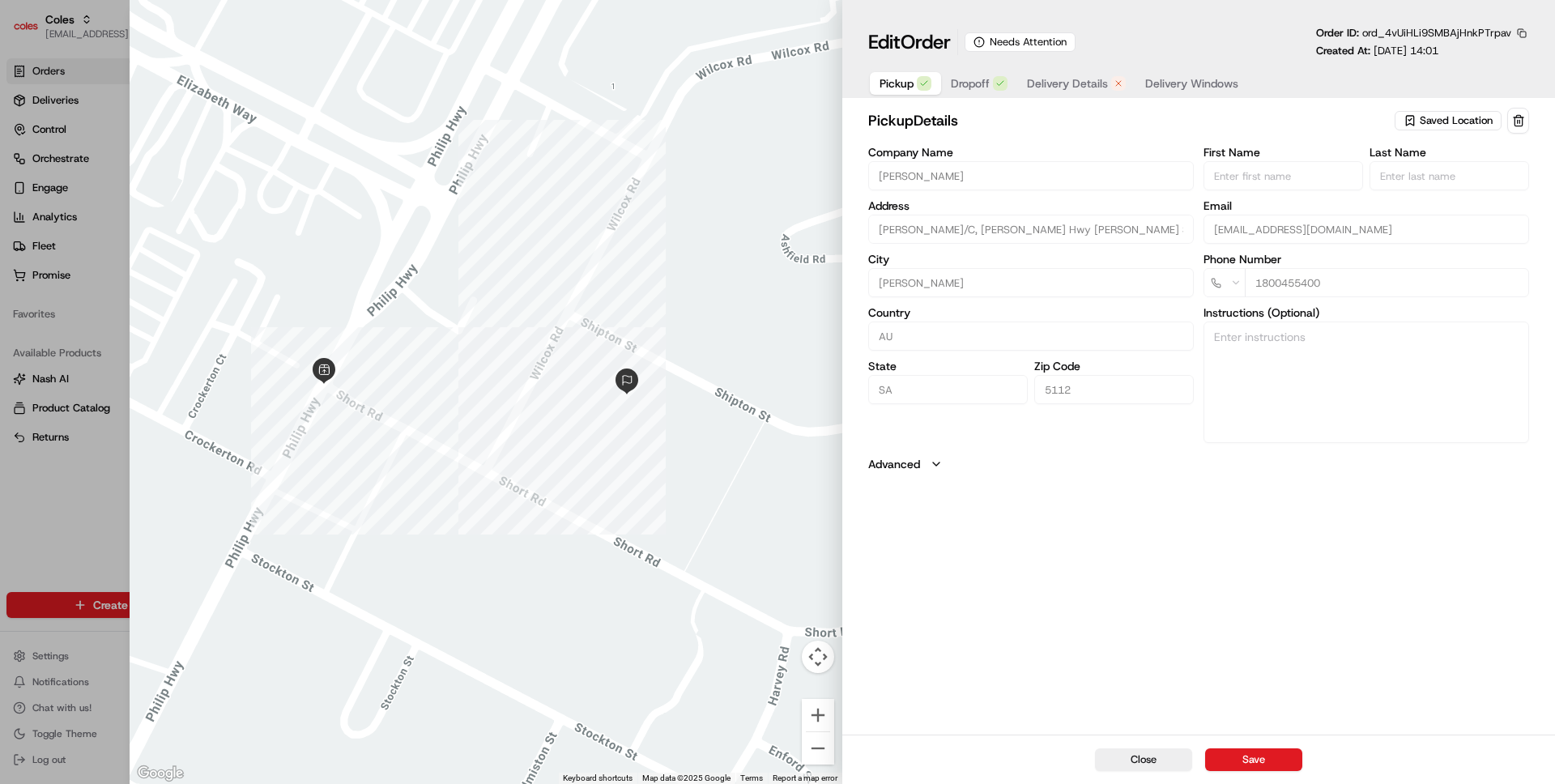
click at [1525, 37] on button "button" at bounding box center [1522, 33] width 15 height 15
click at [1456, 61] on button "Copy ID" at bounding box center [1477, 57] width 147 height 19
type input "+1"
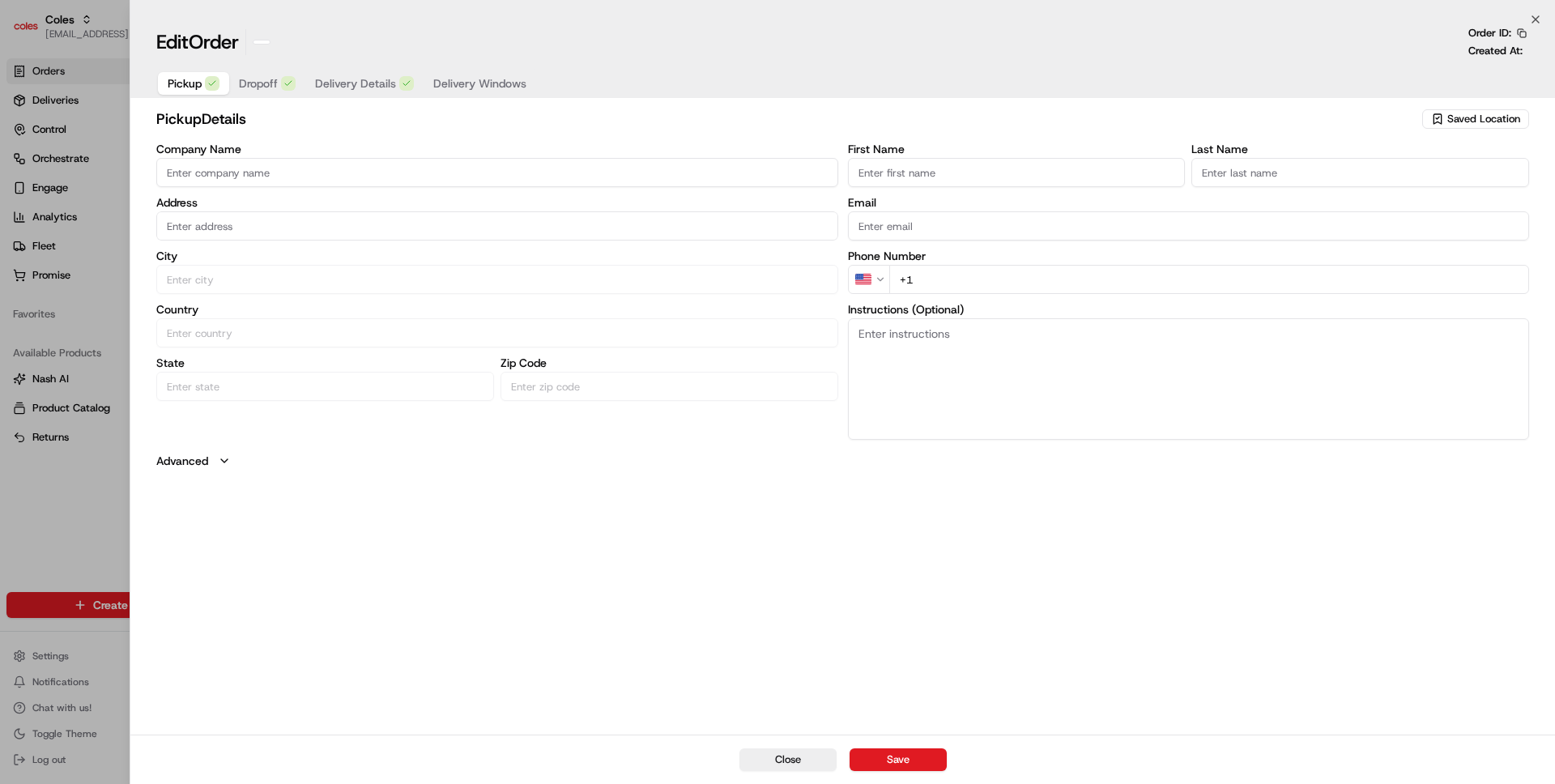
click at [59, 570] on div at bounding box center [777, 392] width 1555 height 784
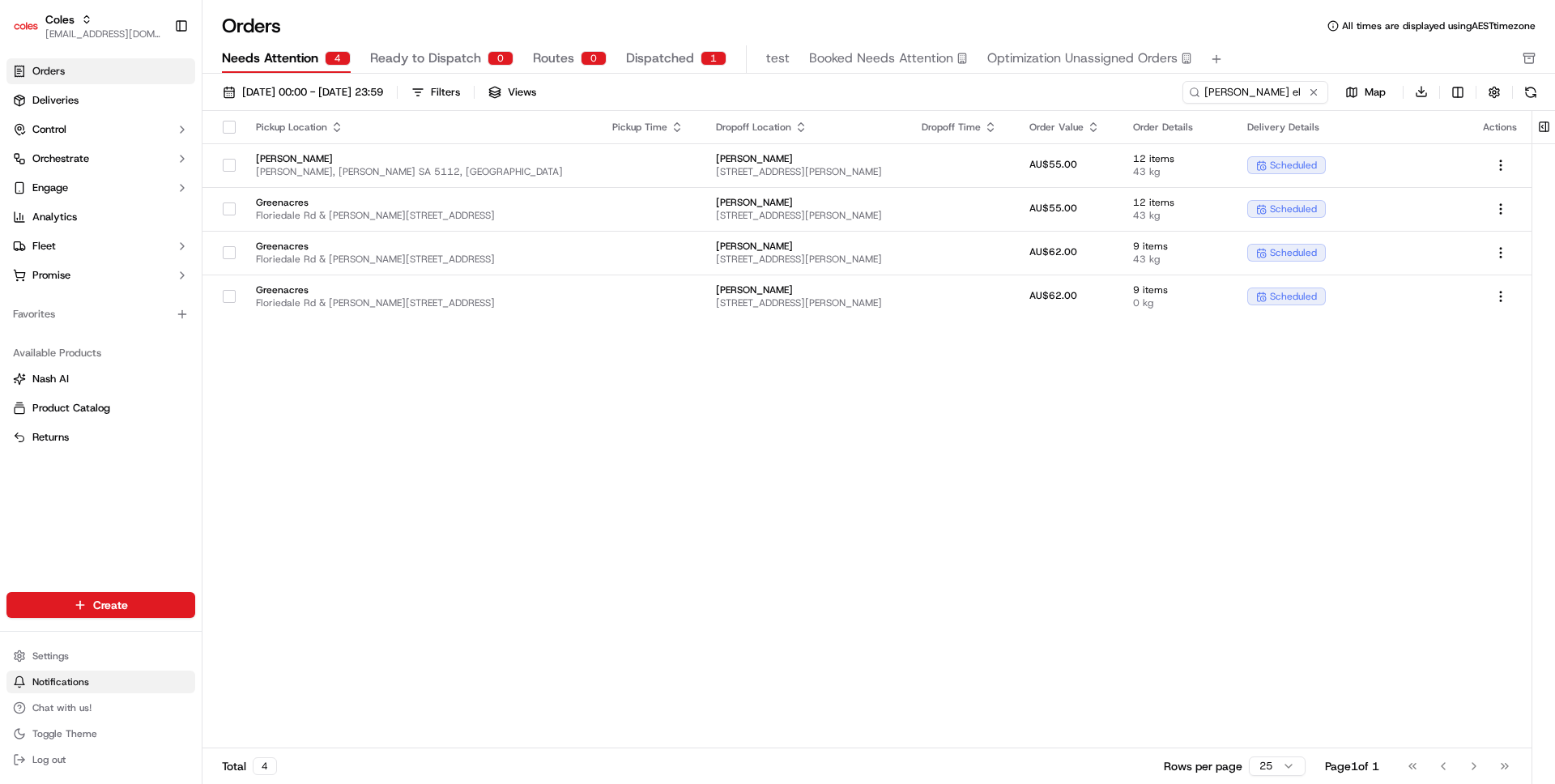
click at [53, 670] on button "Notifications" at bounding box center [100, 681] width 189 height 23
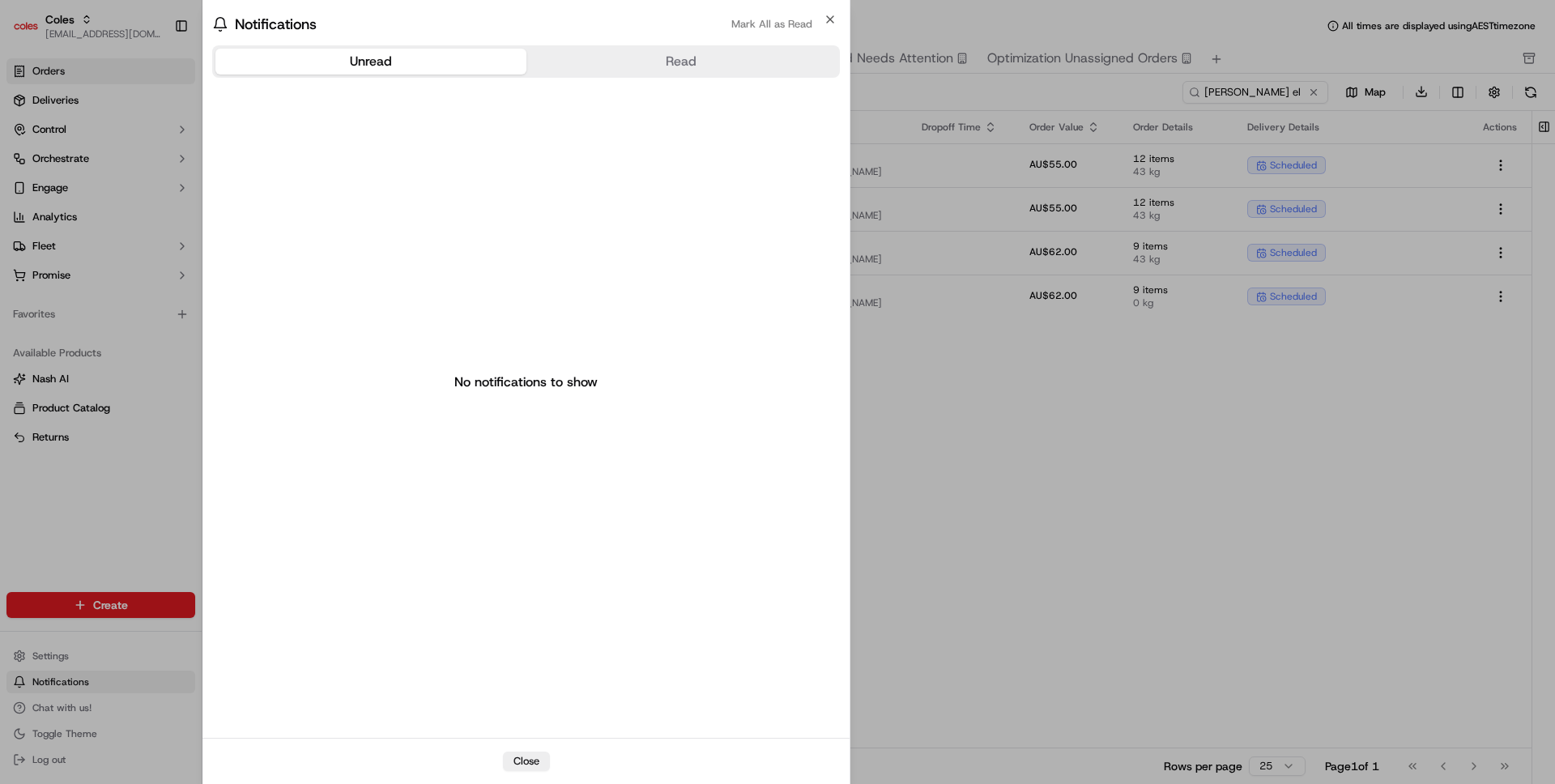
click at [53, 661] on body "Coles ben@usenash.com Toggle Sidebar Orders Deliveries Control Orchestrate Enga…" at bounding box center [777, 392] width 1555 height 784
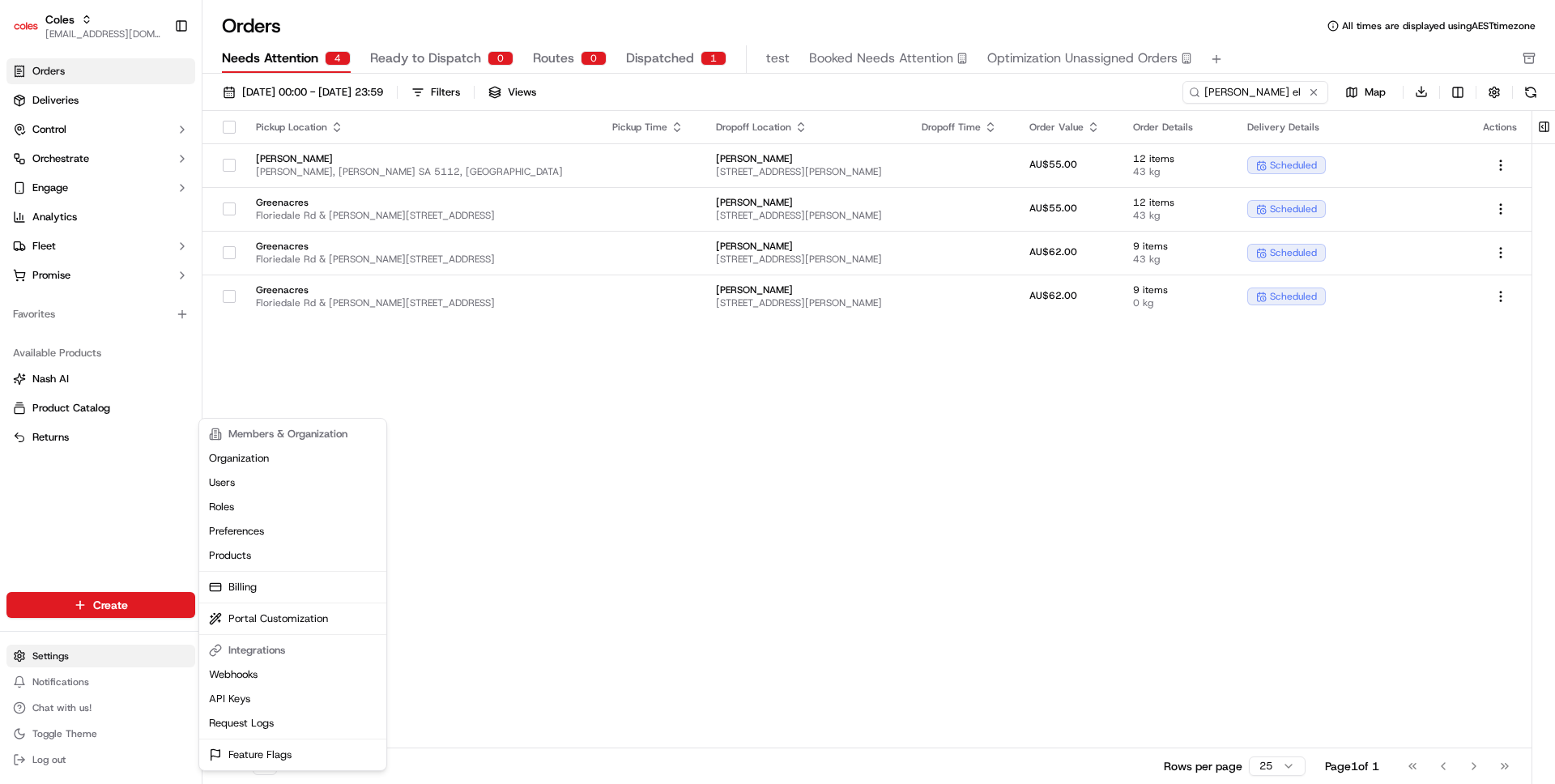
click at [52, 652] on html "Coles ben@usenash.com Toggle Sidebar Orders Deliveries Control Orchestrate Enga…" at bounding box center [777, 392] width 1555 height 784
click at [270, 723] on link "Request Logs" at bounding box center [293, 722] width 180 height 24
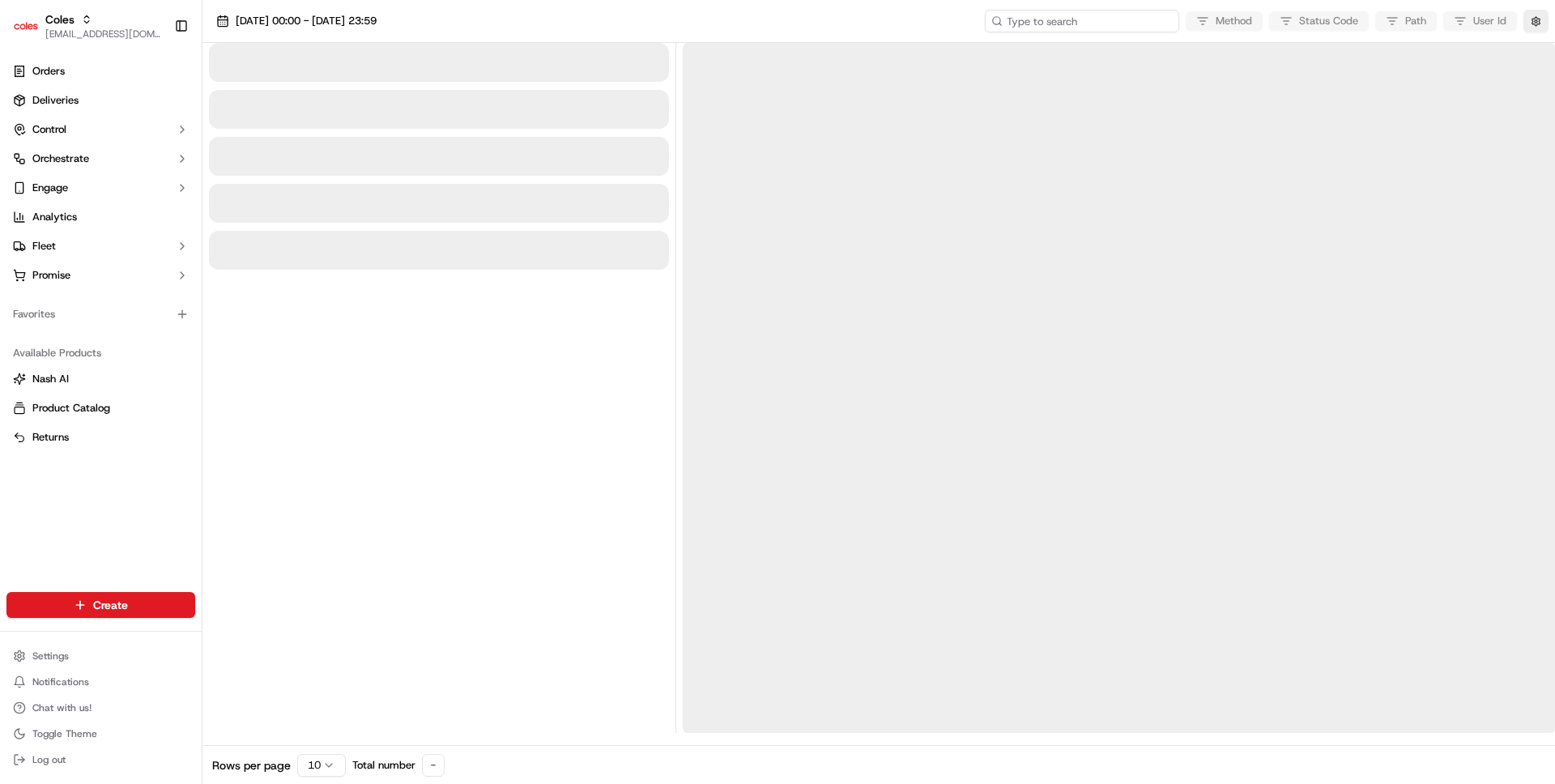
click at [1147, 20] on input at bounding box center [1082, 21] width 194 height 23
paste input "ord_4vUiHLi9SMBAjHnkPTrpav"
type input "ord_4vUiHLi9SMBAjHnkPTrpav"
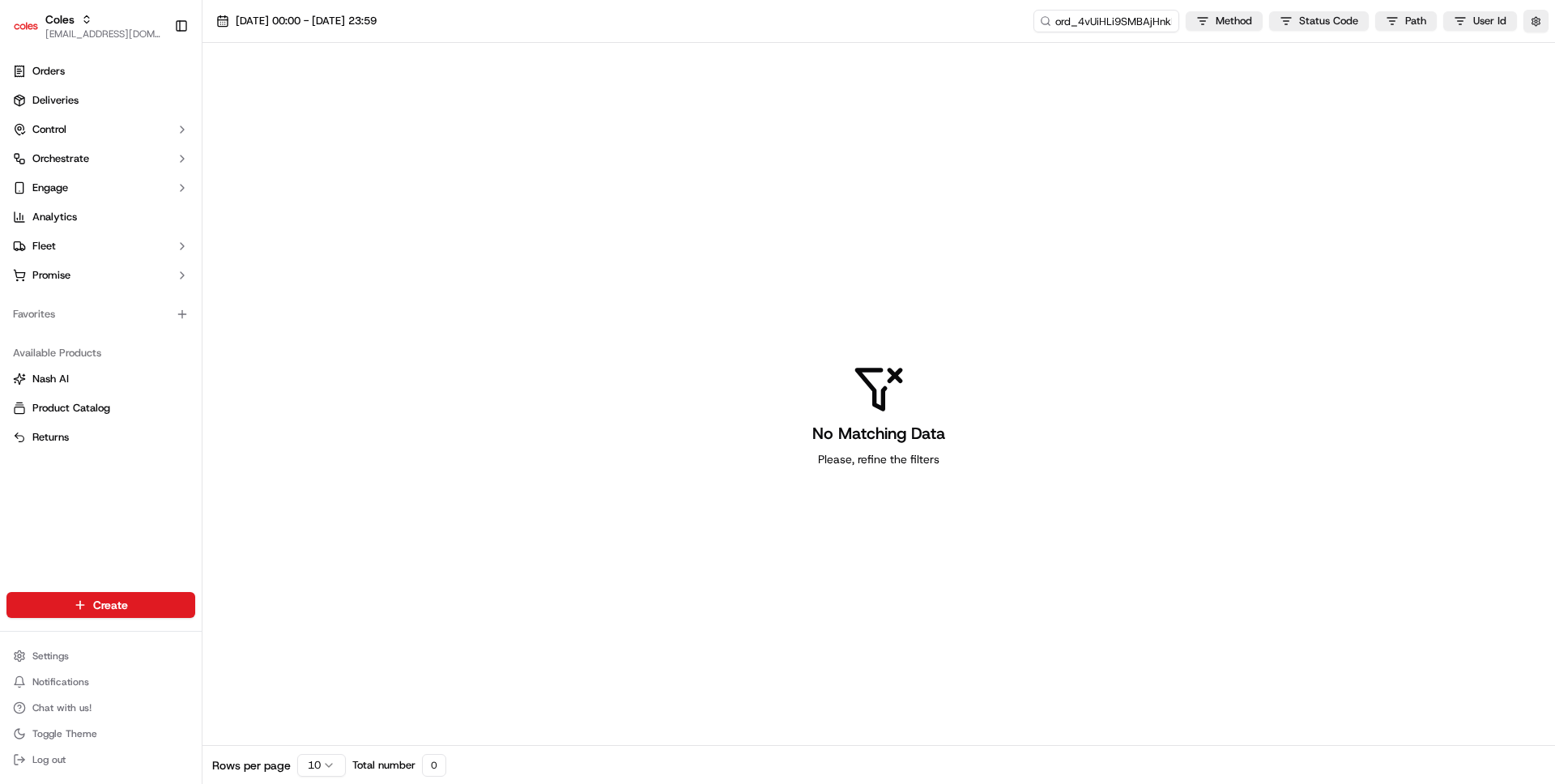
click at [584, 217] on div "No Matching Data Please, refine the filters" at bounding box center [878, 415] width 1352 height 744
click at [1143, 30] on input "ord_4vUiHLi9SMBAjHnkPTrpav" at bounding box center [1082, 21] width 194 height 23
click at [55, 78] on link "Orders" at bounding box center [100, 71] width 189 height 26
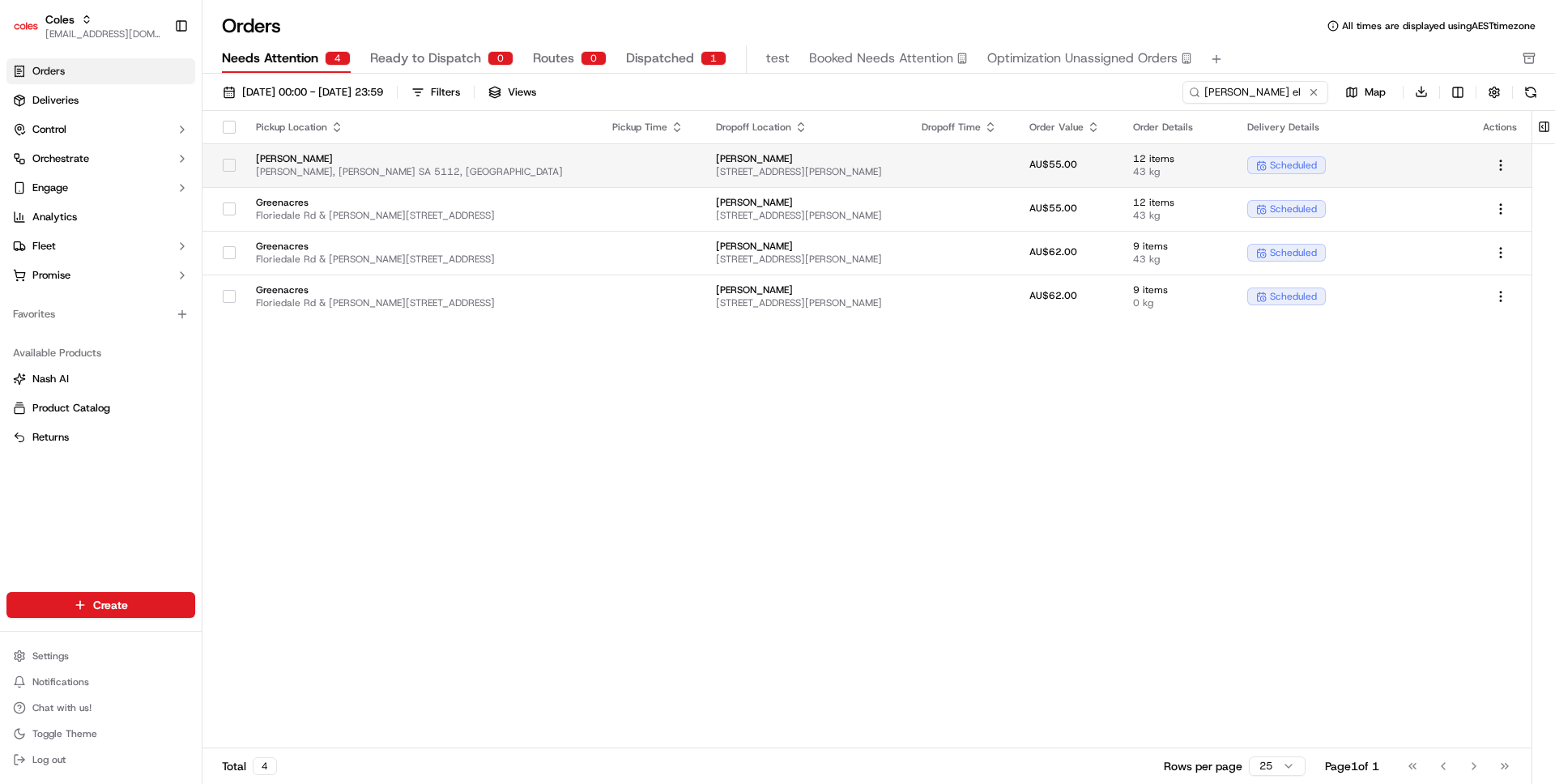
click at [599, 145] on td at bounding box center [651, 166] width 104 height 44
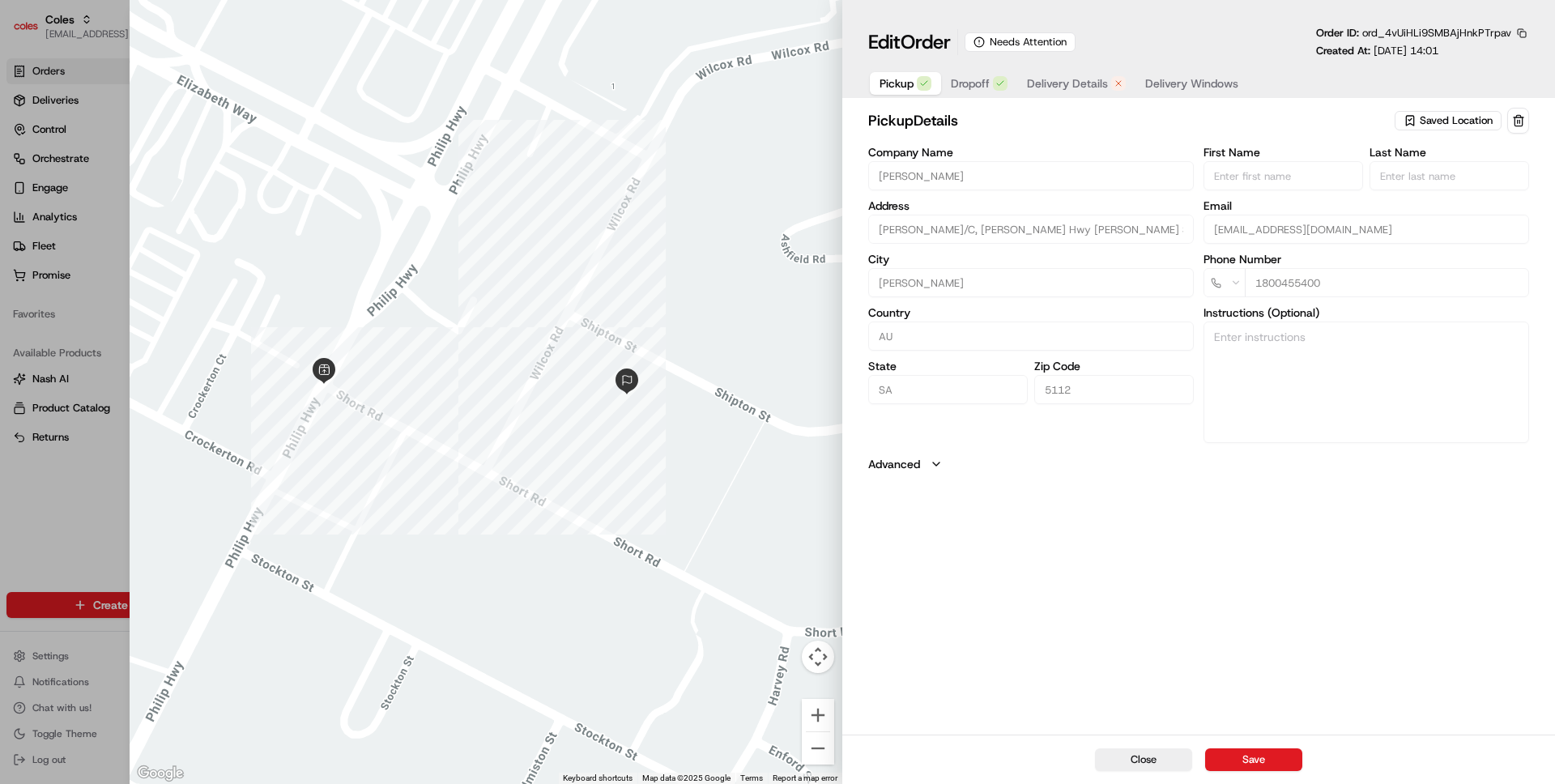
click at [988, 86] on span "Dropoff" at bounding box center [970, 84] width 39 height 17
click at [1056, 82] on span "Delivery Details" at bounding box center [1067, 84] width 81 height 17
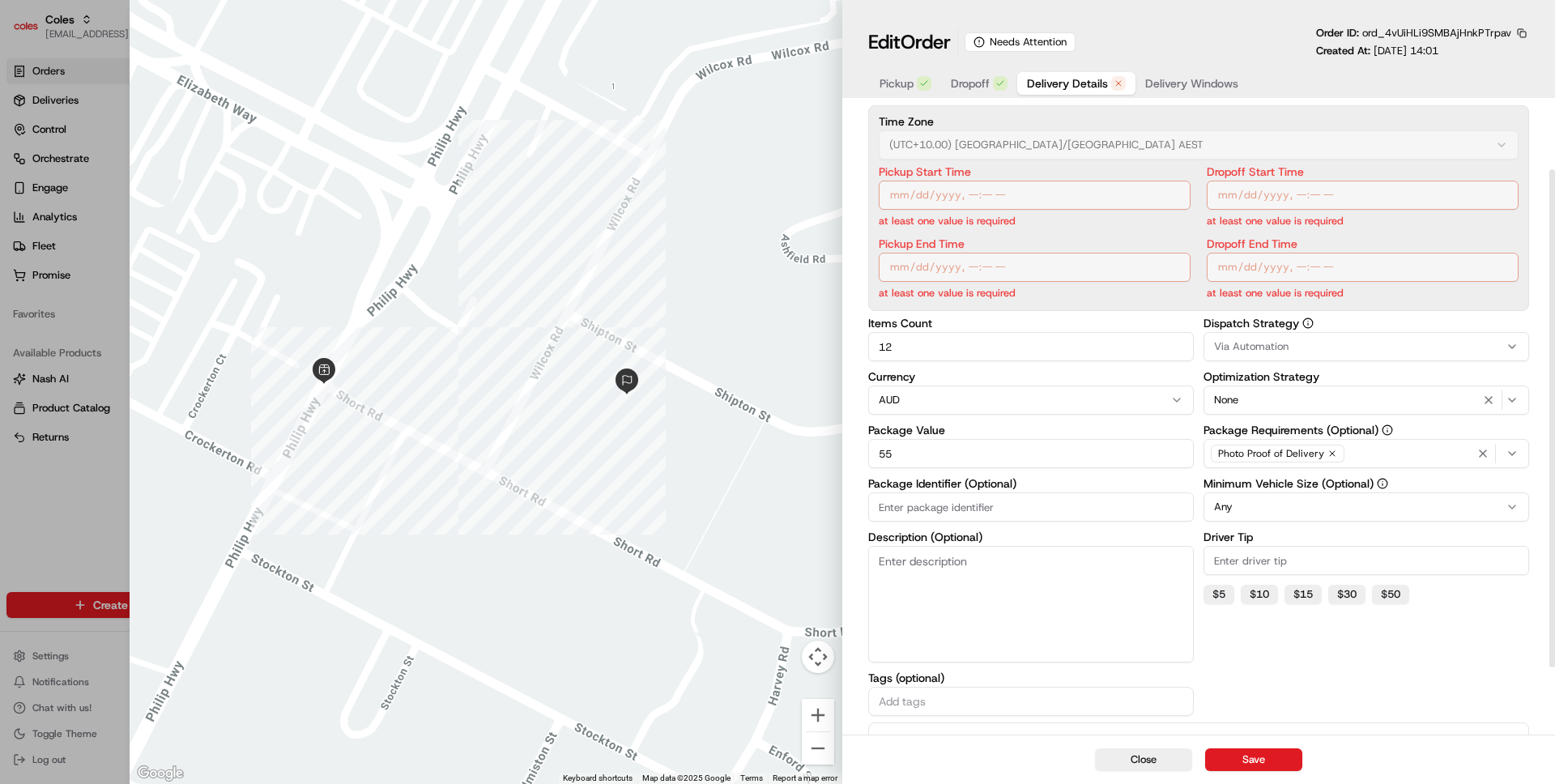
scroll to position [165, 0]
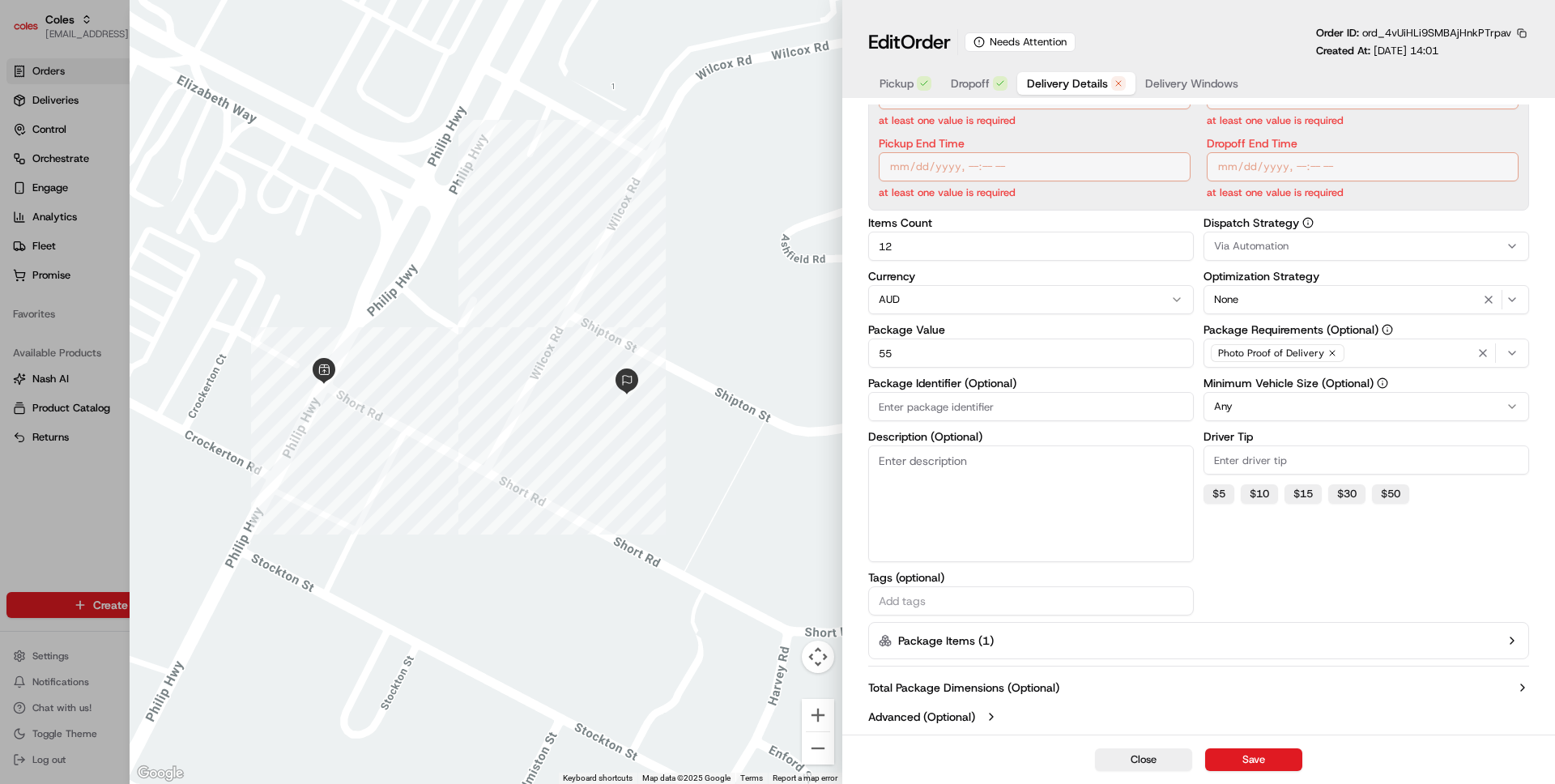
click at [990, 641] on label "Package Items ( 1 )" at bounding box center [946, 640] width 96 height 17
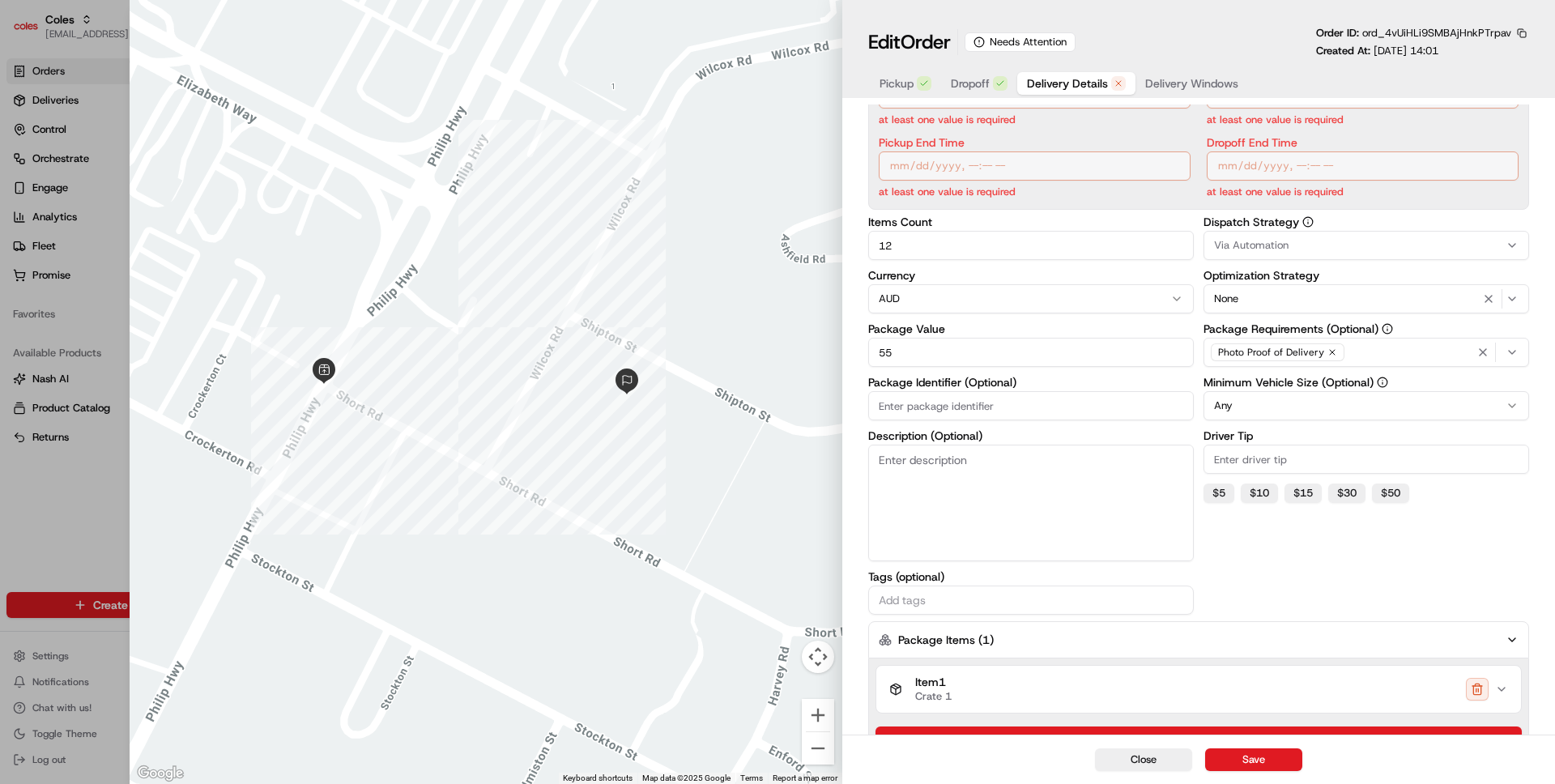
scroll to position [270, 0]
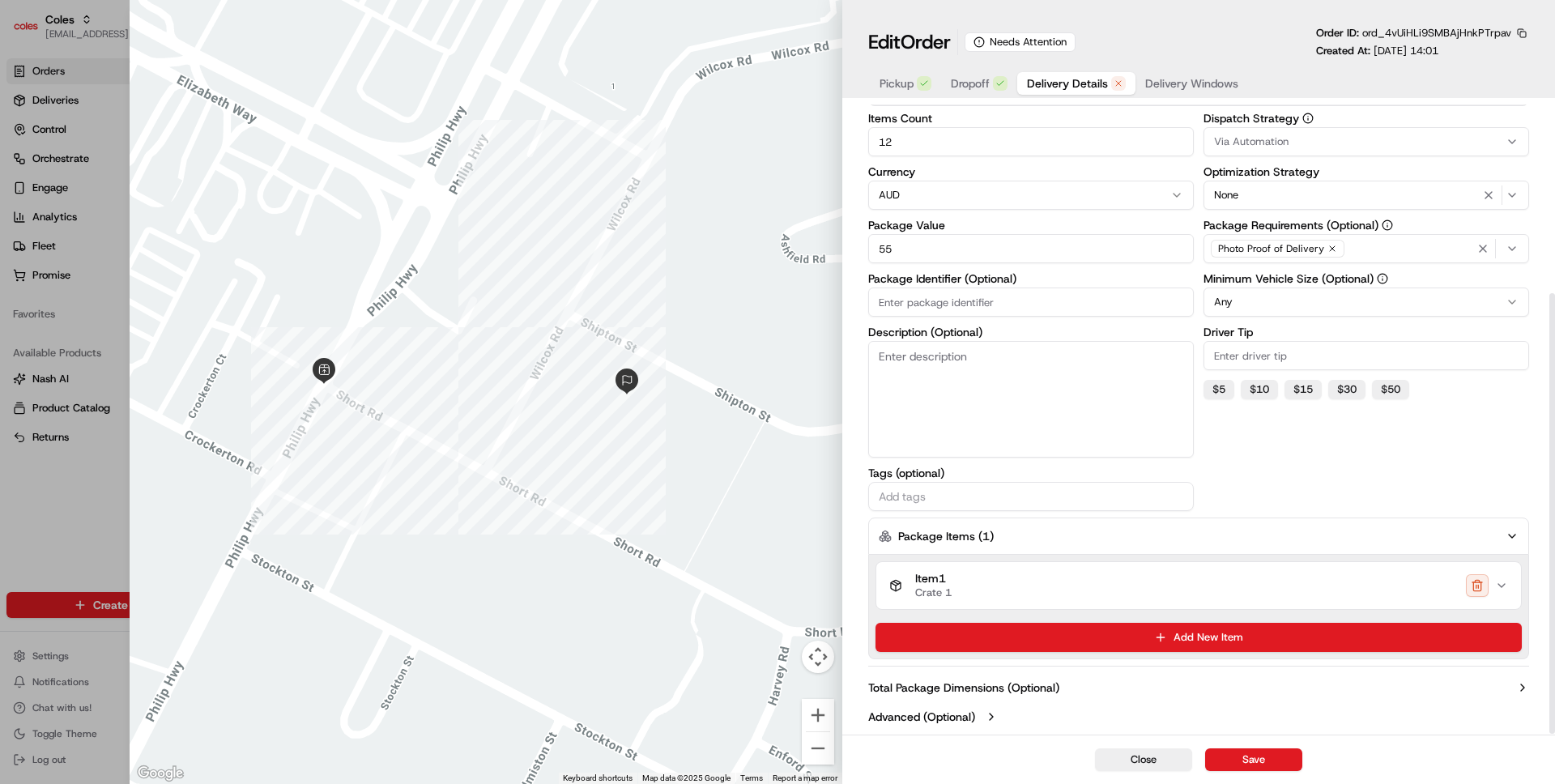
click at [966, 713] on label "Advanced (Optional)" at bounding box center [922, 717] width 107 height 17
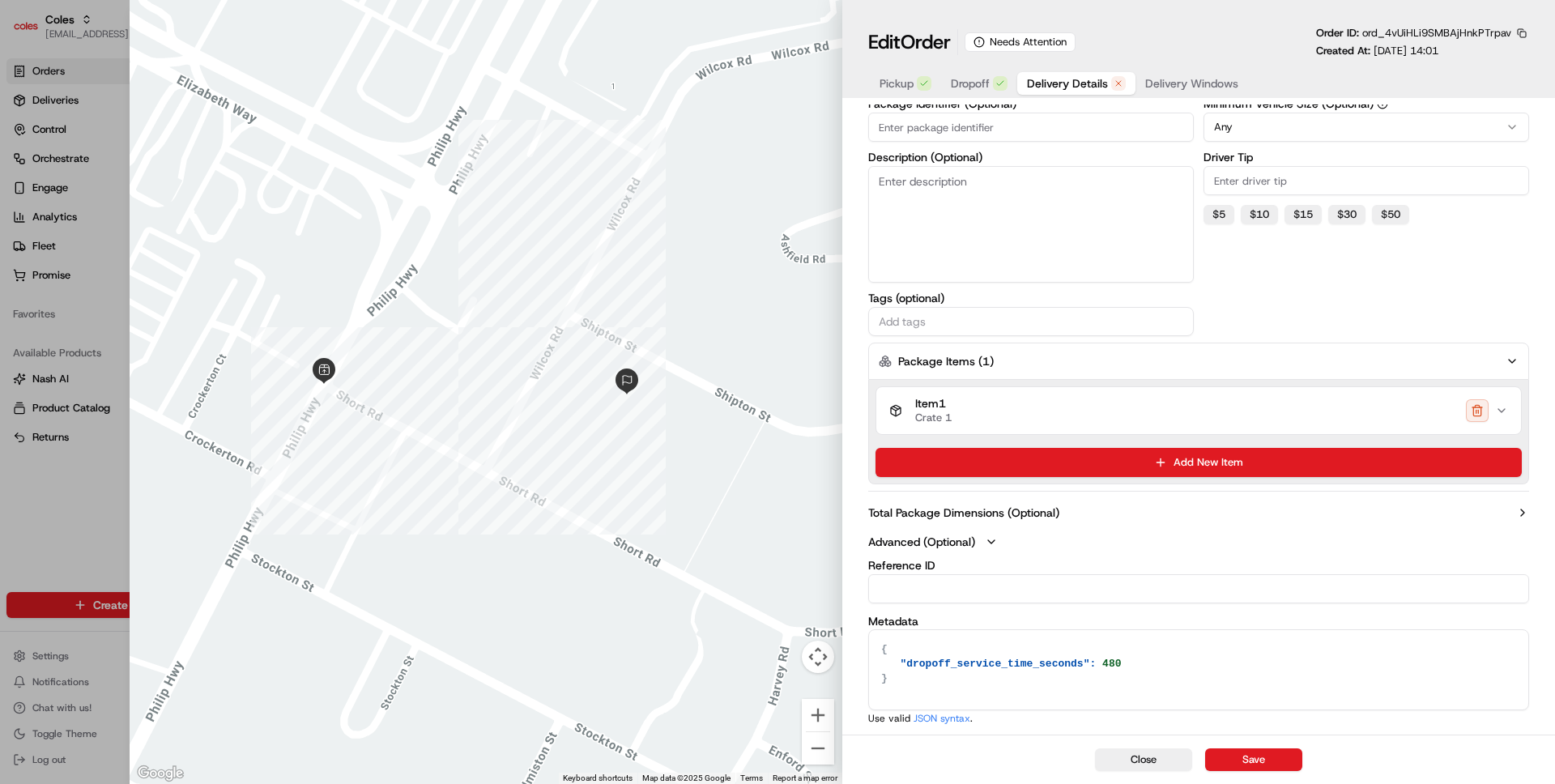
click at [1053, 504] on label "Total Package Dimensions (Optional)" at bounding box center [964, 513] width 191 height 17
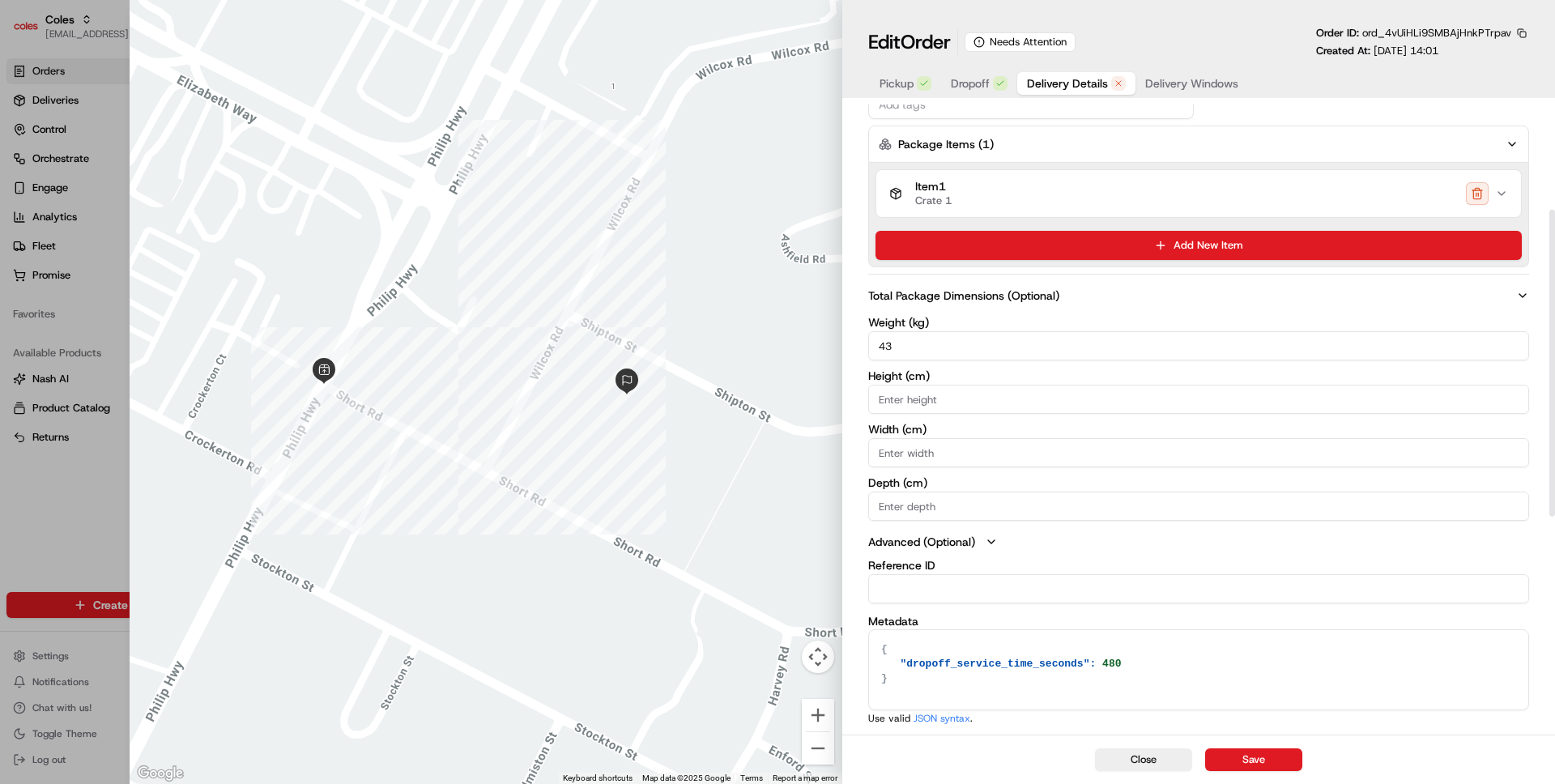
scroll to position [0, 0]
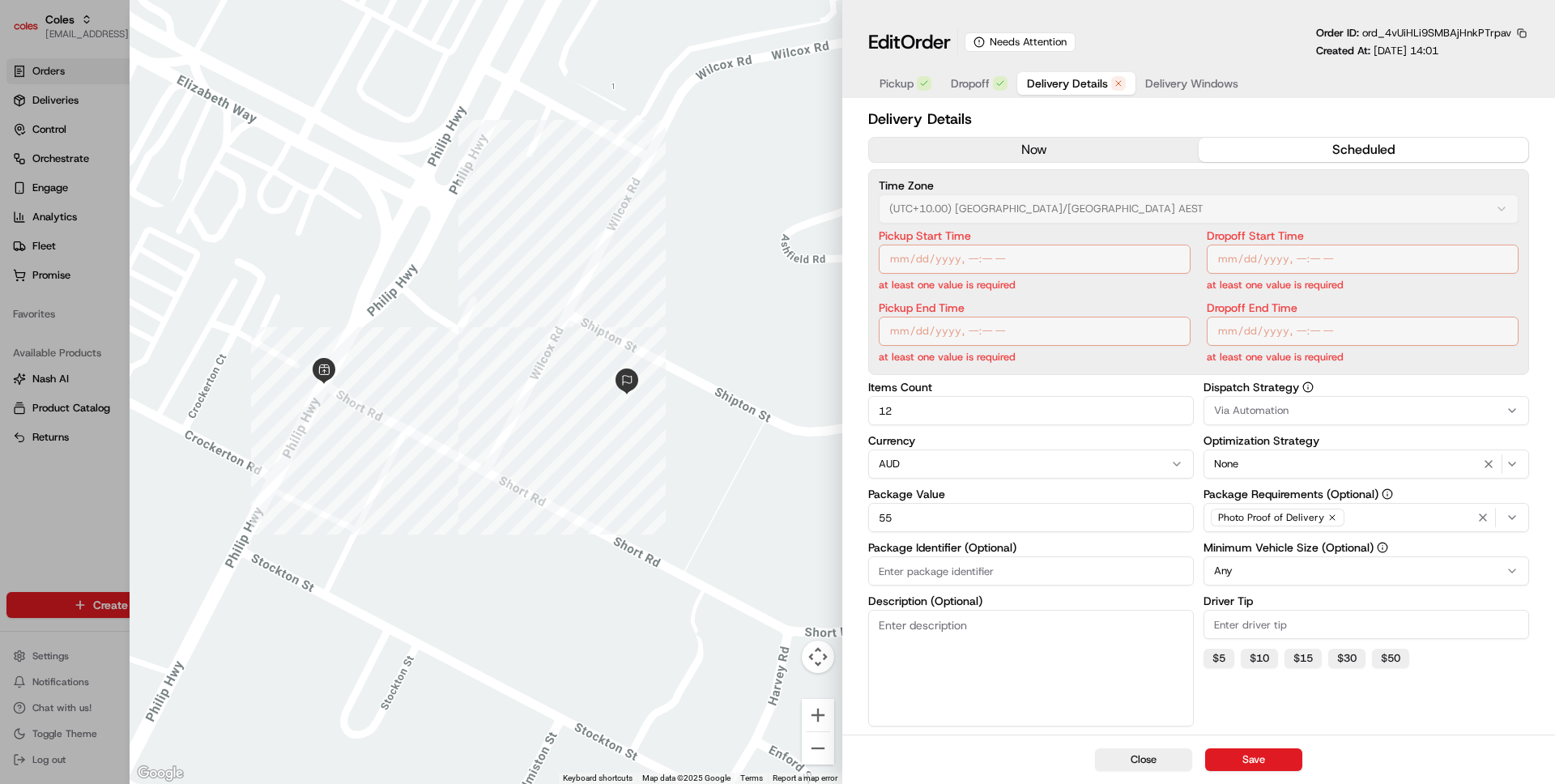
click at [995, 86] on icon "button" at bounding box center [1000, 83] width 10 height 10
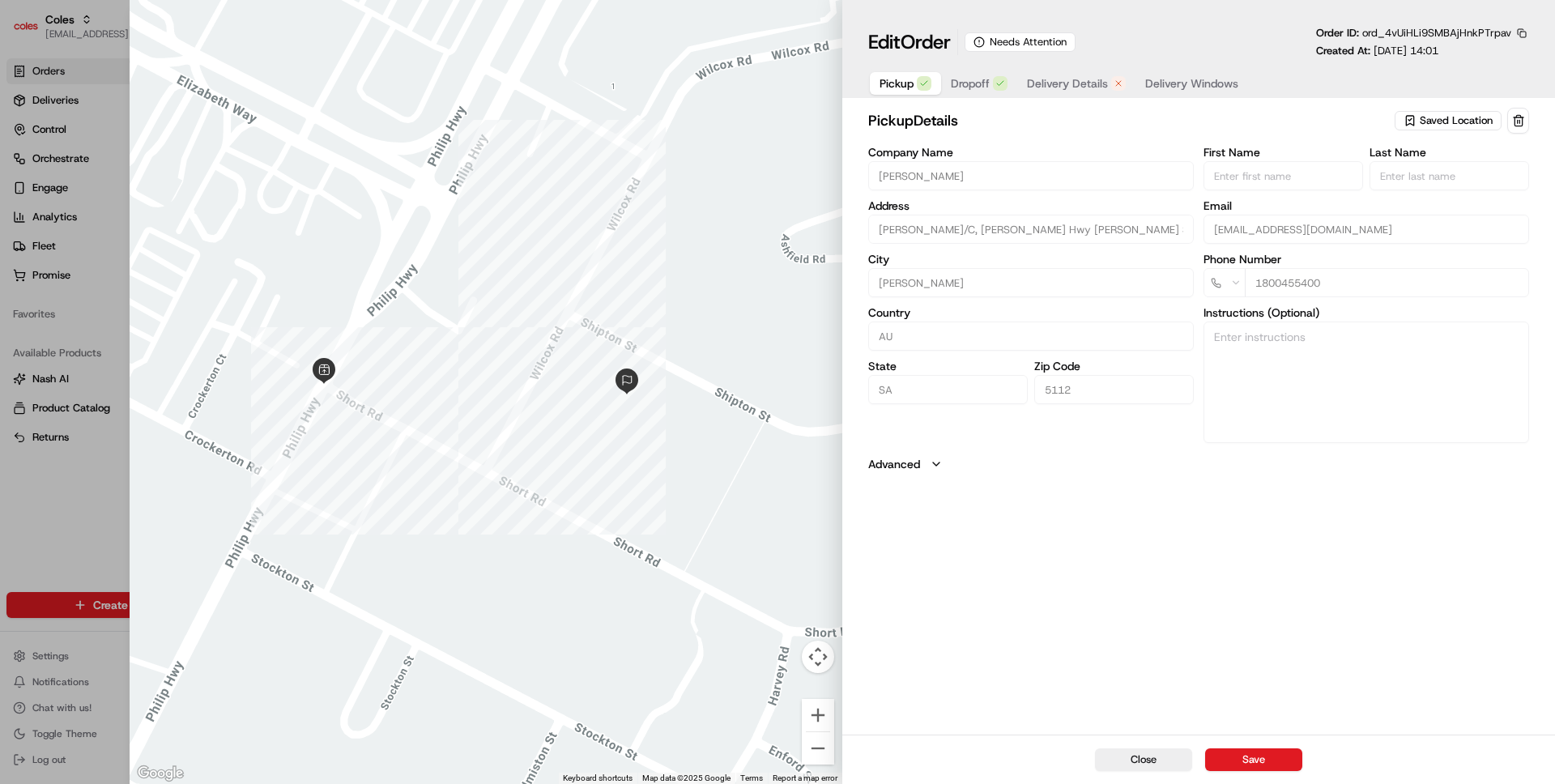
click at [899, 91] on span "Pickup" at bounding box center [896, 84] width 34 height 17
type input "+1"
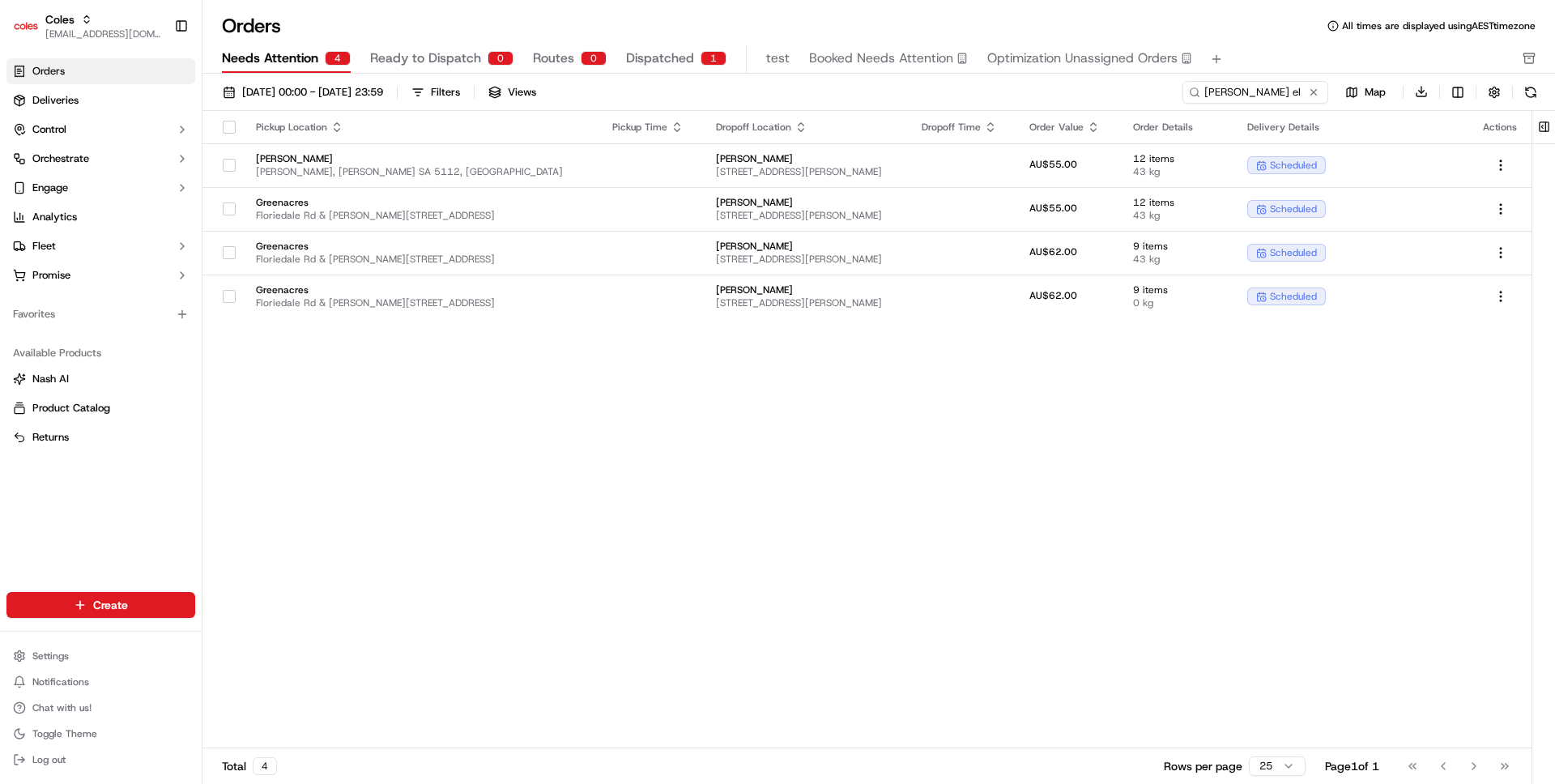
click at [812, 513] on div "Pickup Location Pickup Time Dropoff Location Dropoff Time Order Value Order Det…" at bounding box center [867, 430] width 1329 height 638
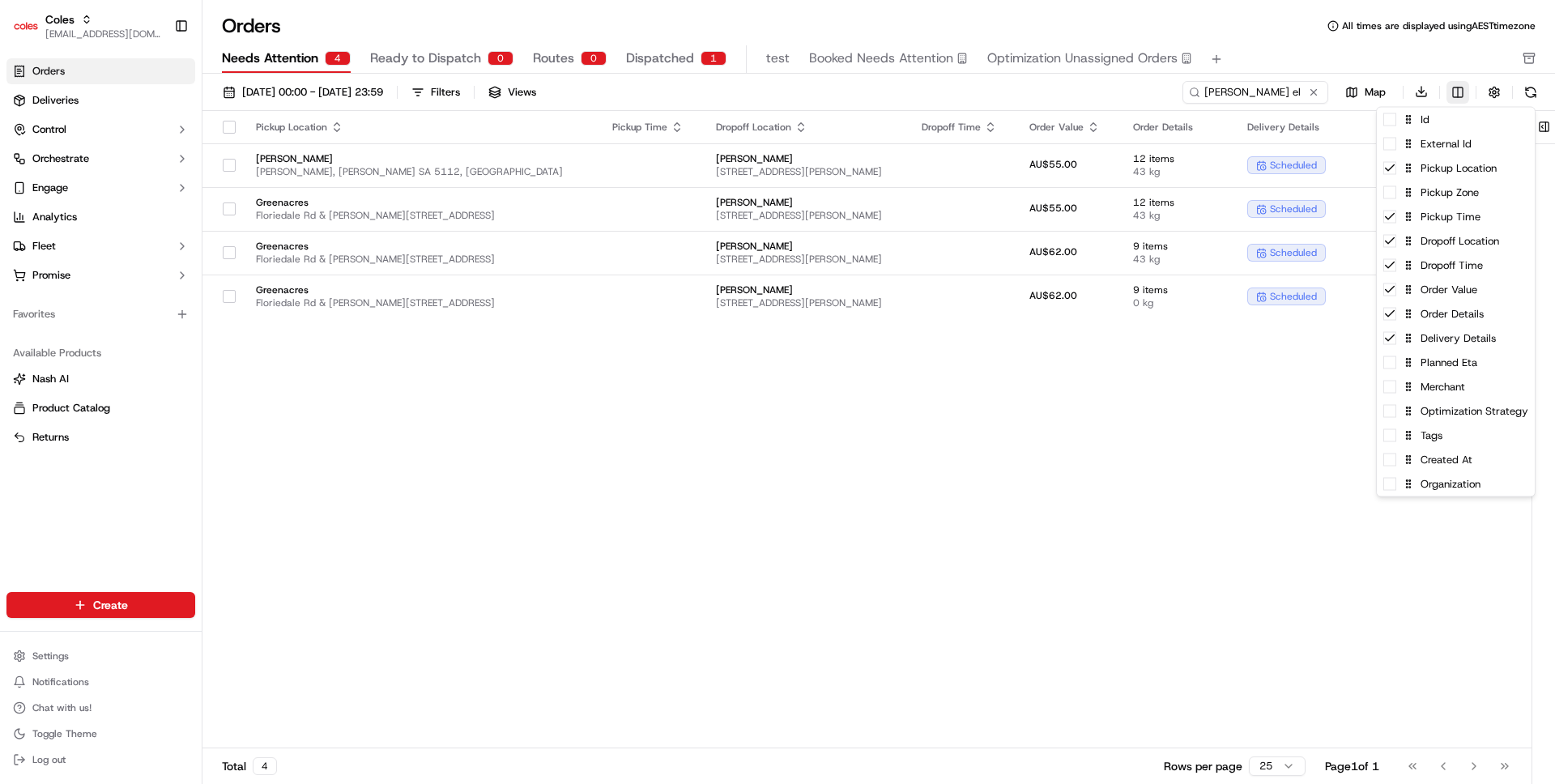
click at [1451, 91] on html "Coles ben@usenash.com Toggle Sidebar Orders Deliveries Control Orchestrate Enga…" at bounding box center [777, 392] width 1555 height 784
click at [1393, 151] on div "External Id" at bounding box center [1456, 144] width 158 height 24
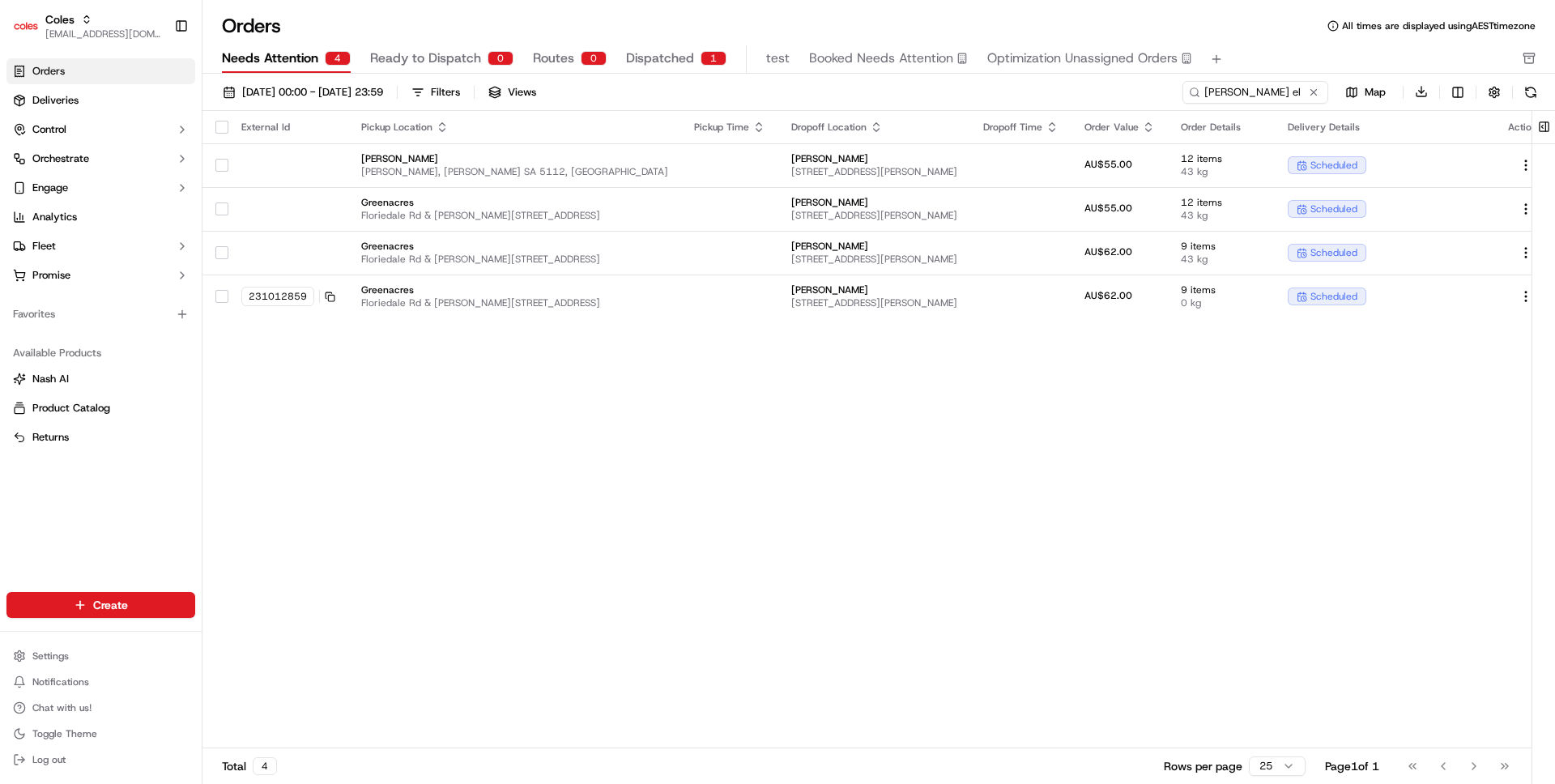
click at [1332, 399] on html "Coles ben@usenash.com Toggle Sidebar Orders Deliveries Control Orchestrate Enga…" at bounding box center [777, 392] width 1555 height 784
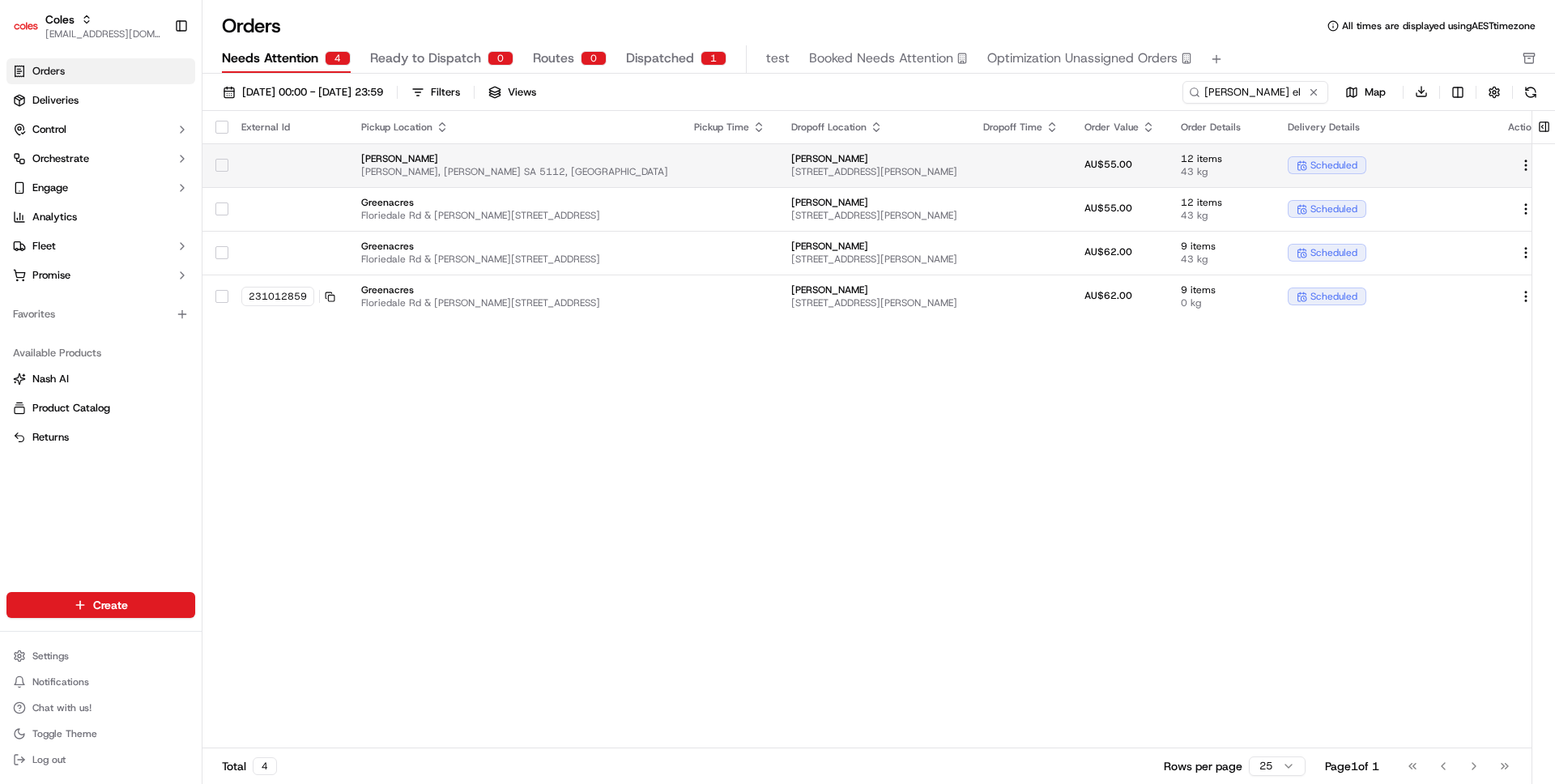
click at [681, 144] on td at bounding box center [730, 166] width 98 height 44
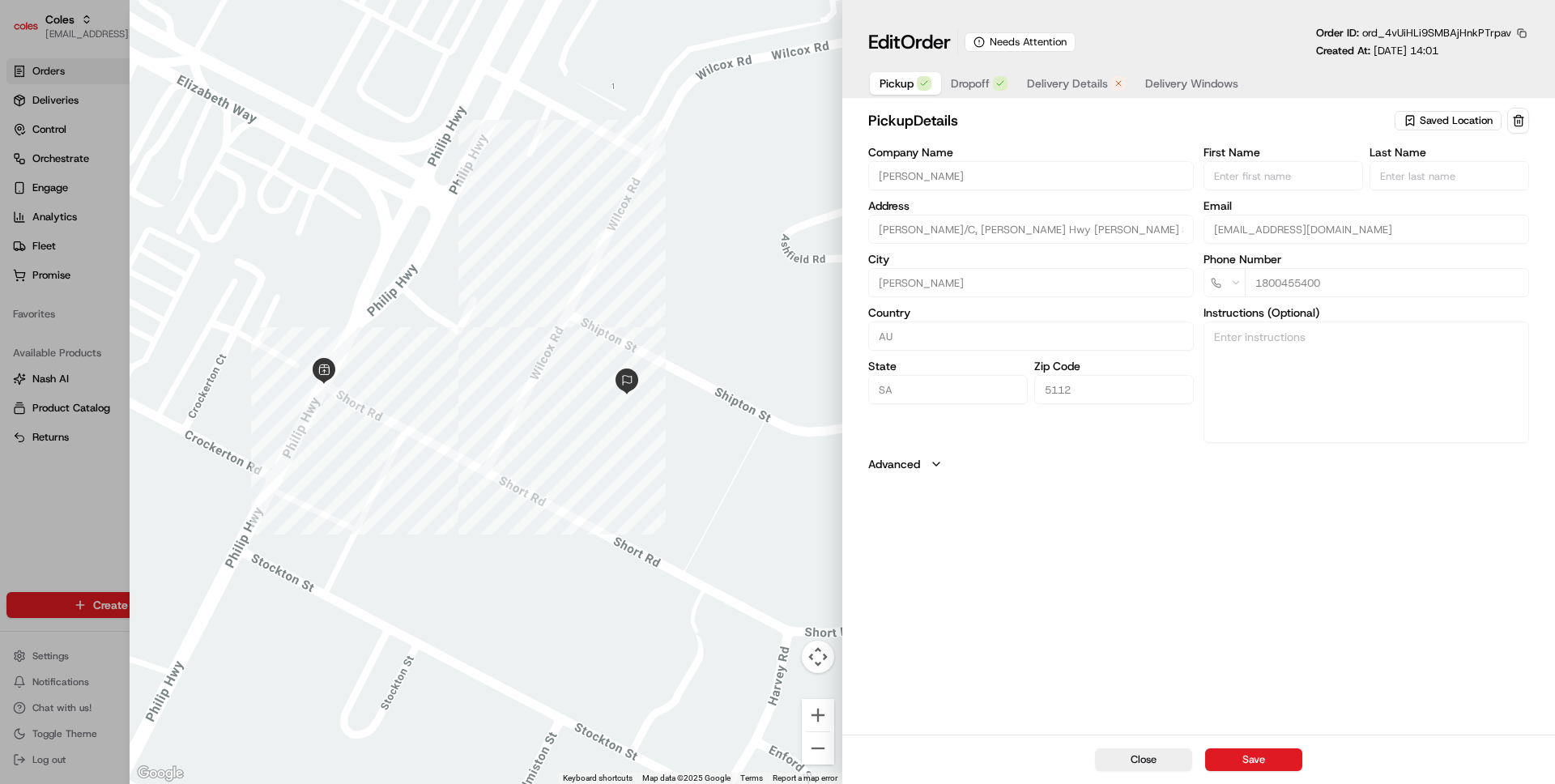
click at [1525, 37] on button "button" at bounding box center [1522, 33] width 15 height 15
click at [1477, 56] on button "Copy ID" at bounding box center [1477, 57] width 147 height 19
click at [1183, 81] on span "Delivery Windows" at bounding box center [1191, 84] width 93 height 17
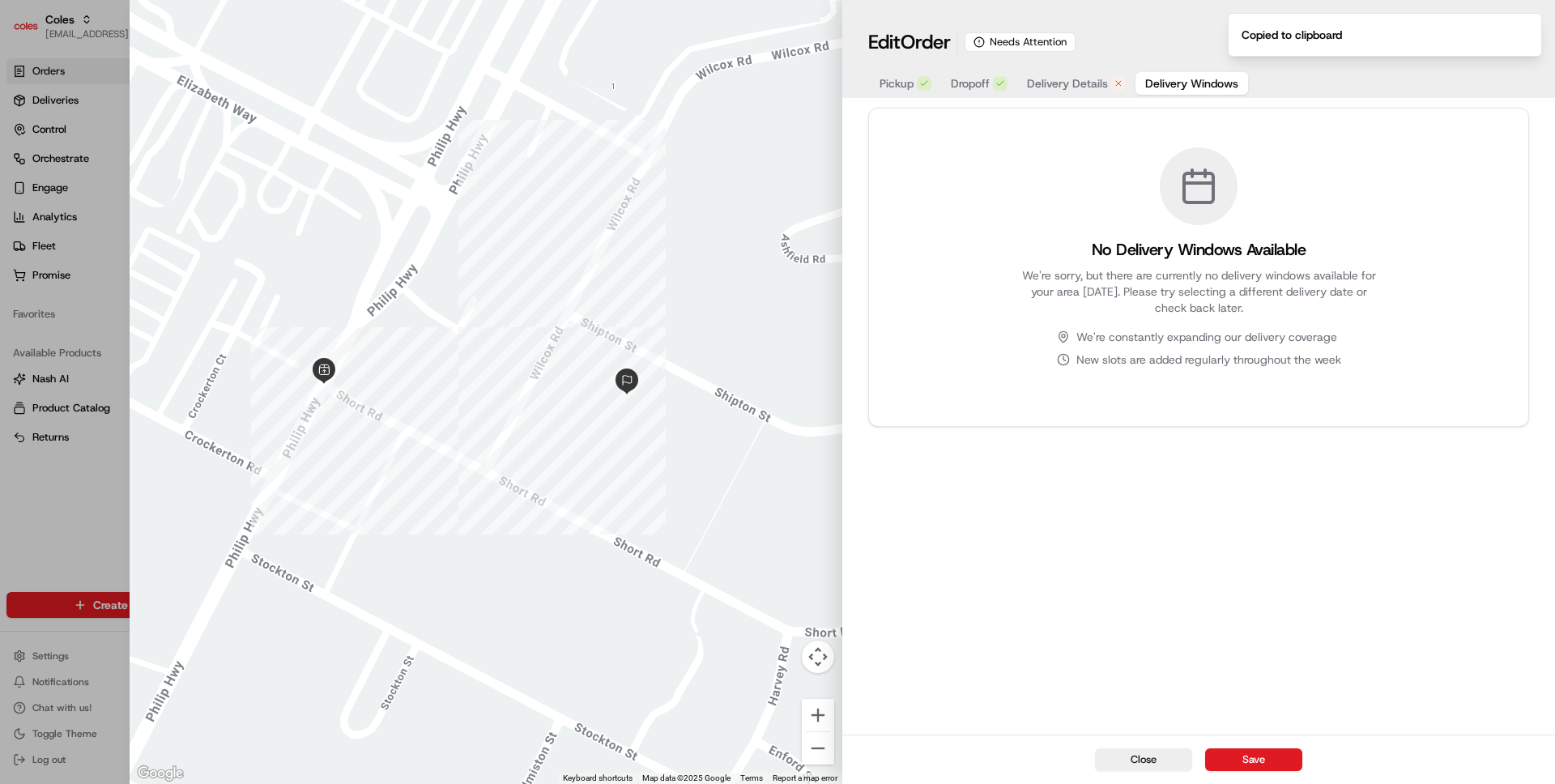
click at [1088, 98] on div "Pickup Dropoff Delivery Details Delivery Windows" at bounding box center [1059, 84] width 381 height 29
click at [1122, 487] on div "No Delivery Windows Available We're sorry, but there are currently no delivery …" at bounding box center [1199, 419] width 713 height 629
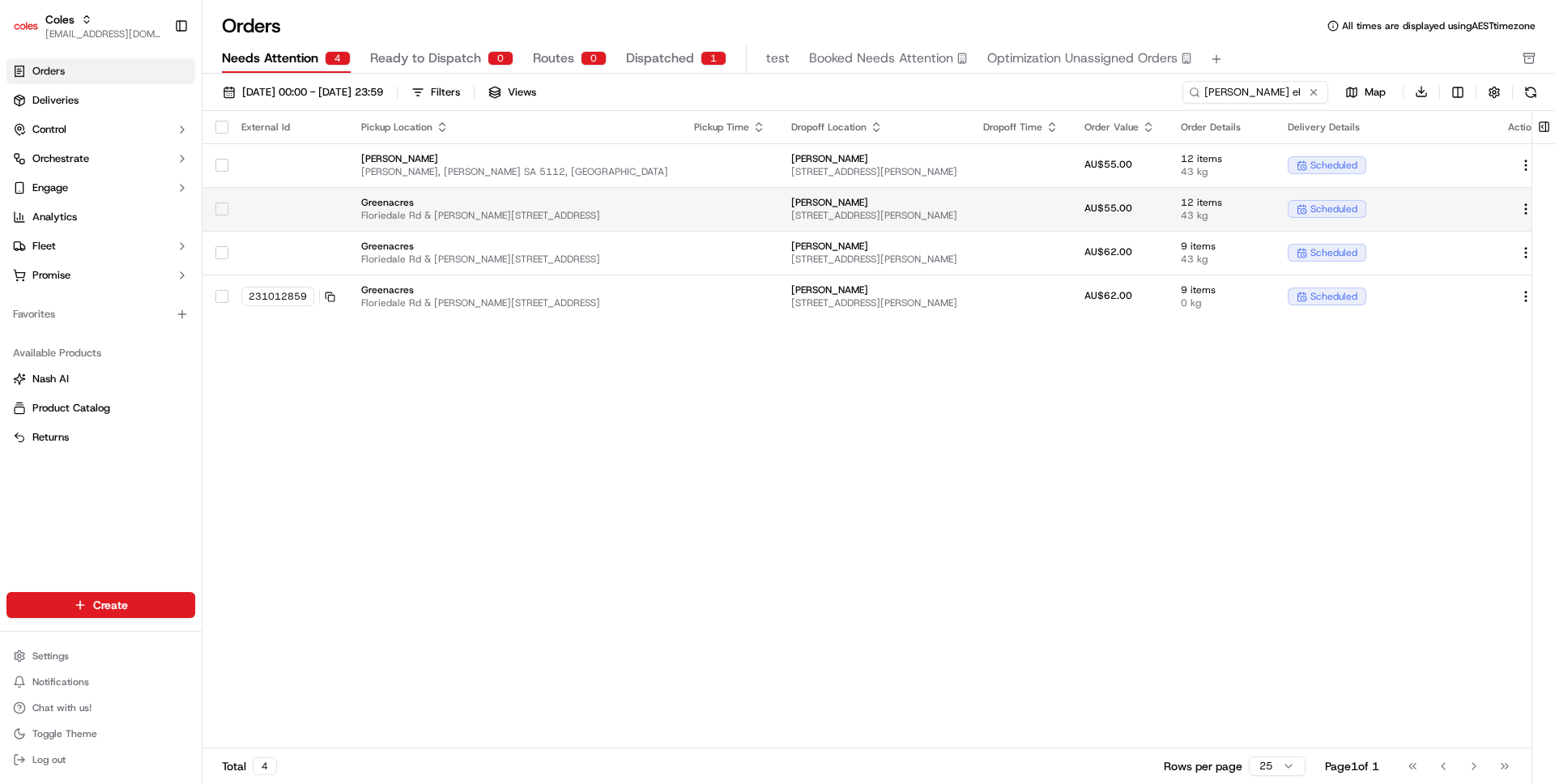
click at [1029, 210] on td at bounding box center [1021, 209] width 101 height 44
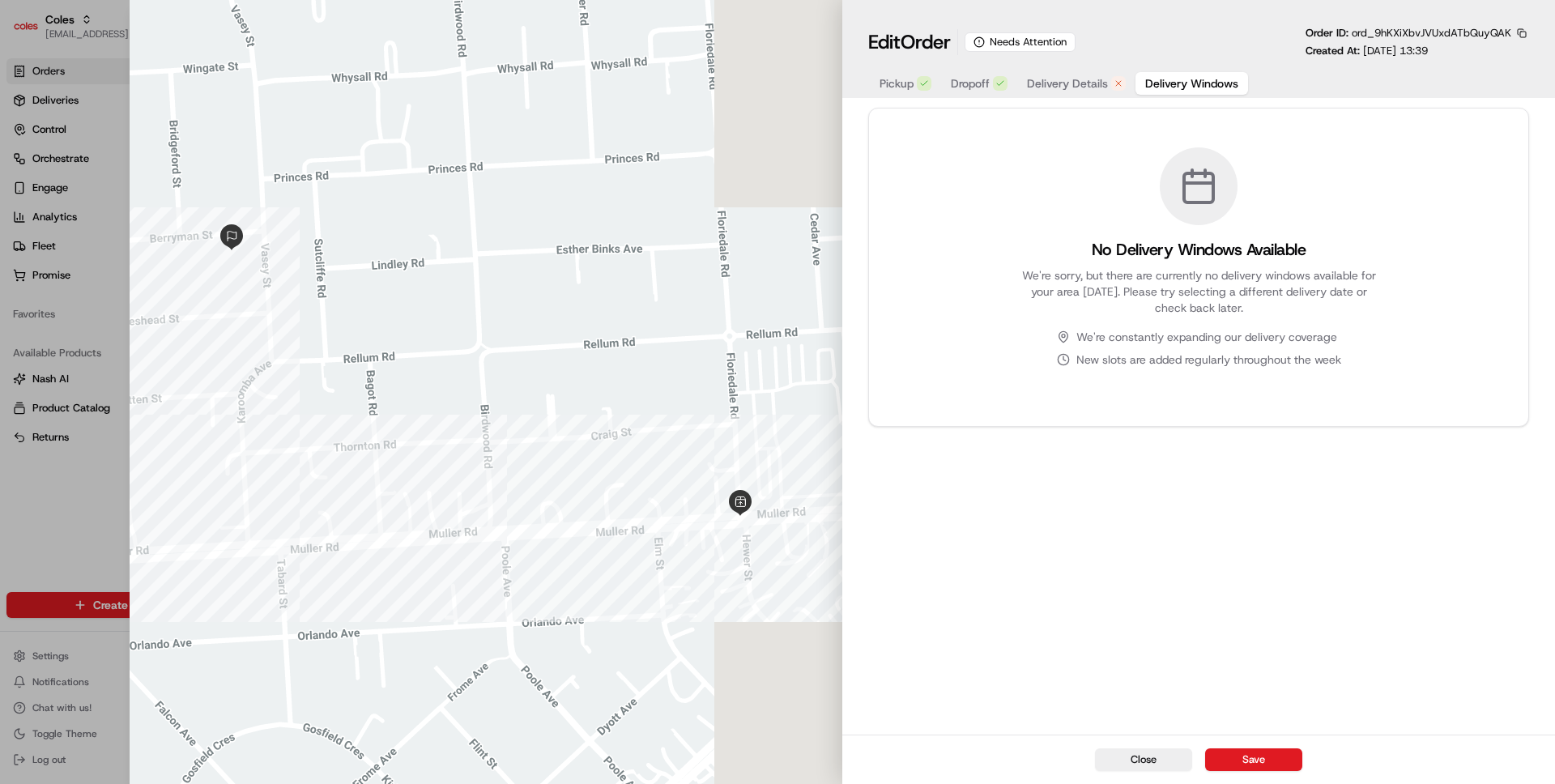
click at [1189, 93] on button "Delivery Windows" at bounding box center [1191, 83] width 112 height 23
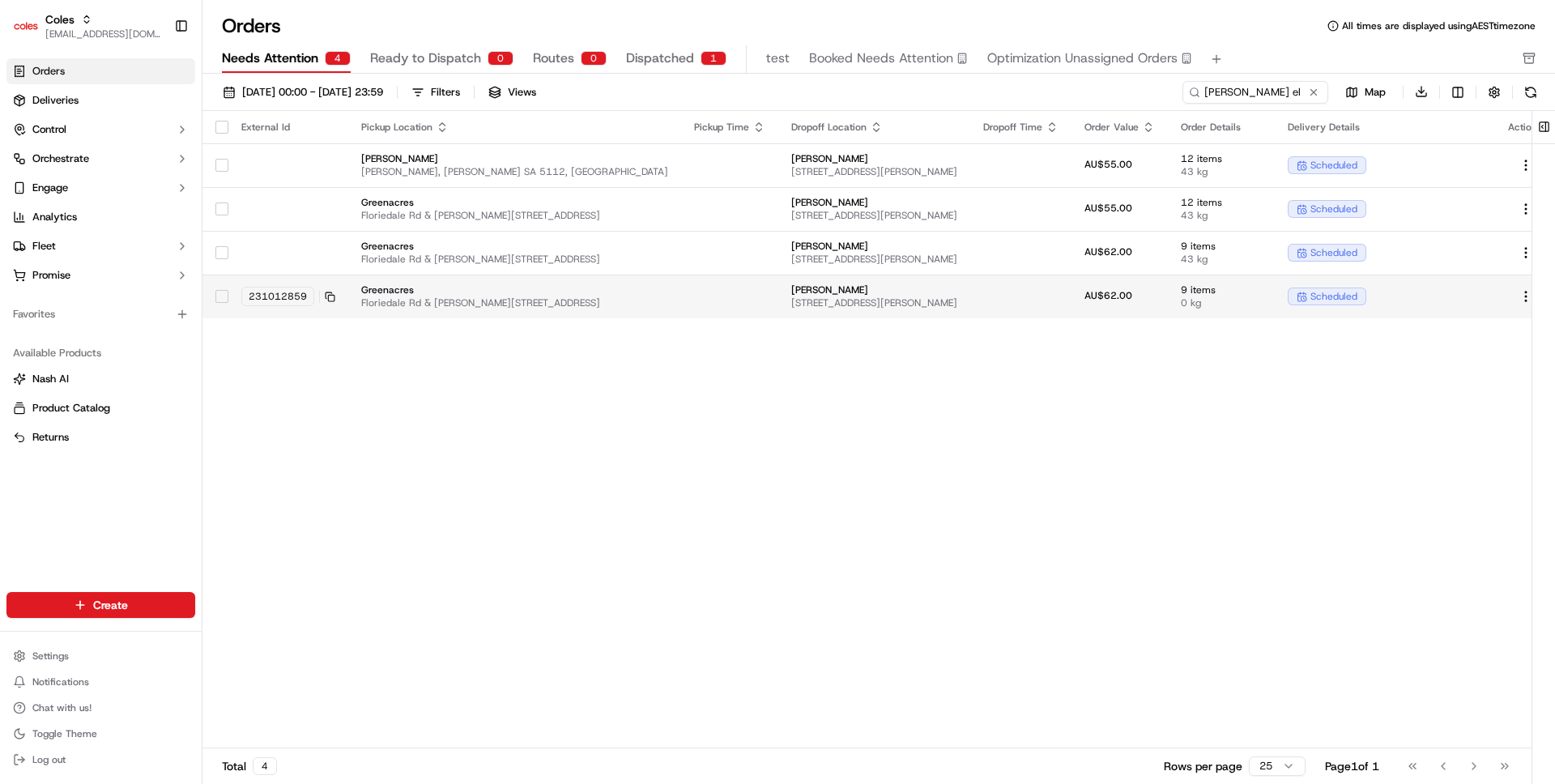
click at [970, 296] on td at bounding box center [1021, 296] width 101 height 44
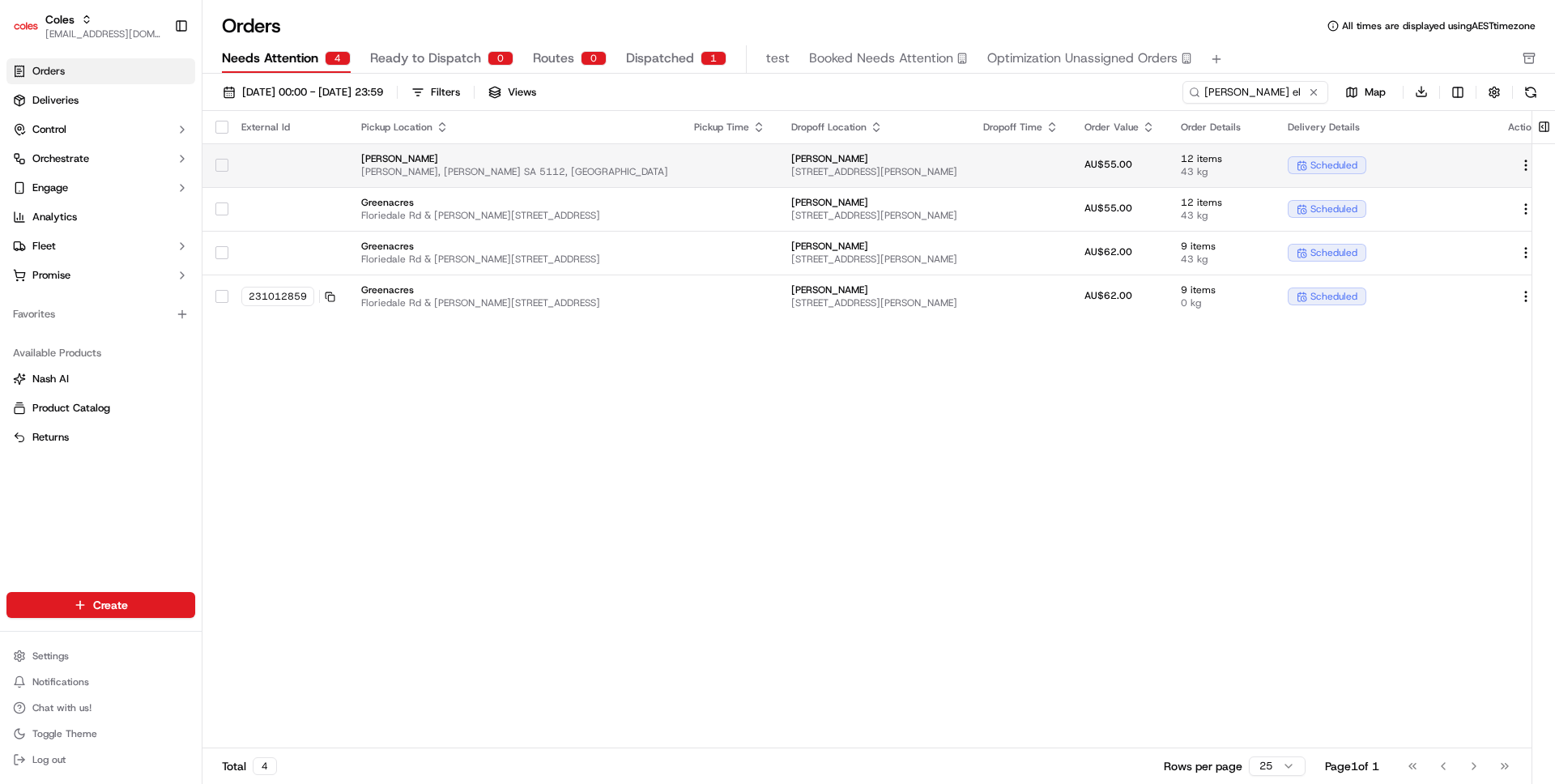
click at [926, 173] on span "4 Shipton St, ELIZABETH, SA 5112, AU" at bounding box center [874, 171] width 166 height 13
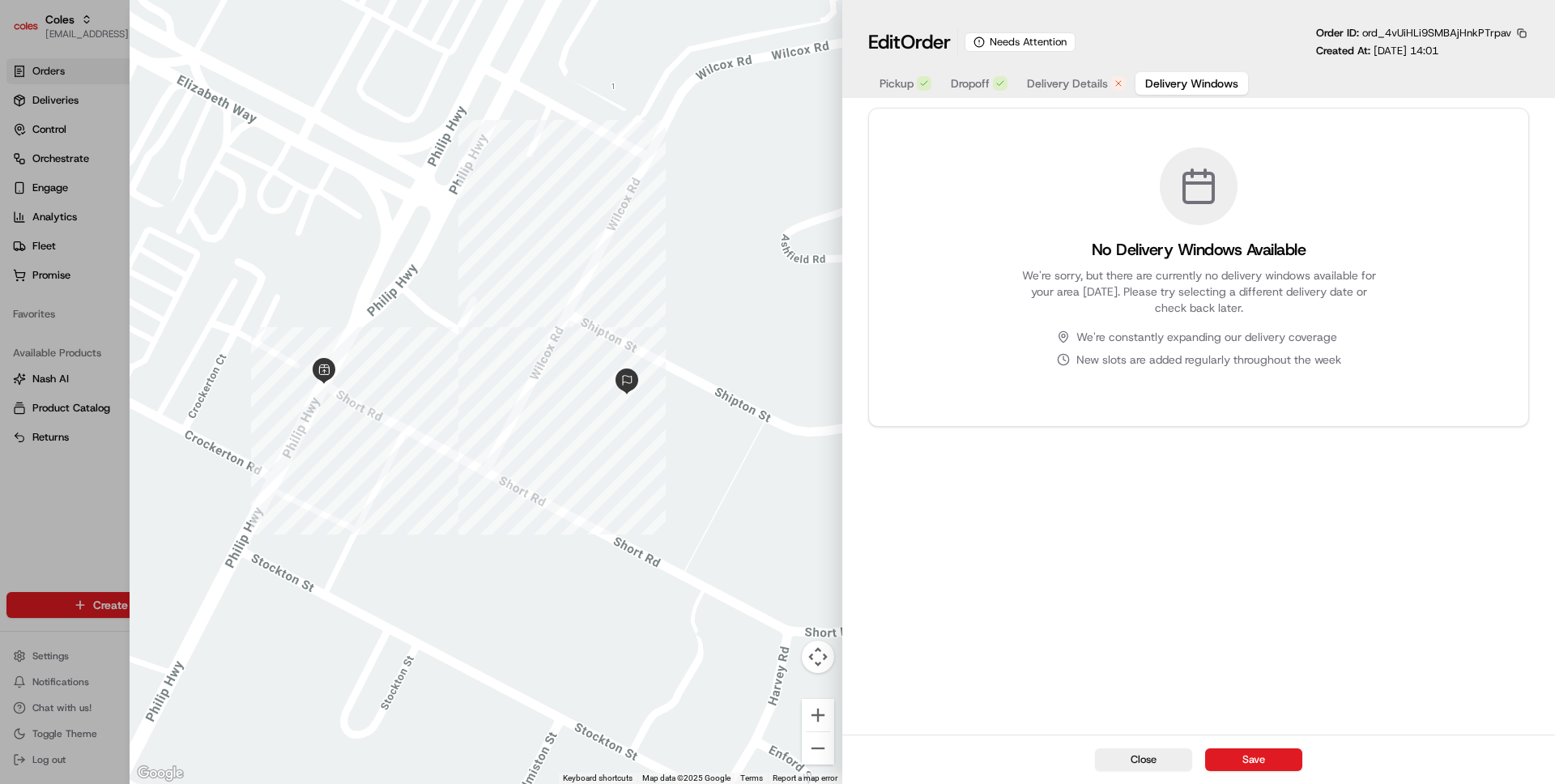
click at [1101, 79] on span "Delivery Details" at bounding box center [1067, 84] width 81 height 17
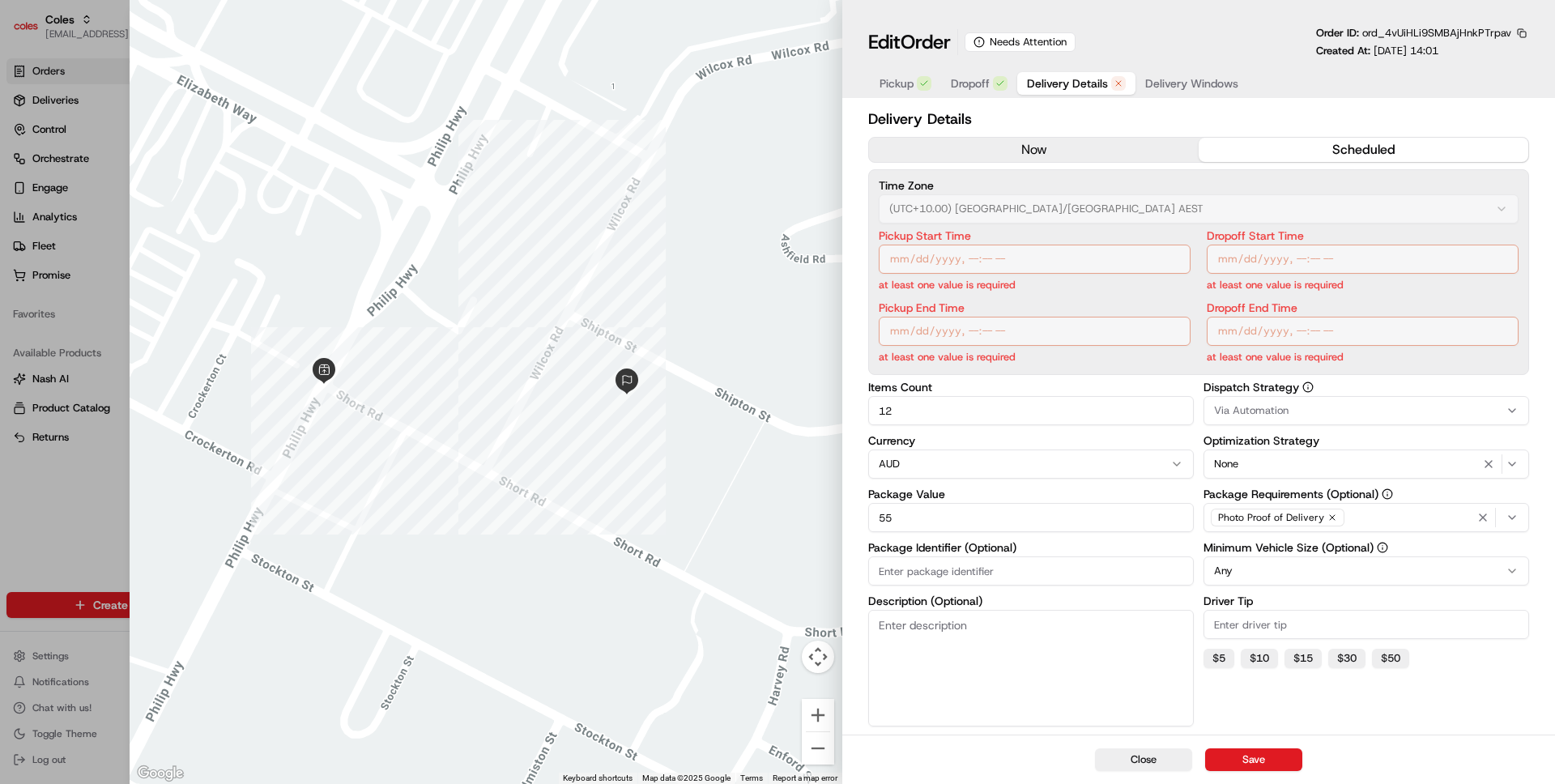
type input "1"
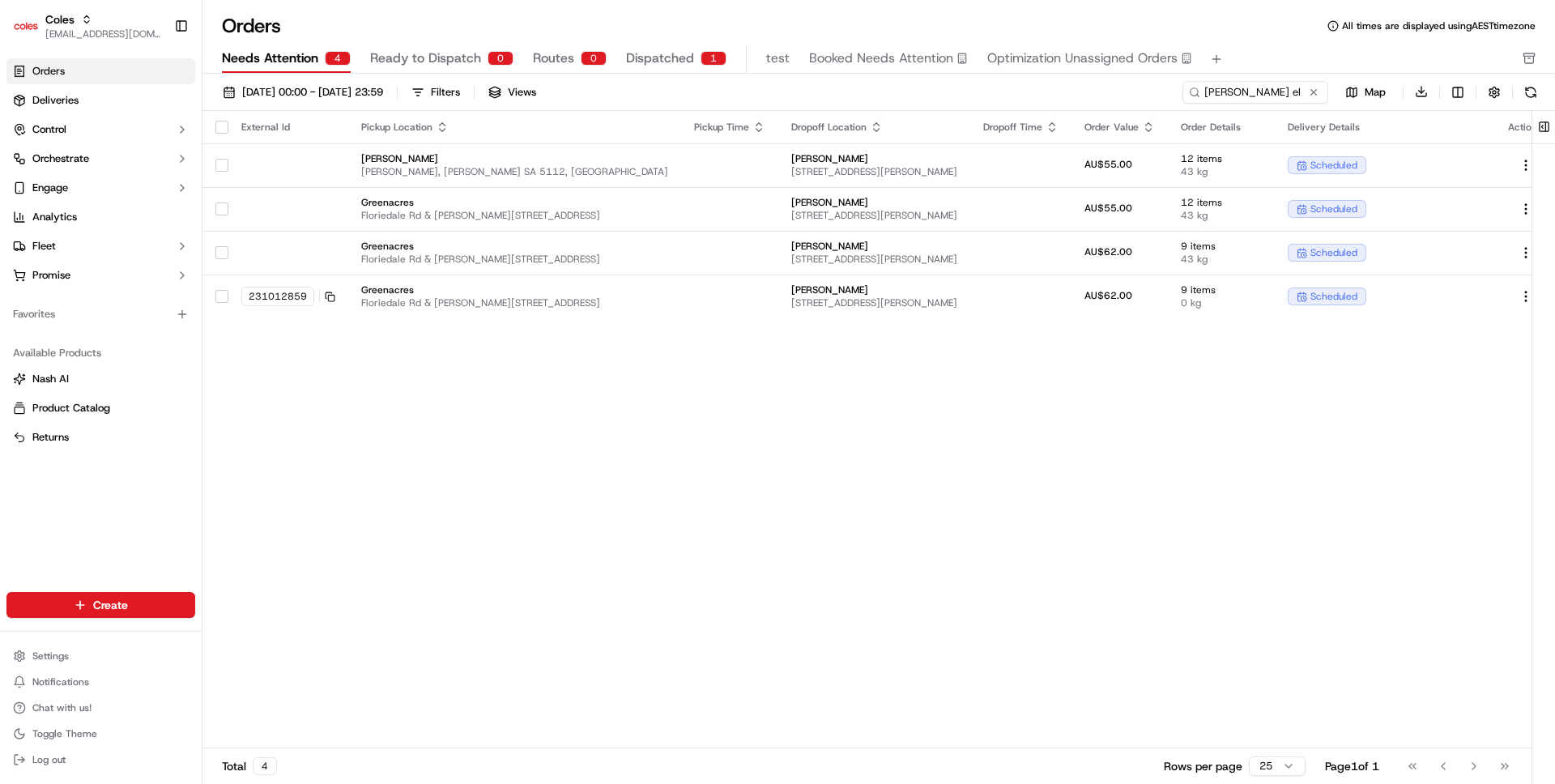
click at [1037, 425] on div "External Id Pickup Location Pickup Time Dropoff Location Dropoff Time Order Val…" at bounding box center [879, 430] width 1354 height 638
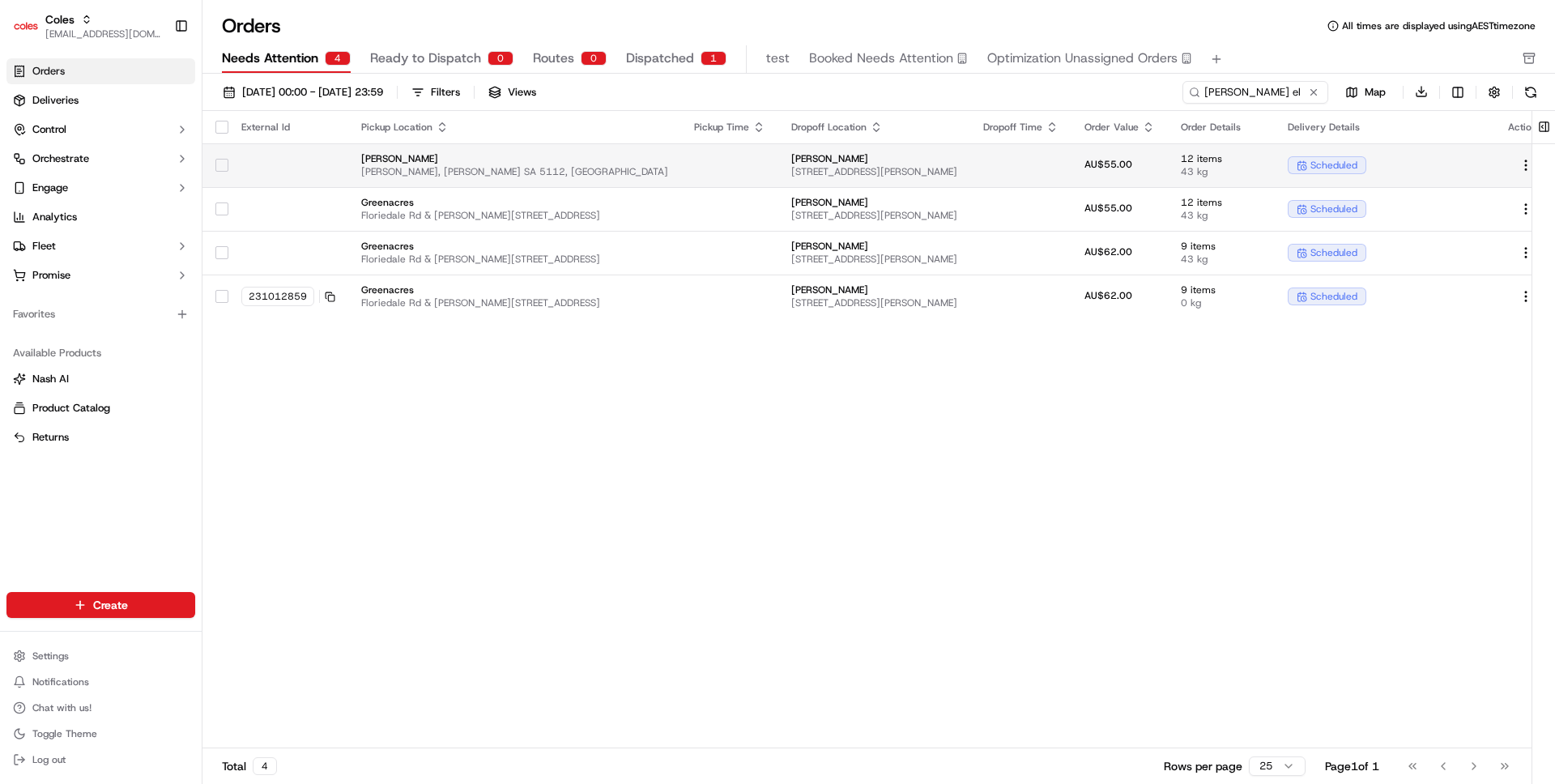
click at [681, 160] on td at bounding box center [730, 166] width 98 height 44
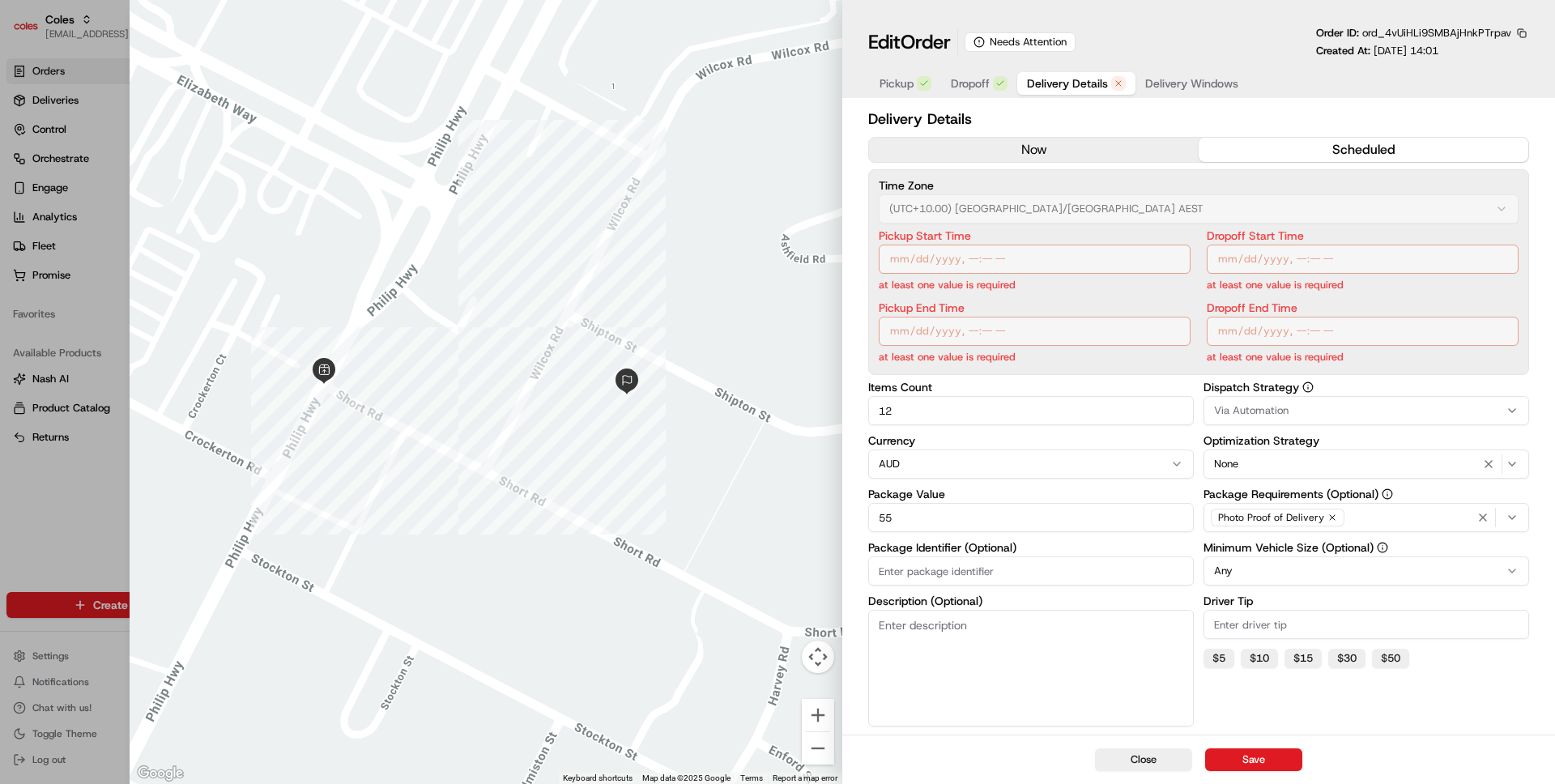
click at [1181, 98] on div "Pickup Dropoff Delivery Details Delivery Windows" at bounding box center [1059, 84] width 381 height 29
click at [1181, 87] on span "Delivery Windows" at bounding box center [1191, 84] width 93 height 17
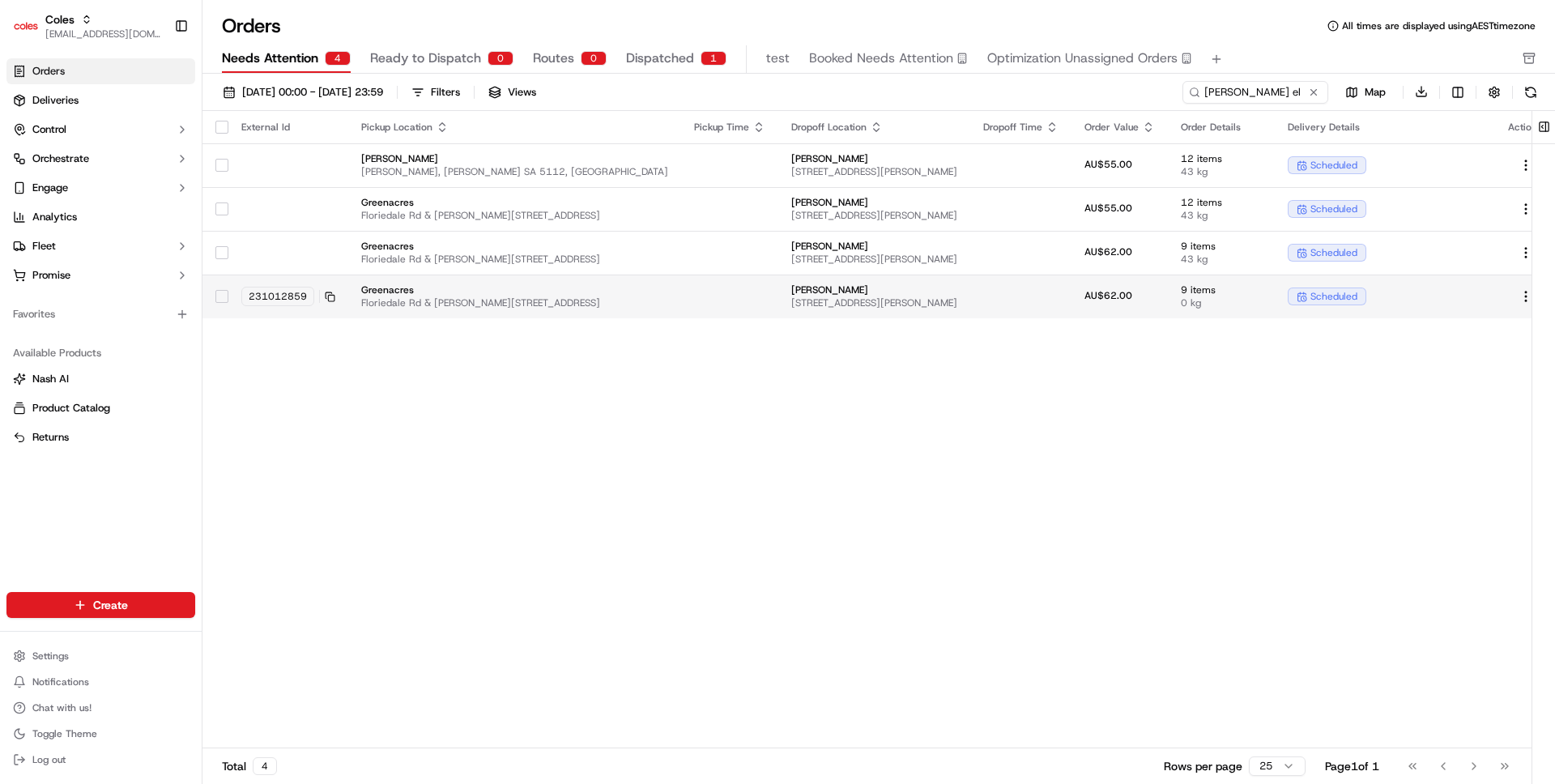
click at [803, 287] on span "Barry Elkinton" at bounding box center [874, 290] width 166 height 13
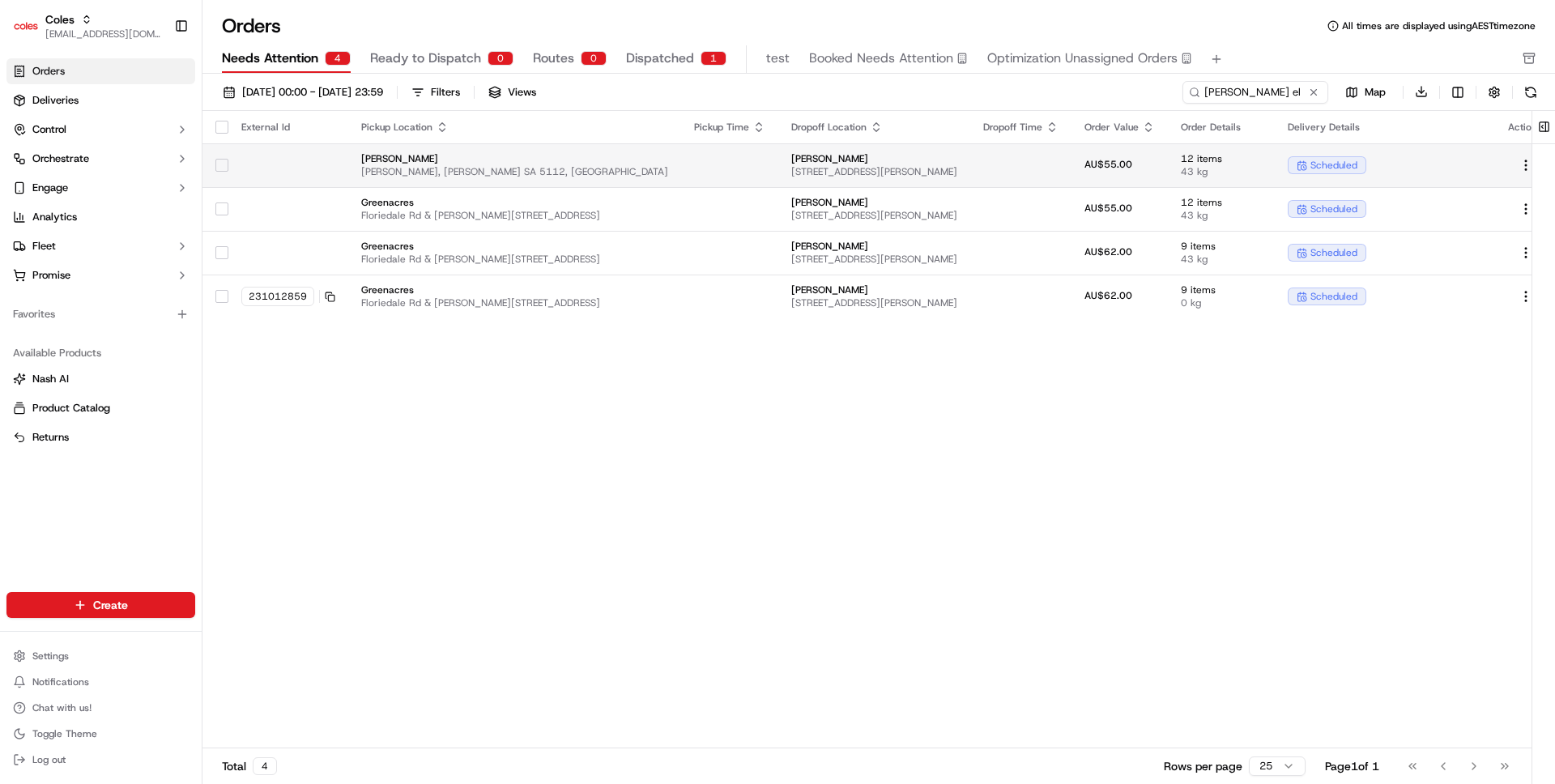
click at [805, 154] on span "Barry Elkinton" at bounding box center [874, 158] width 166 height 13
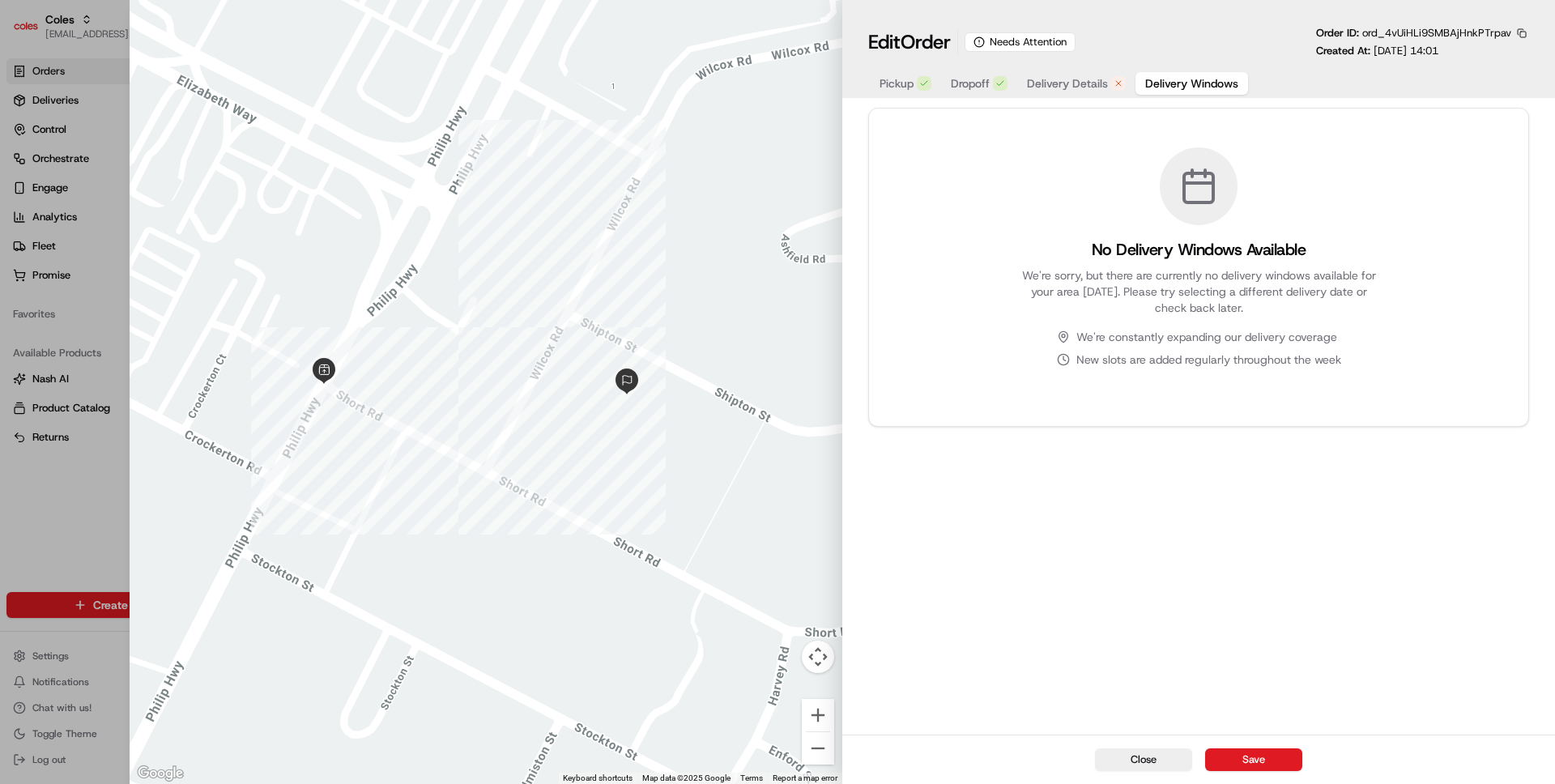
click at [1526, 38] on button "button" at bounding box center [1522, 33] width 15 height 15
click at [1492, 75] on button "Copy URL" at bounding box center [1477, 80] width 147 height 19
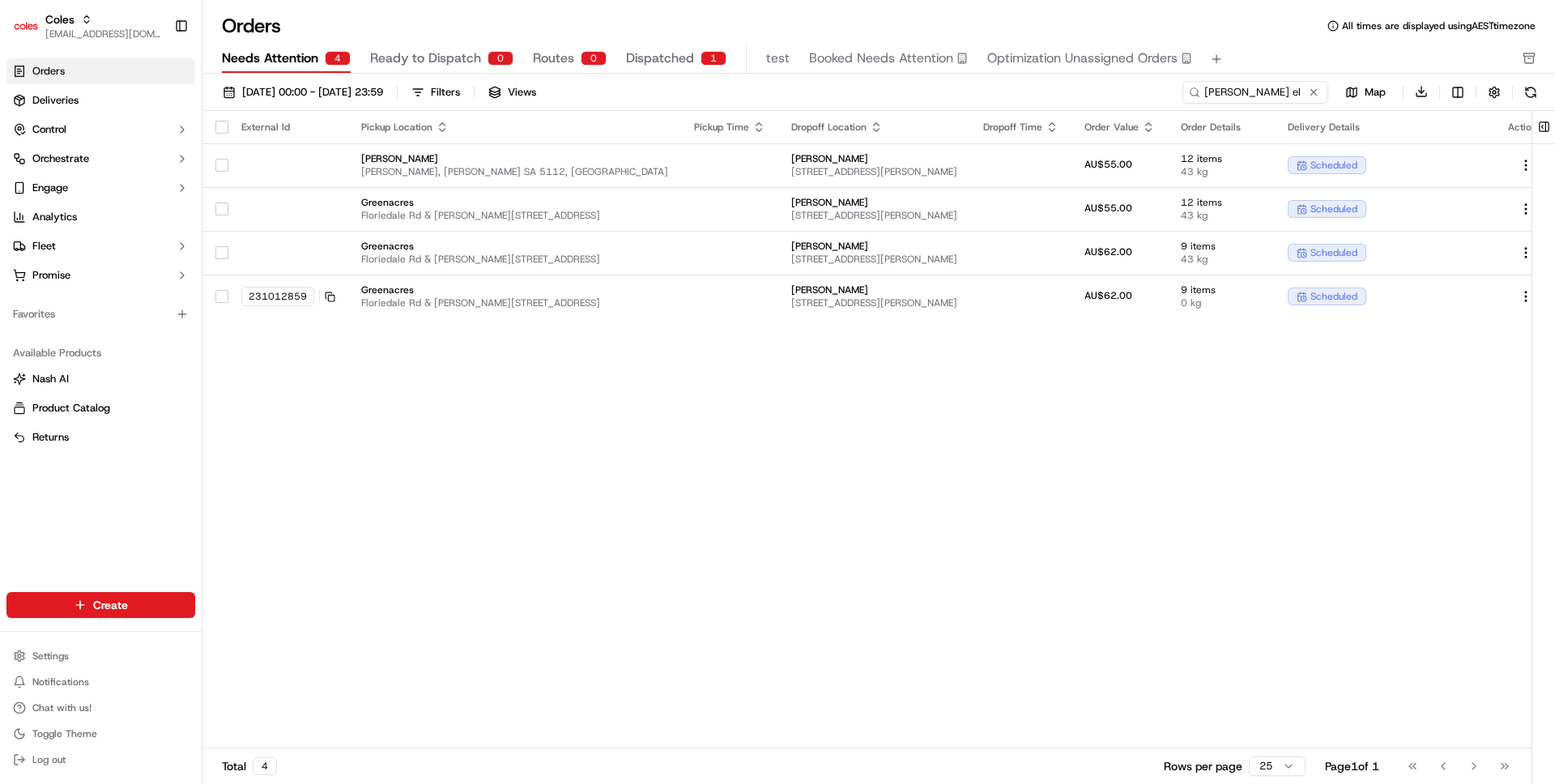
click at [384, 562] on div "External Id Pickup Location Pickup Time Dropoff Location Dropoff Time Order Val…" at bounding box center [879, 430] width 1354 height 638
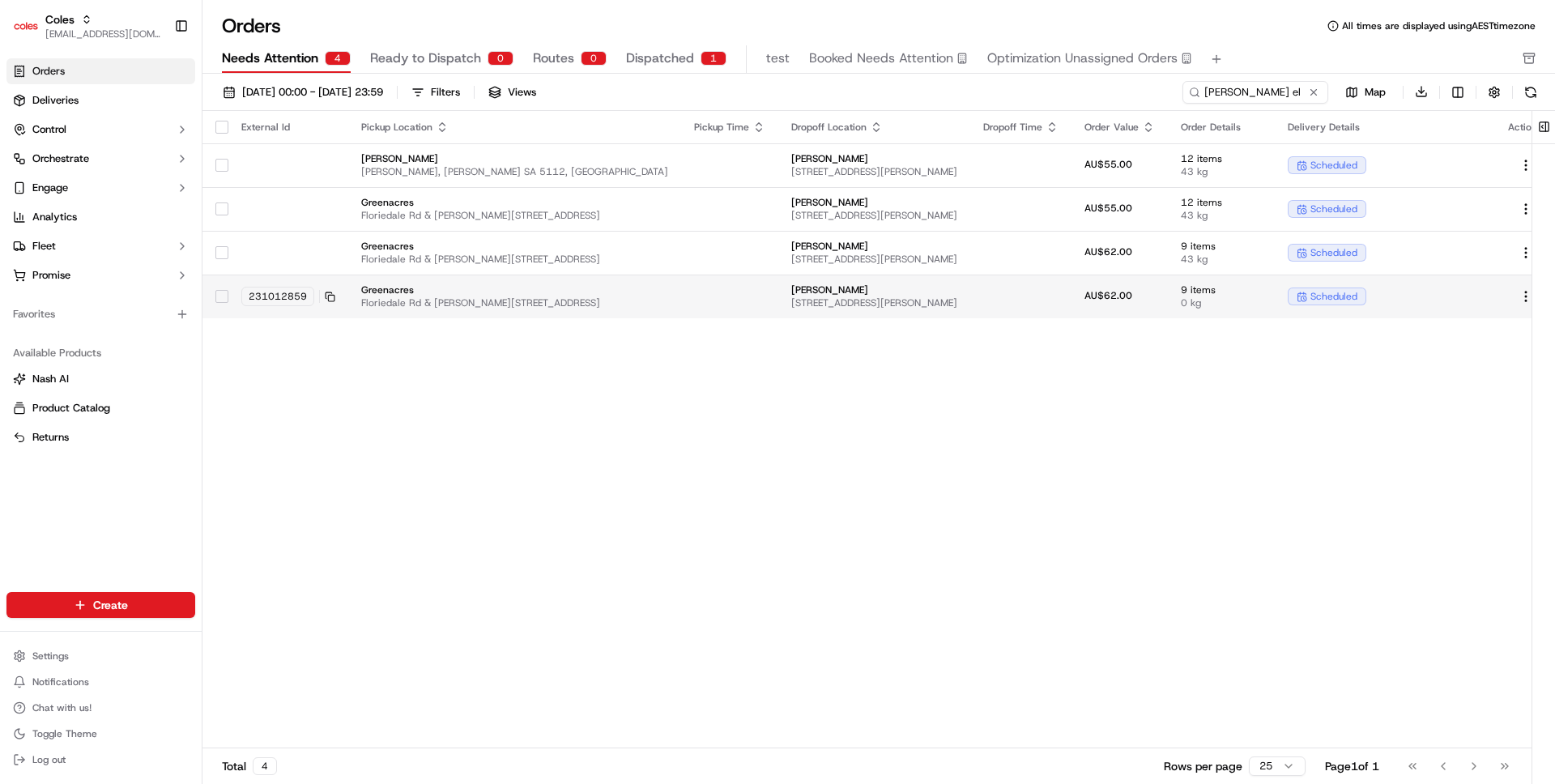
click at [589, 288] on span "Greenacres" at bounding box center [514, 290] width 307 height 13
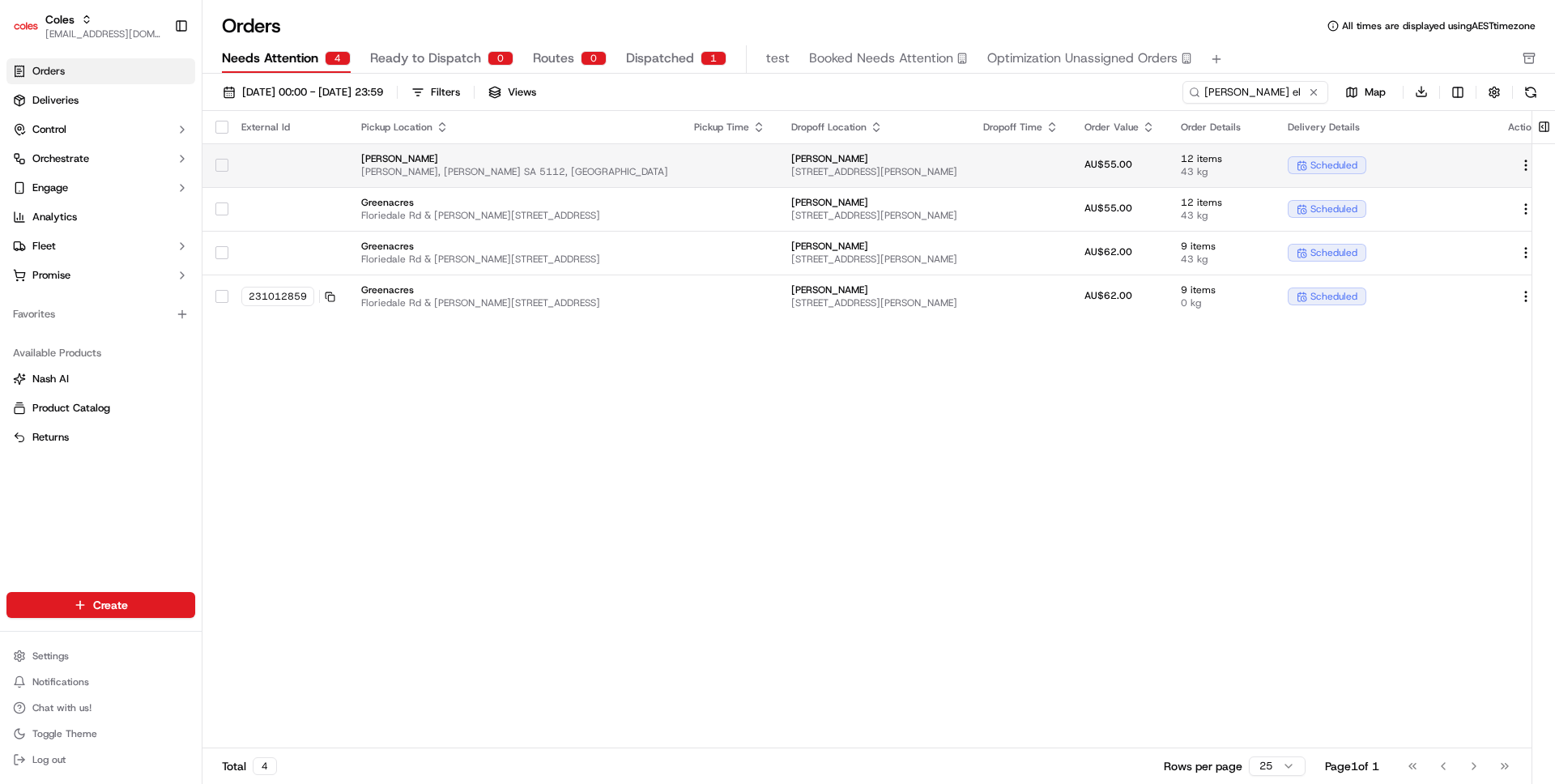
click at [717, 162] on td at bounding box center [730, 166] width 98 height 44
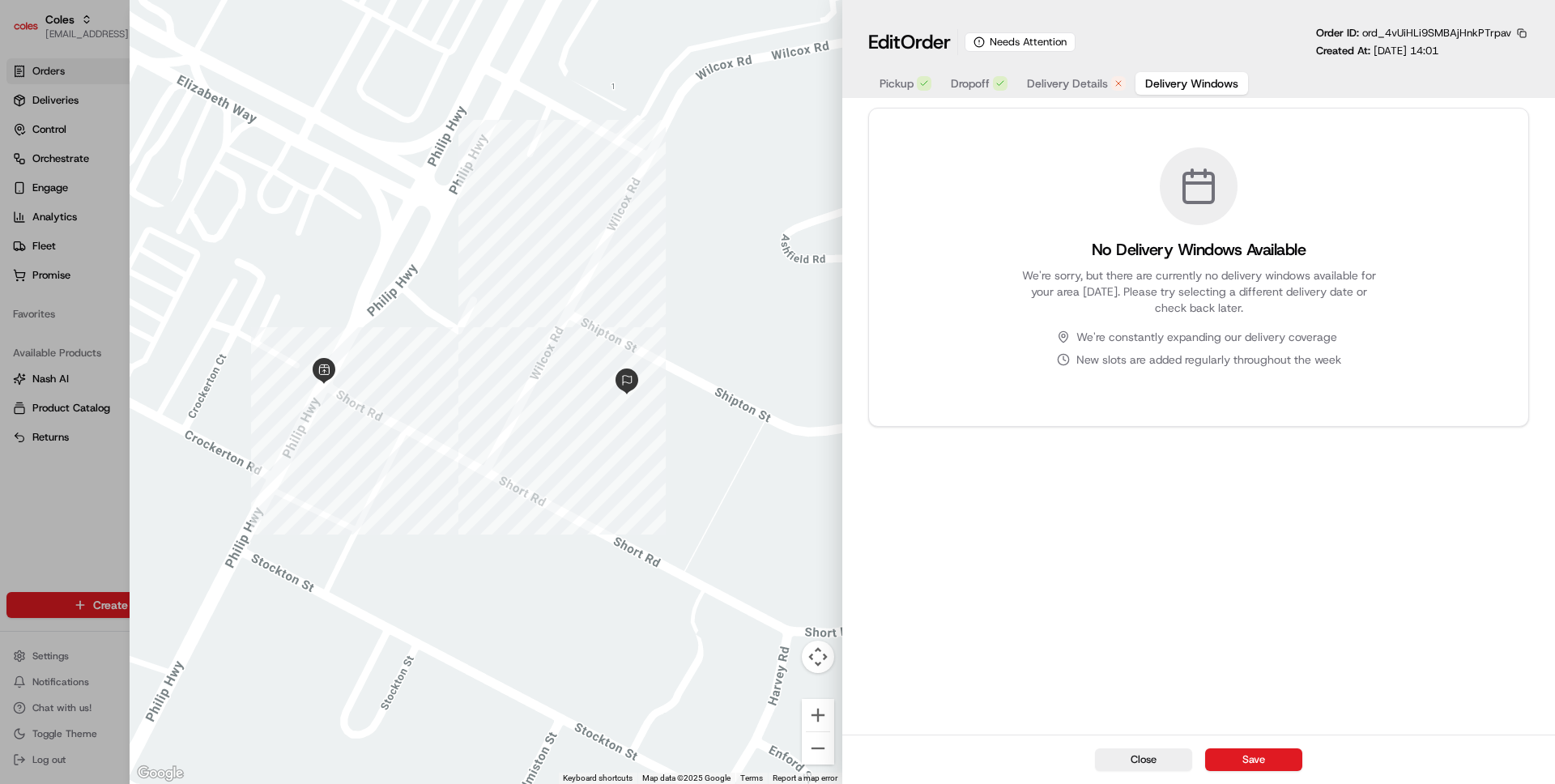
click at [1069, 77] on span "Delivery Details" at bounding box center [1067, 84] width 81 height 17
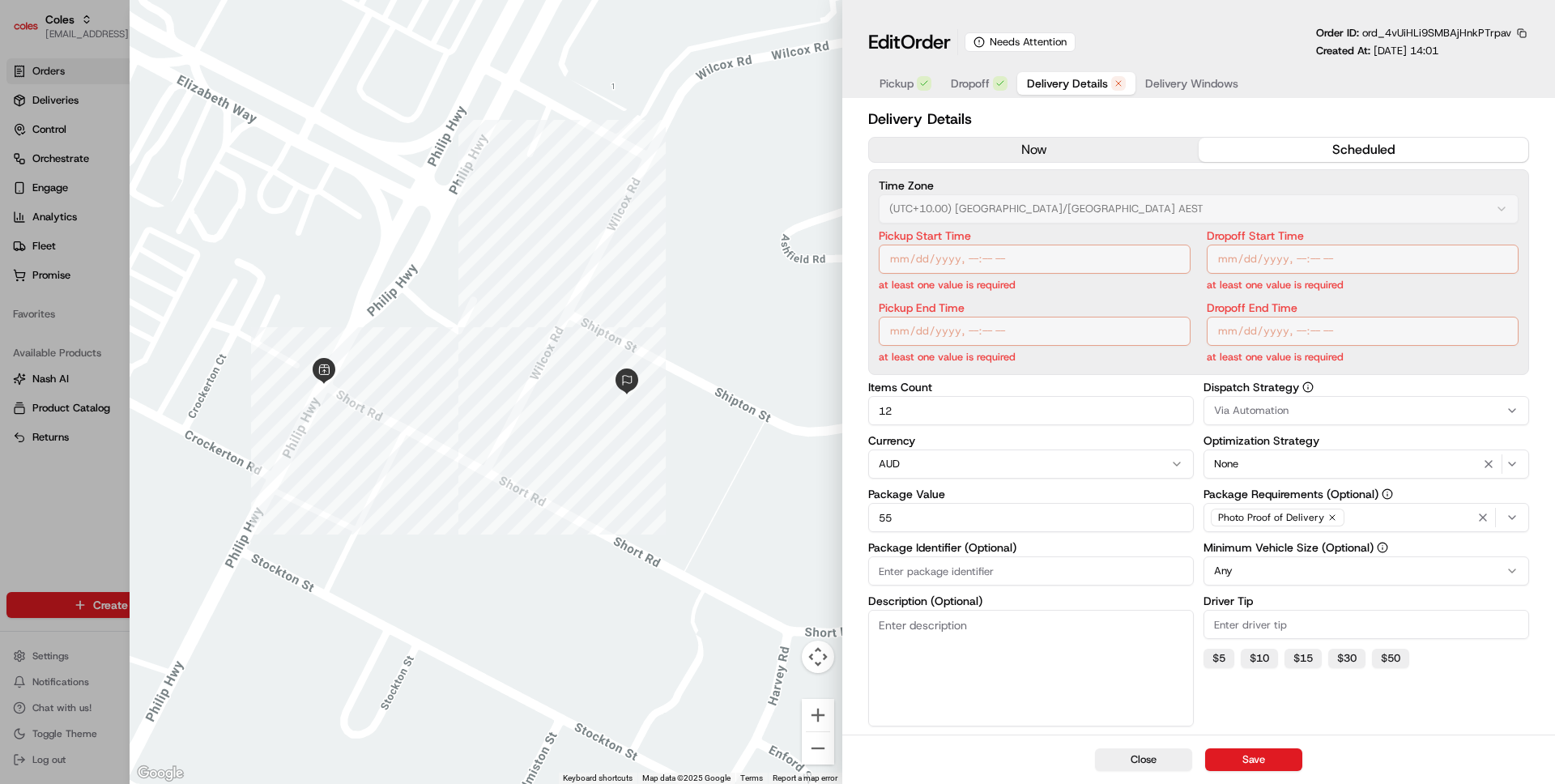
scroll to position [165, 0]
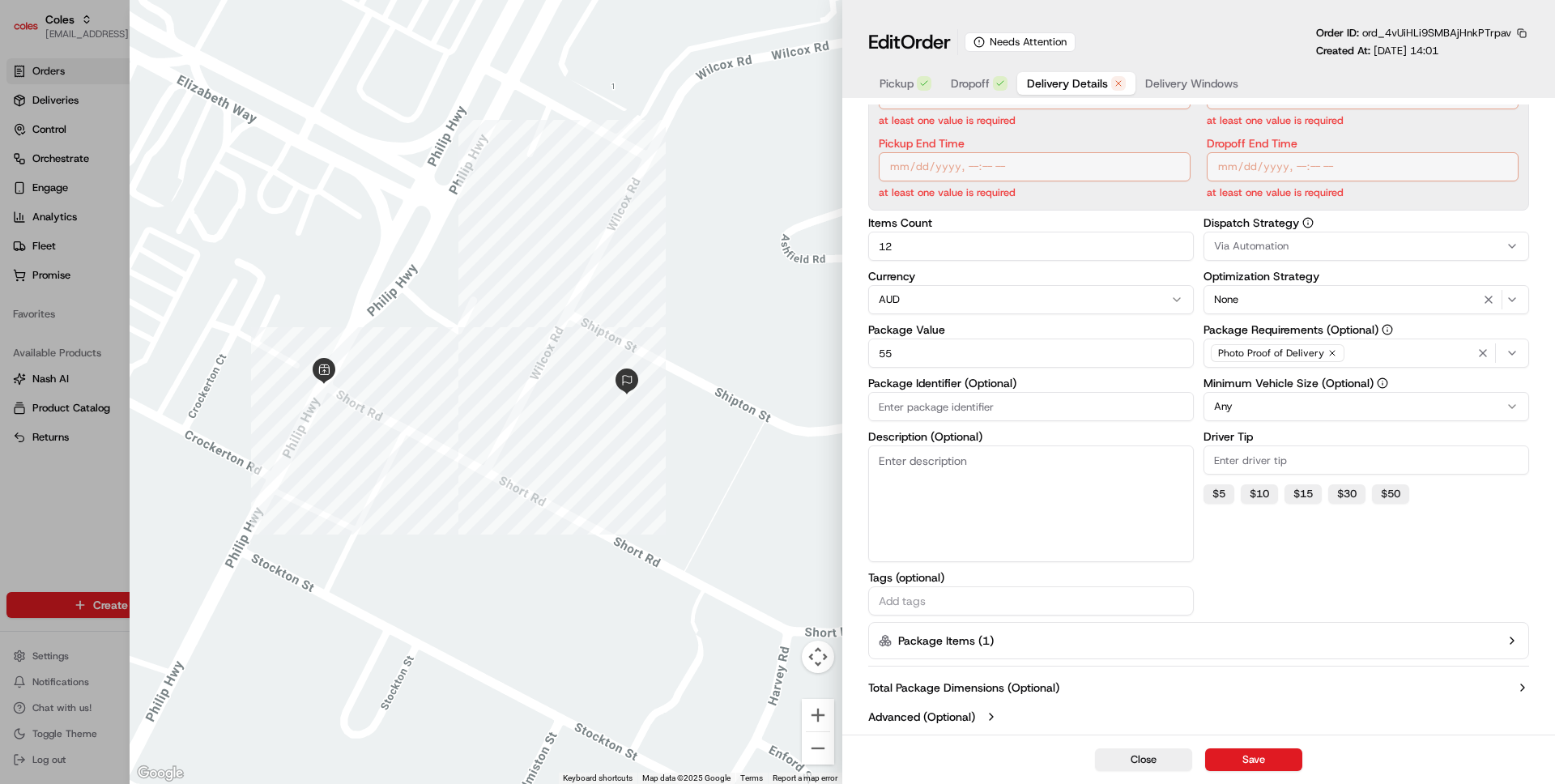
type input "1"
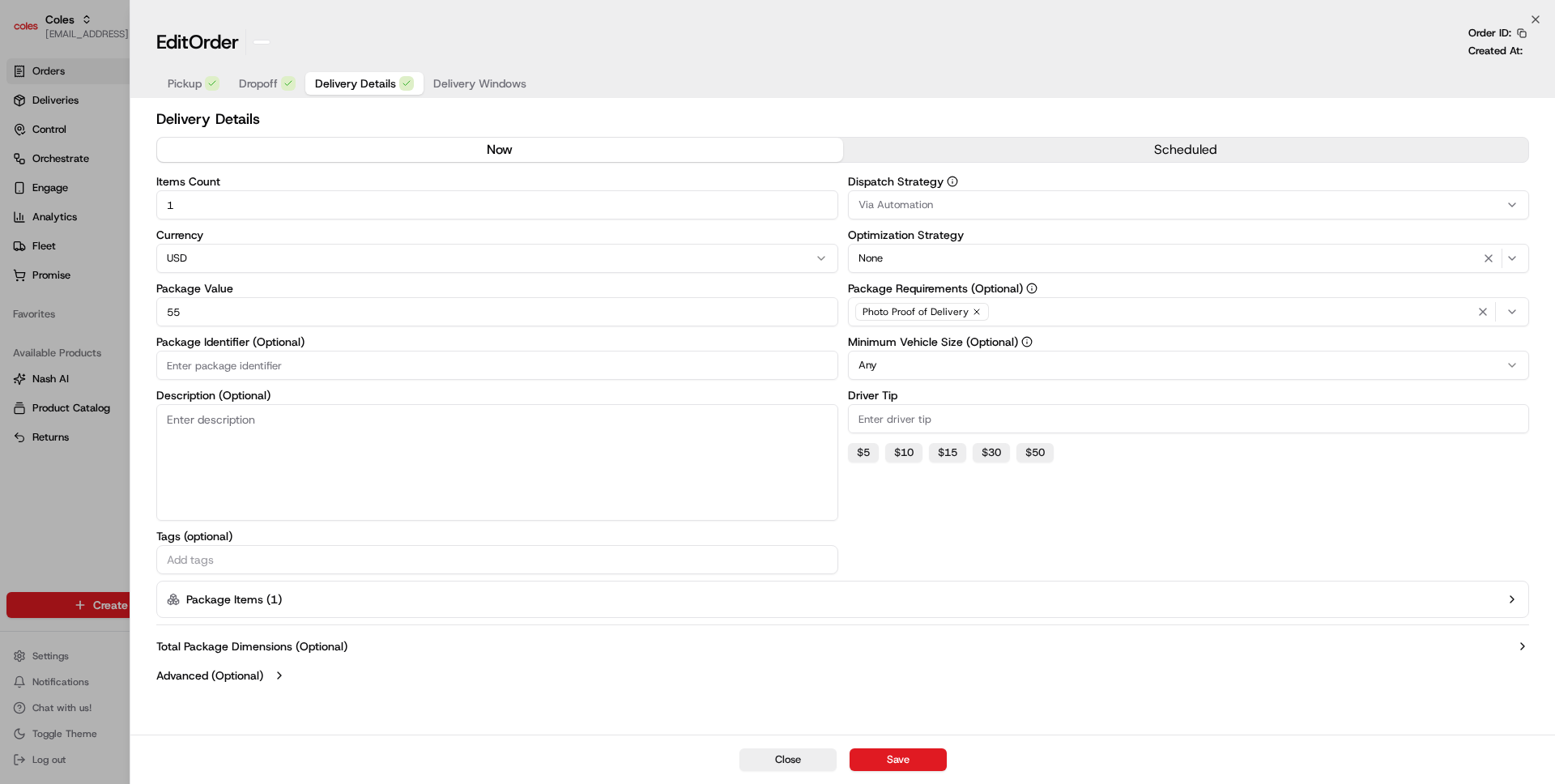
scroll to position [0, 0]
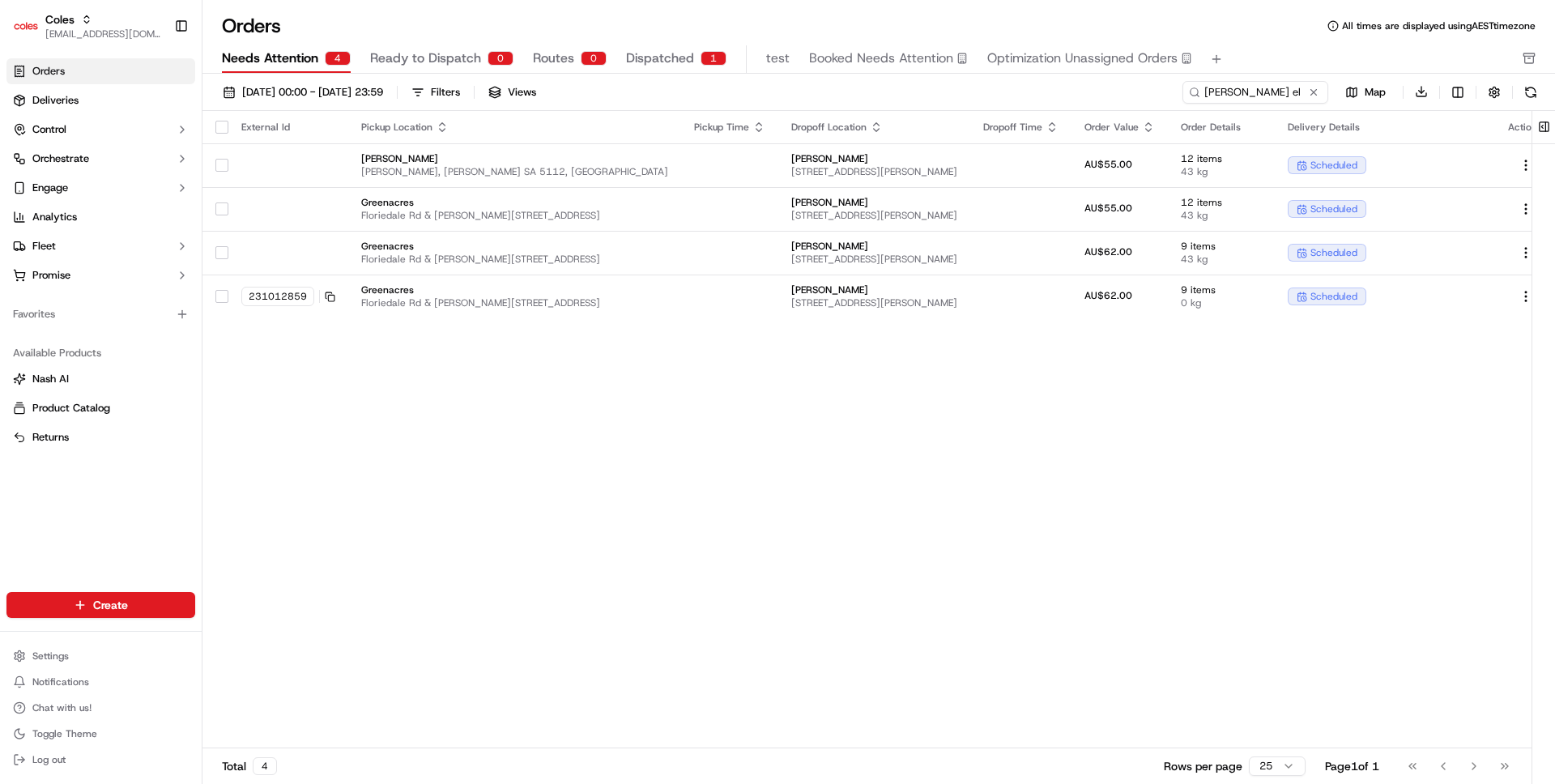
click at [717, 473] on div "External Id Pickup Location Pickup Time Dropoff Location Dropoff Time Order Val…" at bounding box center [879, 430] width 1354 height 638
click at [609, 374] on div "External Id Pickup Location Pickup Time Dropoff Location Dropoff Time Order Val…" at bounding box center [879, 430] width 1354 height 638
click at [1313, 86] on button at bounding box center [1314, 92] width 17 height 17
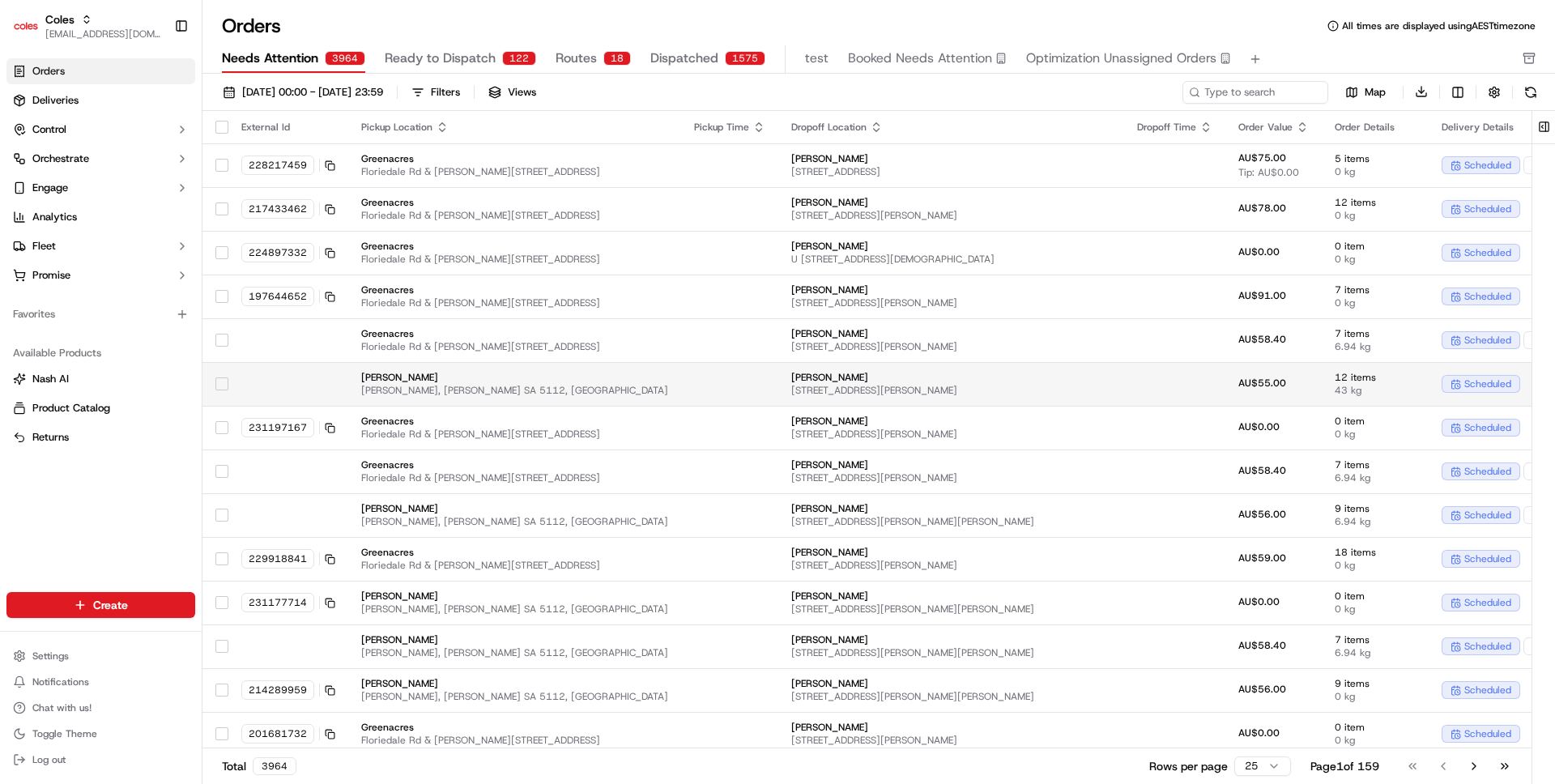
scroll to position [420, 0]
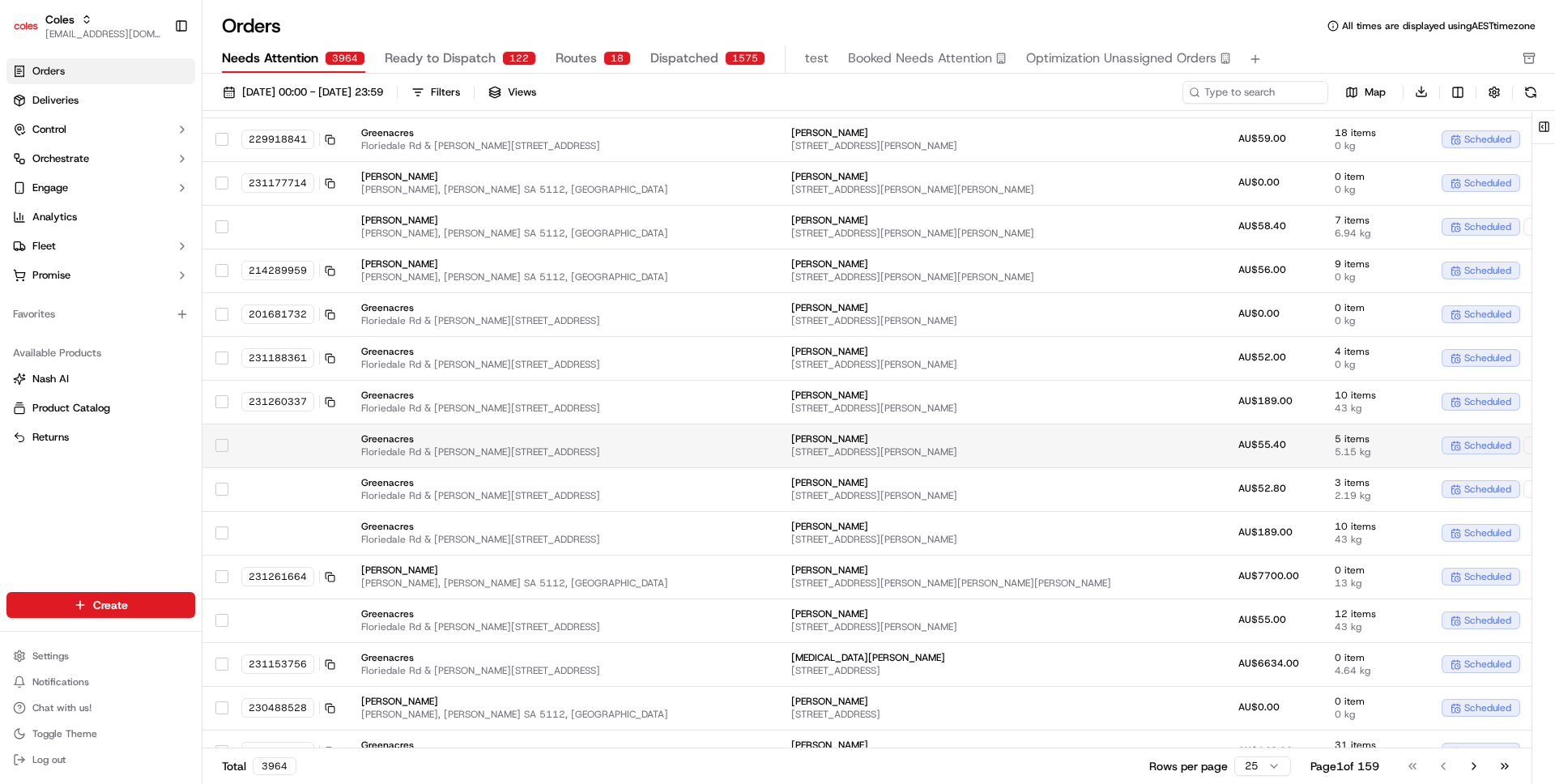
click at [283, 438] on td at bounding box center [288, 445] width 120 height 44
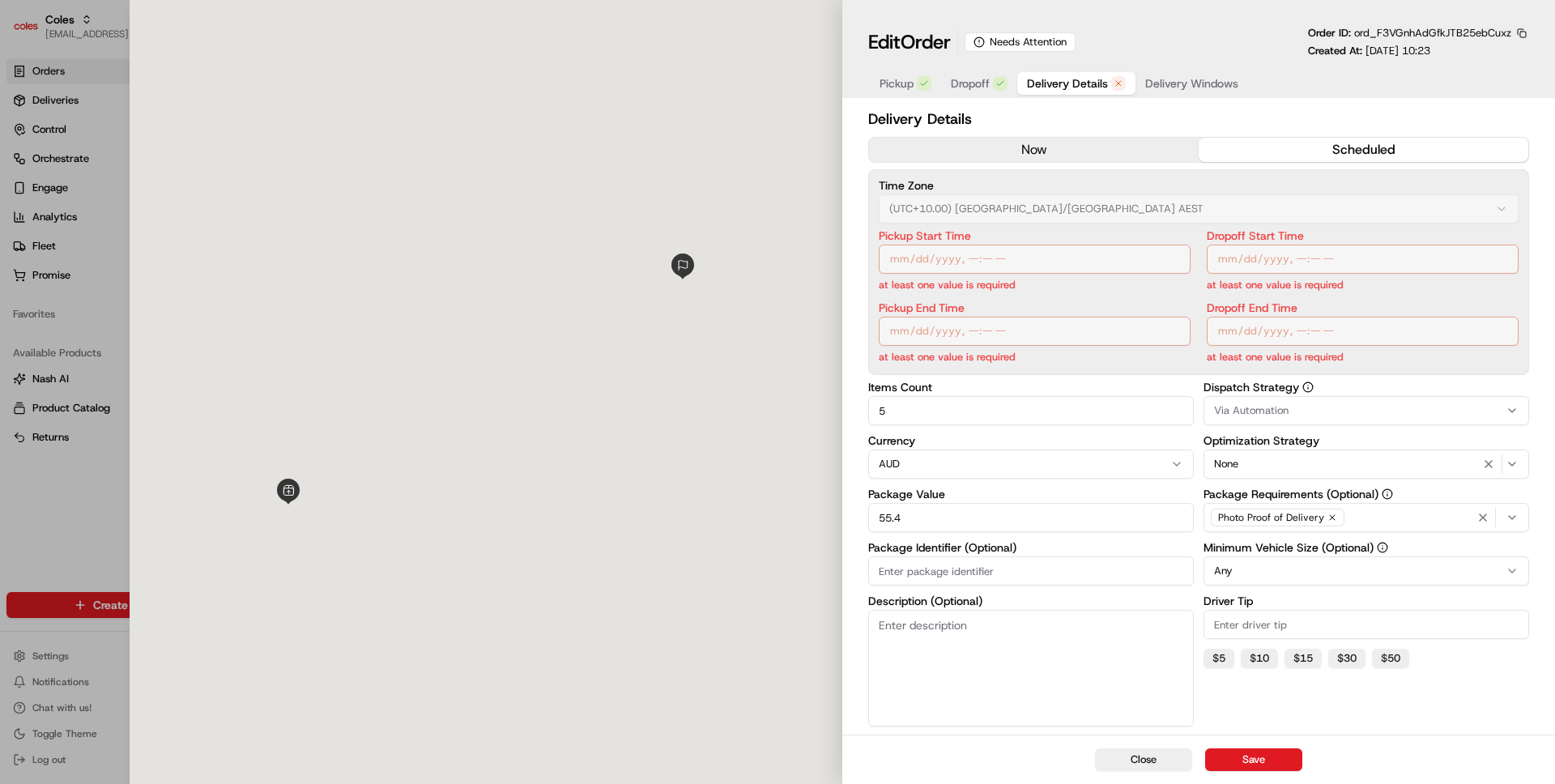
click at [1127, 68] on div "Pickup Dropoff Delivery Details Delivery Windows" at bounding box center [1059, 83] width 381 height 30
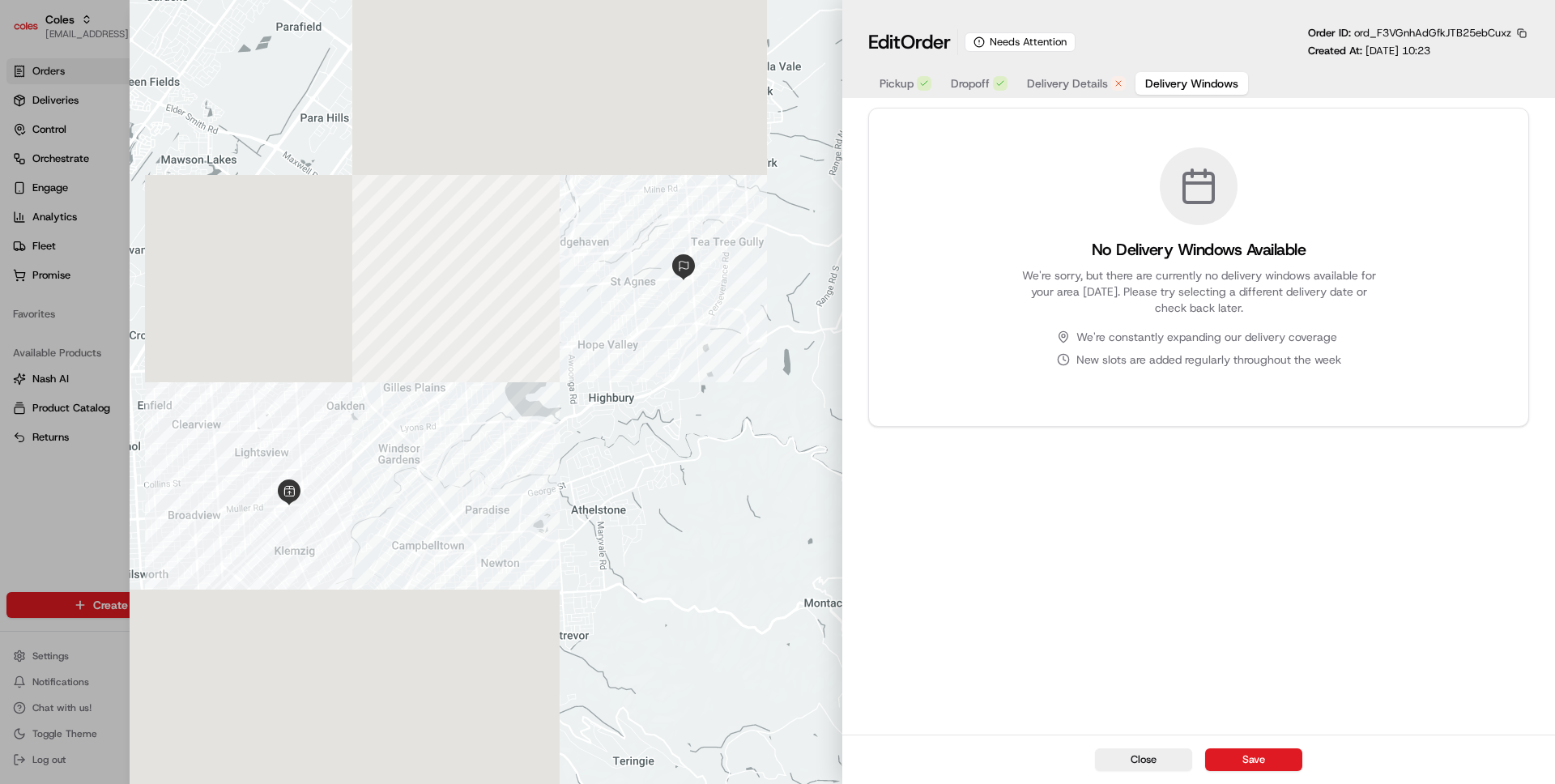
click at [1161, 76] on span "Delivery Windows" at bounding box center [1191, 84] width 93 height 17
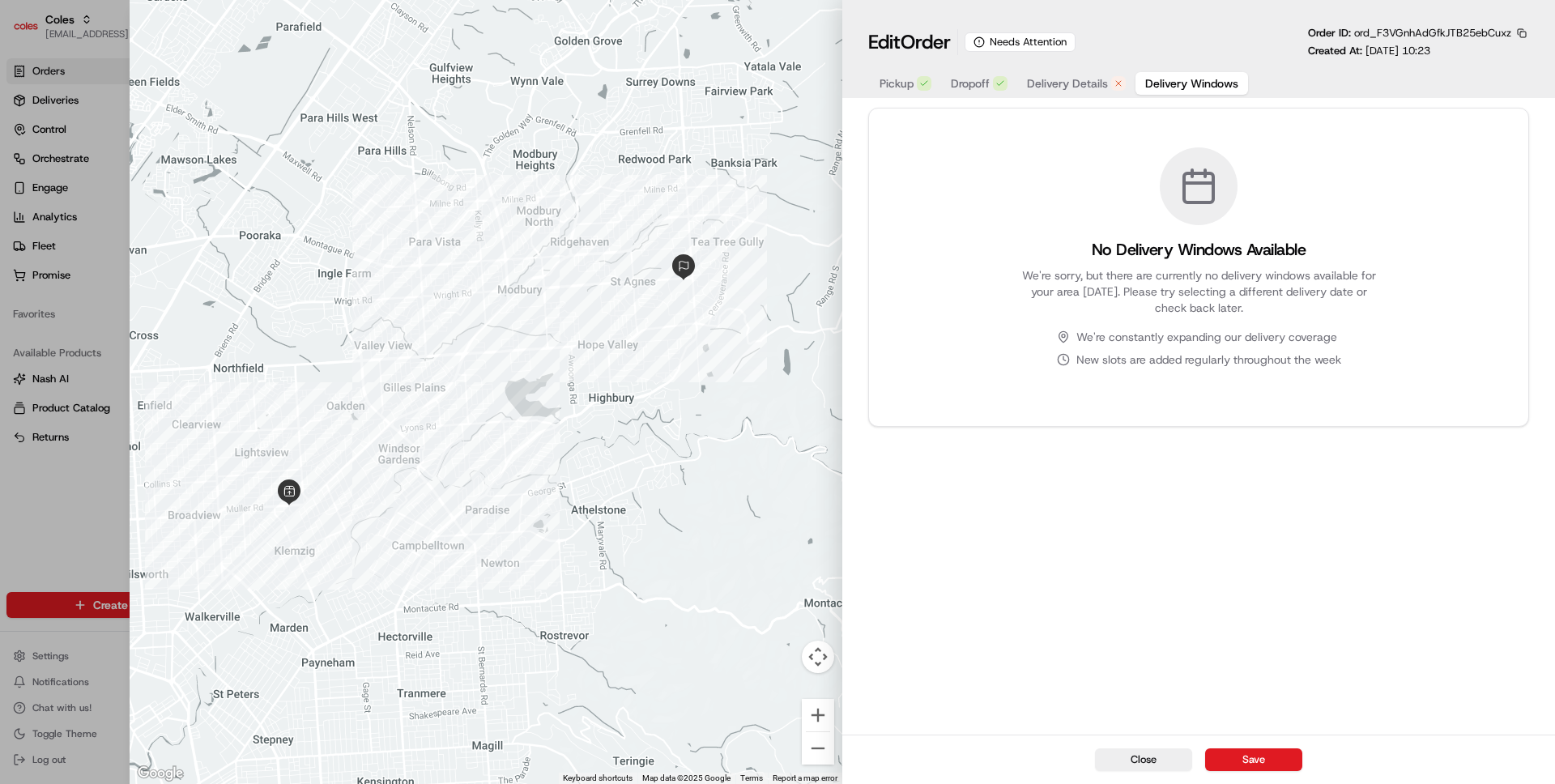
click at [1069, 75] on button "Delivery Details" at bounding box center [1076, 83] width 118 height 23
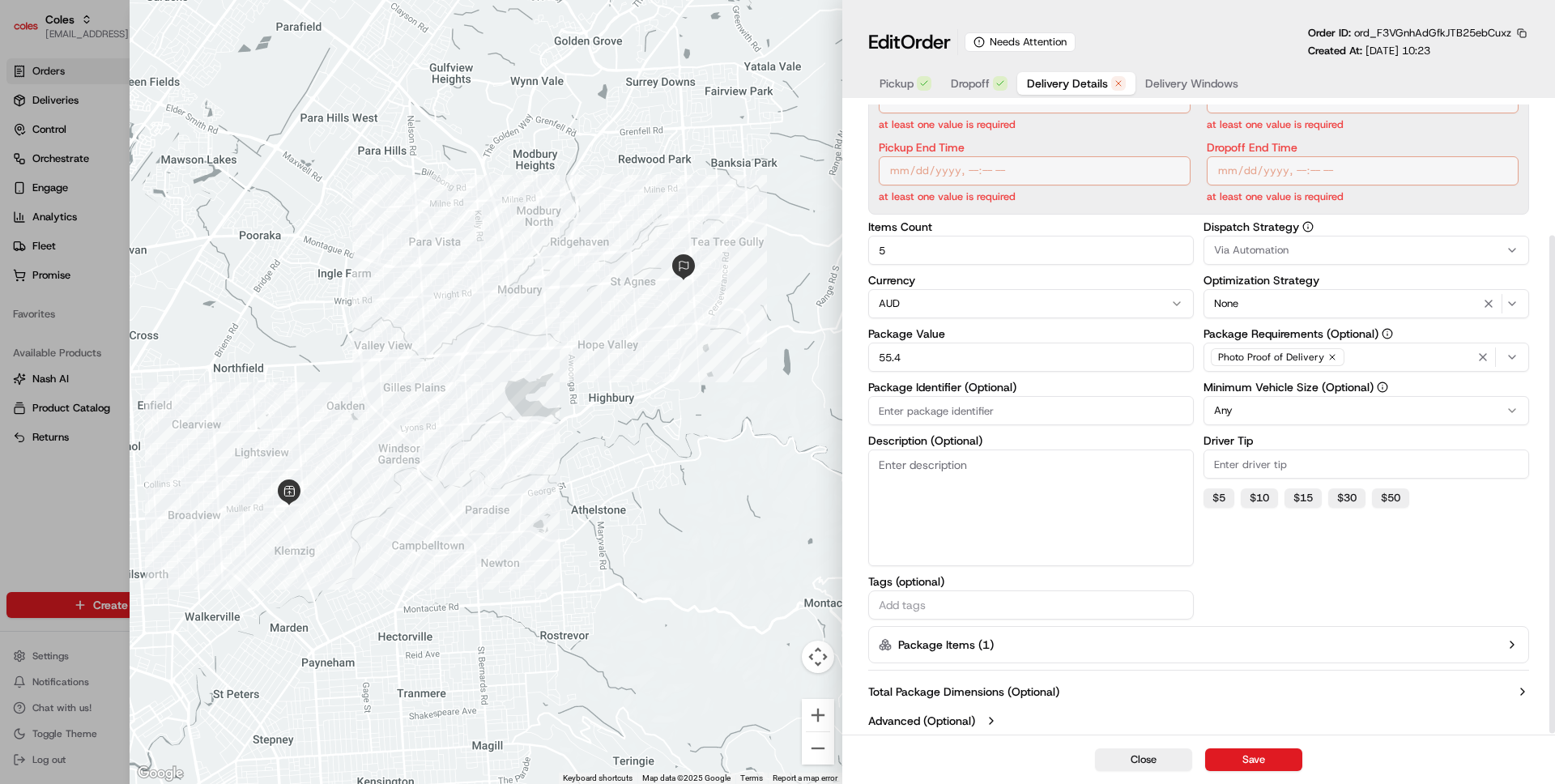
scroll to position [165, 0]
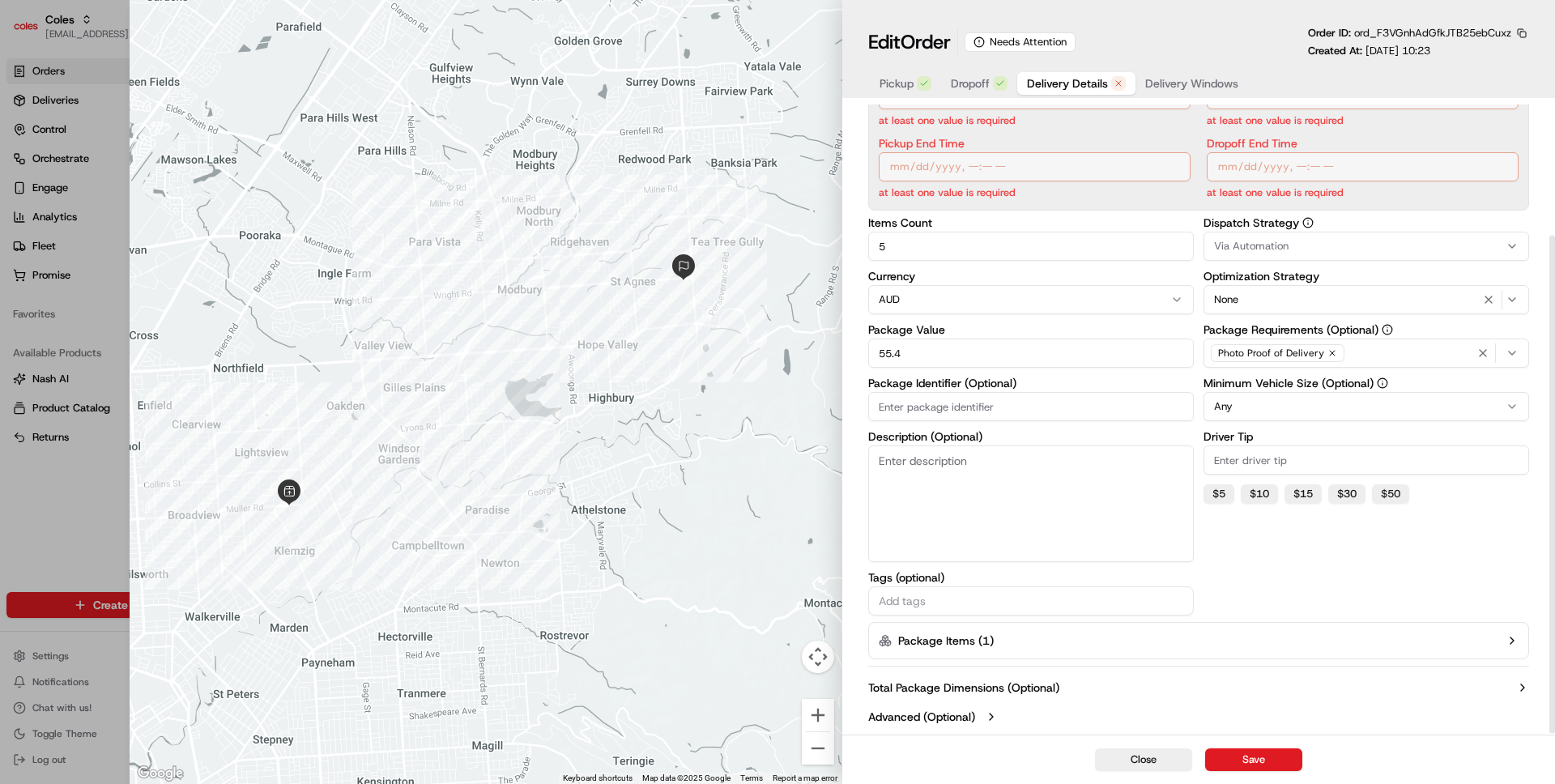
type input "1"
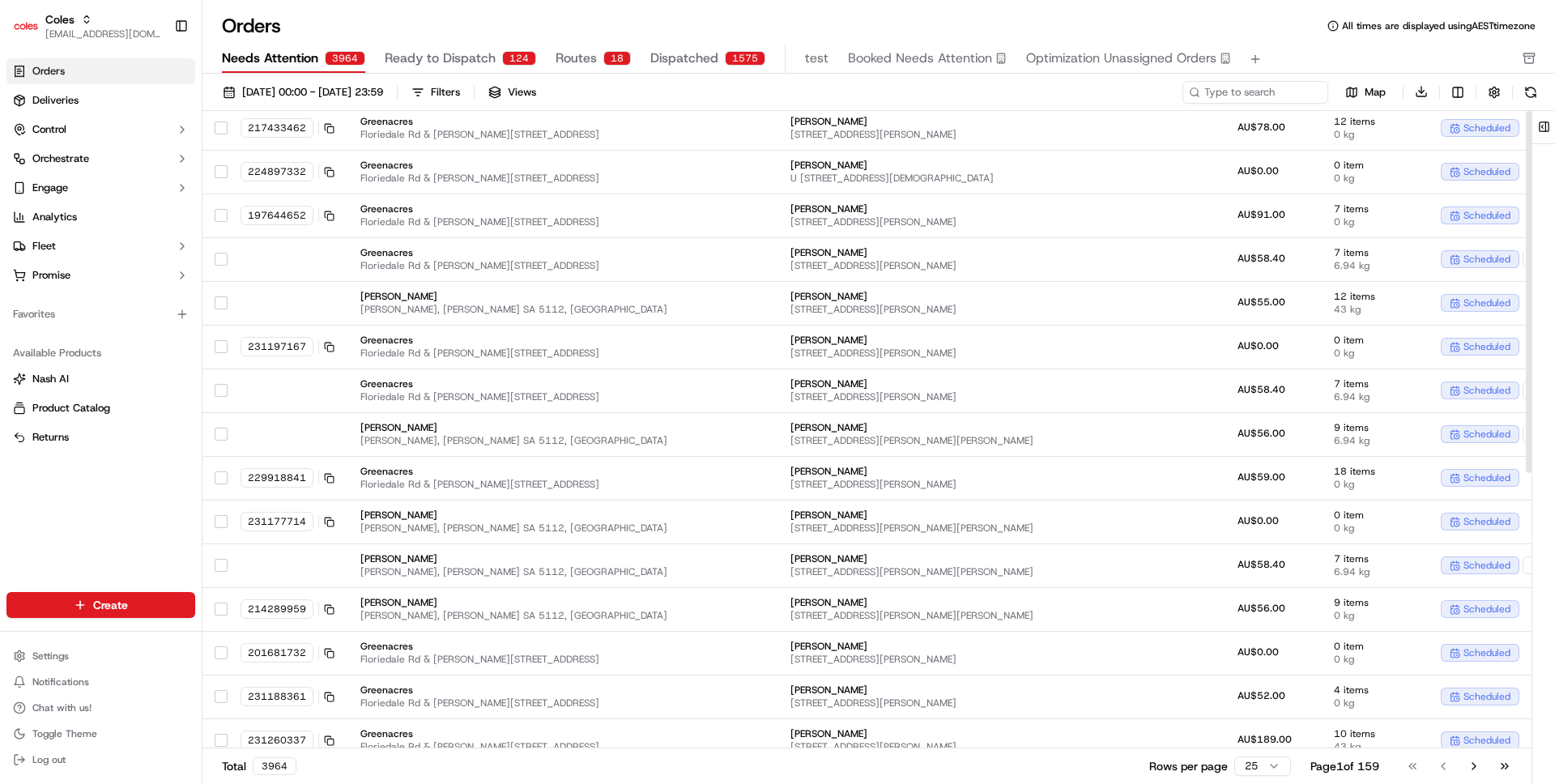
scroll to position [0, 1]
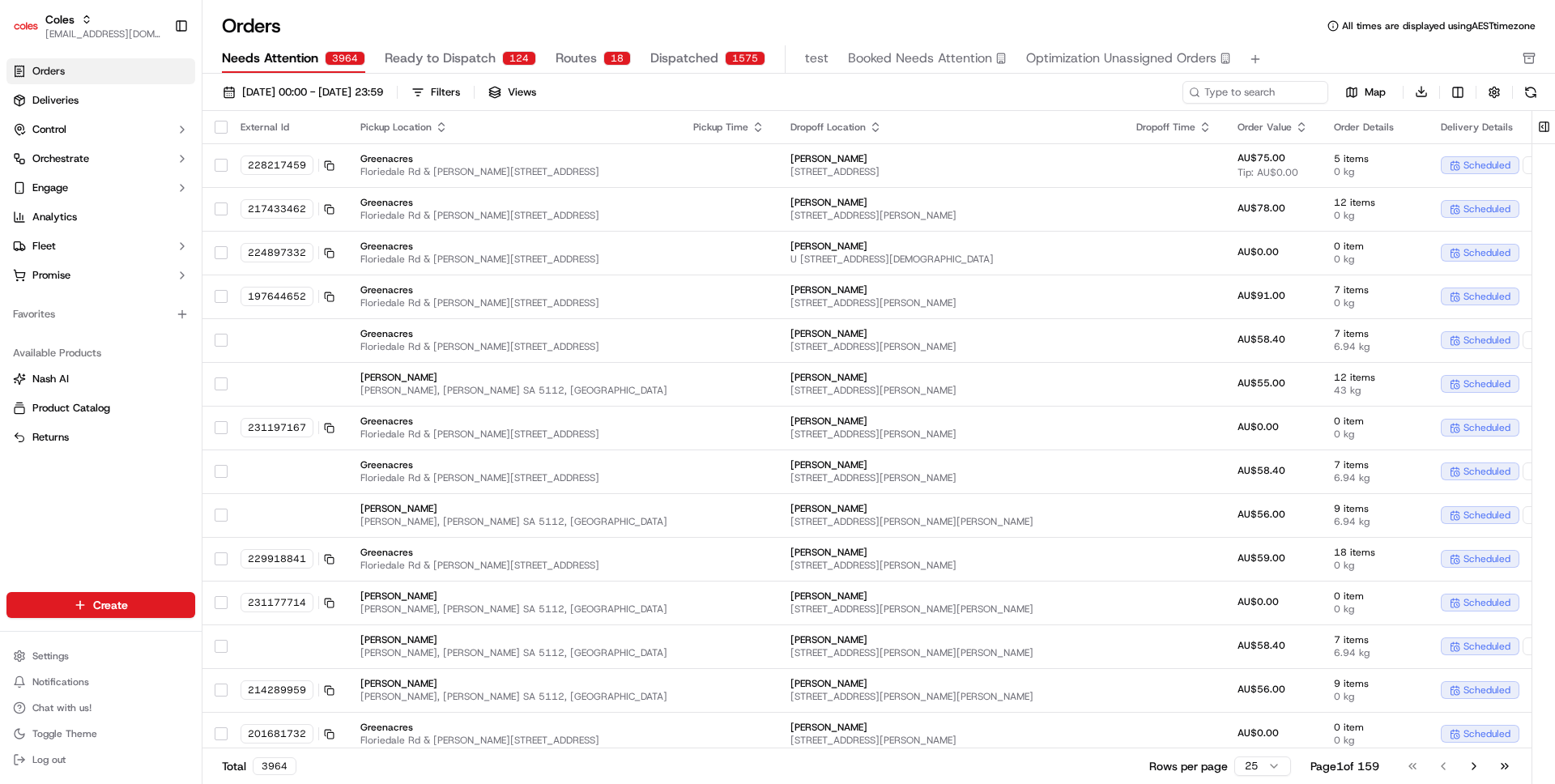
click at [466, 66] on span "Ready to Dispatch" at bounding box center [440, 58] width 111 height 19
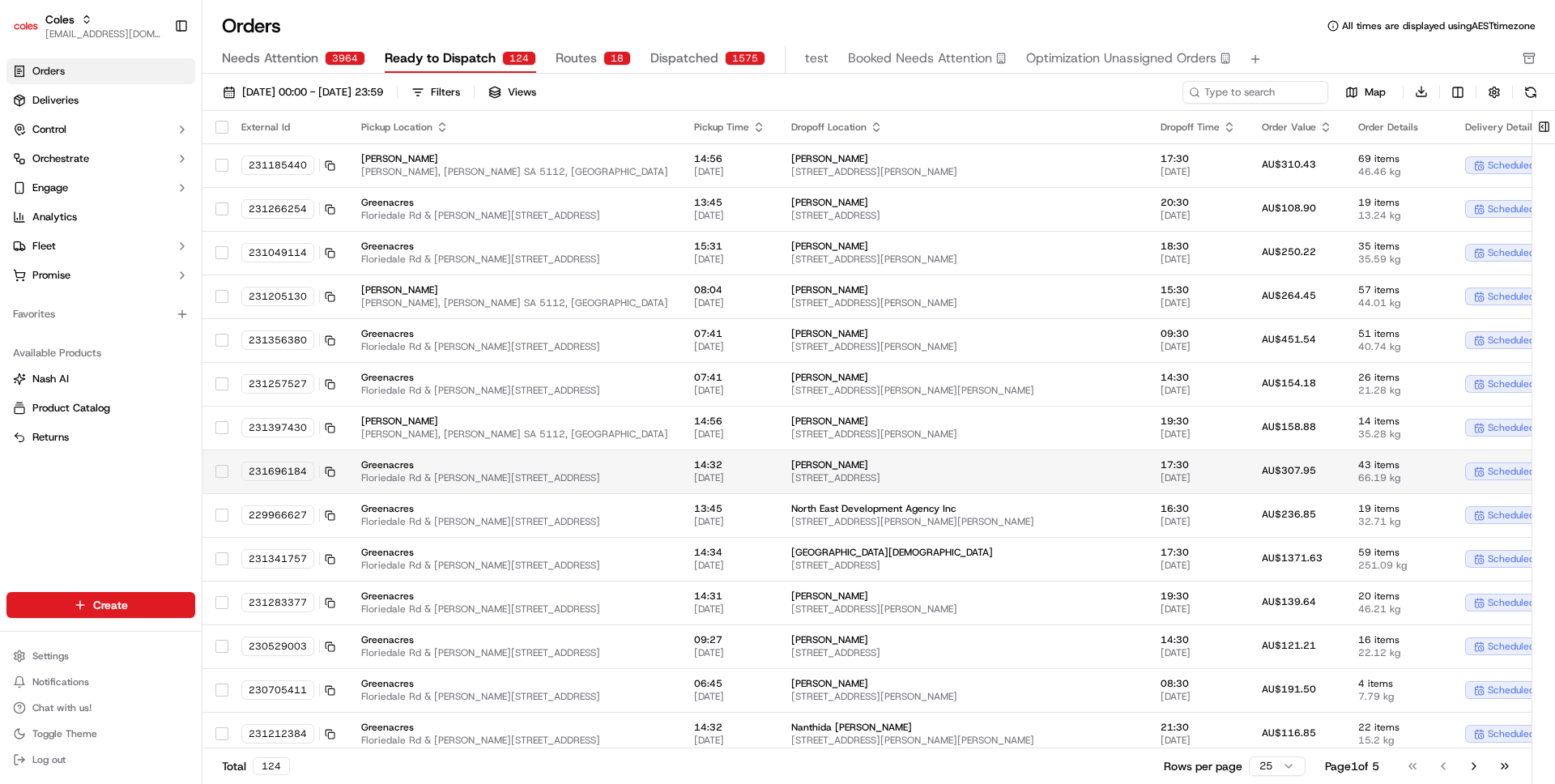
scroll to position [488, 0]
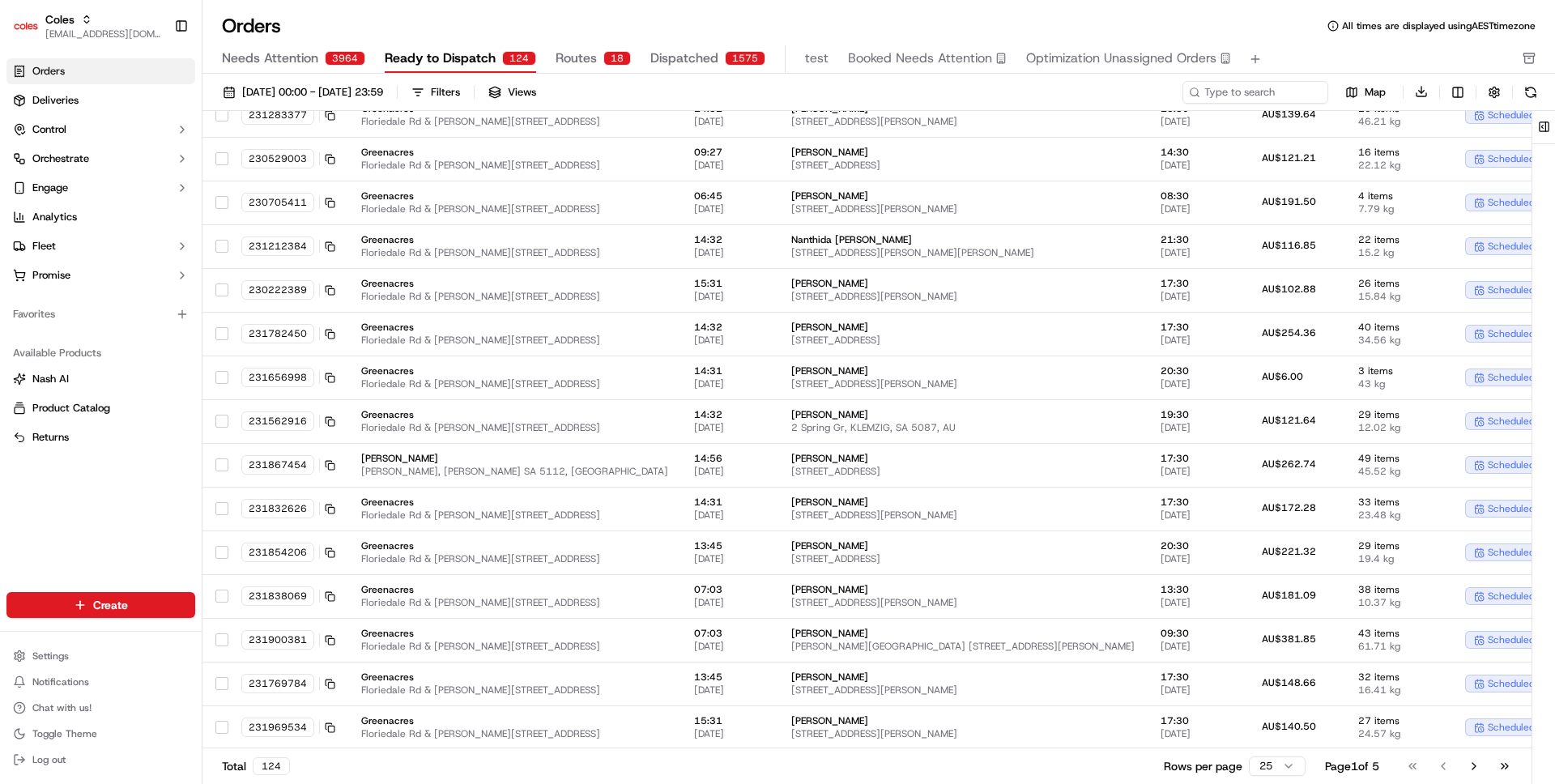
click at [282, 71] on button "Needs Attention 3964" at bounding box center [294, 59] width 144 height 28
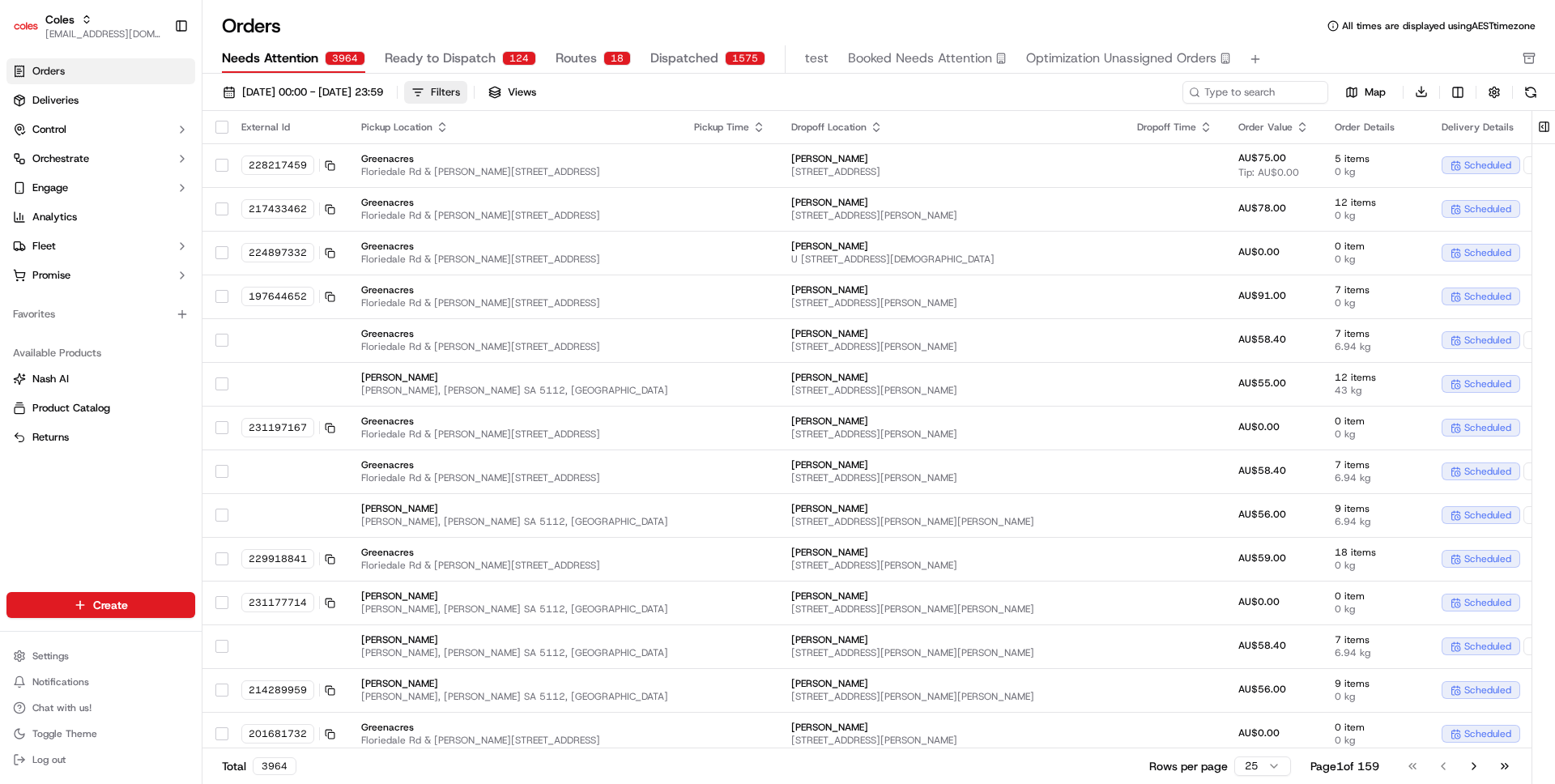
click at [468, 102] on button "Filters" at bounding box center [435, 92] width 64 height 23
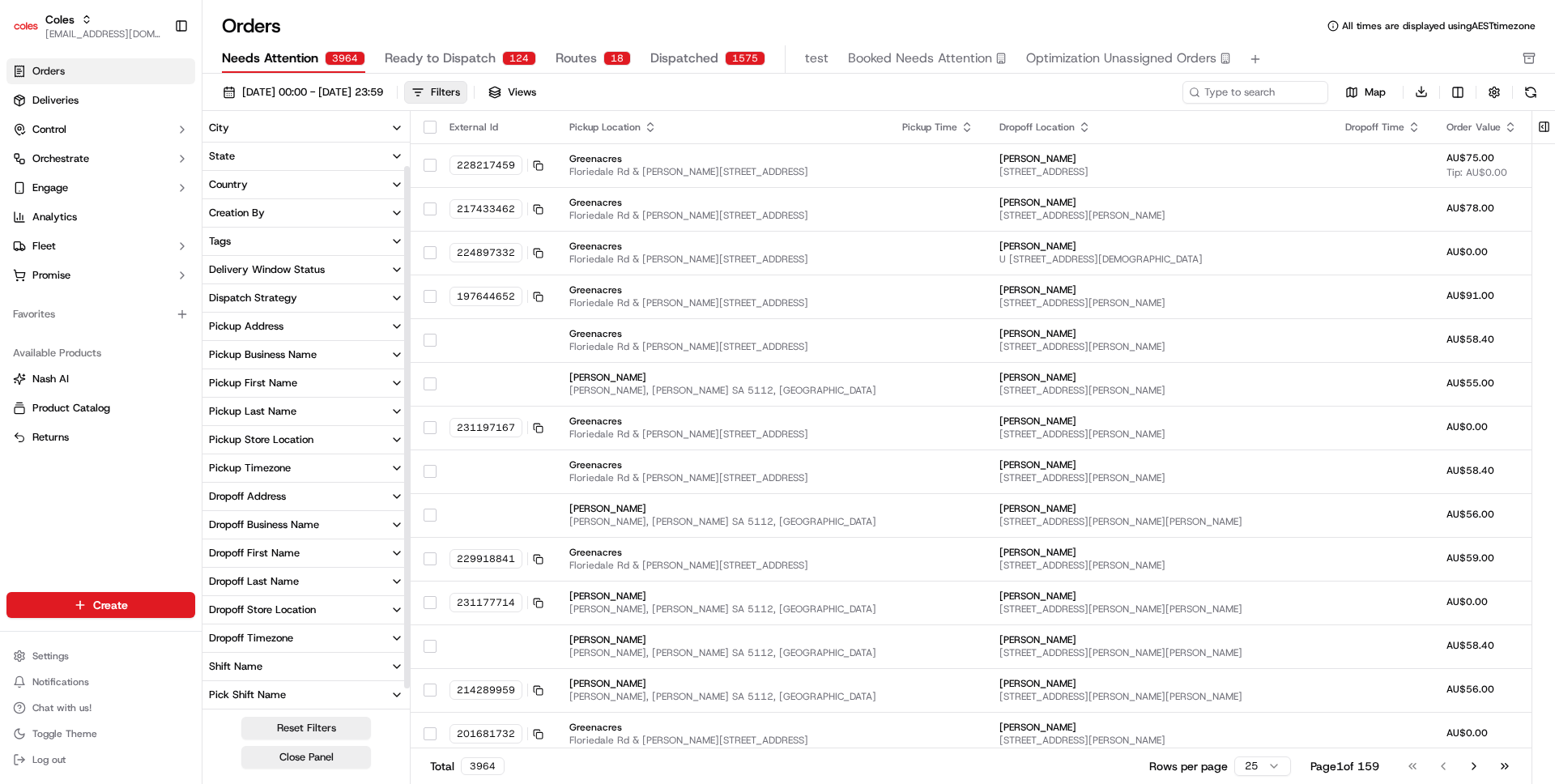
scroll to position [84, 0]
click at [533, 130] on div "228217459 228217459" at bounding box center [493, 140] width 77 height 24
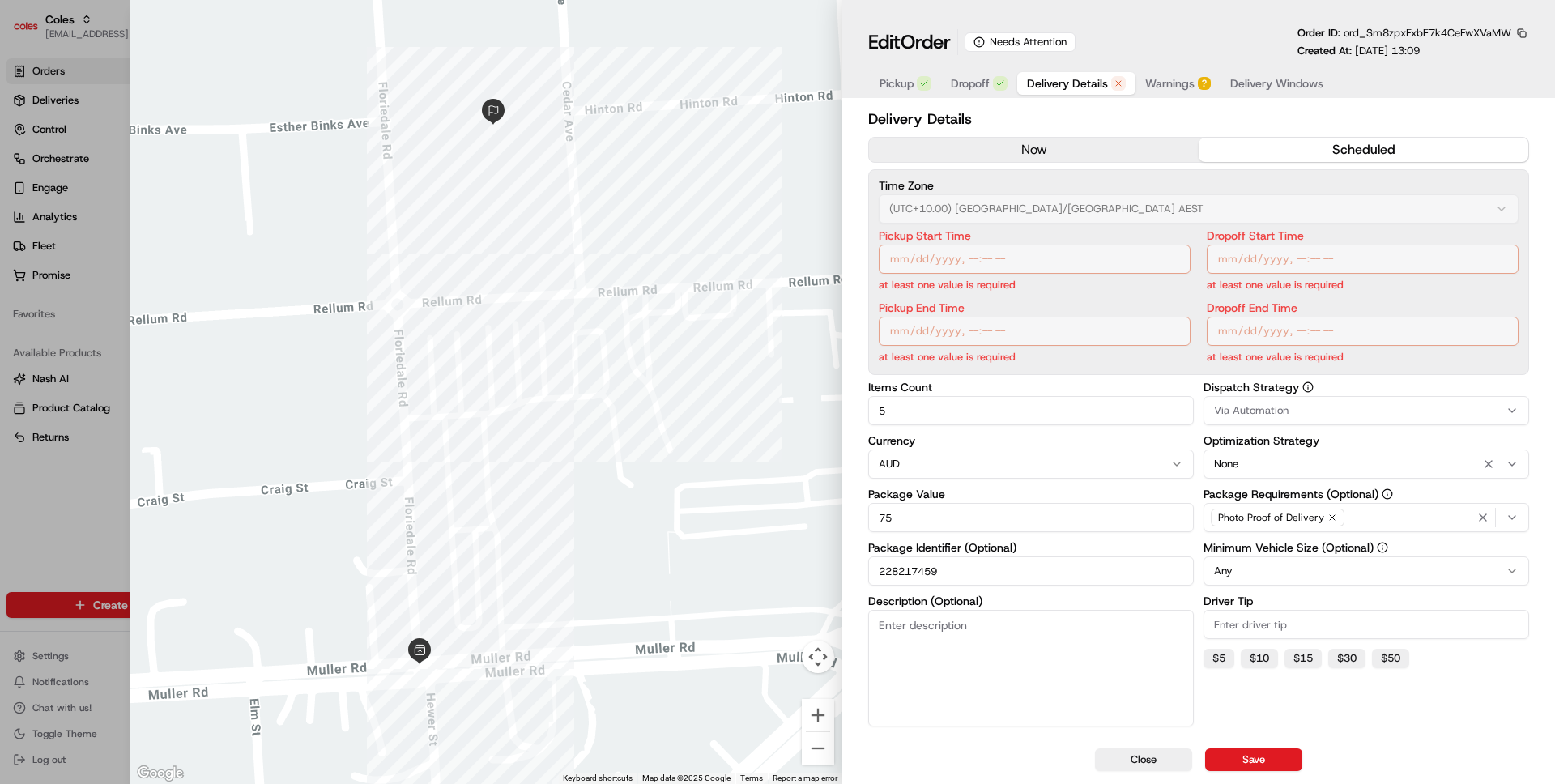
type input "1"
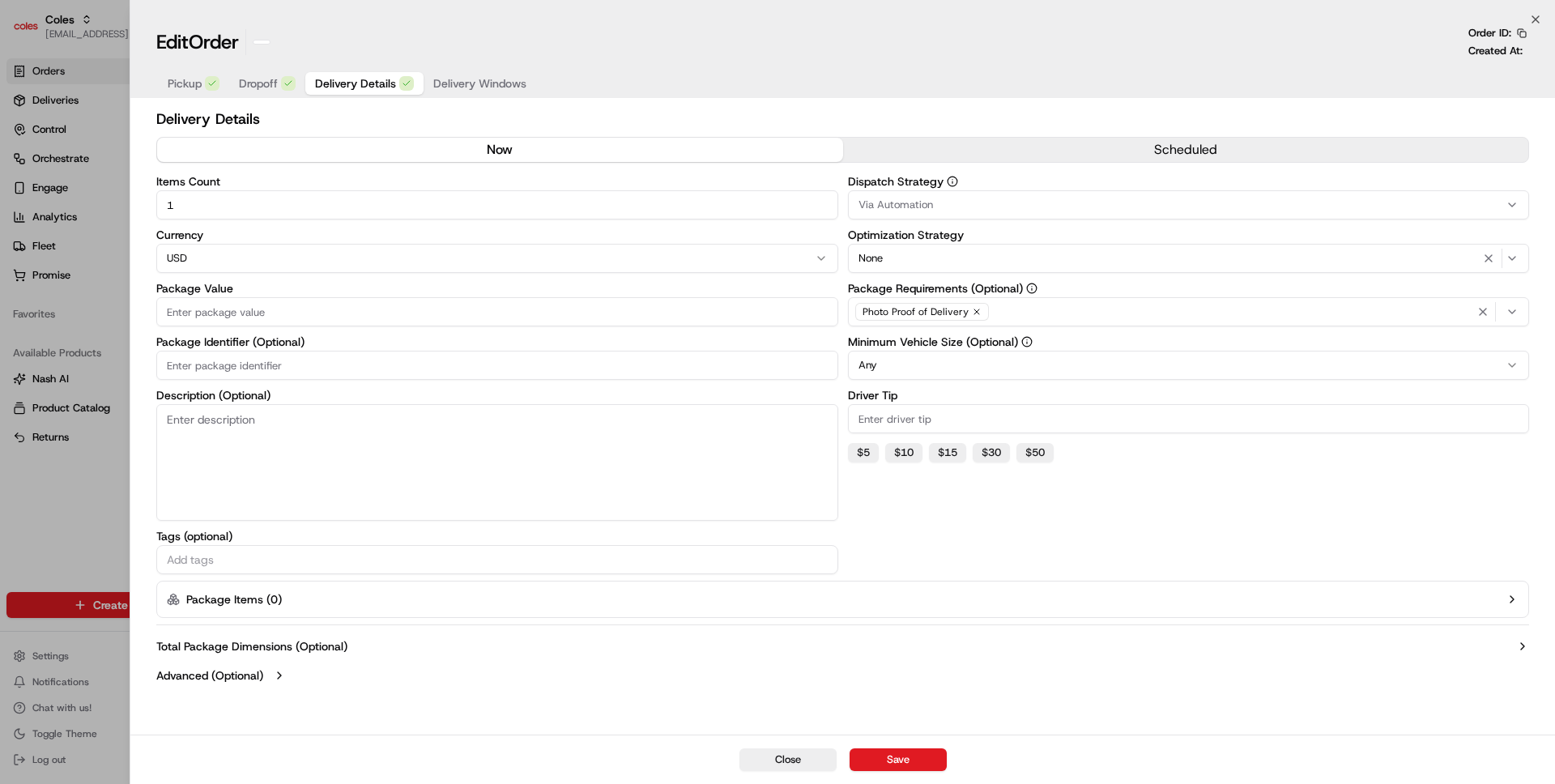
click at [88, 269] on div at bounding box center [777, 392] width 1555 height 784
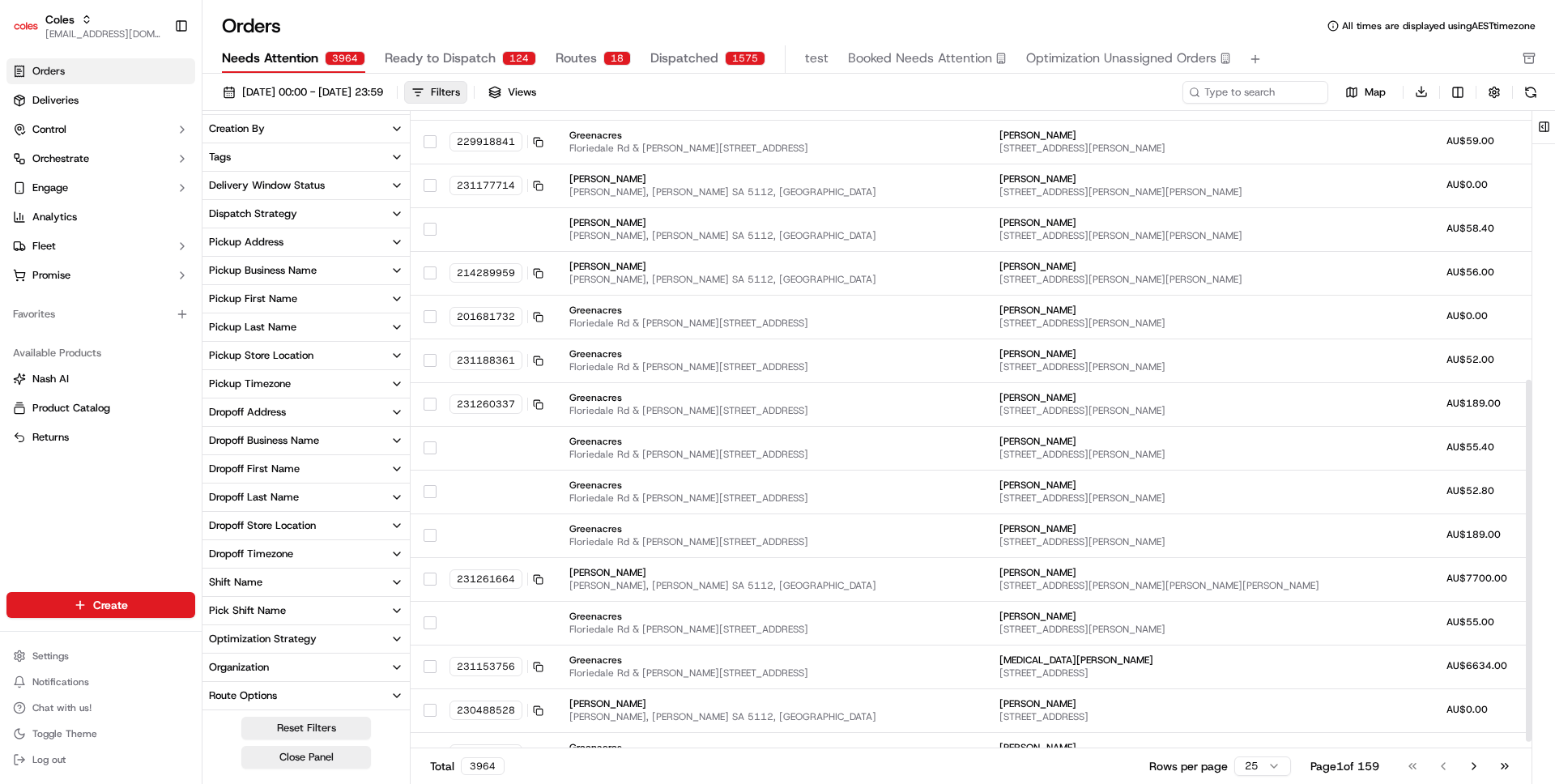
scroll to position [488, 0]
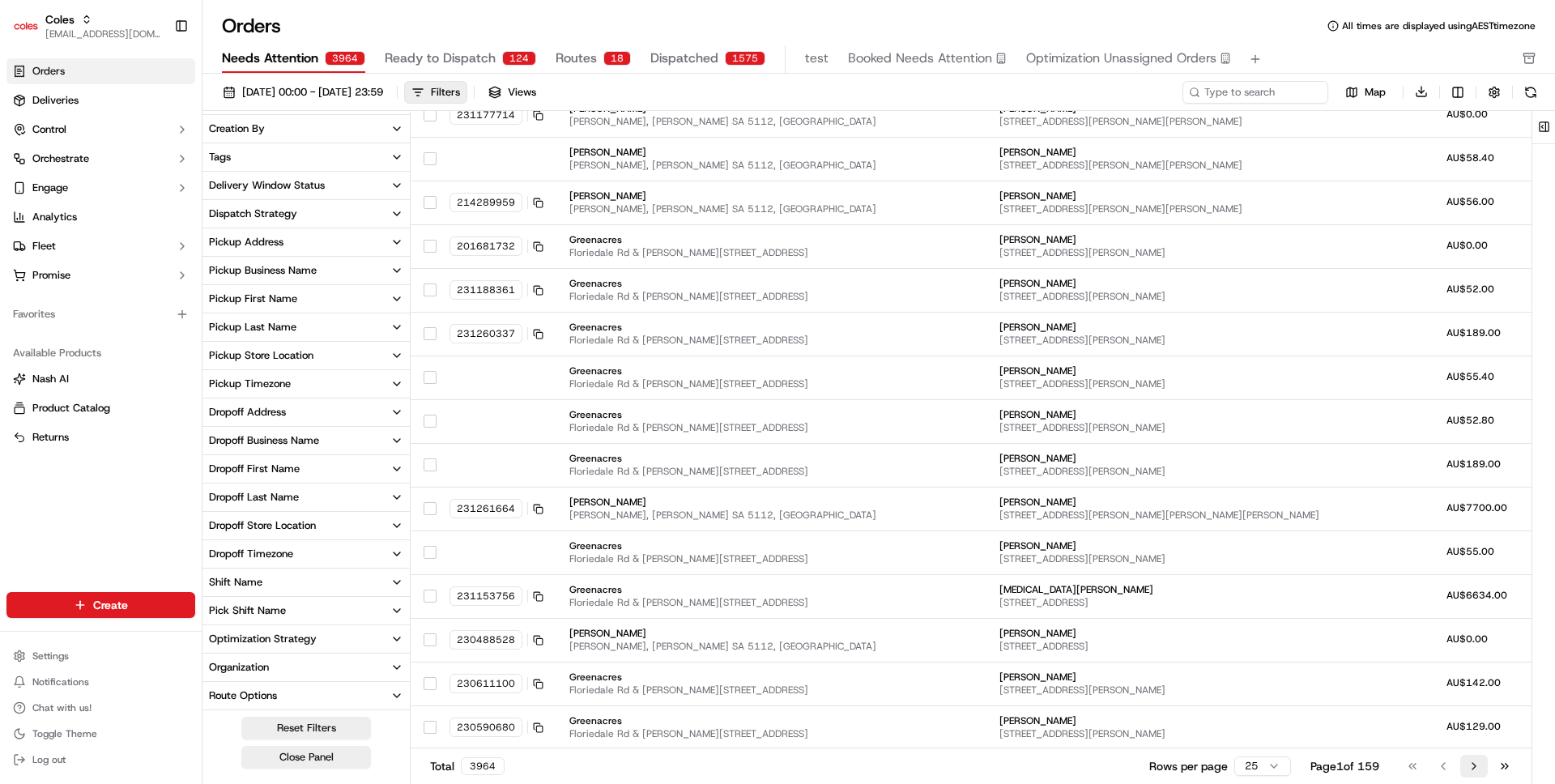
click at [1471, 760] on button "Go to next page" at bounding box center [1474, 766] width 28 height 23
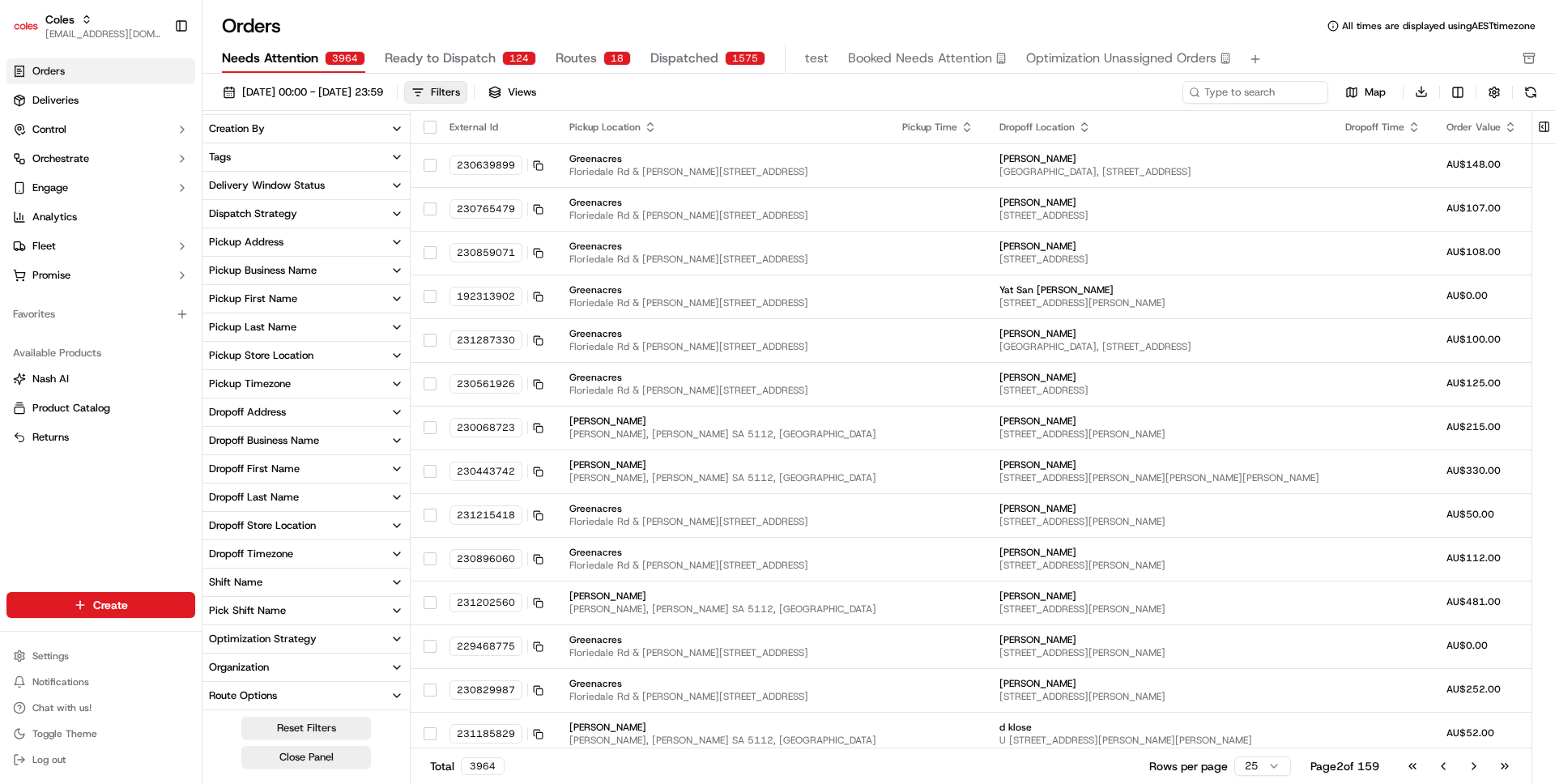
click at [1471, 760] on button "Go to next page" at bounding box center [1474, 766] width 28 height 23
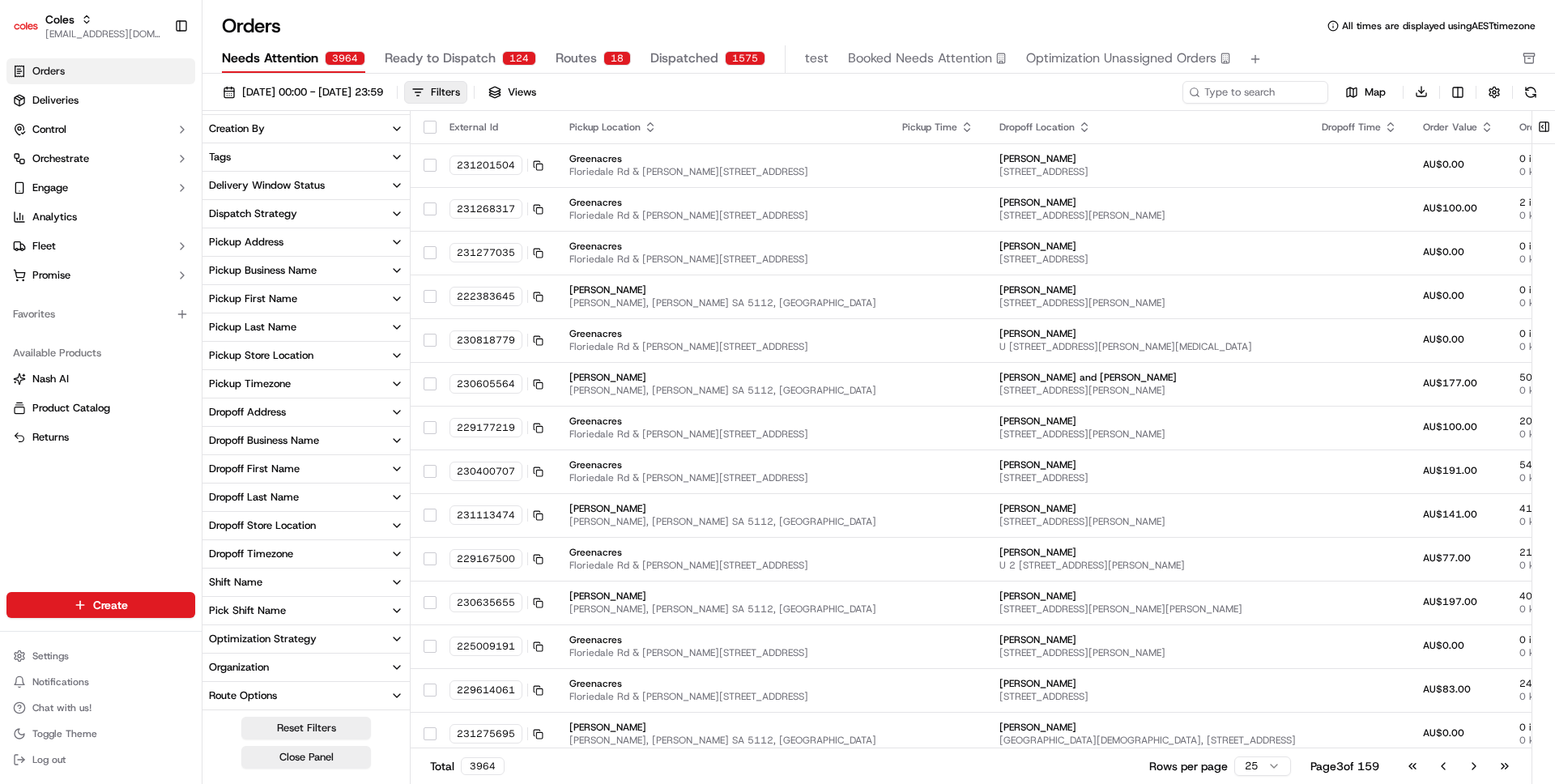
click at [1471, 760] on button "Go to next page" at bounding box center [1474, 766] width 28 height 23
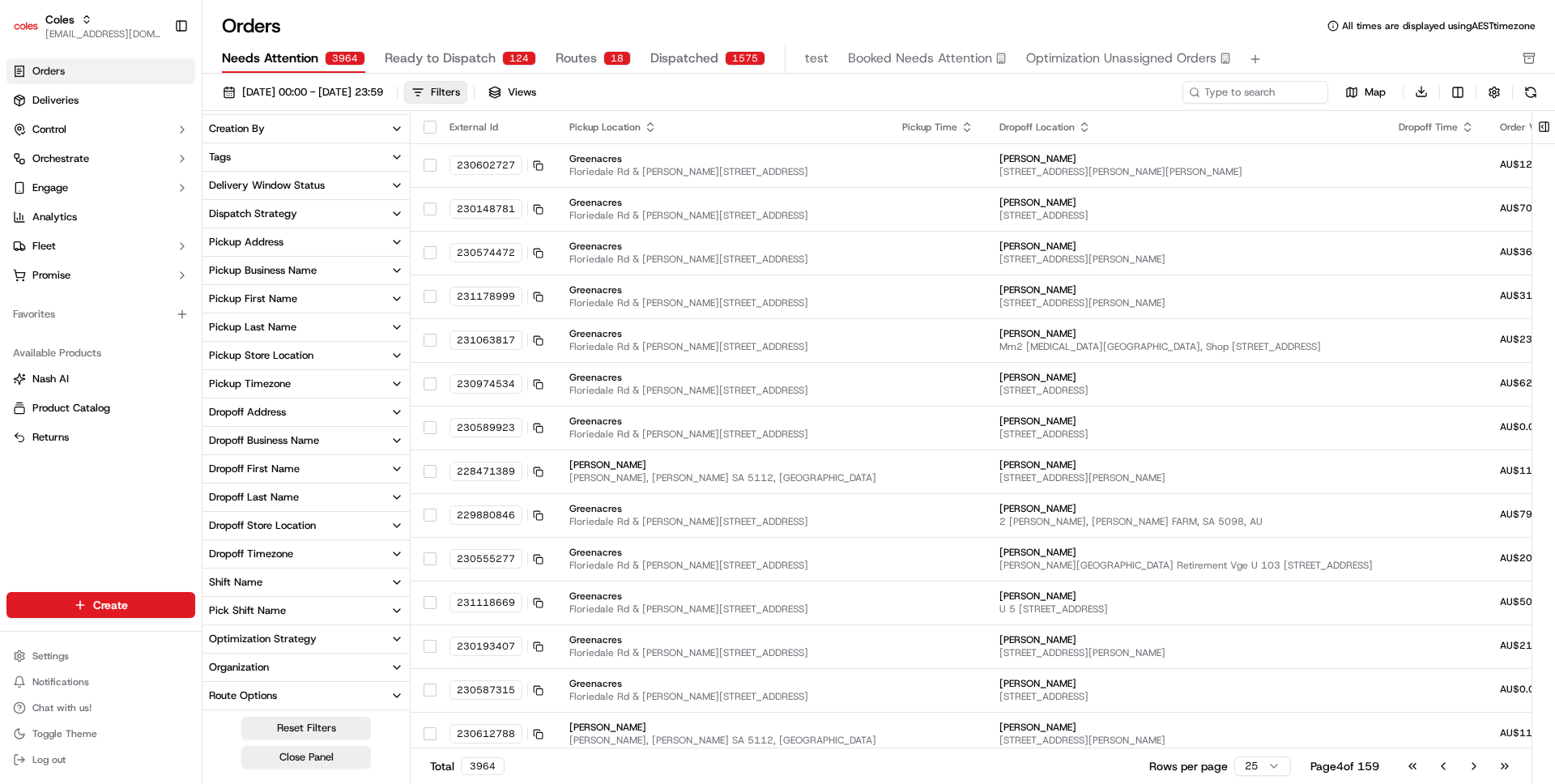
click at [1471, 760] on button "Go to next page" at bounding box center [1474, 766] width 28 height 23
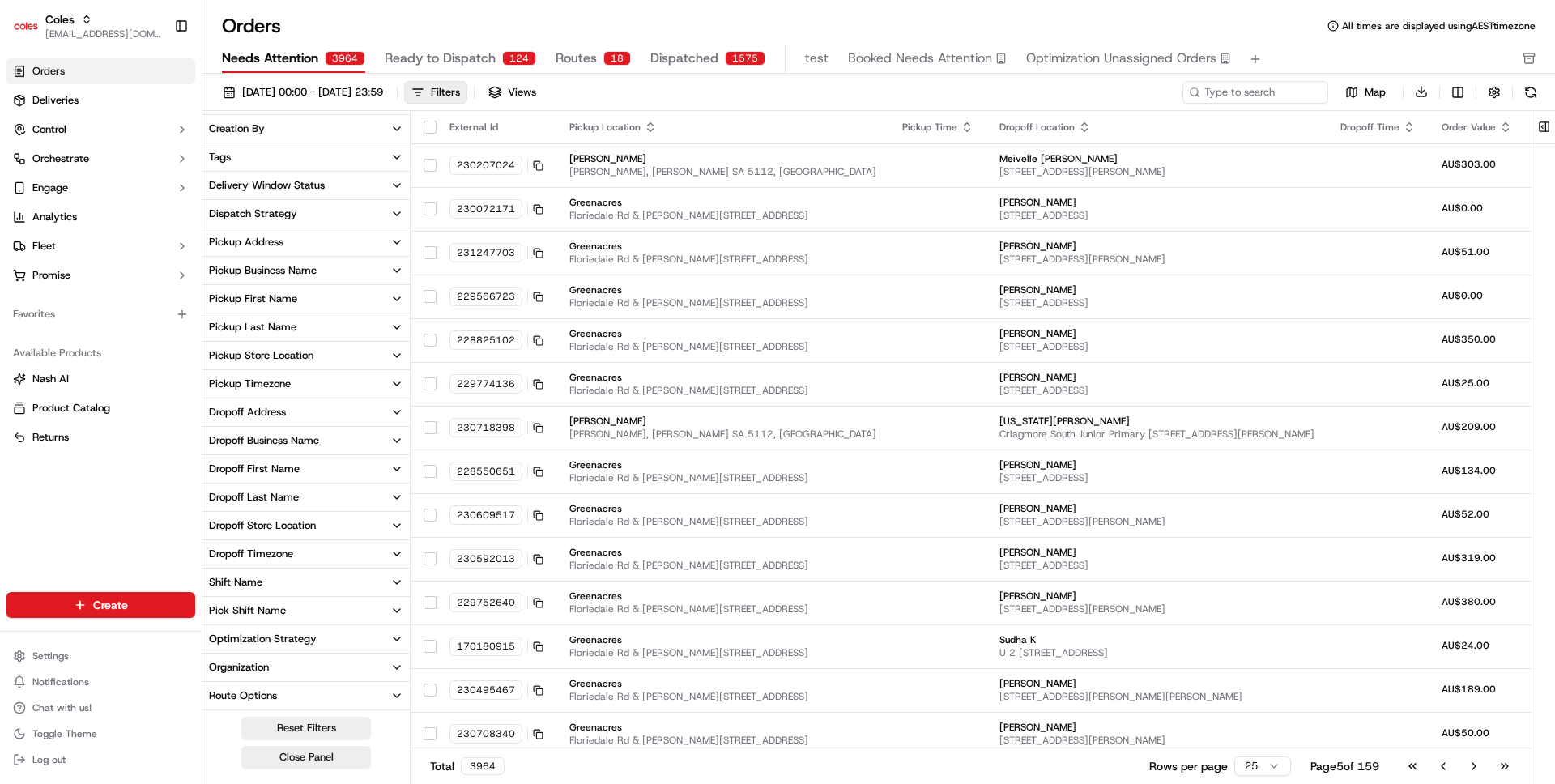
click at [1471, 760] on button "Go to next page" at bounding box center [1474, 766] width 28 height 23
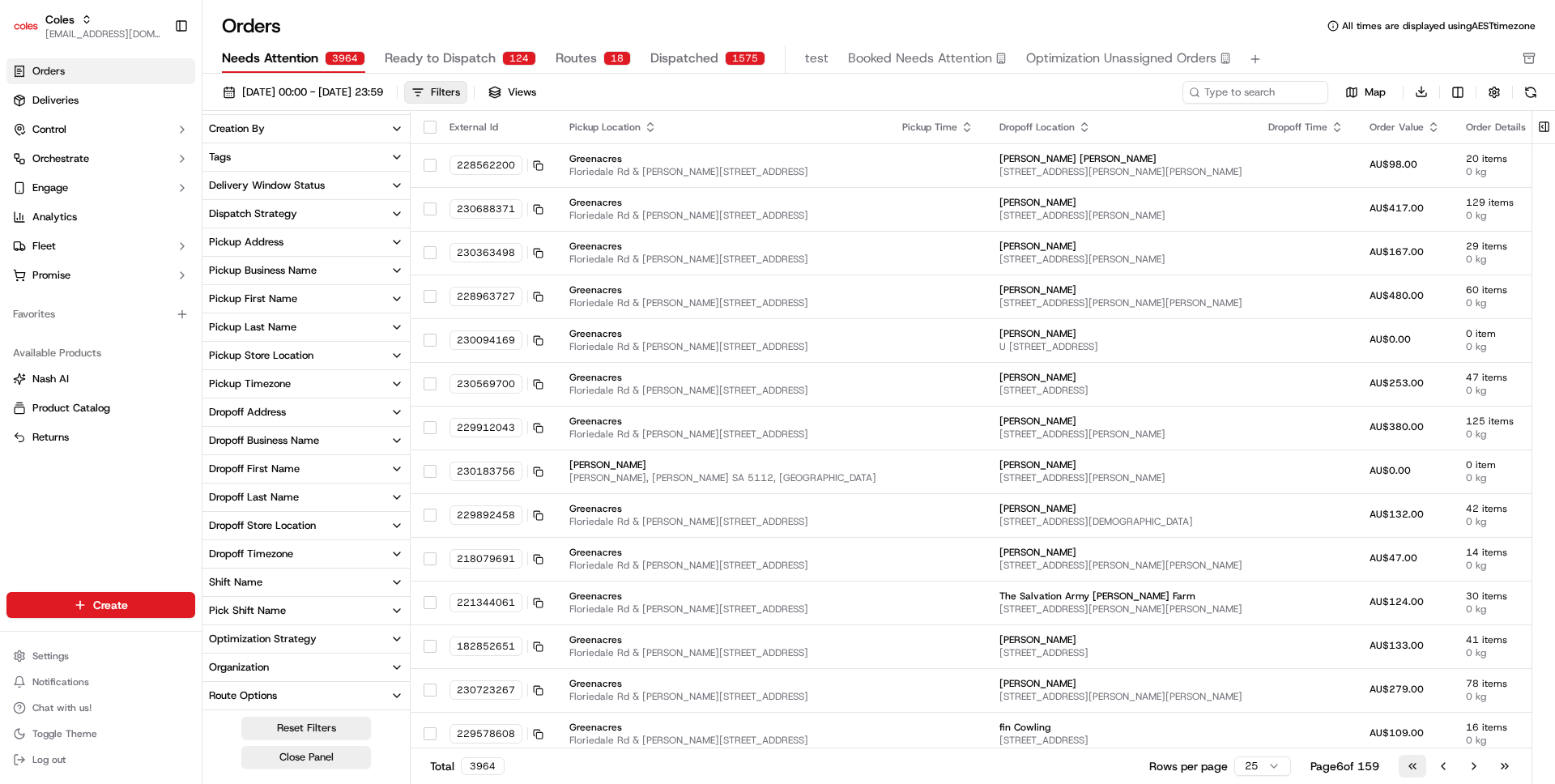
click at [1407, 767] on button "Go to first page" at bounding box center [1412, 766] width 28 height 23
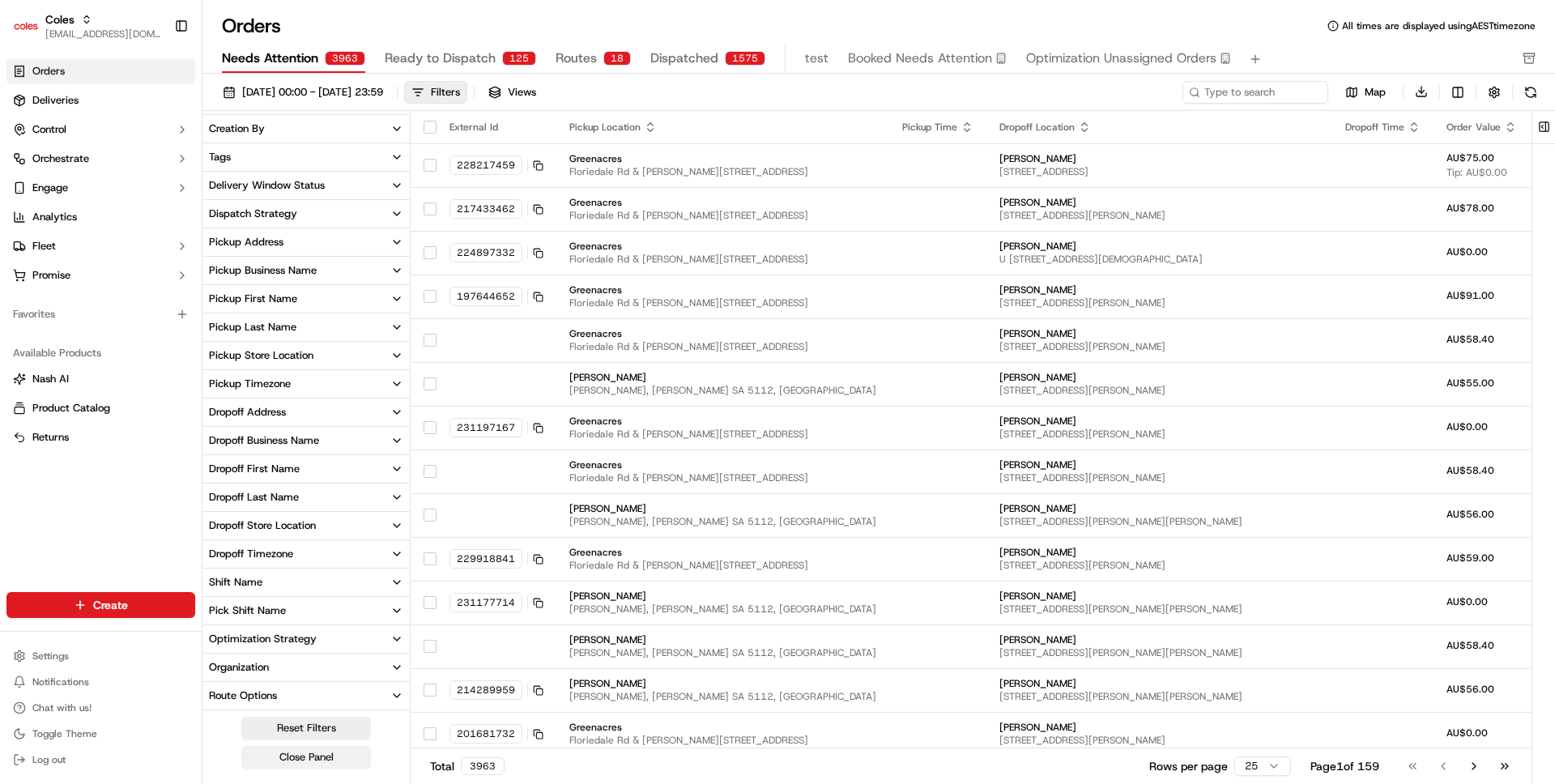
click at [334, 750] on button "Close Panel" at bounding box center [306, 756] width 130 height 23
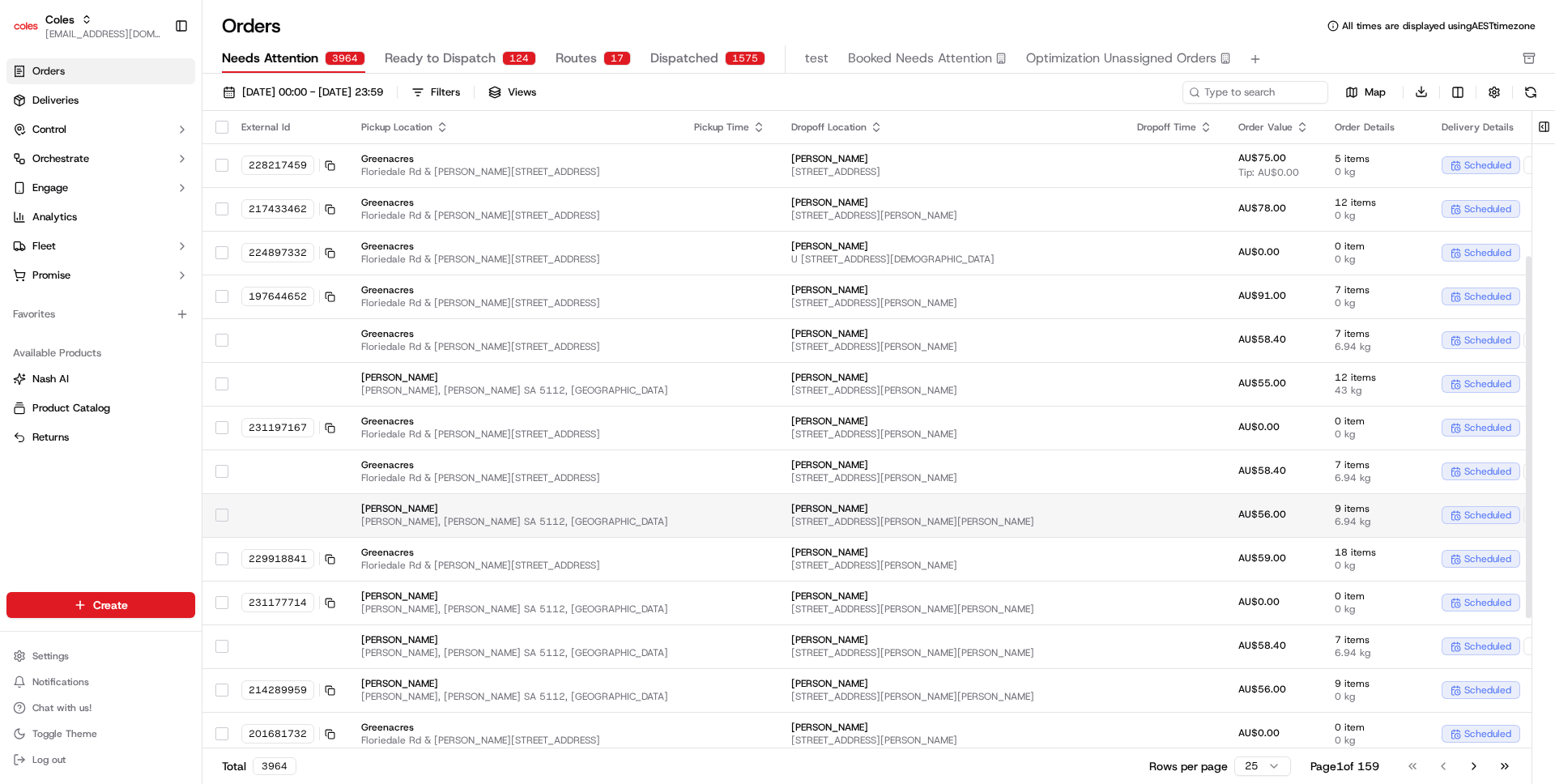
scroll to position [488, 0]
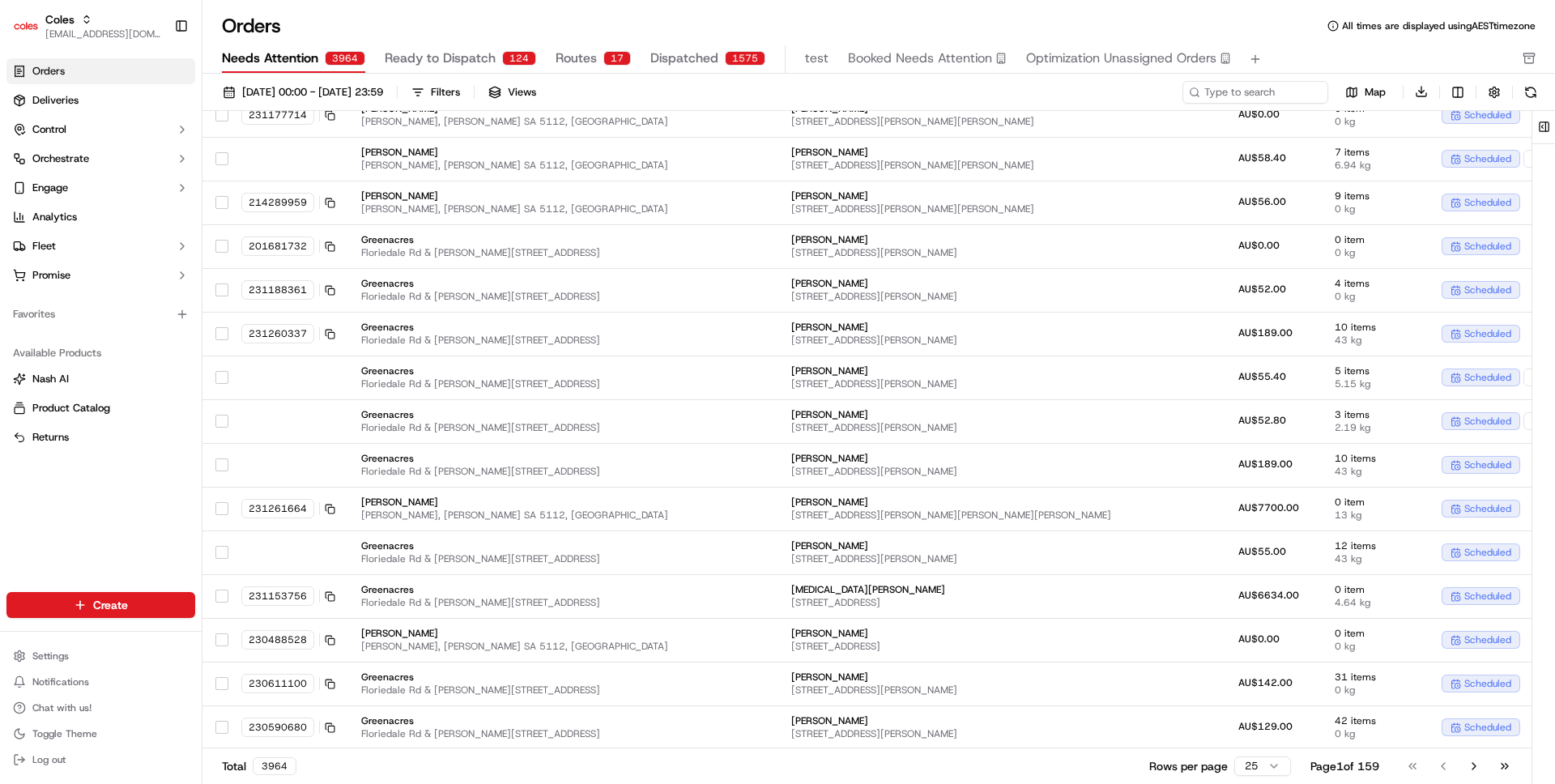
click at [1246, 766] on html "Coles ben@usenash.com Toggle Sidebar Orders Deliveries Control Orchestrate Enga…" at bounding box center [777, 392] width 1555 height 784
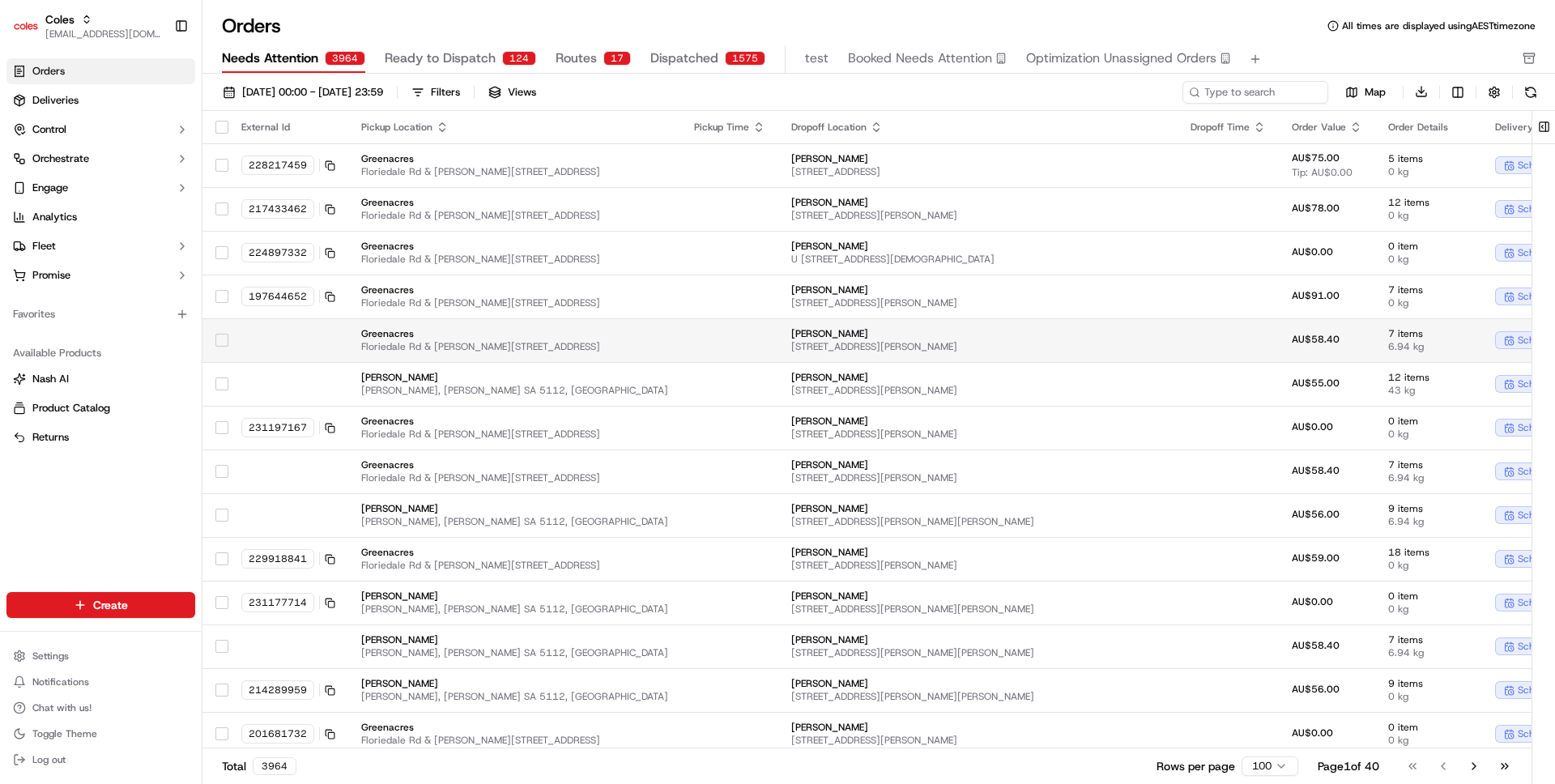
click at [337, 340] on td at bounding box center [288, 340] width 120 height 44
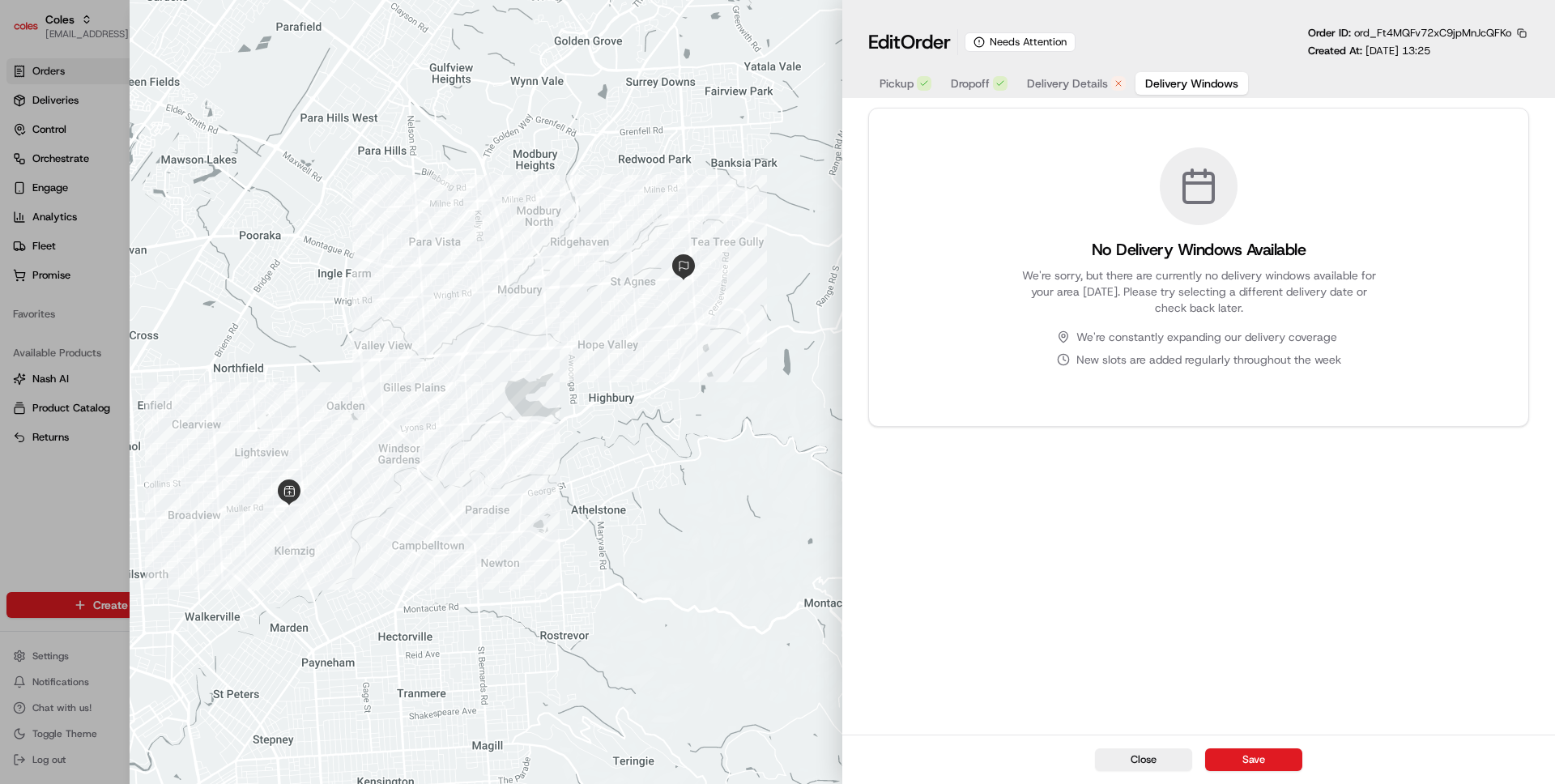
click at [1154, 84] on span "Delivery Windows" at bounding box center [1191, 84] width 93 height 17
click at [1539, 29] on div "Edit Order Needs Attention Order ID: ord_Ft4MQFv72xC9jpMnJcQFKo Created At: 09/…" at bounding box center [1199, 49] width 713 height 98
click at [1526, 31] on button "button" at bounding box center [1522, 33] width 15 height 15
click at [1478, 74] on button "Copy URL" at bounding box center [1477, 80] width 147 height 19
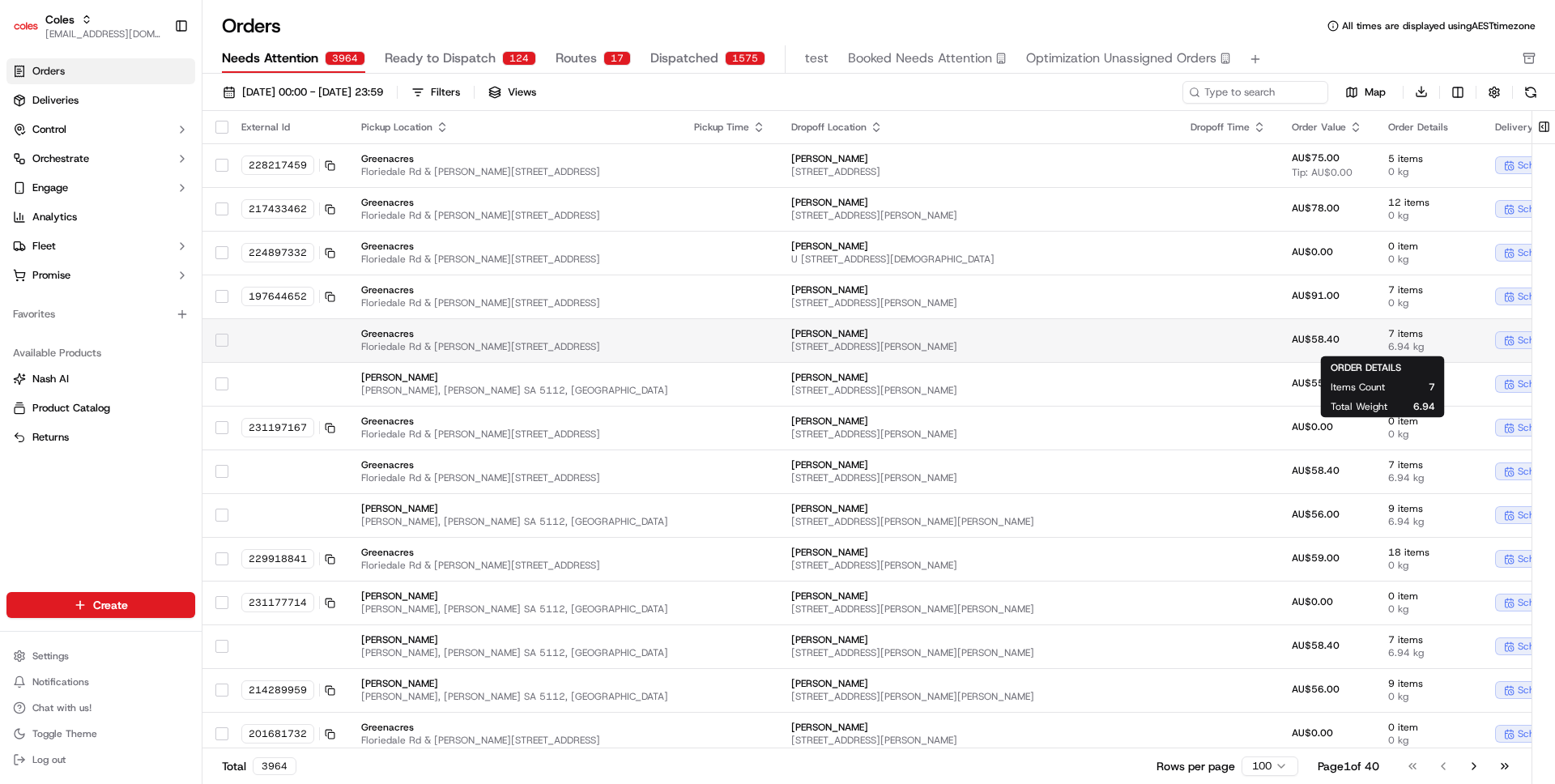
scroll to position [0, 185]
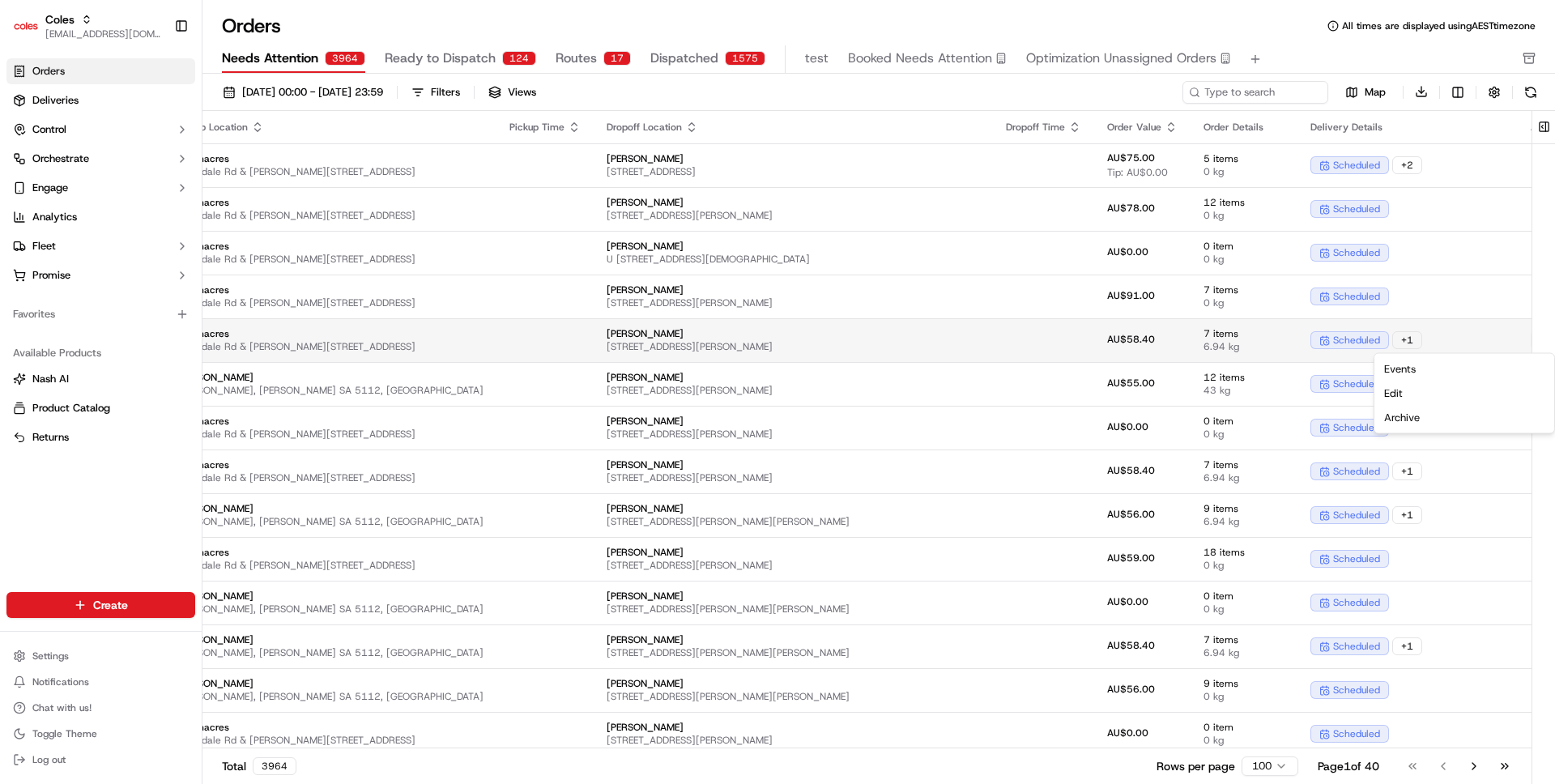
click at [1499, 342] on html "Coles ben@usenash.com Toggle Sidebar Orders Deliveries Control Orchestrate Enga…" at bounding box center [777, 392] width 1555 height 784
click at [1458, 370] on link "Events" at bounding box center [1464, 369] width 173 height 24
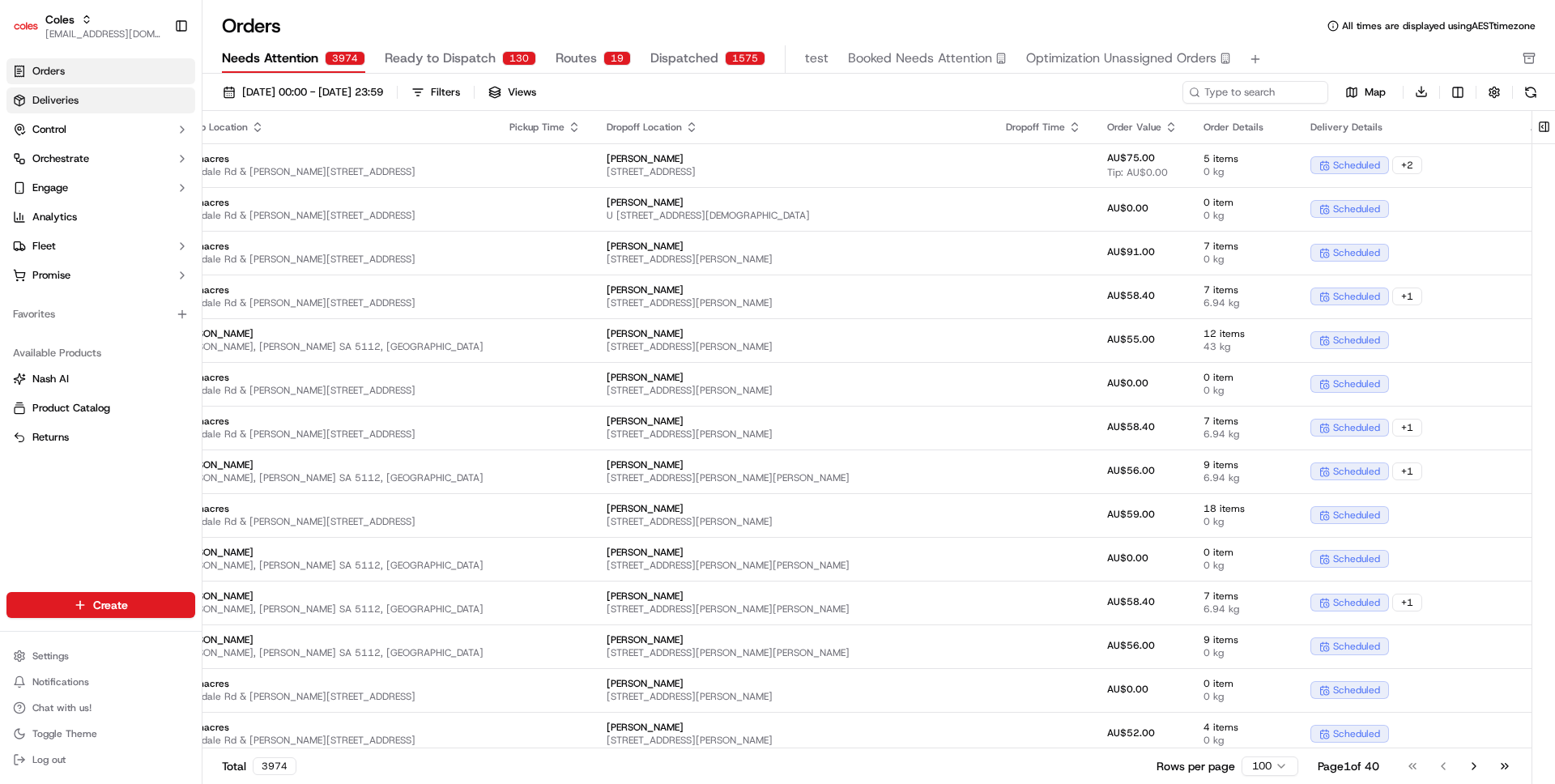
click at [82, 96] on link "Deliveries" at bounding box center [100, 100] width 189 height 26
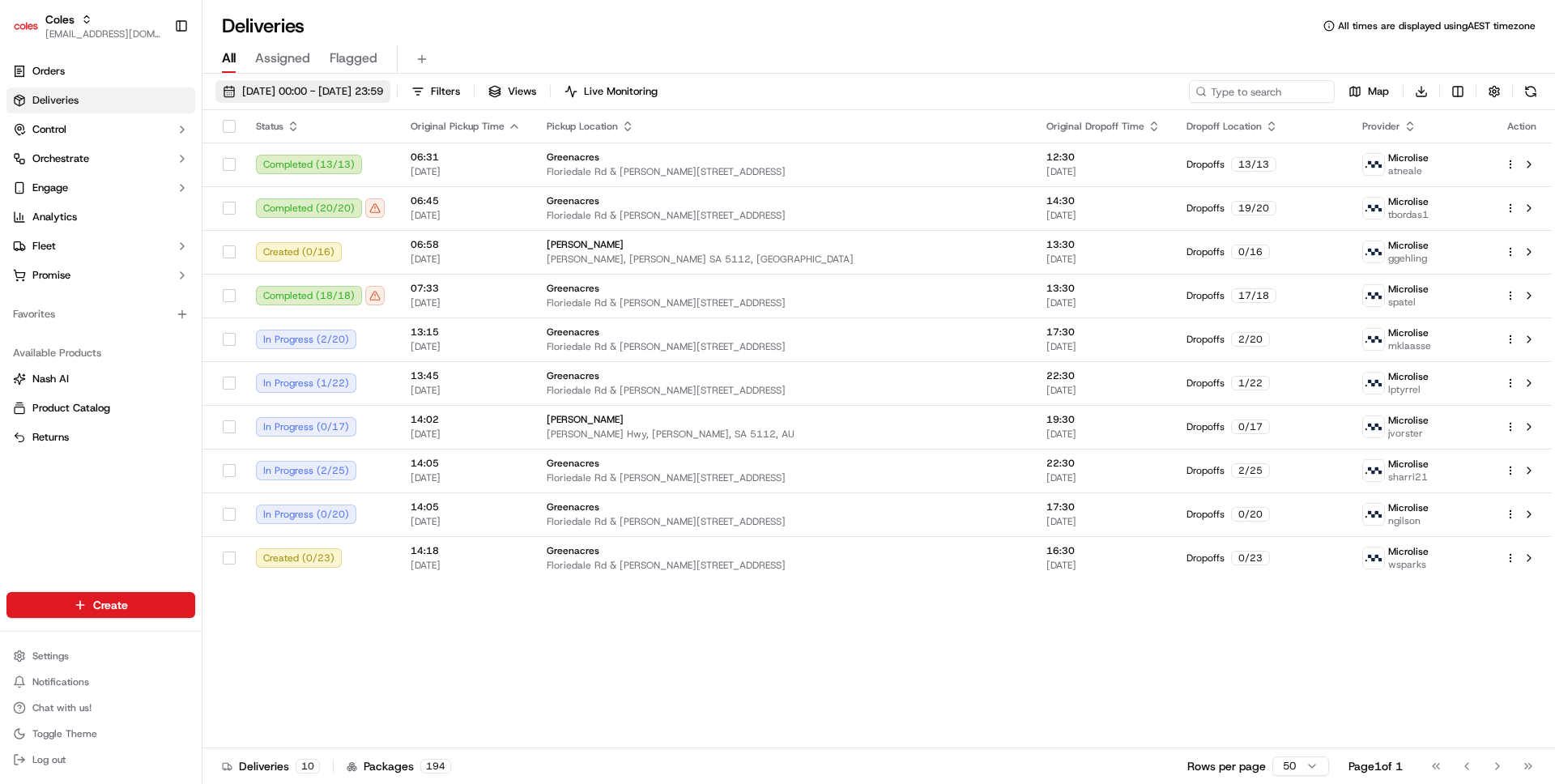
click at [353, 99] on button "16/09/2025 00:00 - 16/09/2025 23:59" at bounding box center [303, 91] width 175 height 23
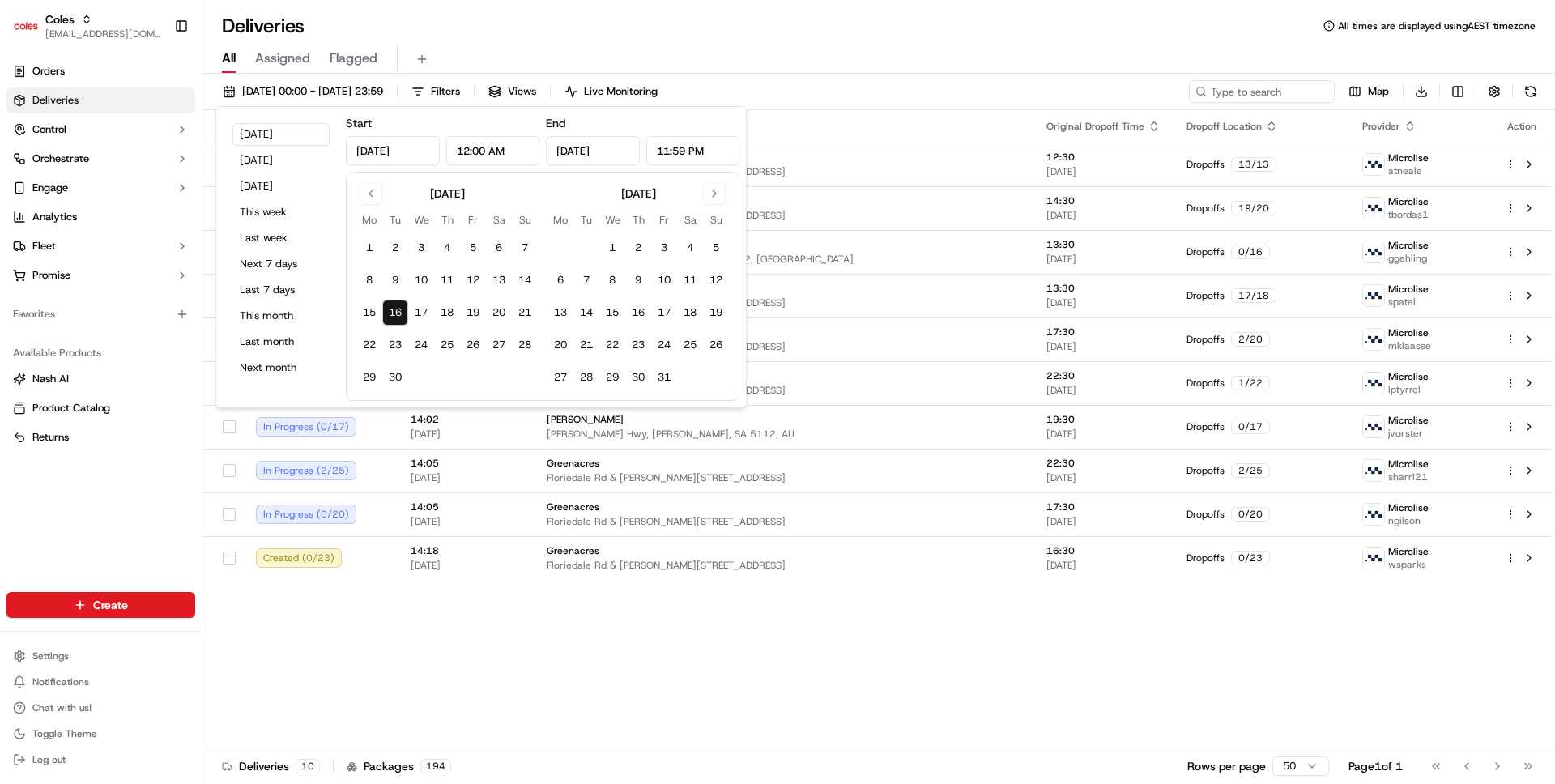
click at [409, 299] on tbody "1 2 3 4 5 6 7 8 9 10 11 12 13 14 15 16 17 18 19 20 21 22 23 24 25 26 27 28 29 30" at bounding box center [447, 309] width 181 height 162
click at [421, 312] on button "17" at bounding box center [421, 312] width 26 height 26
type input "Sep 17, 2025"
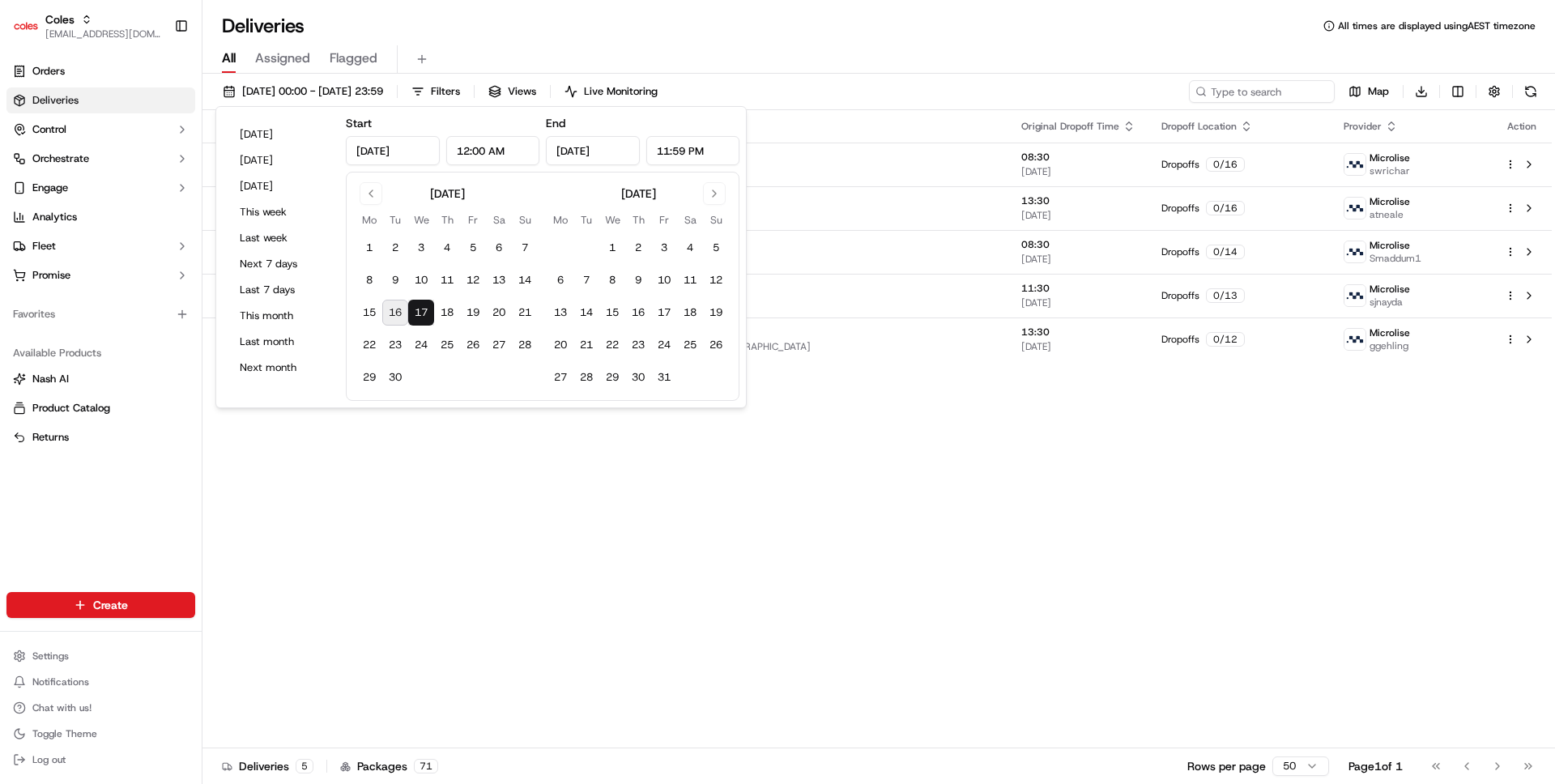
click at [884, 57] on div "All Assigned Flagged" at bounding box center [878, 59] width 1352 height 29
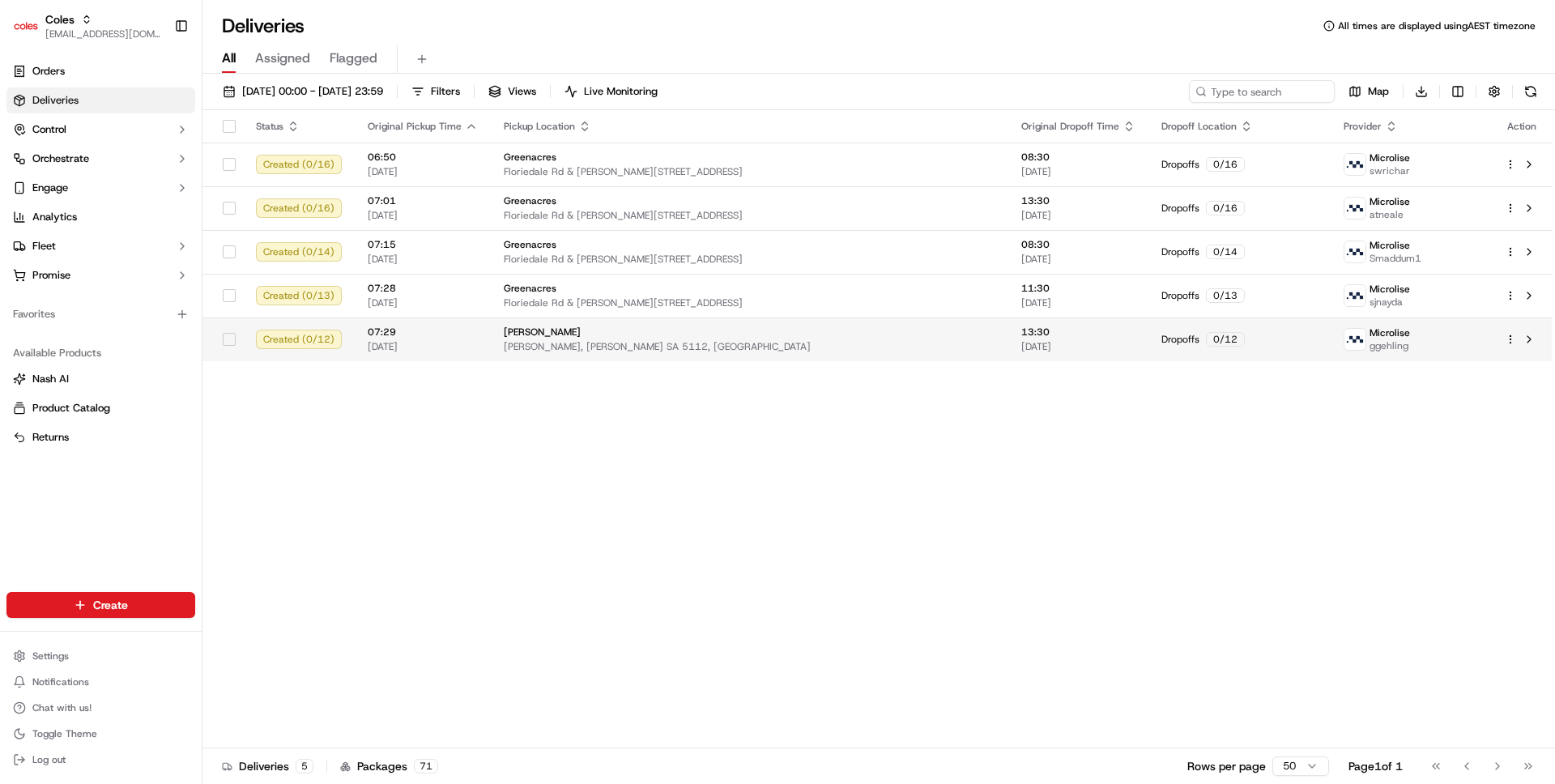
click at [354, 342] on td "07:29 17/09/2025" at bounding box center [423, 340] width 136 height 44
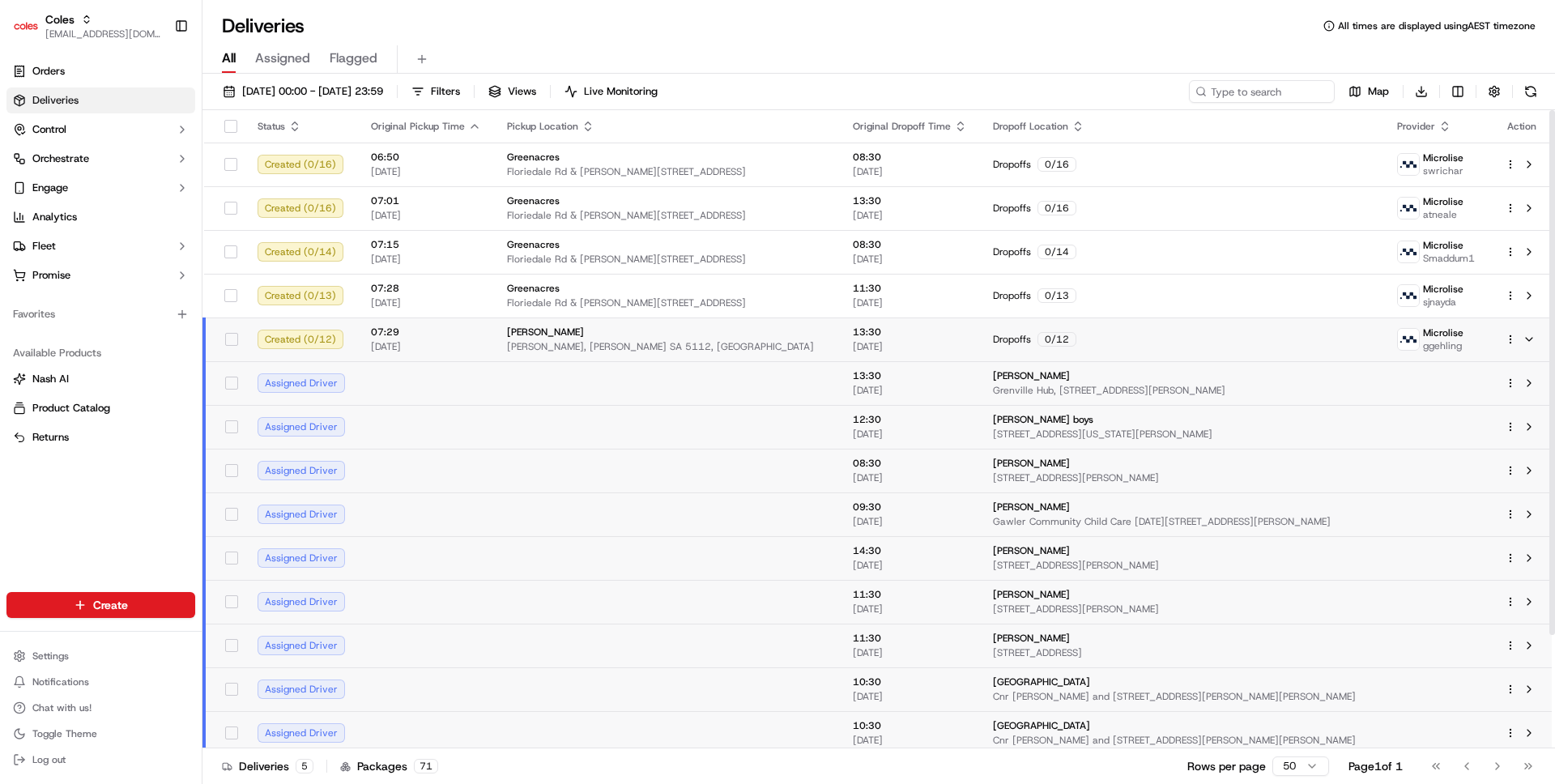
click at [354, 342] on td "Created ( 0 / 12 )" at bounding box center [301, 340] width 113 height 44
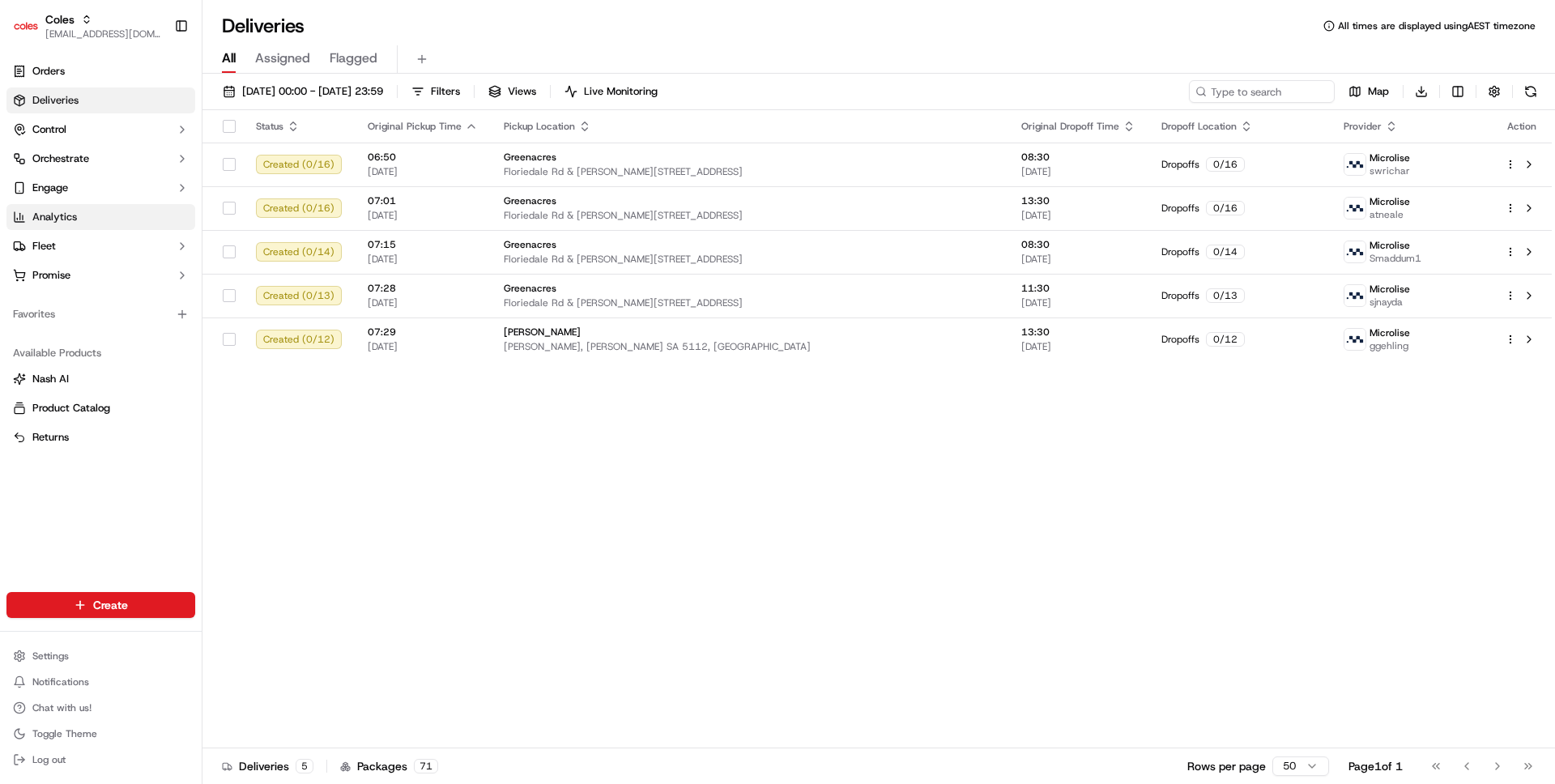
click at [94, 223] on link "Analytics" at bounding box center [100, 217] width 189 height 26
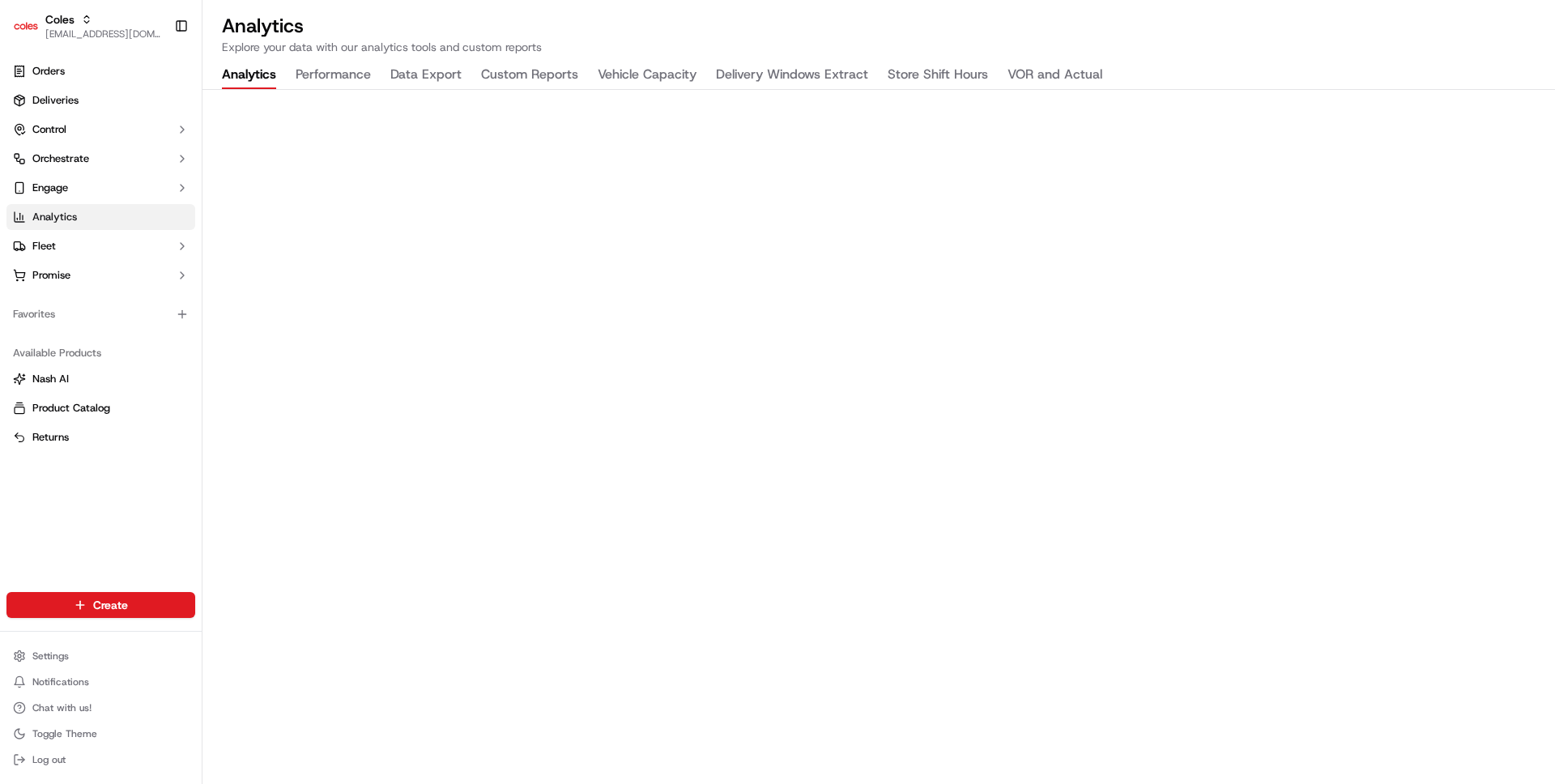
click at [441, 84] on button "Data Export" at bounding box center [425, 75] width 71 height 28
click at [619, 79] on button "Vehicle Capacity" at bounding box center [646, 75] width 99 height 28
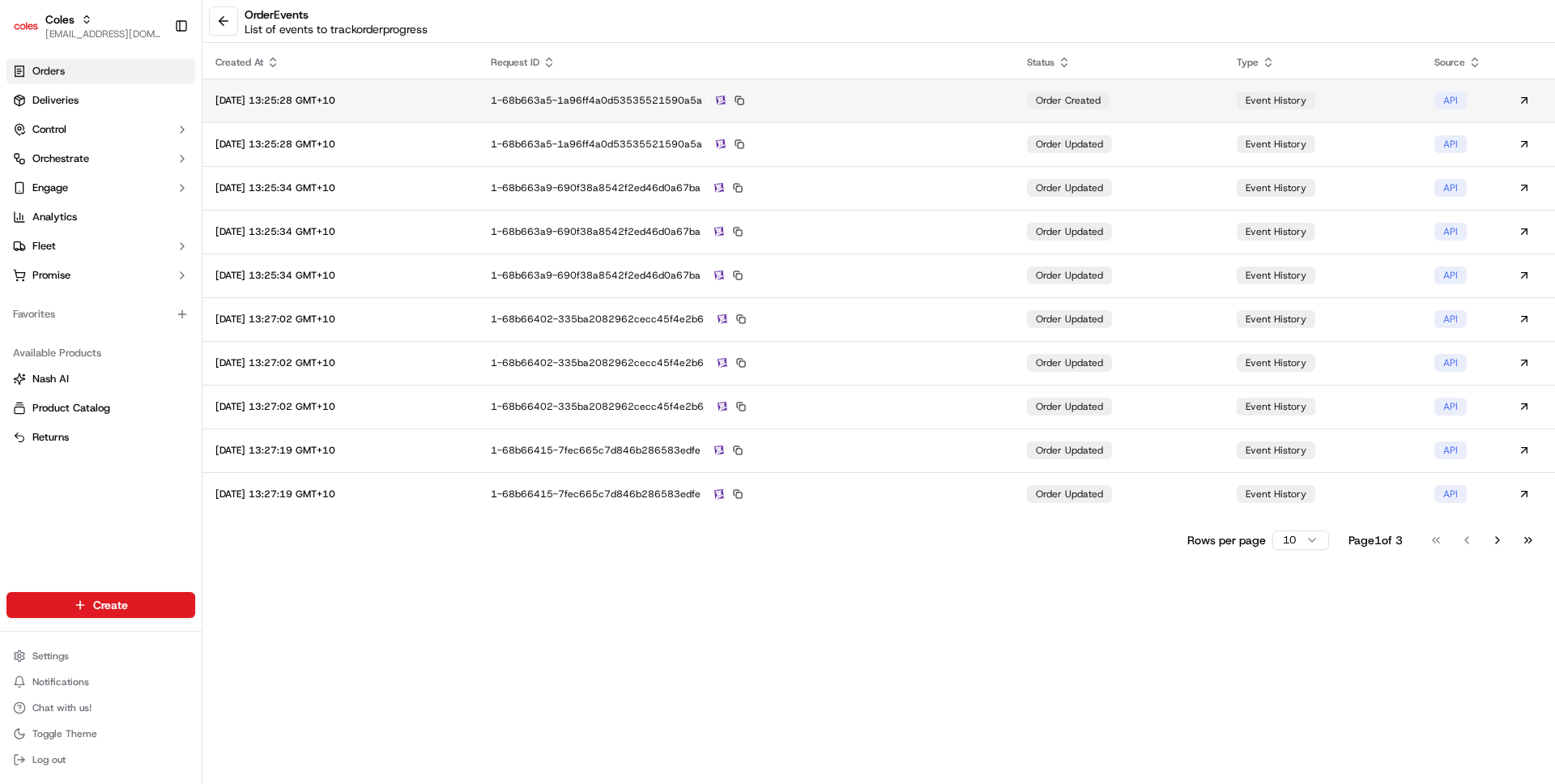
click at [952, 104] on div "1-68b663a5-1a96ff4a0d53535521590a5a" at bounding box center [746, 100] width 510 height 15
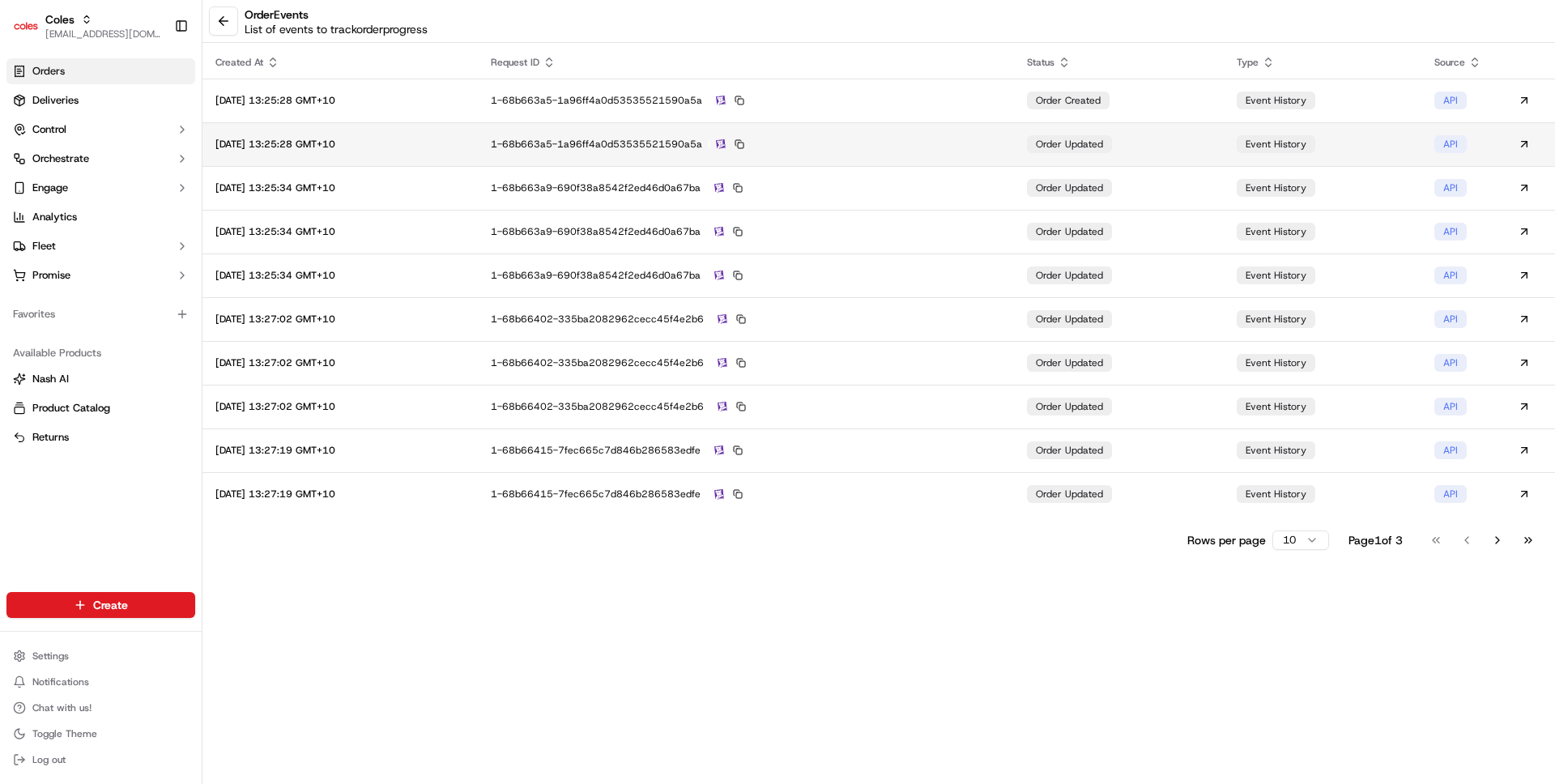
click at [983, 145] on div "1-68b663a5-1a96ff4a0d53535521590a5a" at bounding box center [746, 144] width 510 height 15
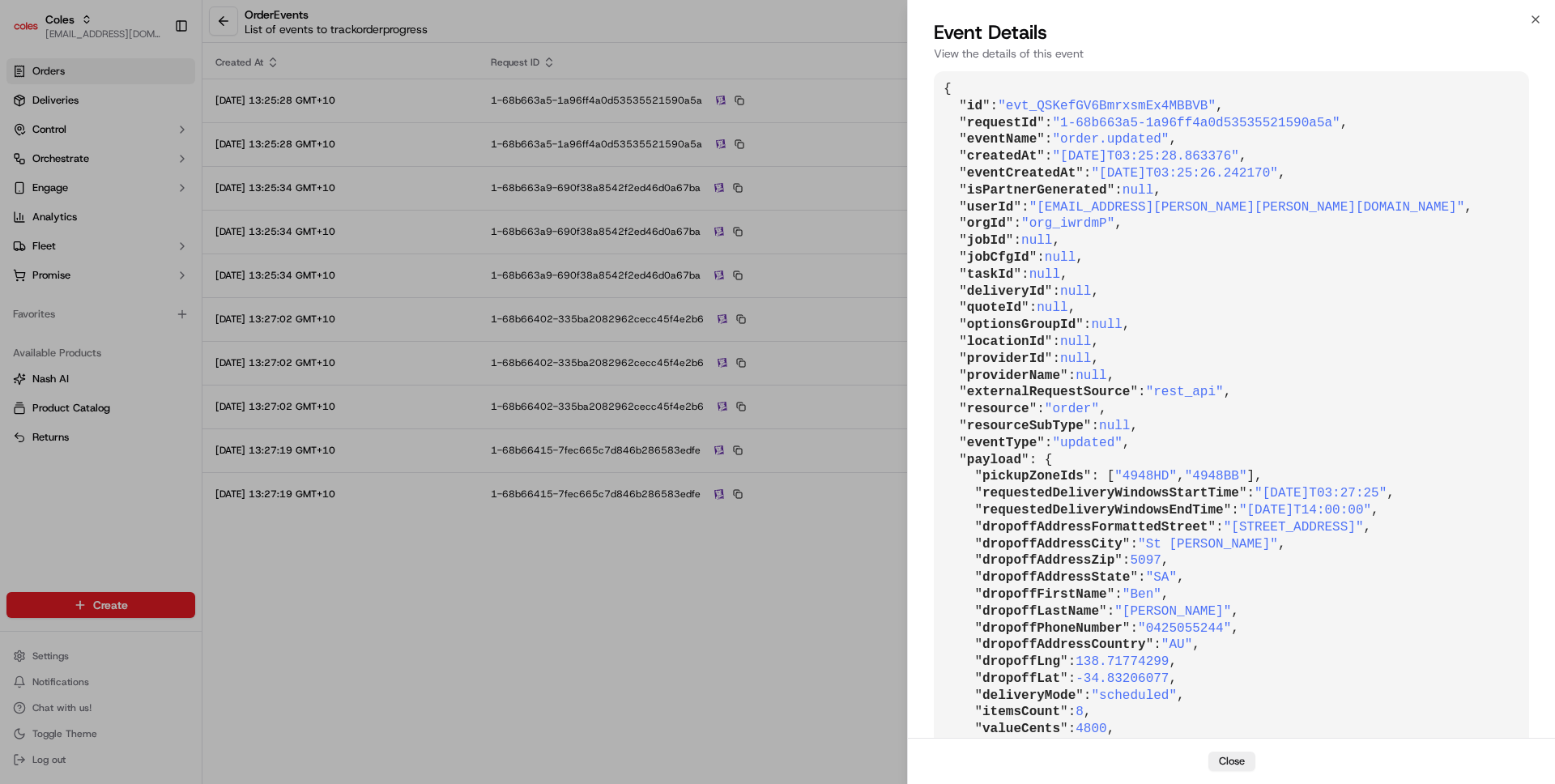
scroll to position [165, 0]
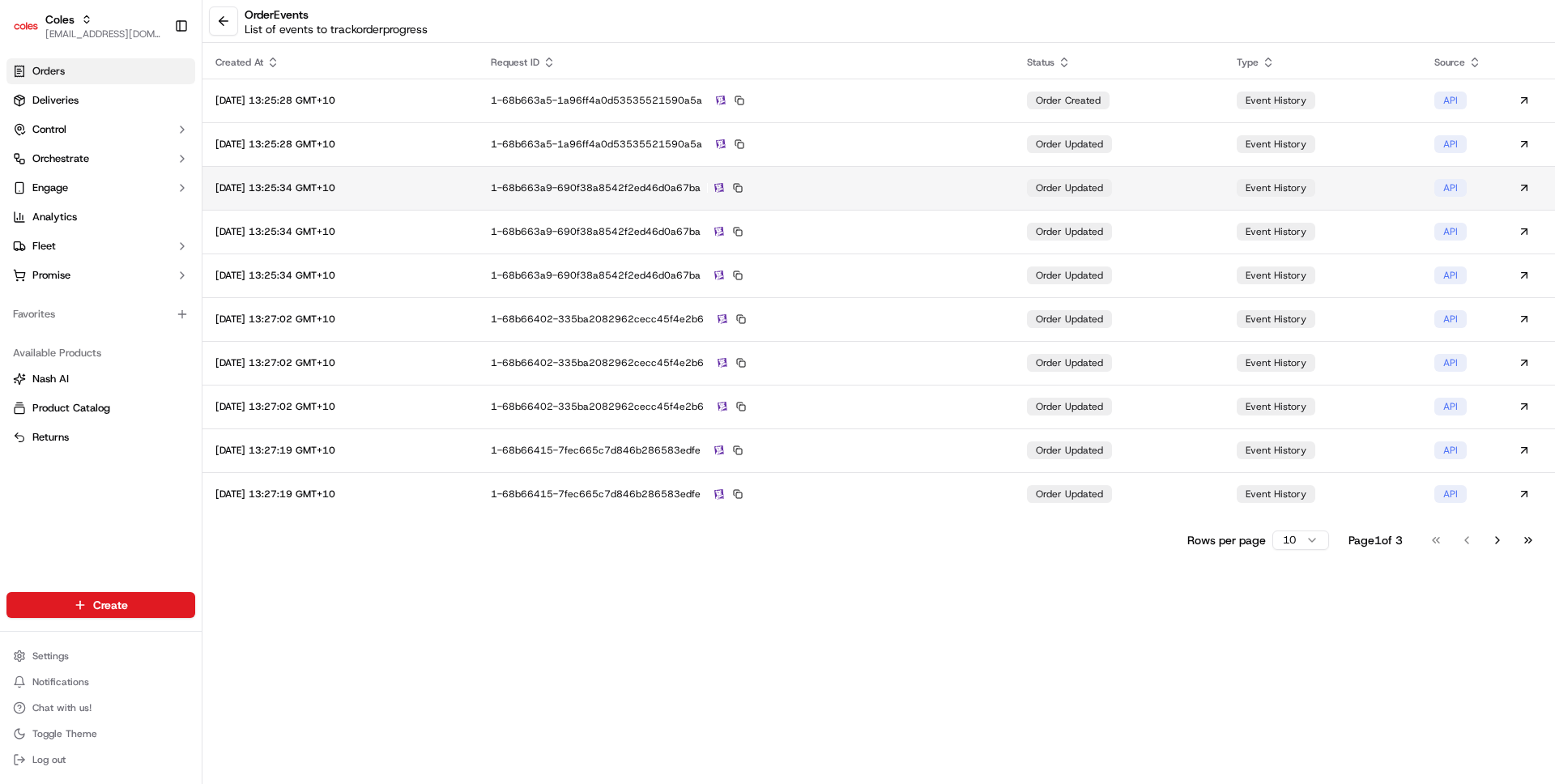
click at [957, 191] on div "1-68b663a9-690f38a8542f2ed46d0a67ba" at bounding box center [746, 188] width 510 height 15
click at [221, 20] on button at bounding box center [224, 21] width 29 height 29
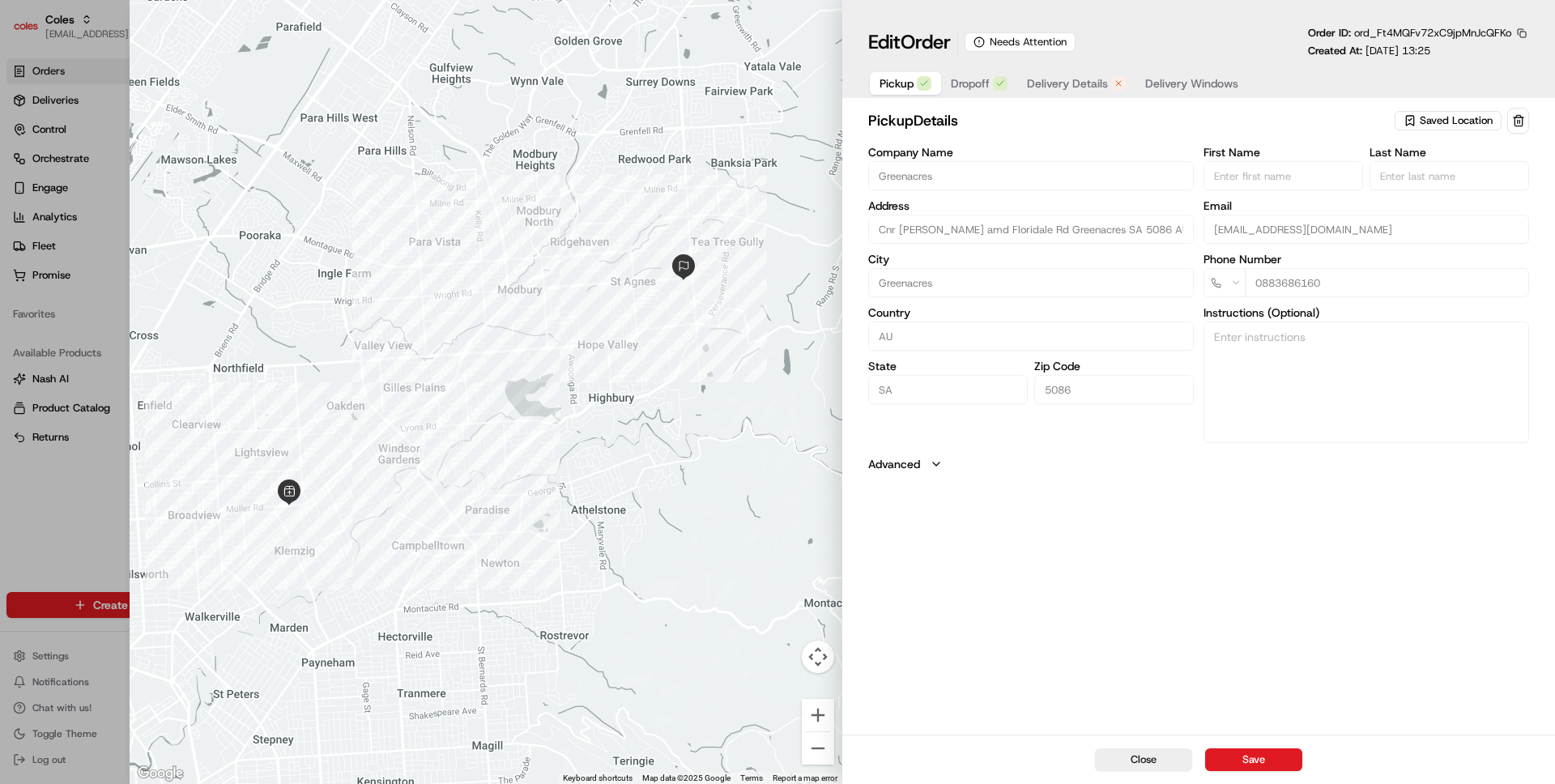
click at [1526, 33] on button "button" at bounding box center [1522, 33] width 15 height 15
click at [1482, 54] on button "Copy ID" at bounding box center [1477, 57] width 147 height 19
type input "+1"
